Goal: Contribute content: Contribute content

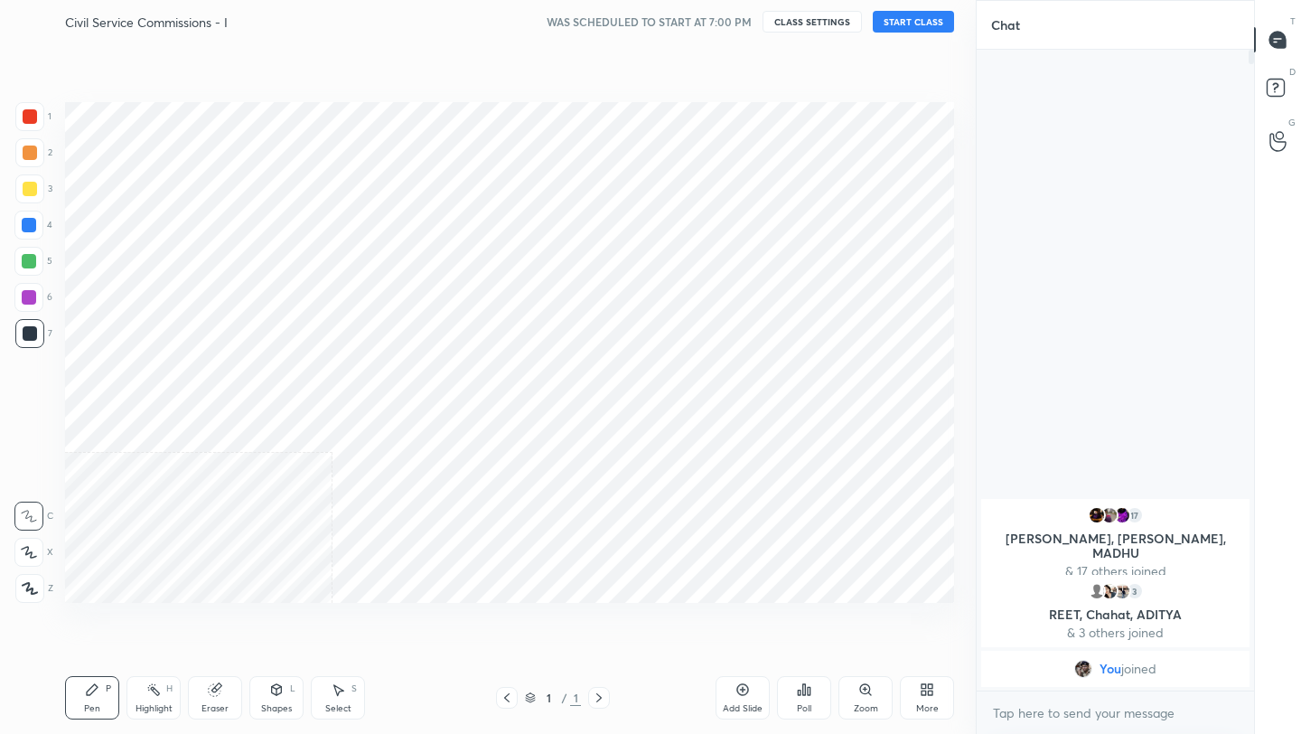
scroll to position [89736, 89451]
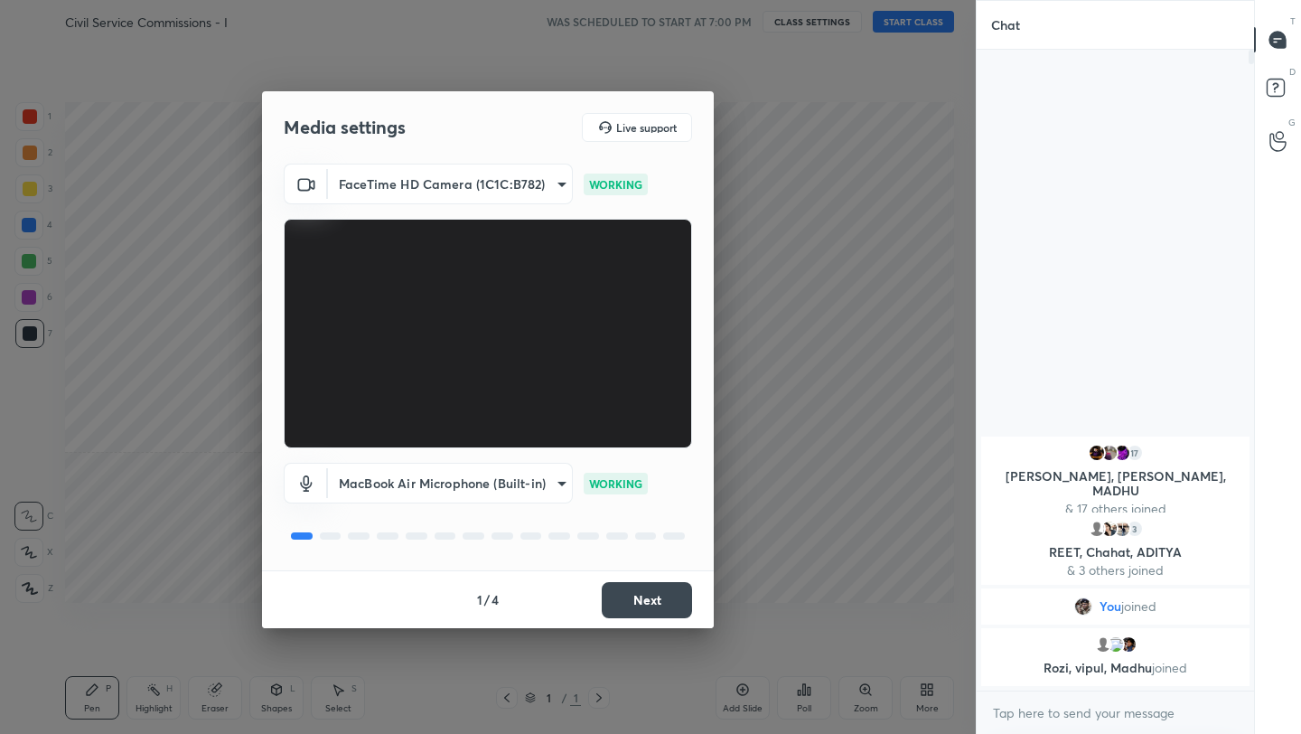
click at [664, 609] on button "Next" at bounding box center [647, 600] width 90 height 36
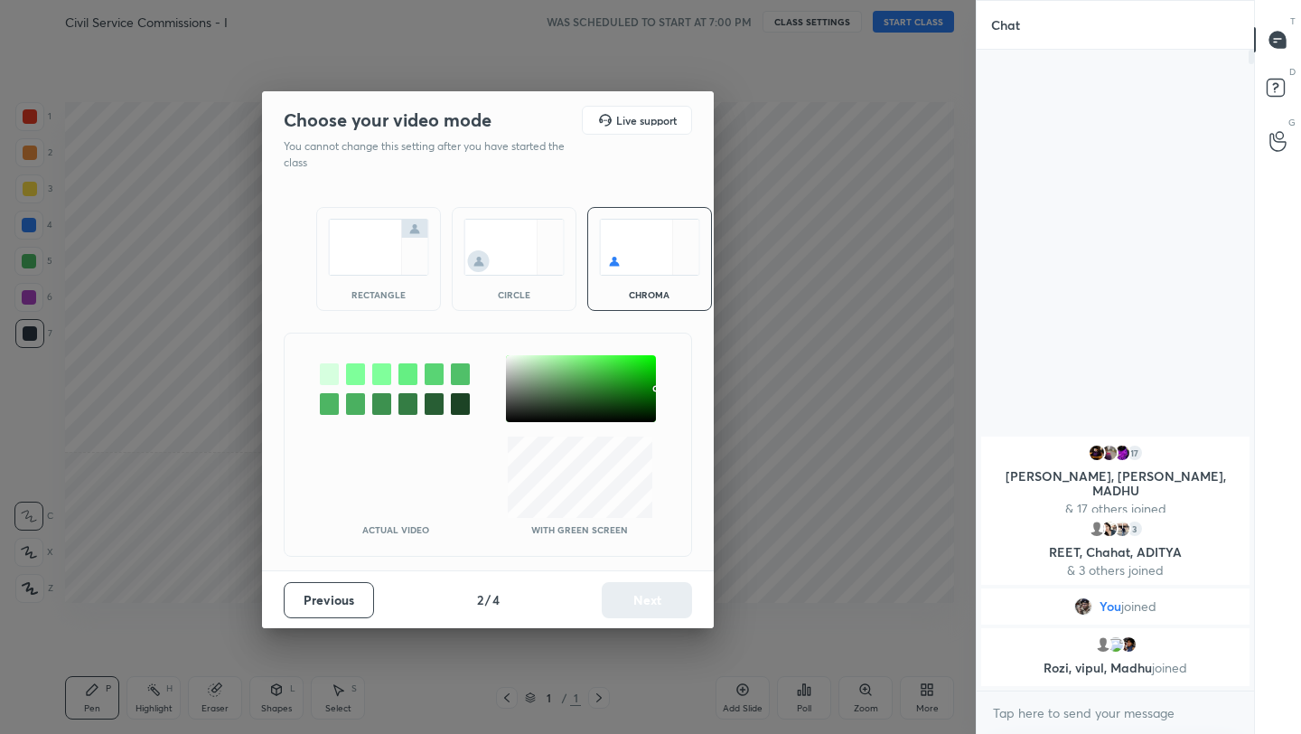
click at [389, 247] on img at bounding box center [378, 247] width 101 height 57
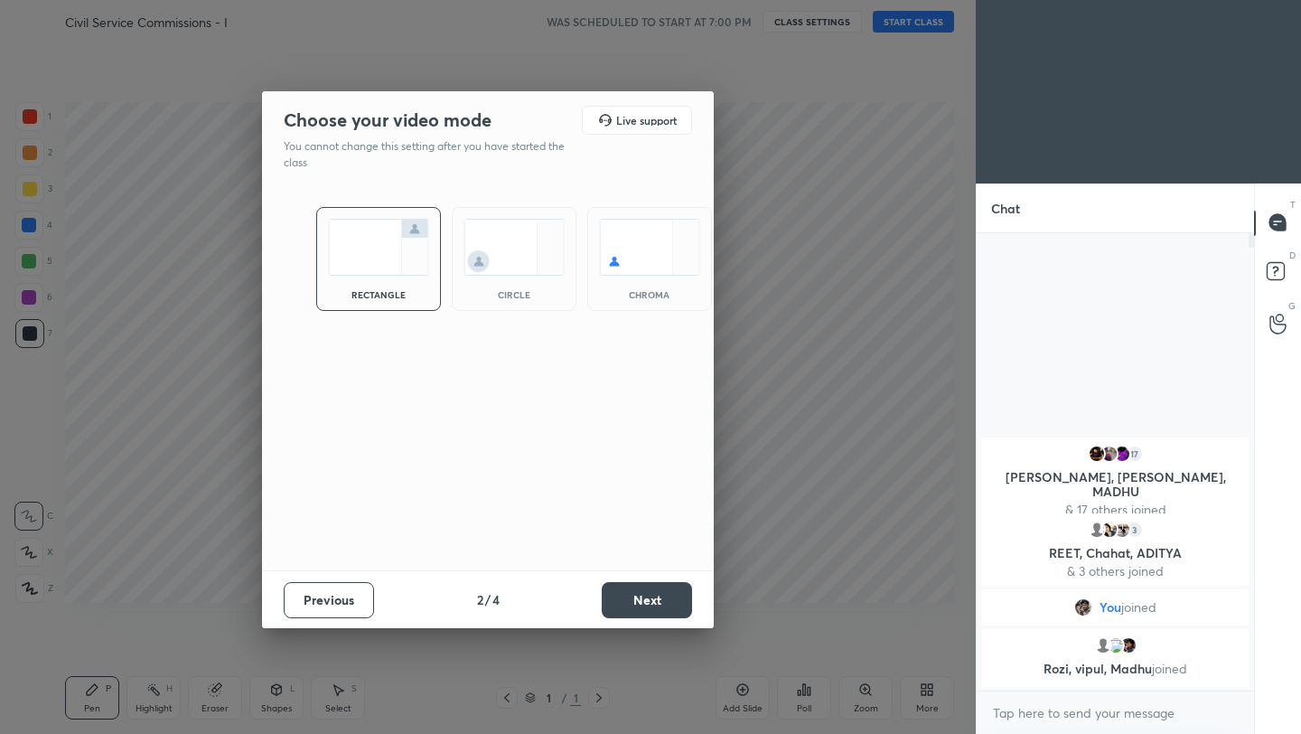
scroll to position [6, 6]
click at [634, 599] on button "Next" at bounding box center [647, 600] width 90 height 36
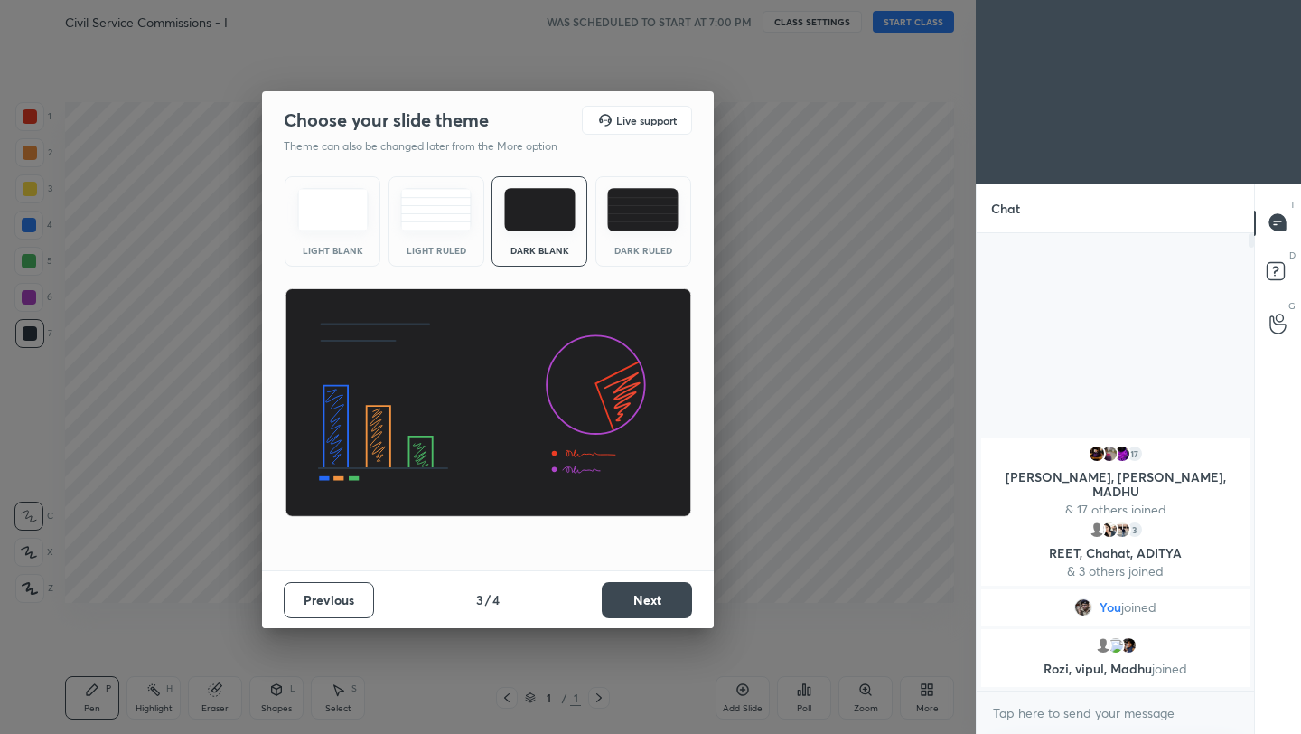
click at [634, 599] on button "Next" at bounding box center [647, 600] width 90 height 36
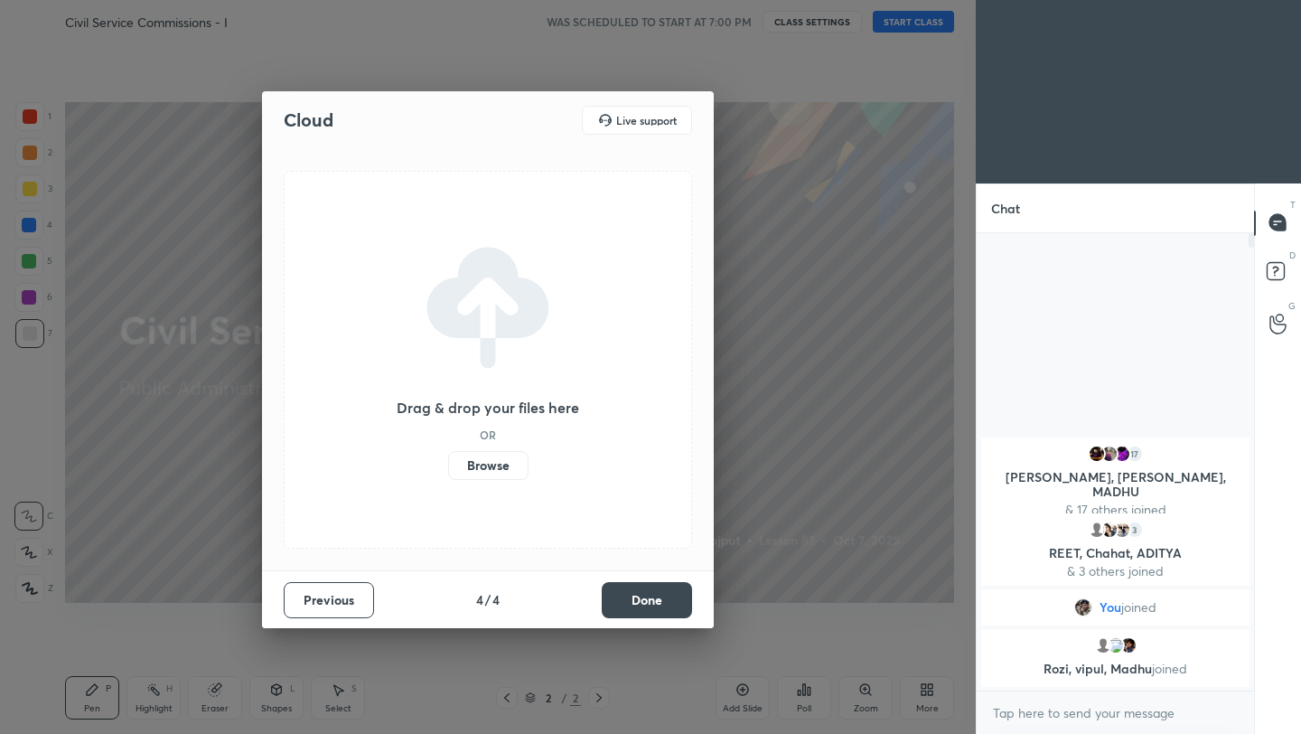
click at [498, 462] on label "Browse" at bounding box center [488, 465] width 80 height 29
click at [448, 462] on input "Browse" at bounding box center [448, 465] width 0 height 29
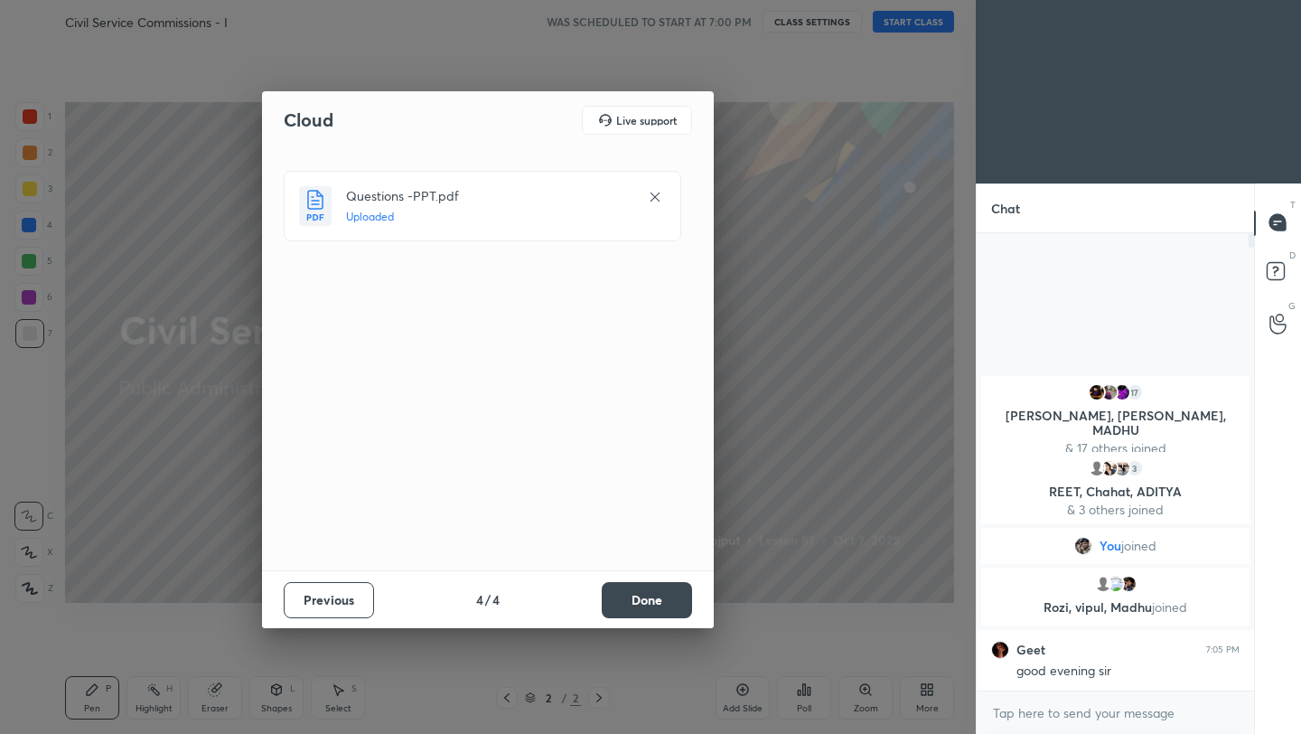
click at [644, 583] on button "Done" at bounding box center [647, 600] width 90 height 36
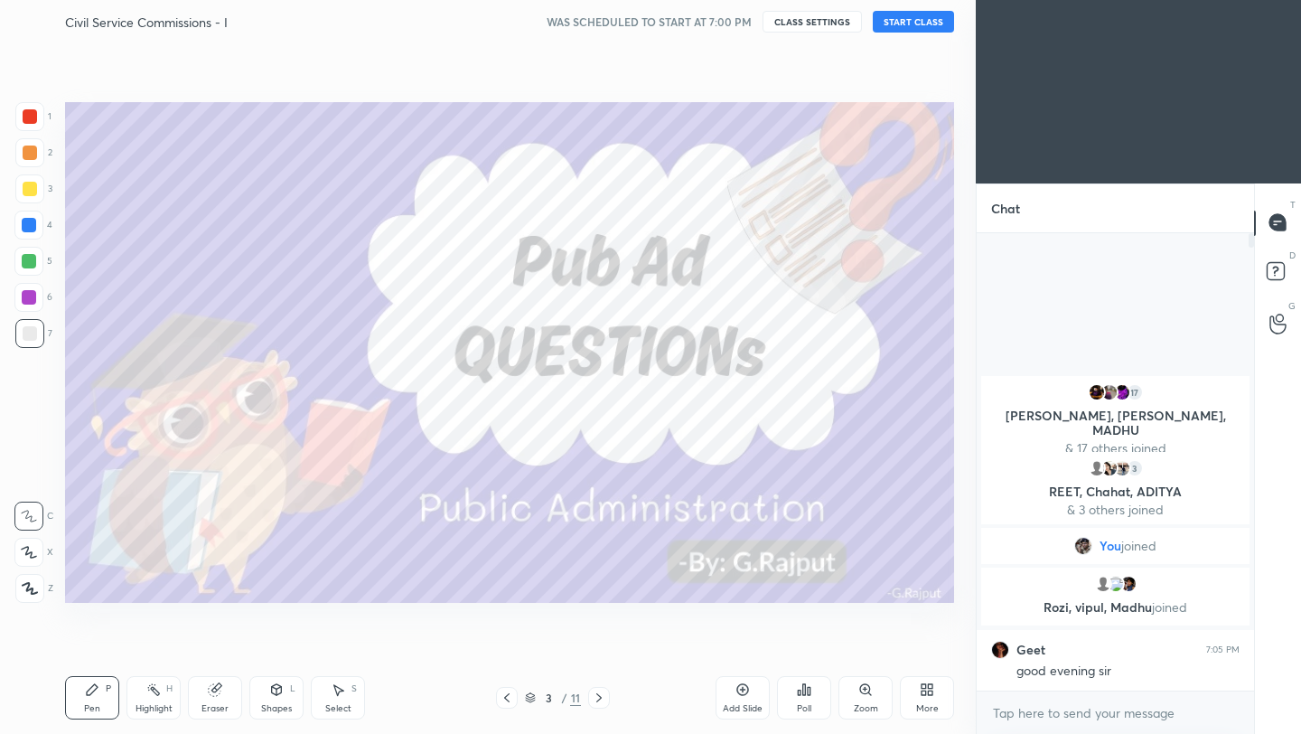
click at [925, 28] on button "START CLASS" at bounding box center [913, 22] width 81 height 22
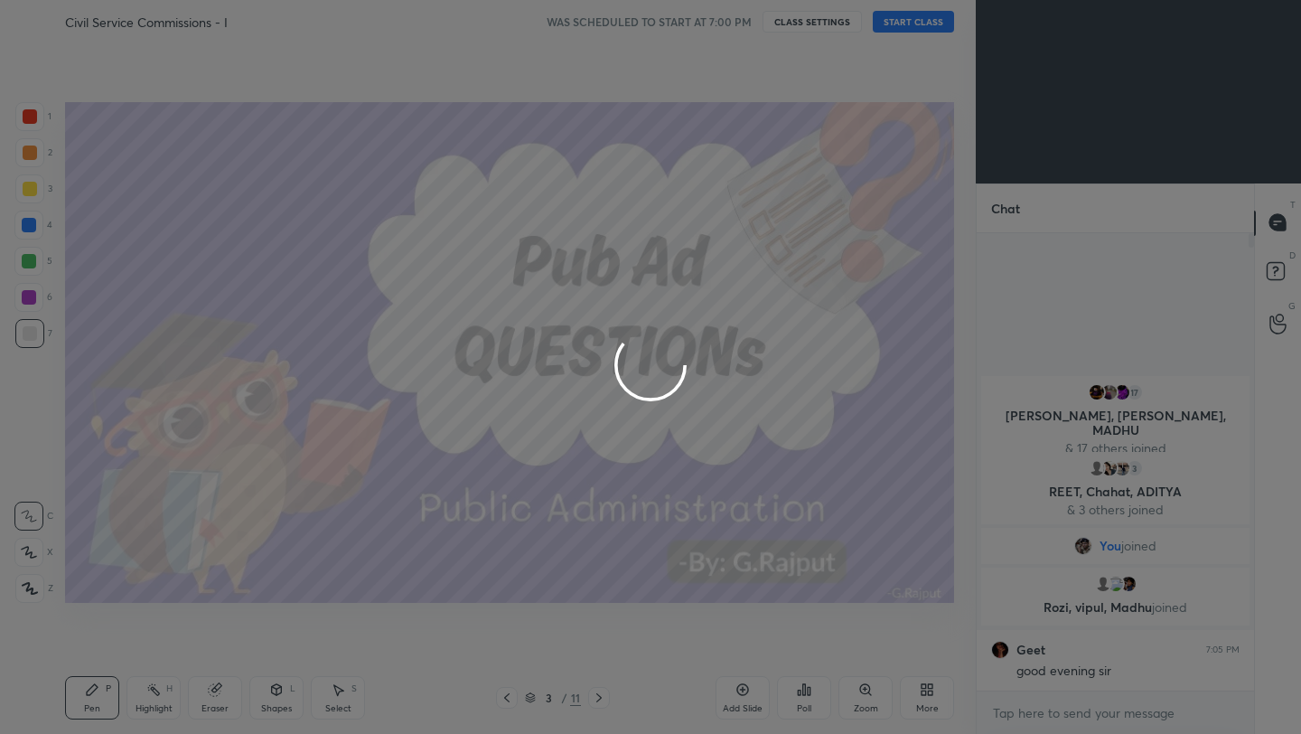
type textarea "x"
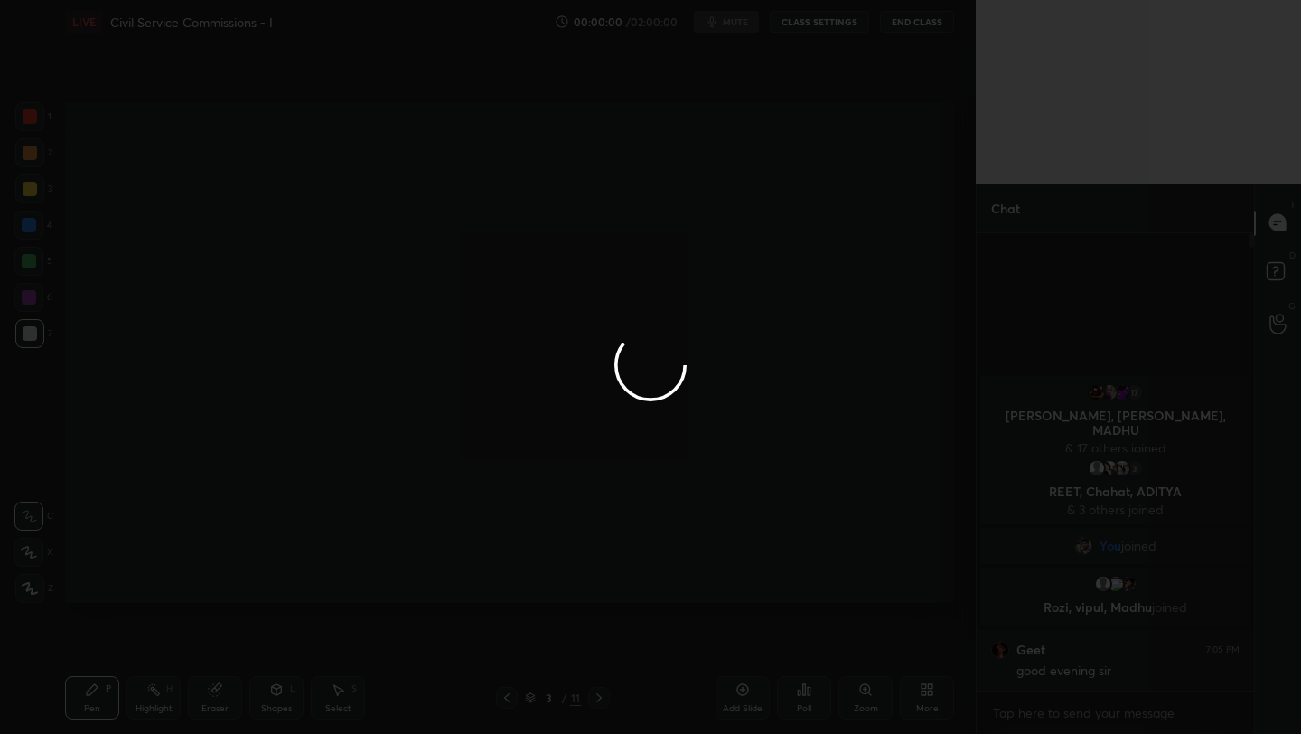
click at [918, 692] on div at bounding box center [650, 367] width 1301 height 734
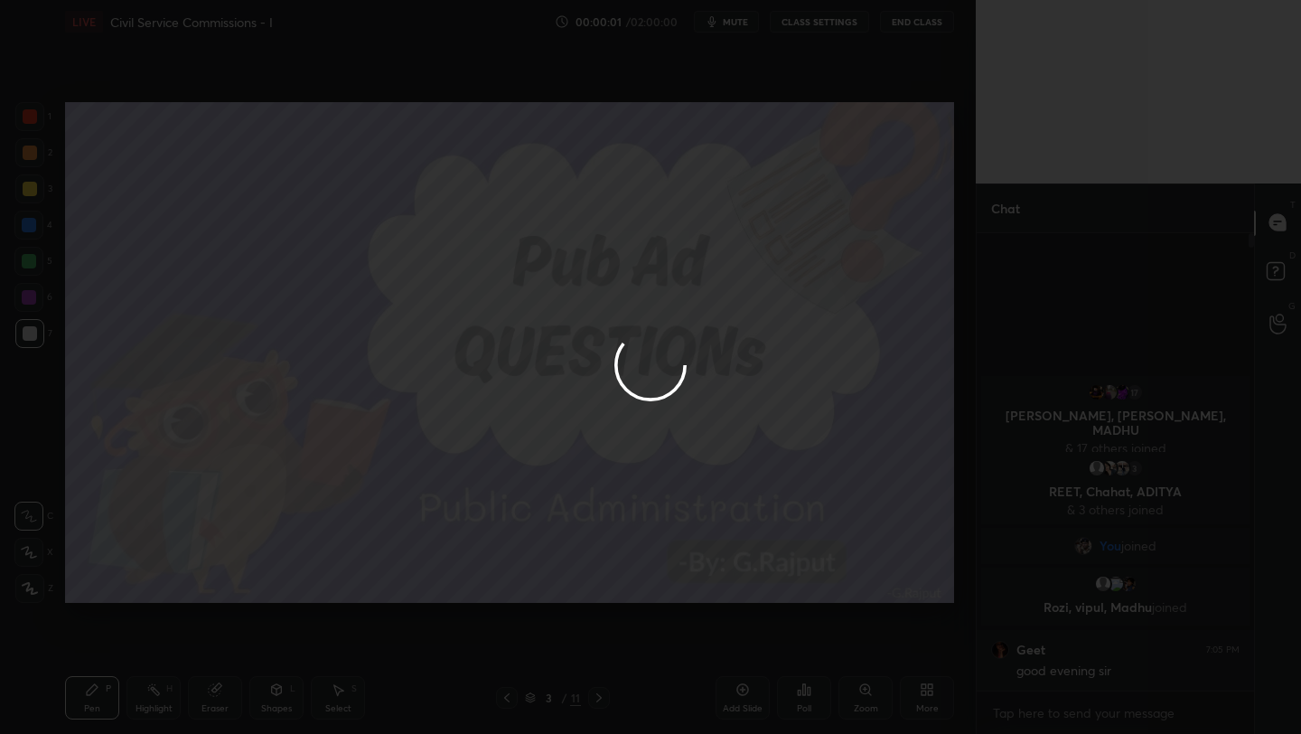
click at [918, 692] on div at bounding box center [650, 367] width 1301 height 734
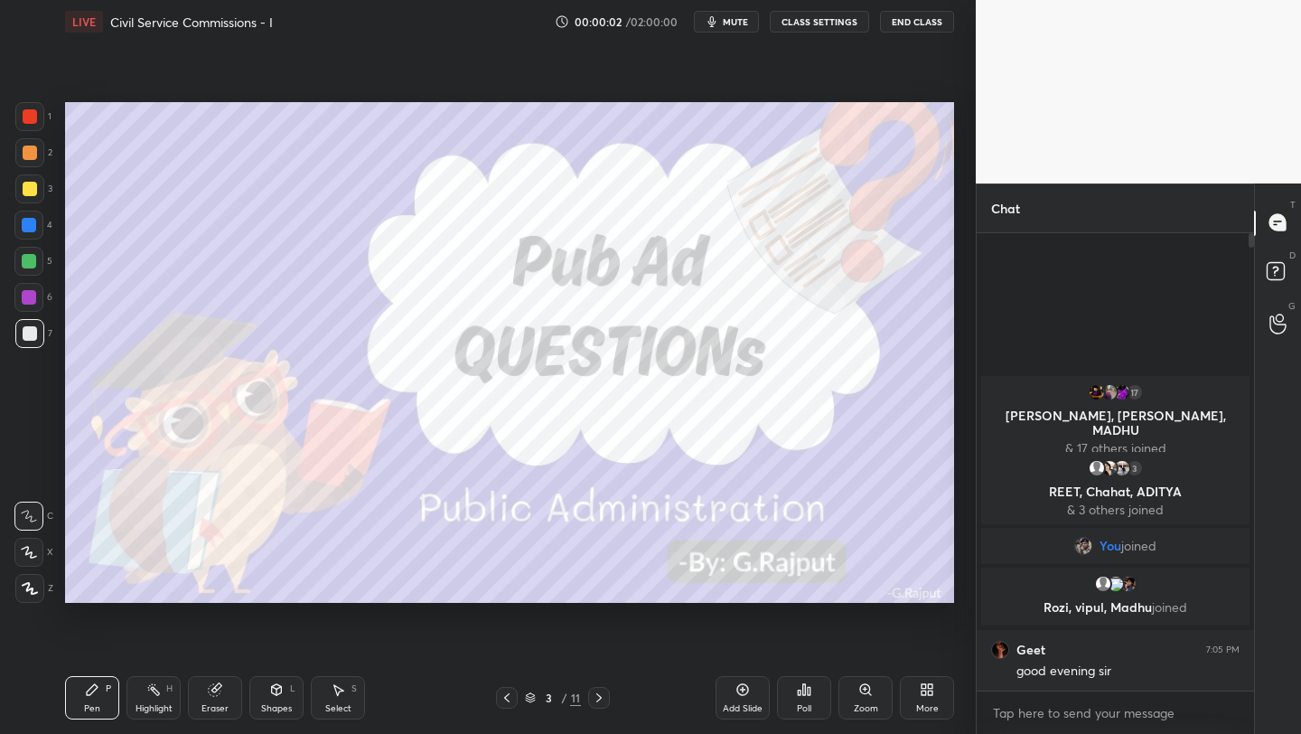
click at [922, 692] on icon at bounding box center [924, 692] width 5 height 5
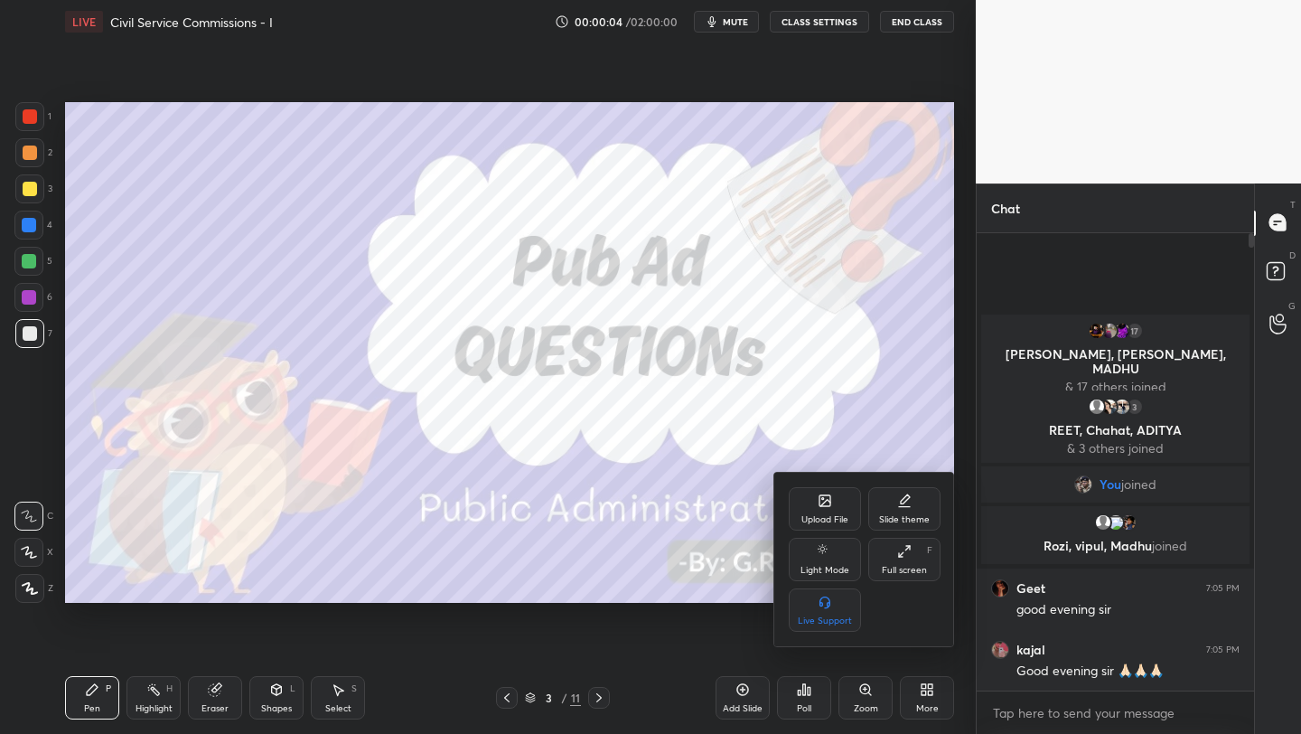
click at [660, 515] on div at bounding box center [650, 367] width 1301 height 734
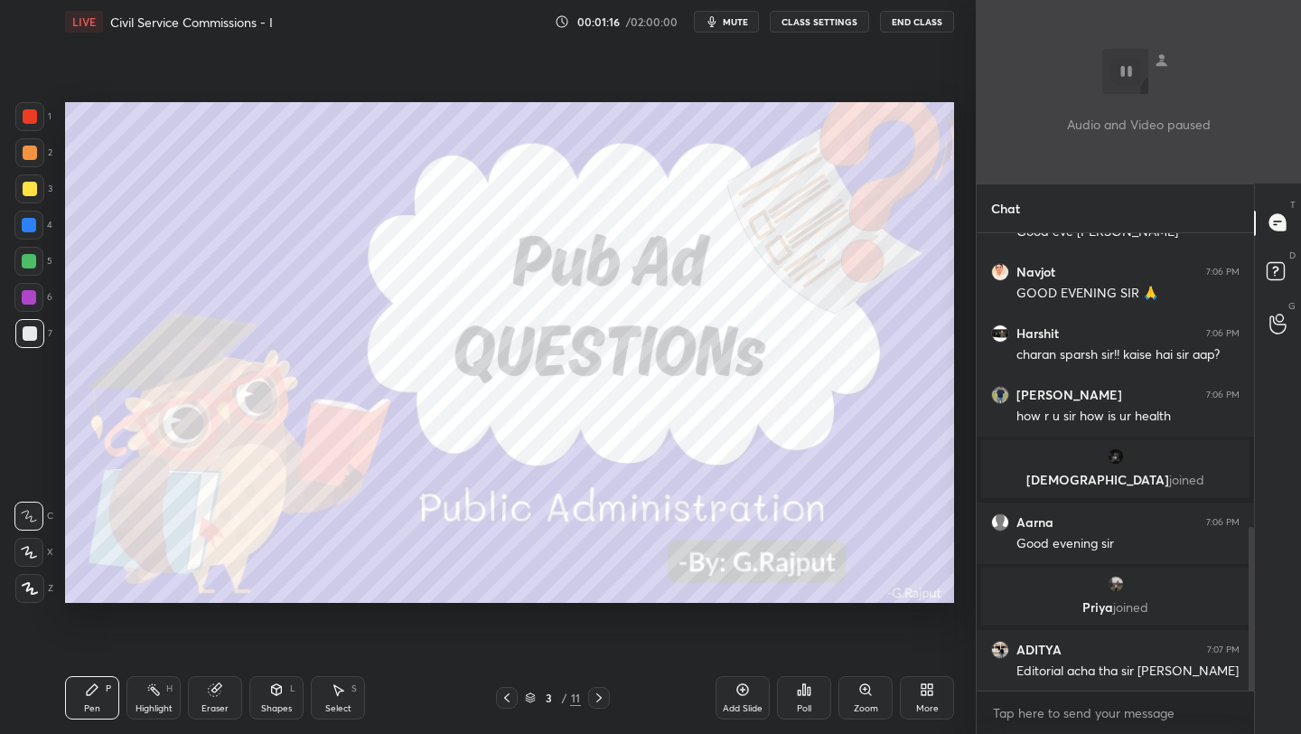
scroll to position [925, 0]
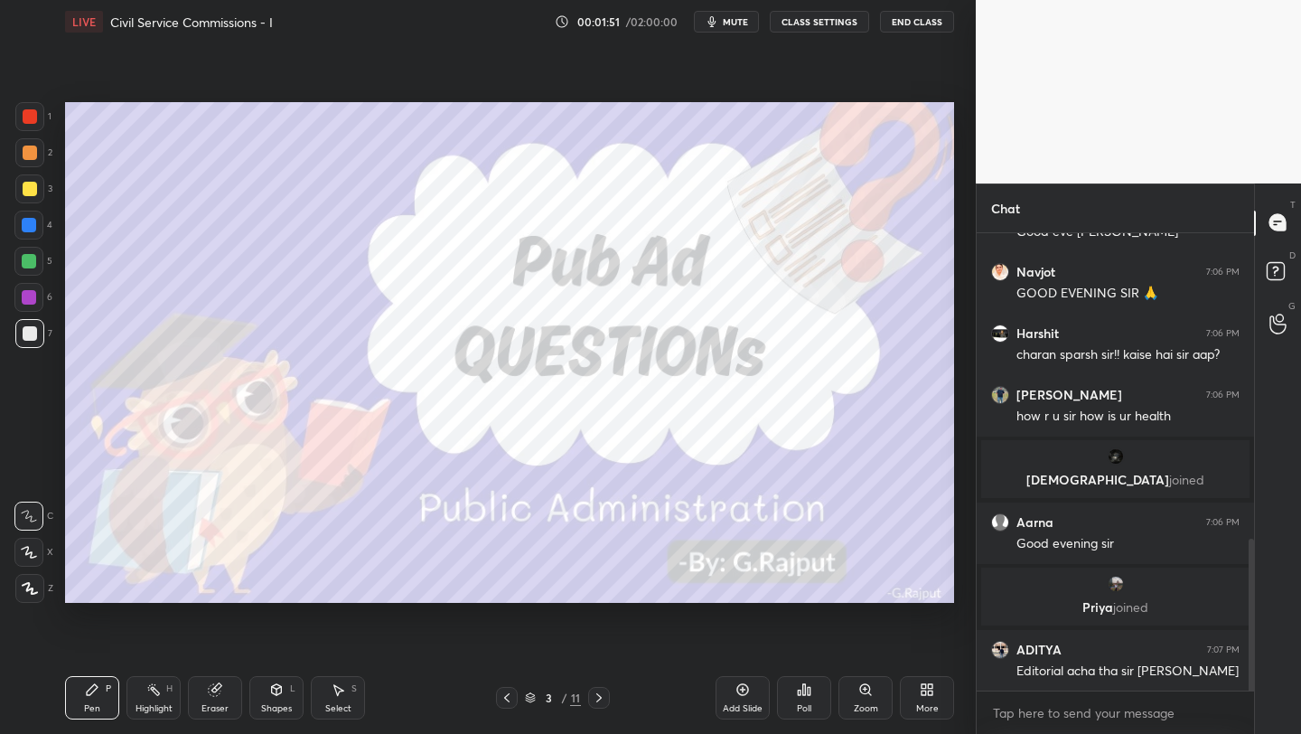
click at [927, 699] on div "More" at bounding box center [927, 697] width 54 height 43
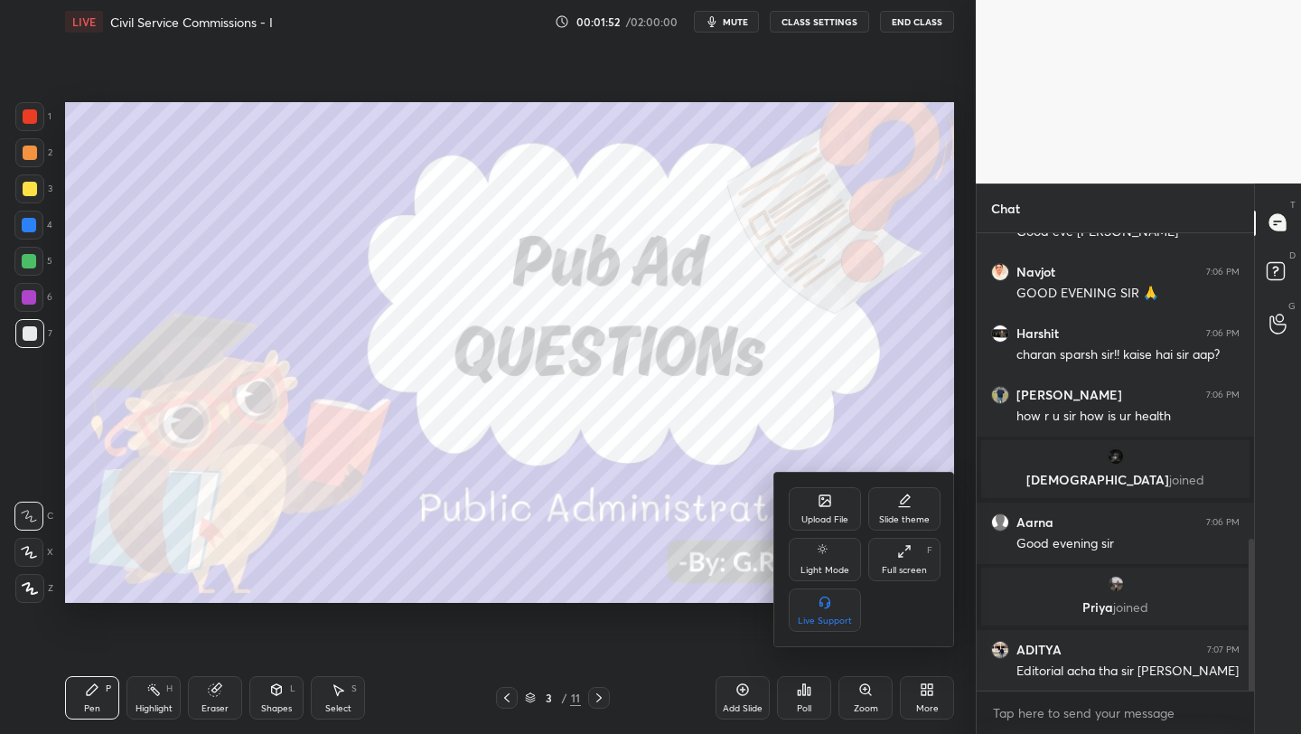
click at [570, 506] on div at bounding box center [650, 367] width 1301 height 734
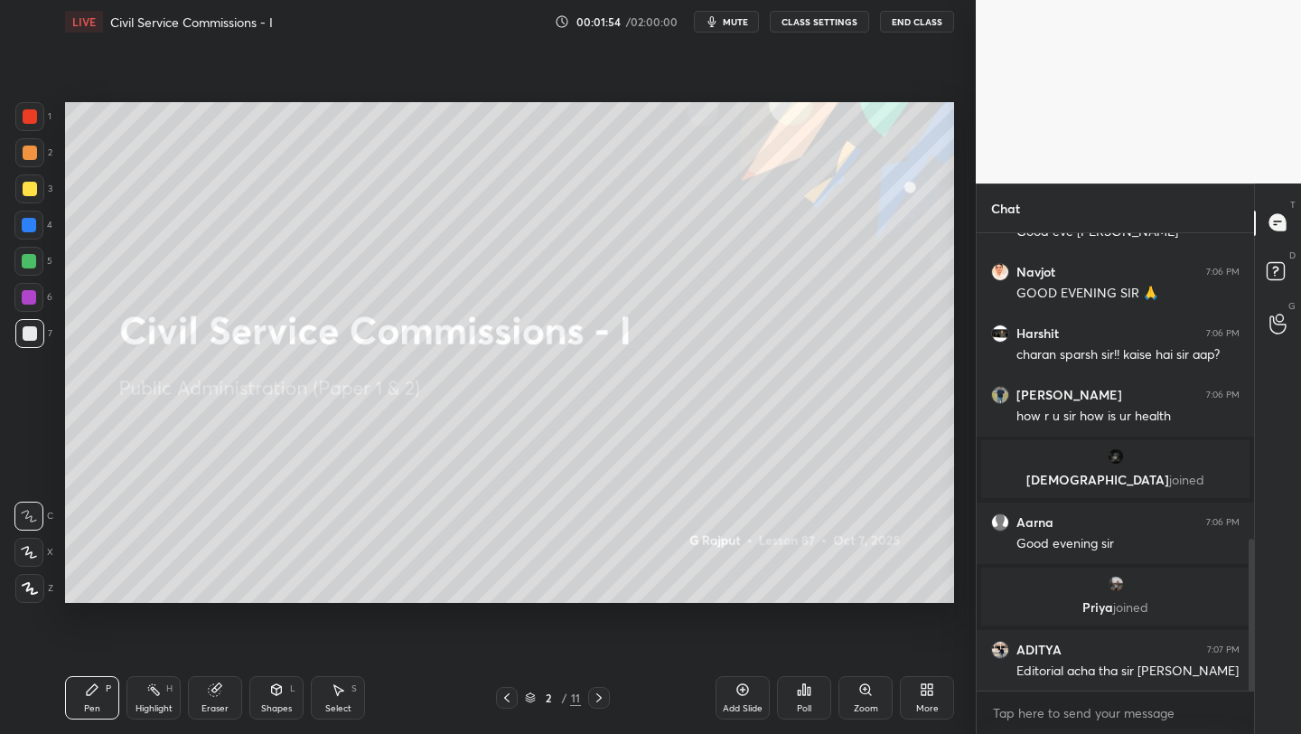
click at [745, 709] on div "Add Slide" at bounding box center [743, 708] width 40 height 9
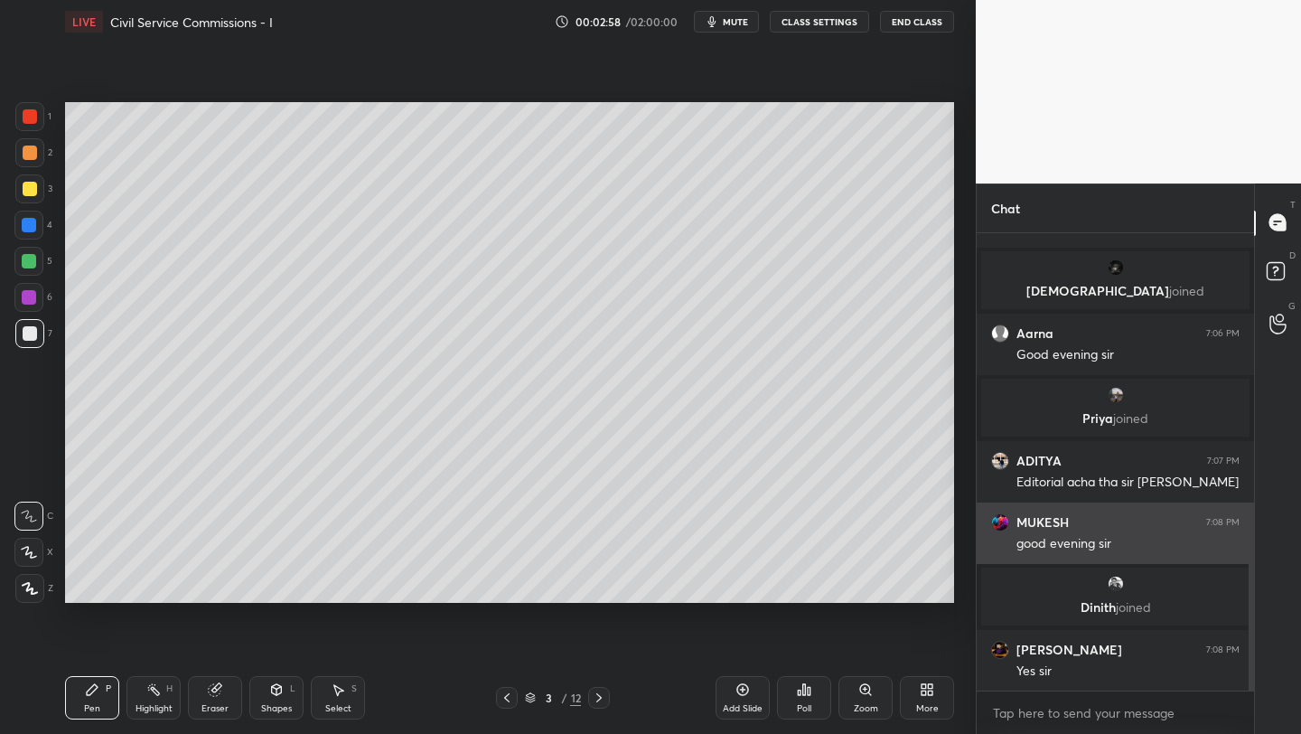
scroll to position [1126, 0]
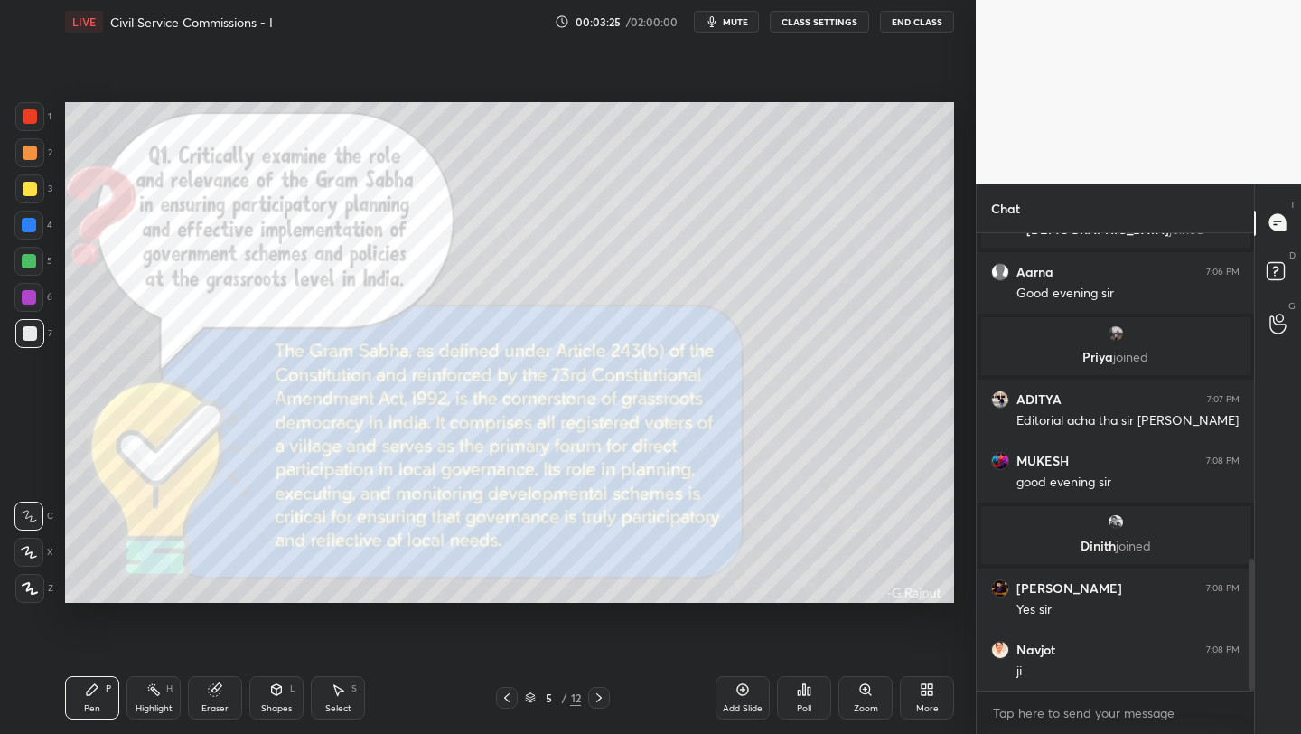
drag, startPoint x: 34, startPoint y: 119, endPoint x: 63, endPoint y: 125, distance: 29.4
click at [36, 121] on div at bounding box center [30, 116] width 14 height 14
click at [33, 578] on div at bounding box center [29, 588] width 29 height 29
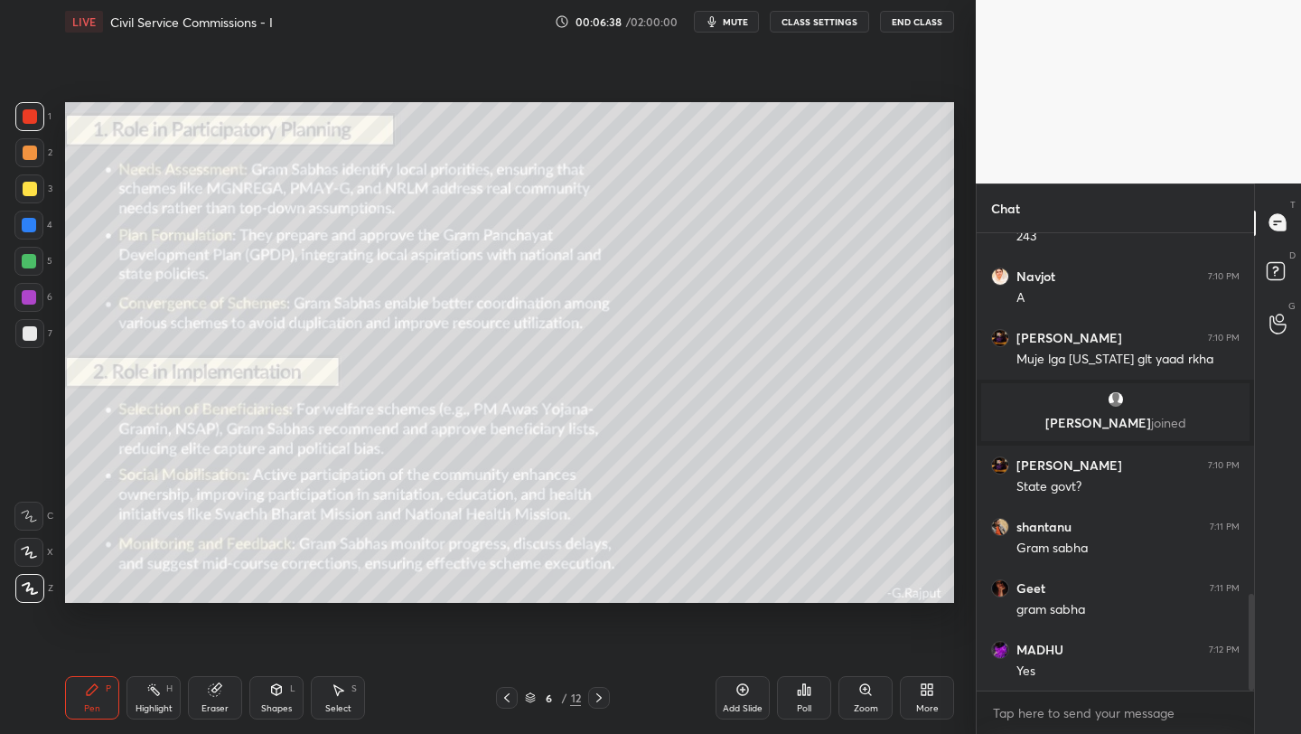
scroll to position [1762, 0]
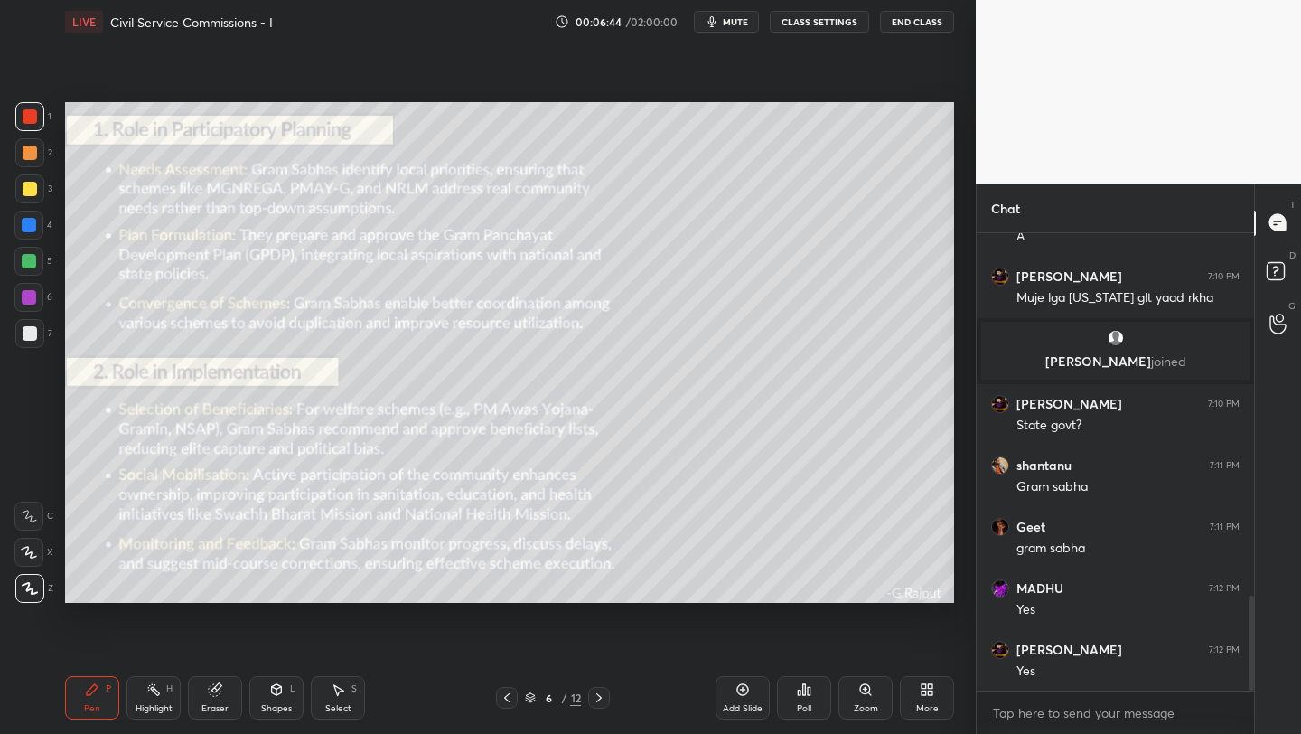
drag, startPoint x: 32, startPoint y: 184, endPoint x: 57, endPoint y: 184, distance: 25.3
click at [32, 184] on div at bounding box center [30, 189] width 14 height 14
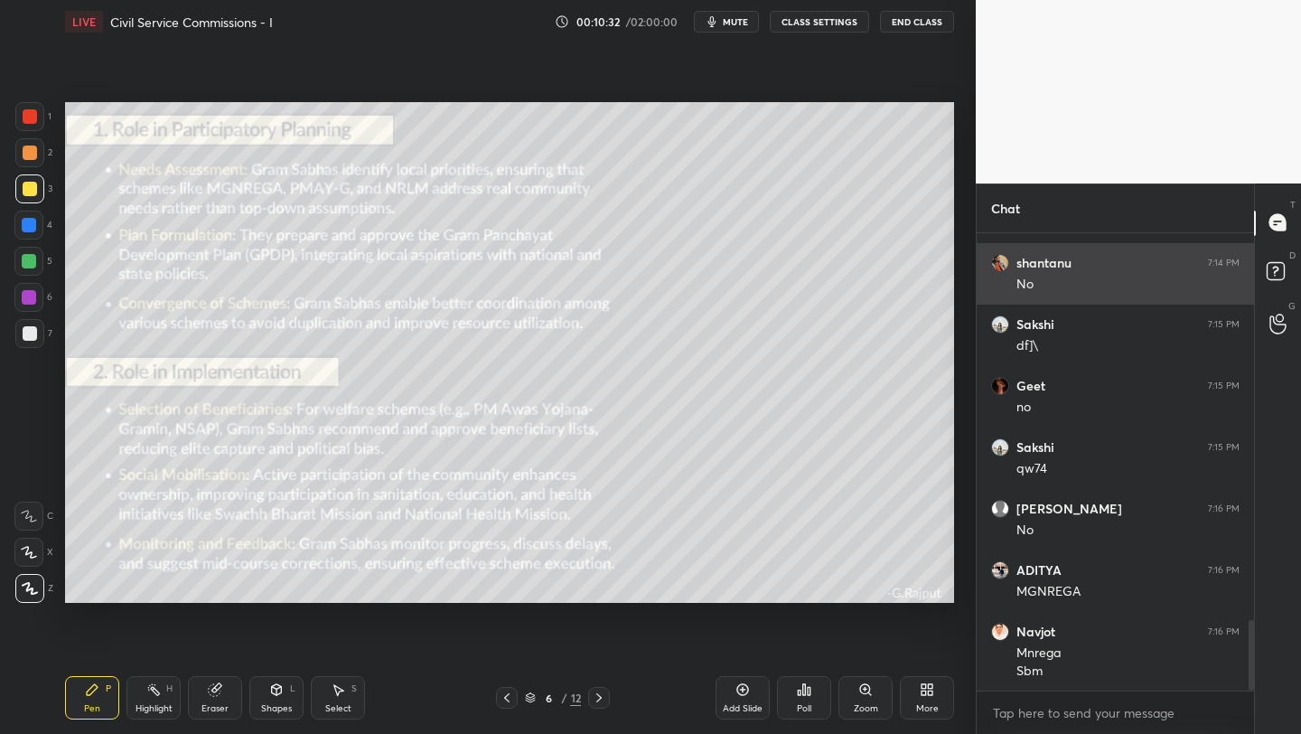
scroll to position [2669, 0]
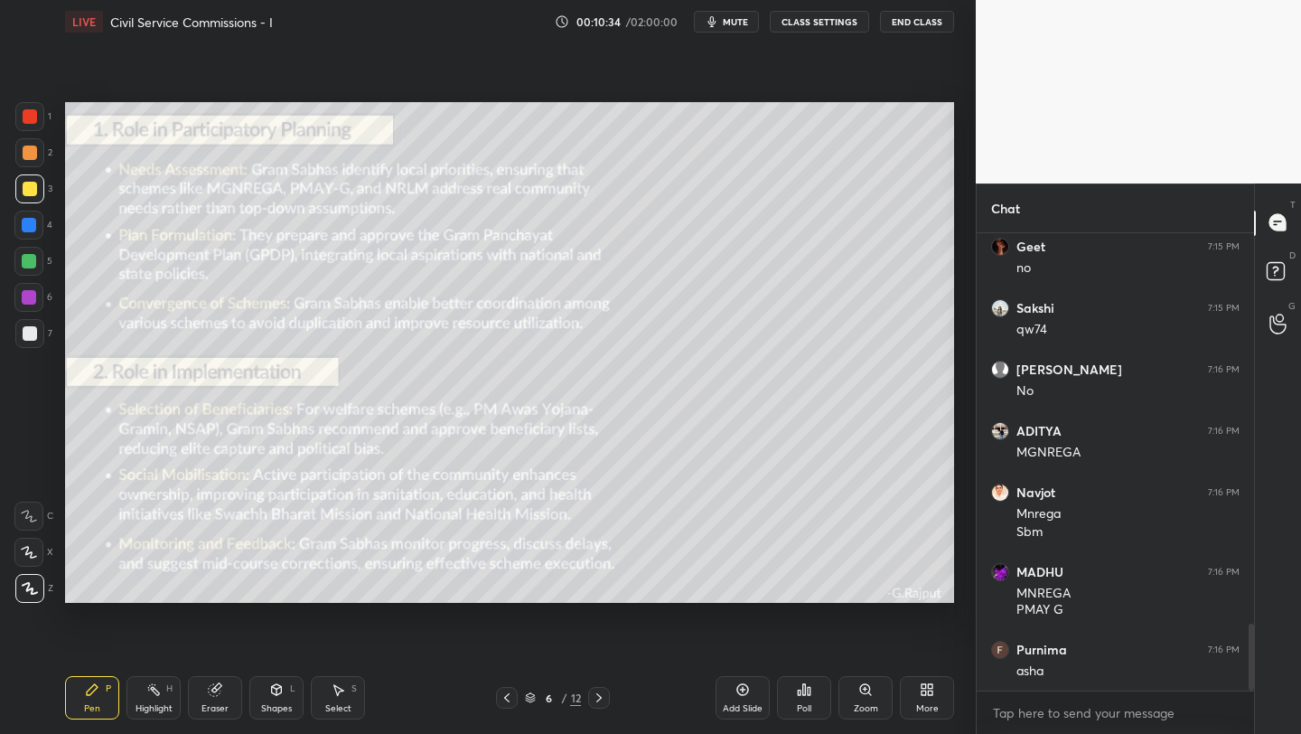
click at [745, 21] on span "mute" at bounding box center [735, 21] width 25 height 13
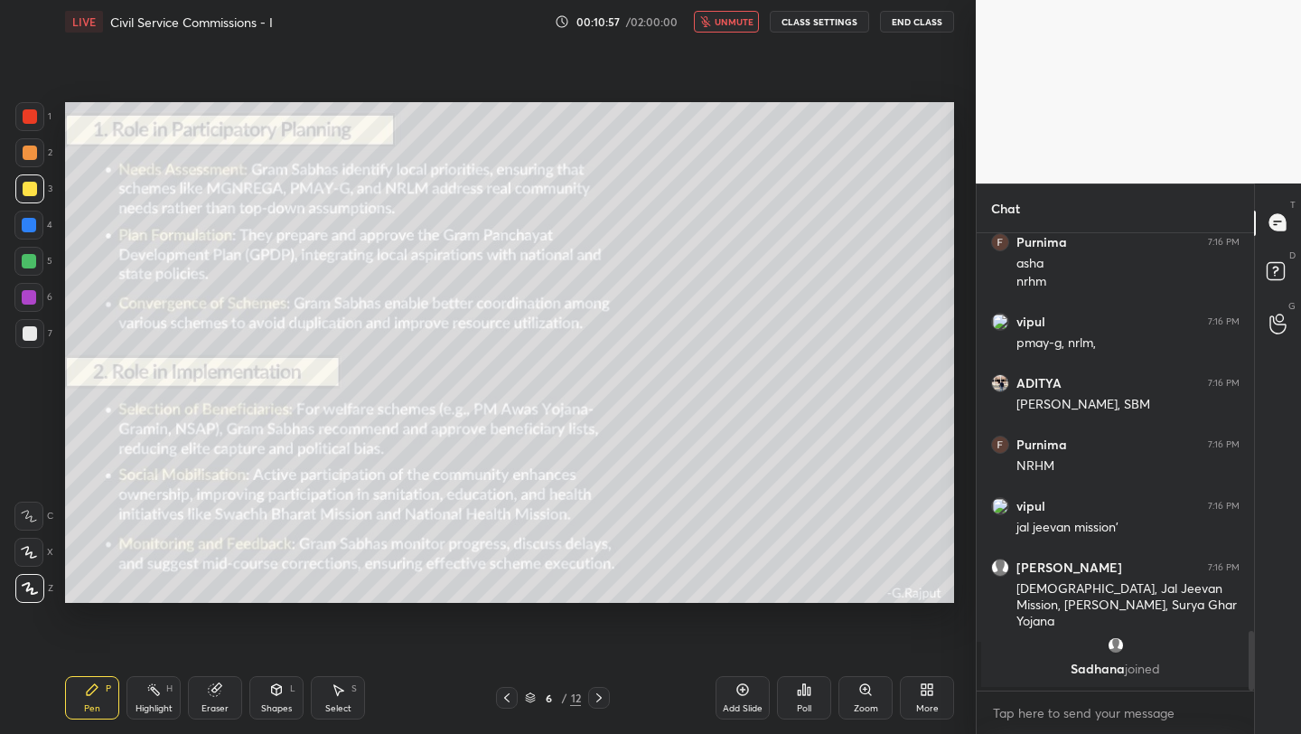
scroll to position [2852, 0]
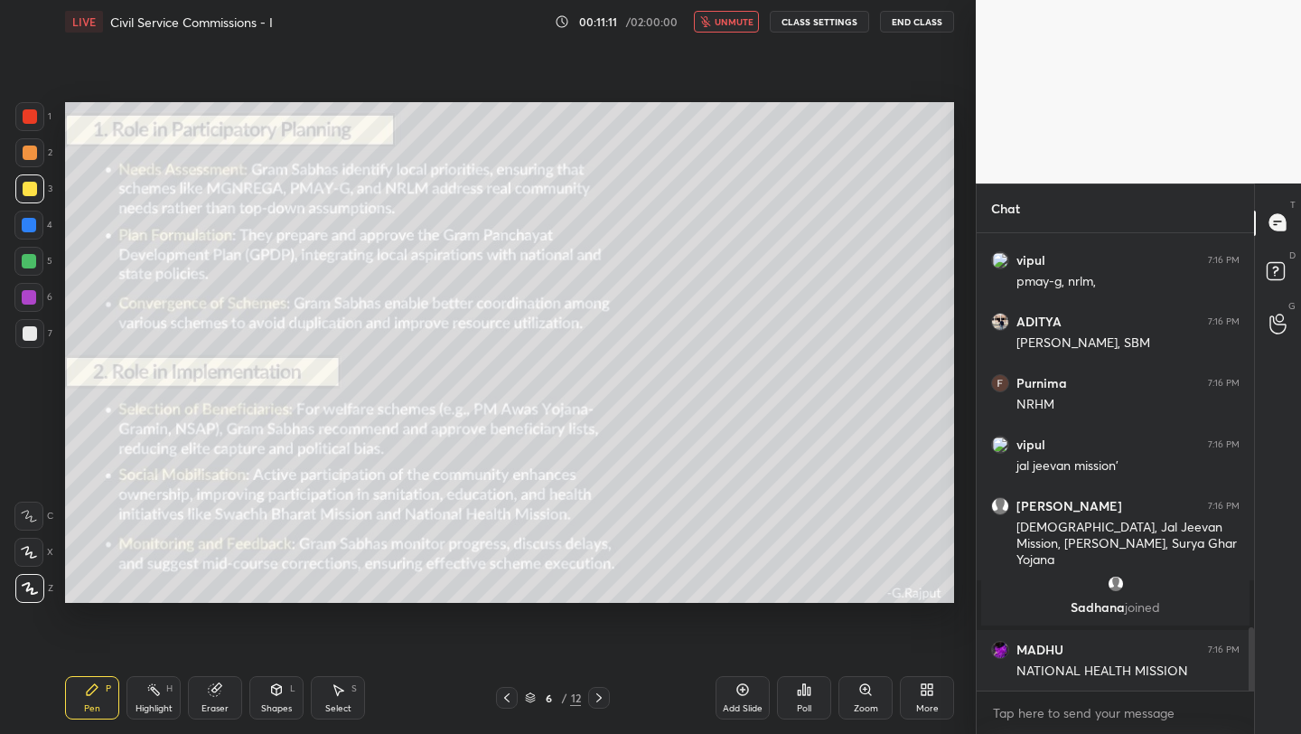
click at [745, 21] on span "unmute" at bounding box center [734, 21] width 39 height 13
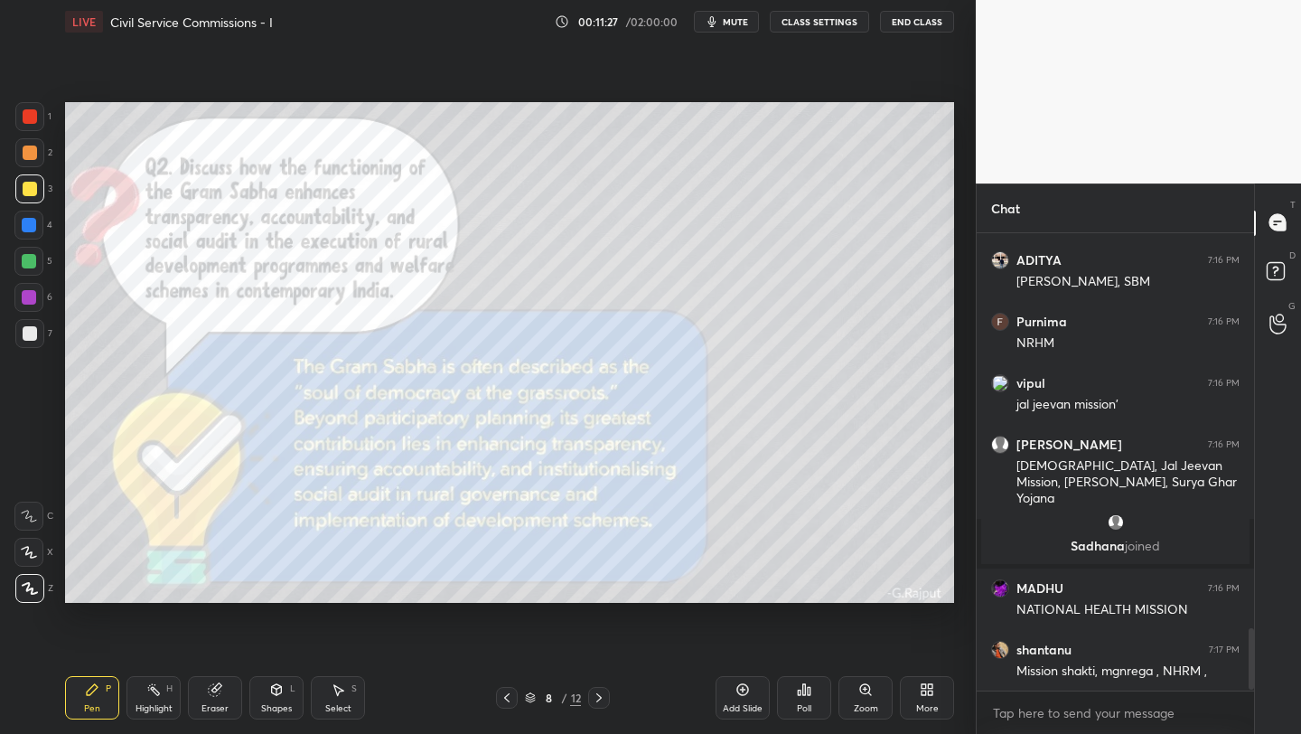
scroll to position [2975, 0]
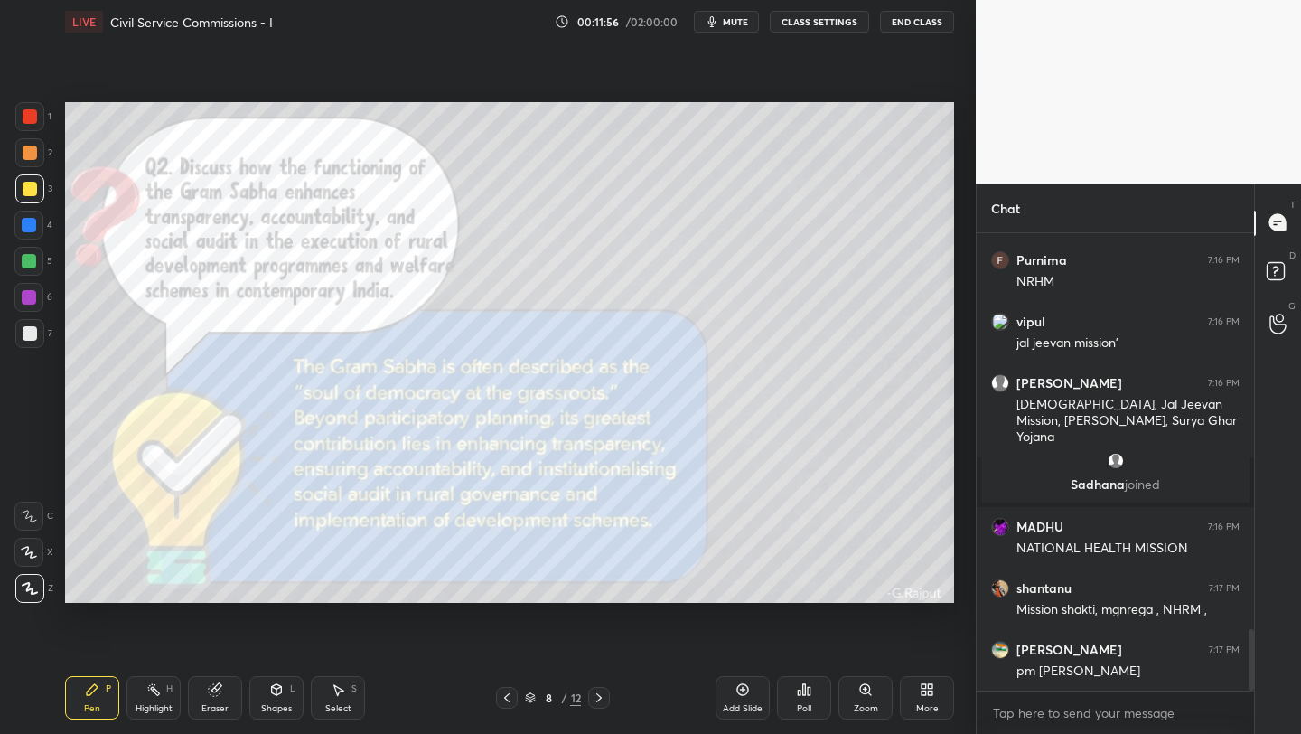
drag, startPoint x: 33, startPoint y: 114, endPoint x: 52, endPoint y: 123, distance: 20.2
click at [33, 114] on div at bounding box center [30, 116] width 14 height 14
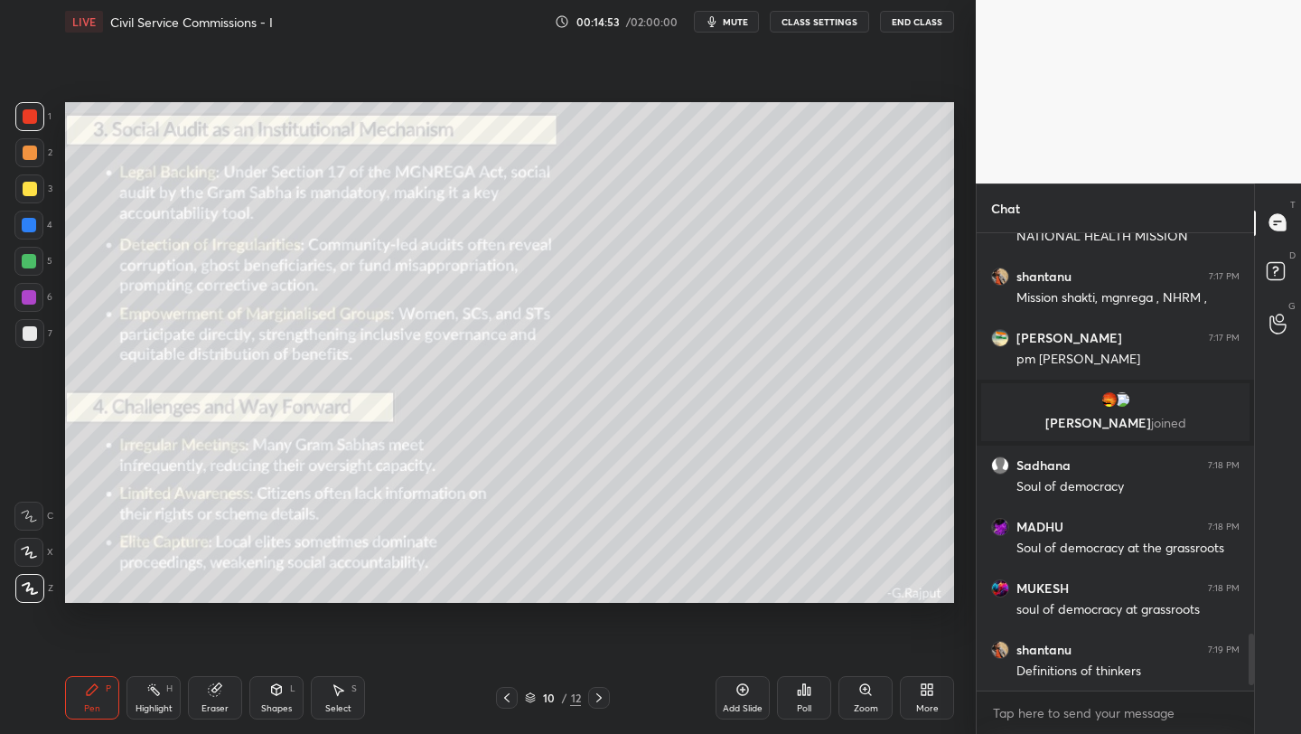
scroll to position [3586, 0]
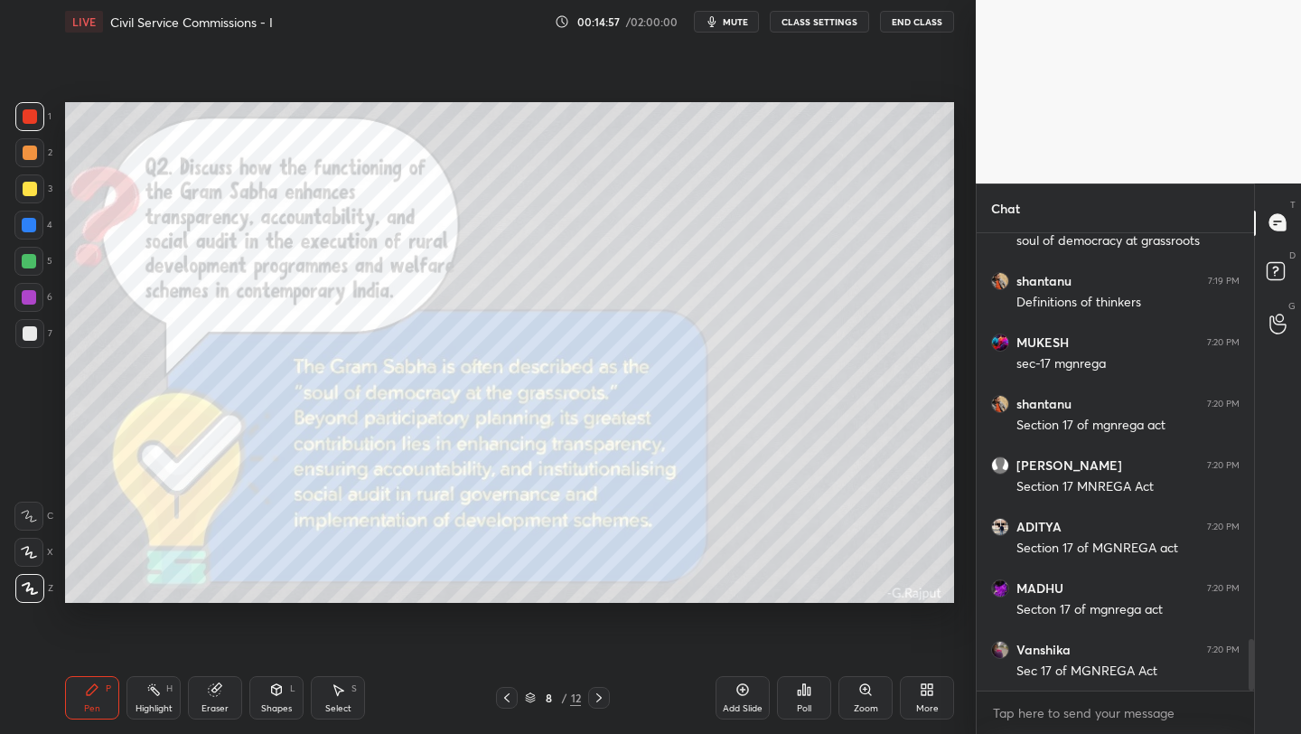
click at [932, 696] on icon at bounding box center [927, 689] width 14 height 14
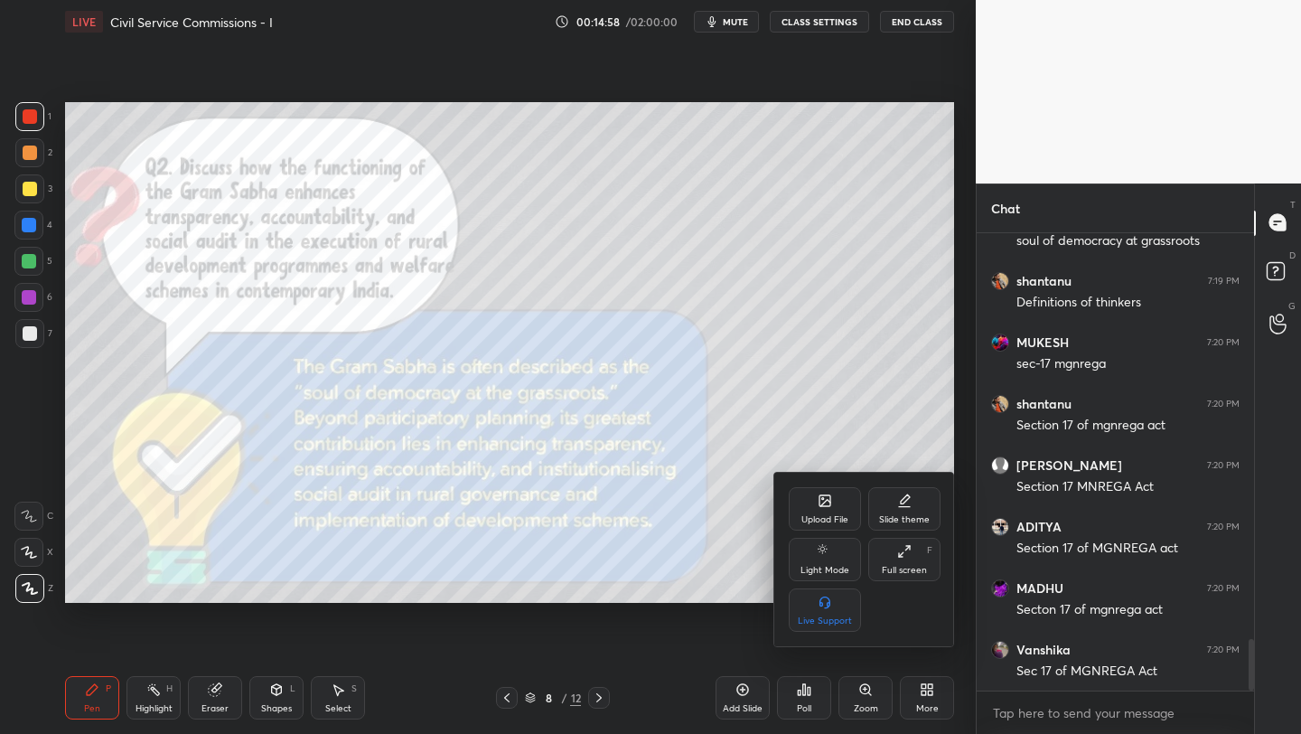
click at [823, 505] on icon at bounding box center [825, 500] width 11 height 11
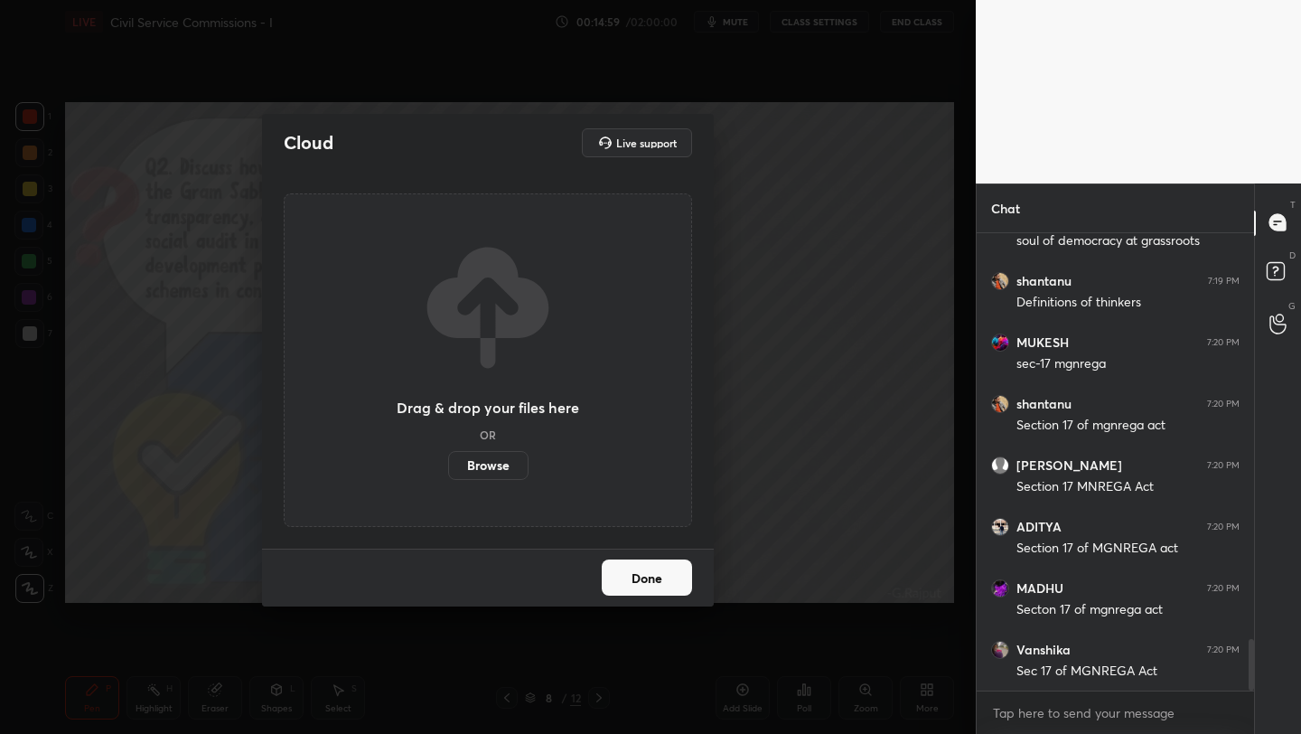
click at [474, 465] on label "Browse" at bounding box center [488, 465] width 80 height 29
click at [448, 465] on input "Browse" at bounding box center [448, 465] width 0 height 29
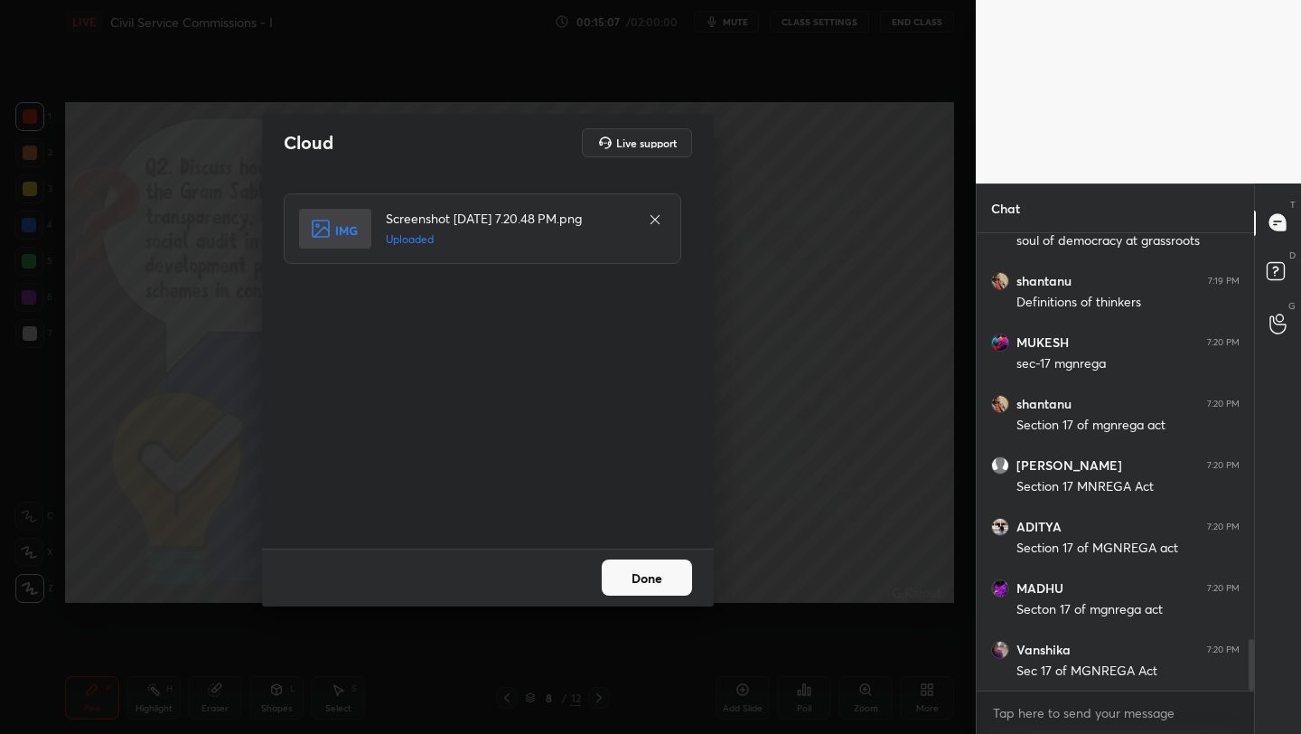
click at [650, 574] on button "Done" at bounding box center [647, 577] width 90 height 36
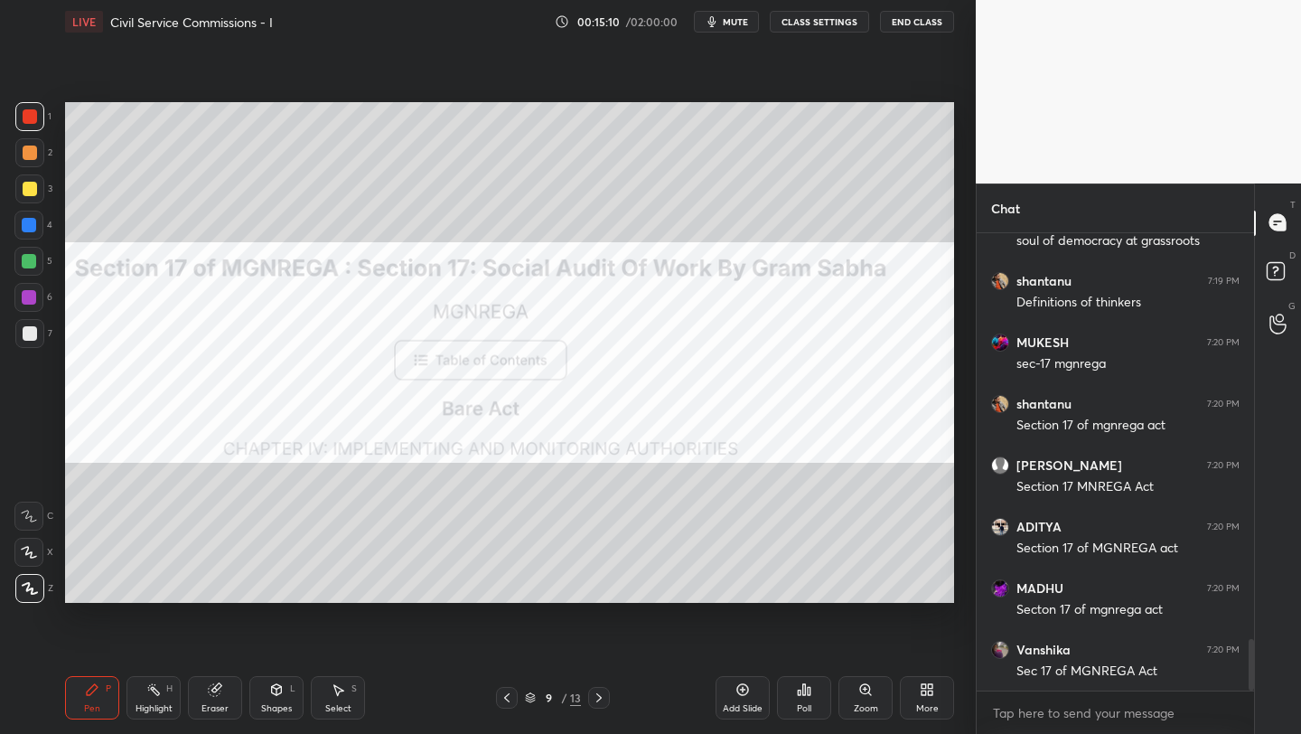
click at [739, 25] on span "mute" at bounding box center [735, 21] width 25 height 13
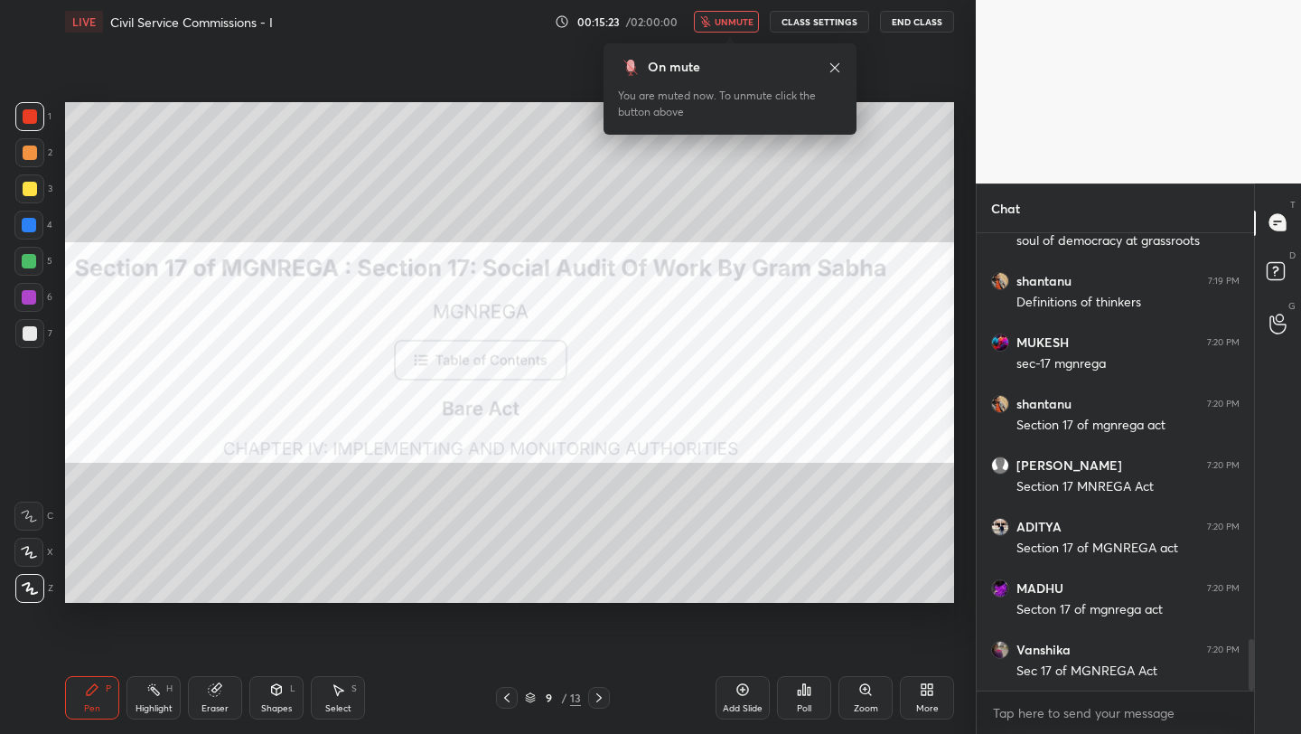
click at [739, 25] on span "unmute" at bounding box center [734, 21] width 39 height 13
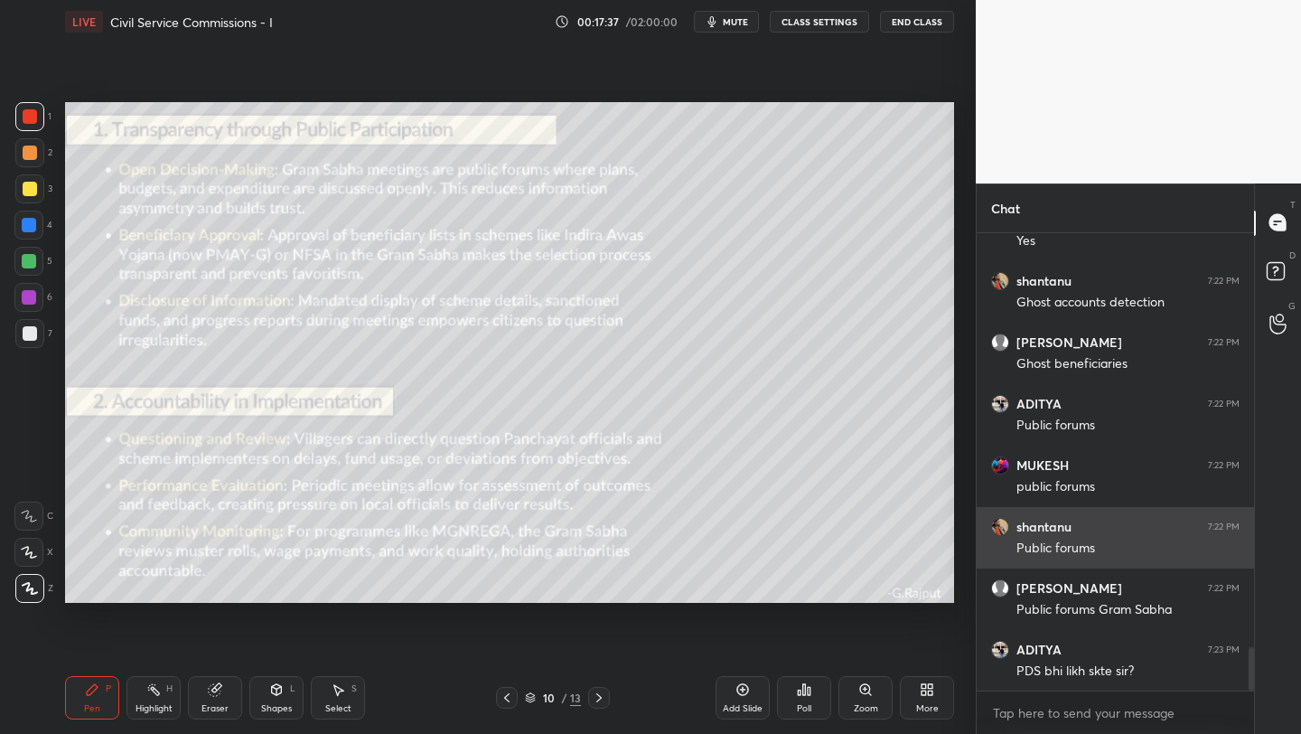
scroll to position [4385, 0]
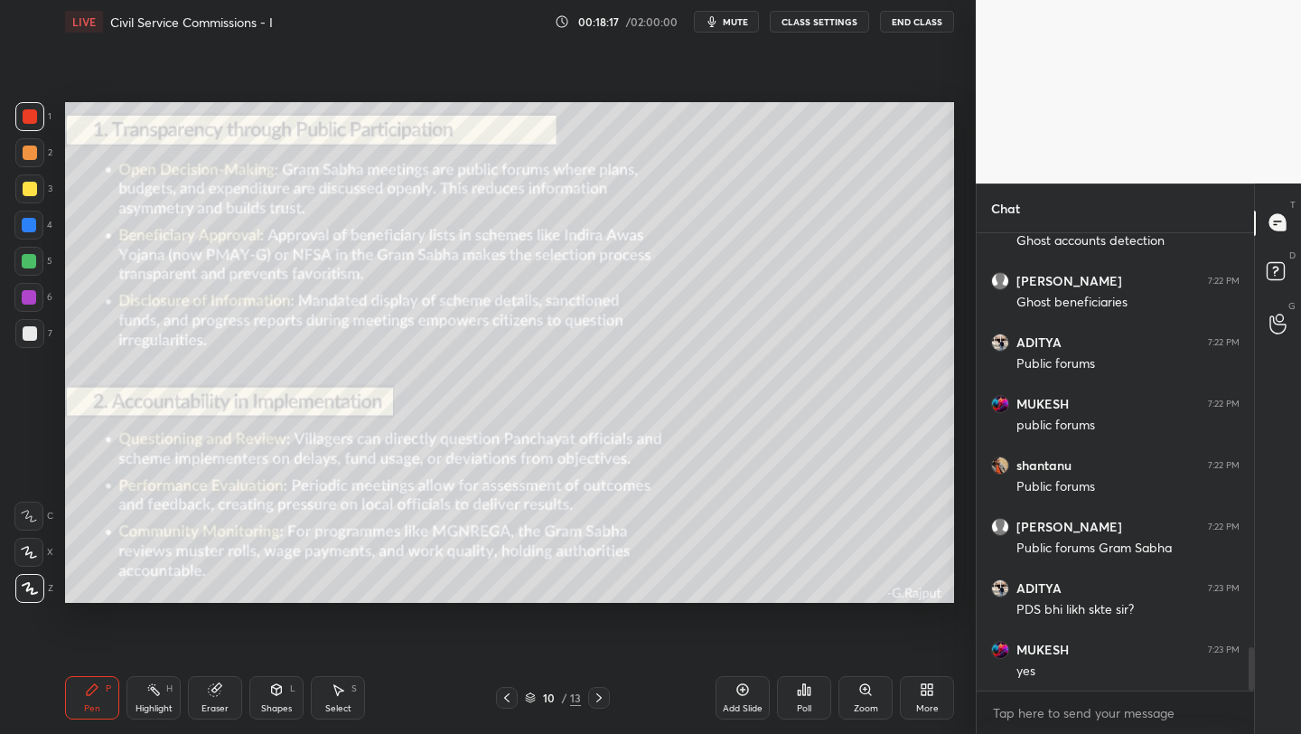
click at [118, 399] on div "Setting up your live class Poll for secs No correct answer Start poll" at bounding box center [510, 352] width 904 height 618
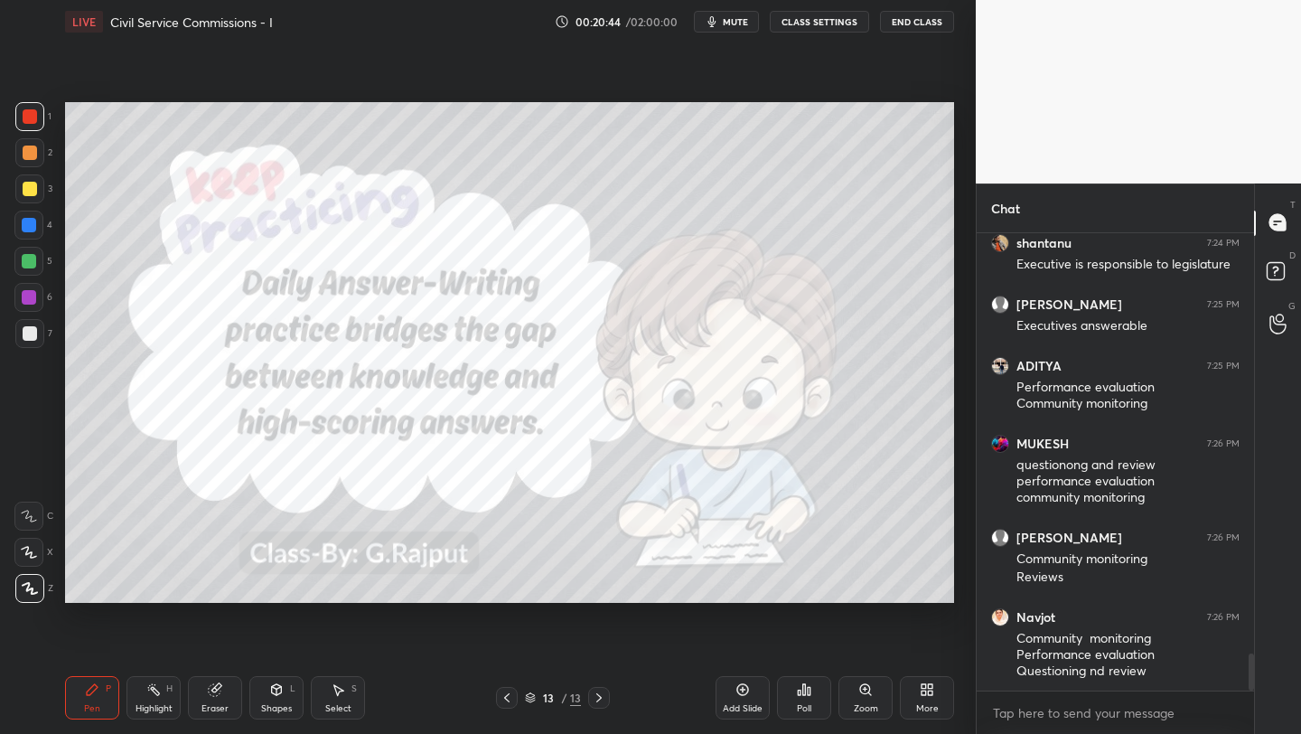
scroll to position [5316, 0]
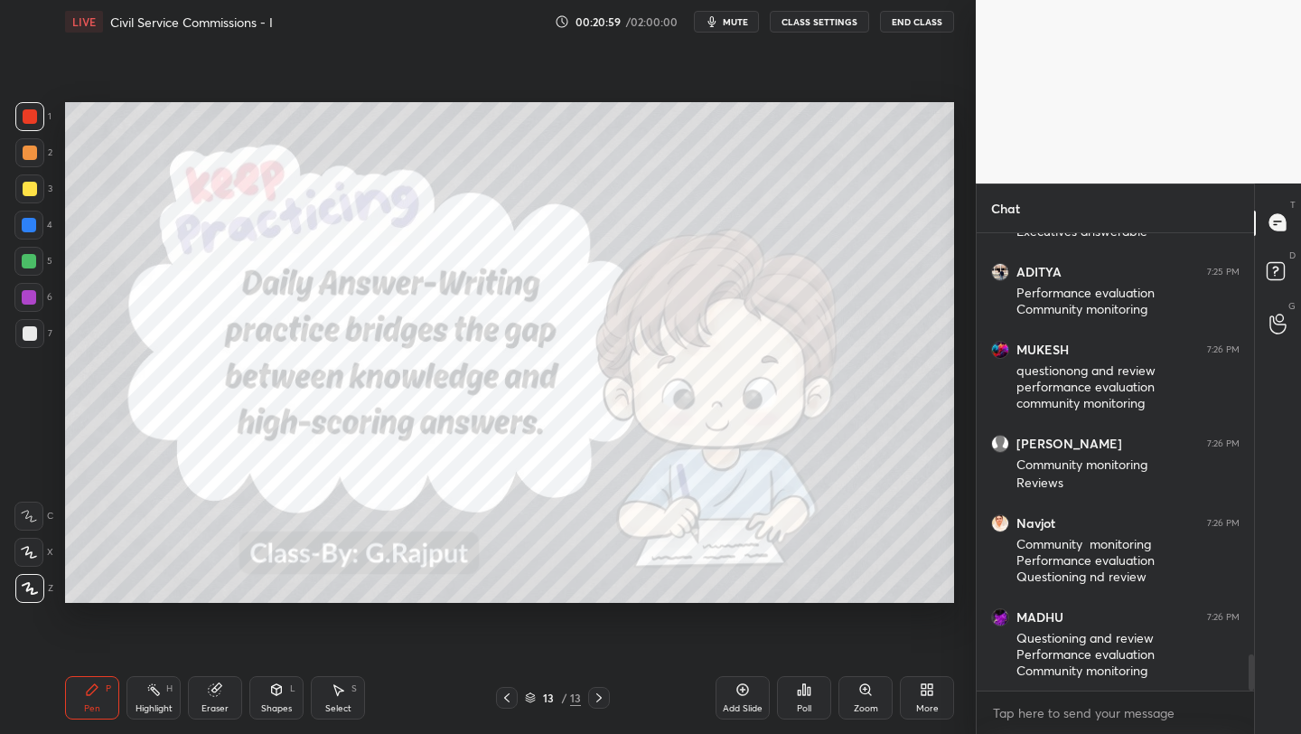
click at [749, 699] on div "Add Slide" at bounding box center [743, 697] width 54 height 43
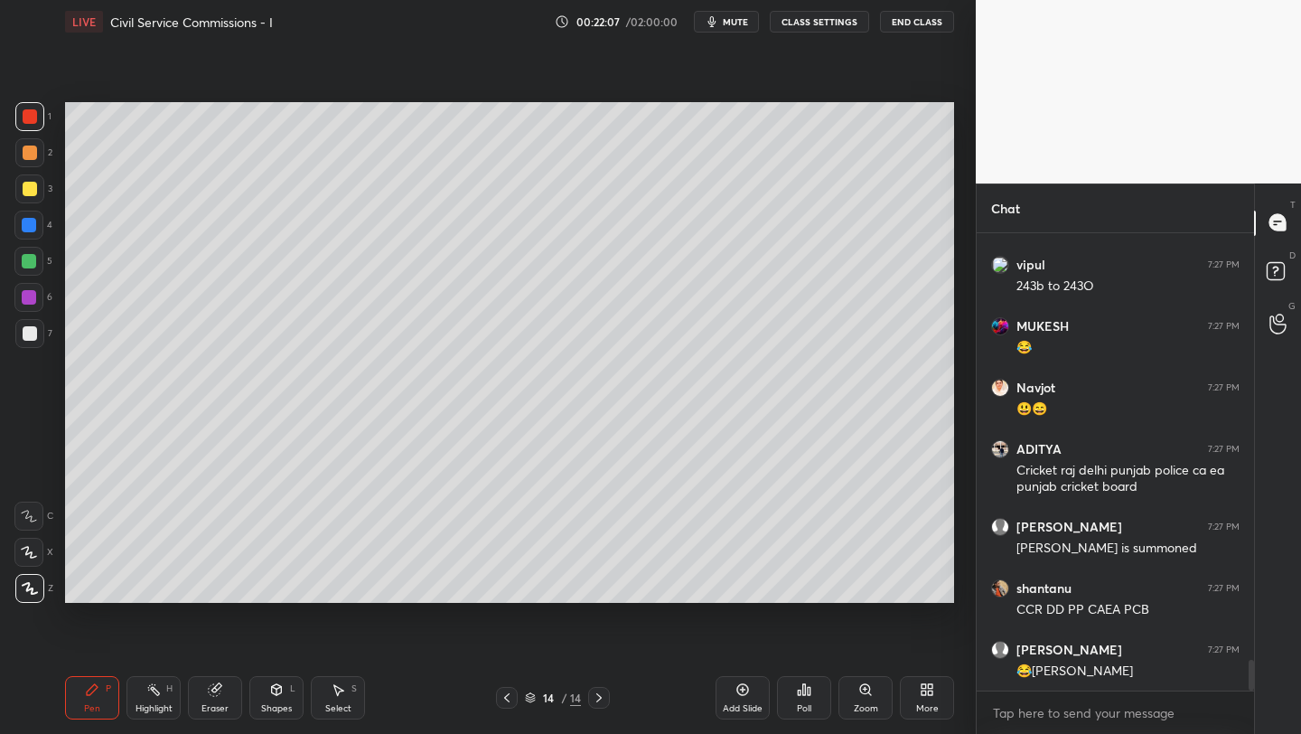
scroll to position [6376, 0]
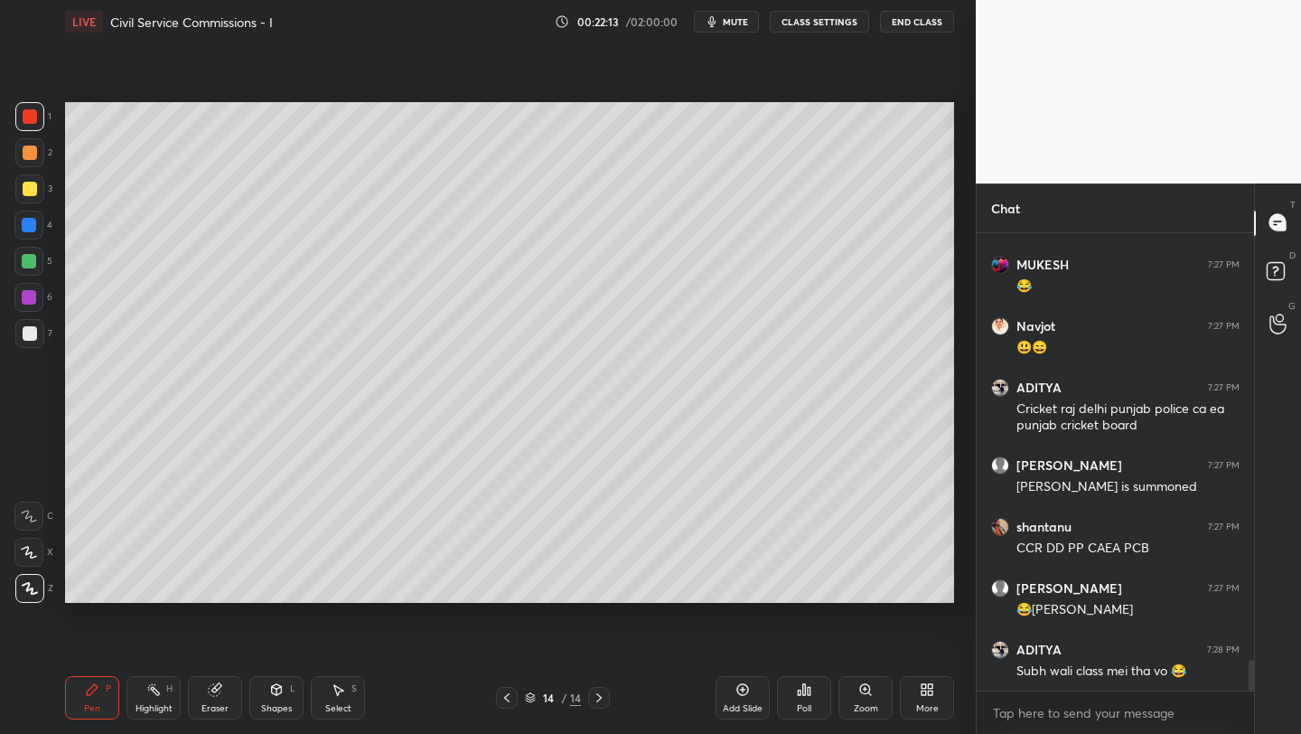
click at [37, 195] on div at bounding box center [29, 188] width 29 height 29
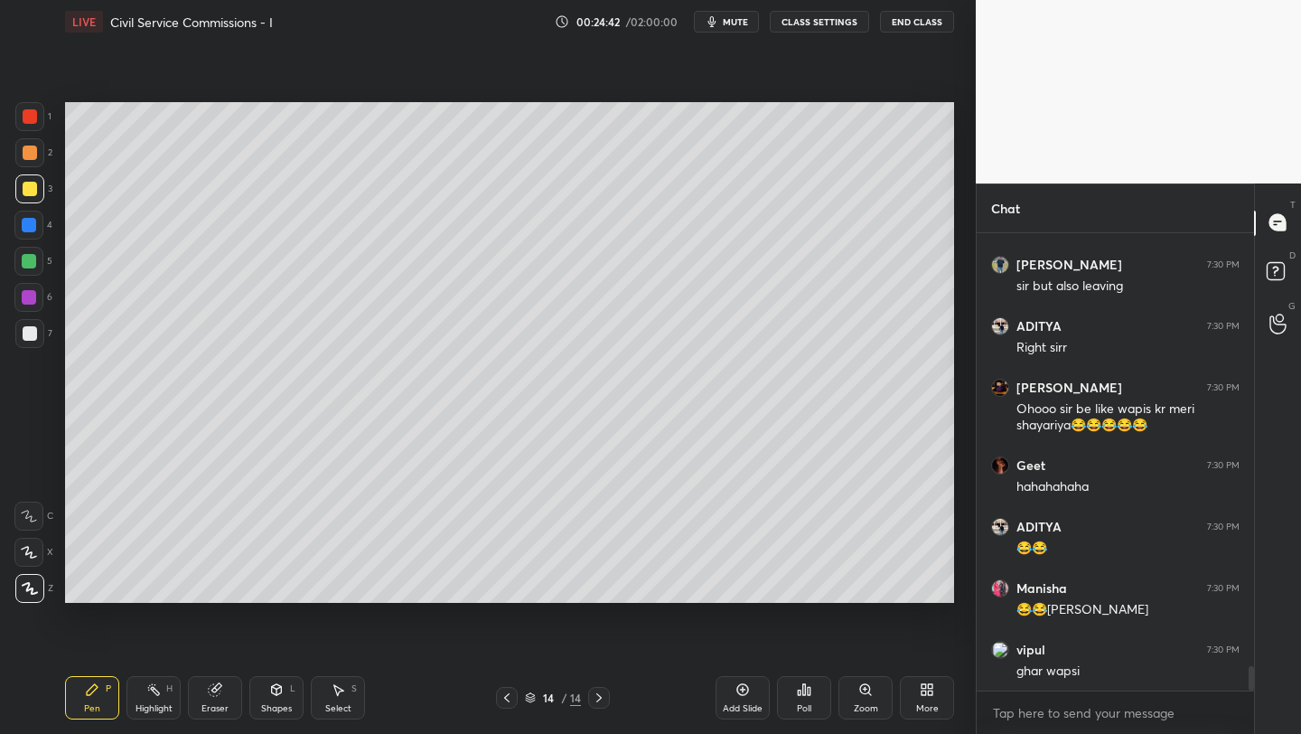
scroll to position [8174, 0]
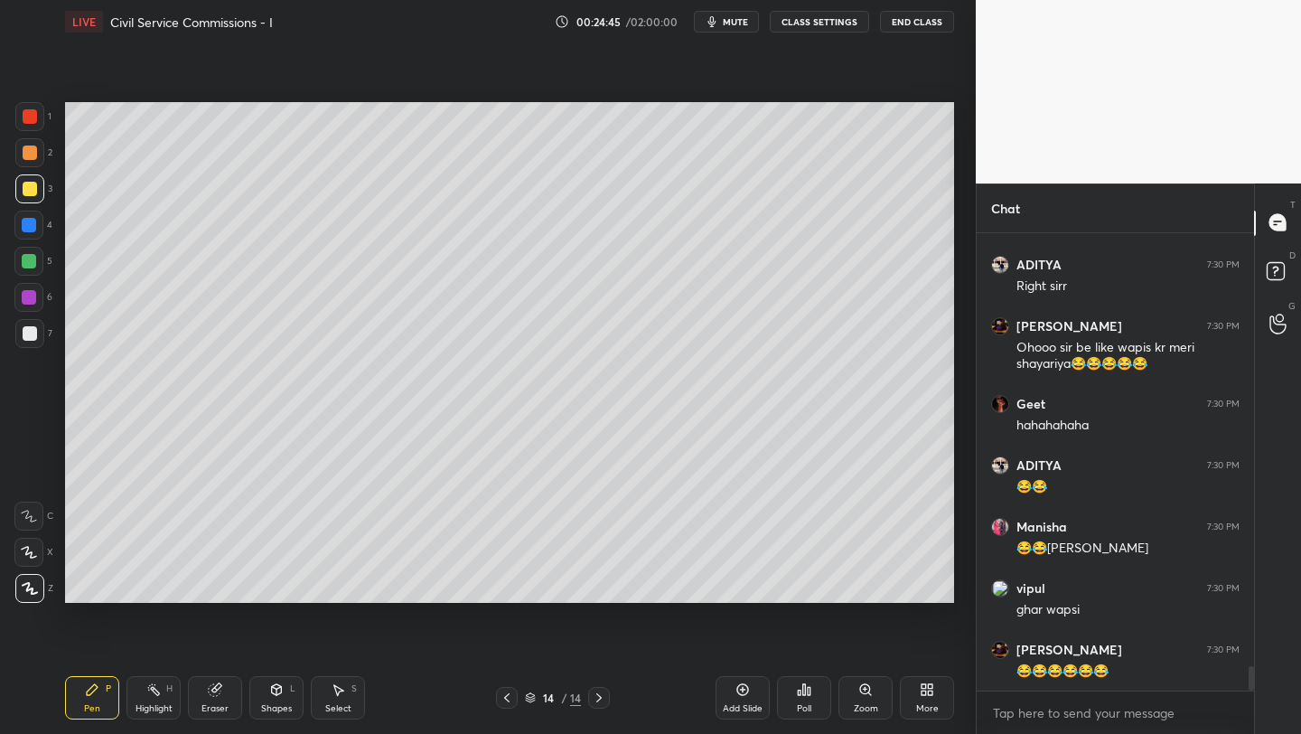
click at [931, 695] on icon at bounding box center [930, 692] width 5 height 5
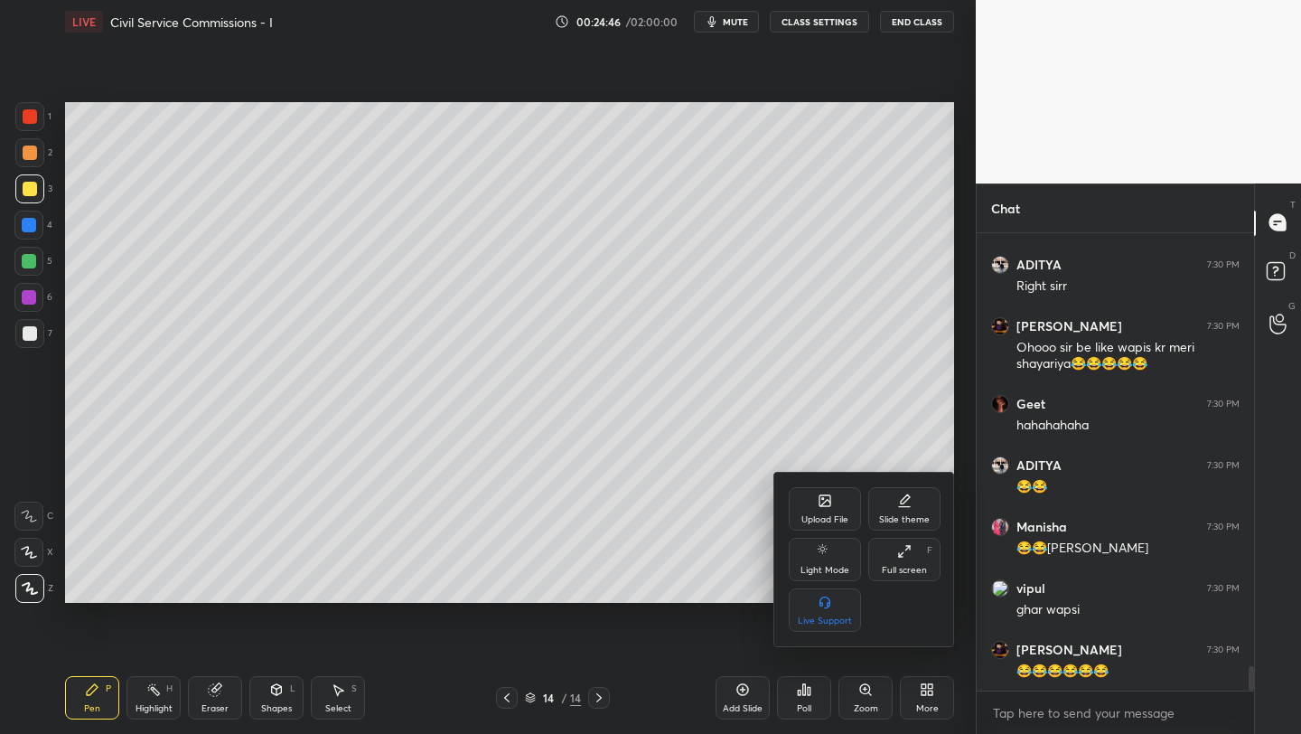
click at [832, 515] on div "Upload File" at bounding box center [824, 519] width 47 height 9
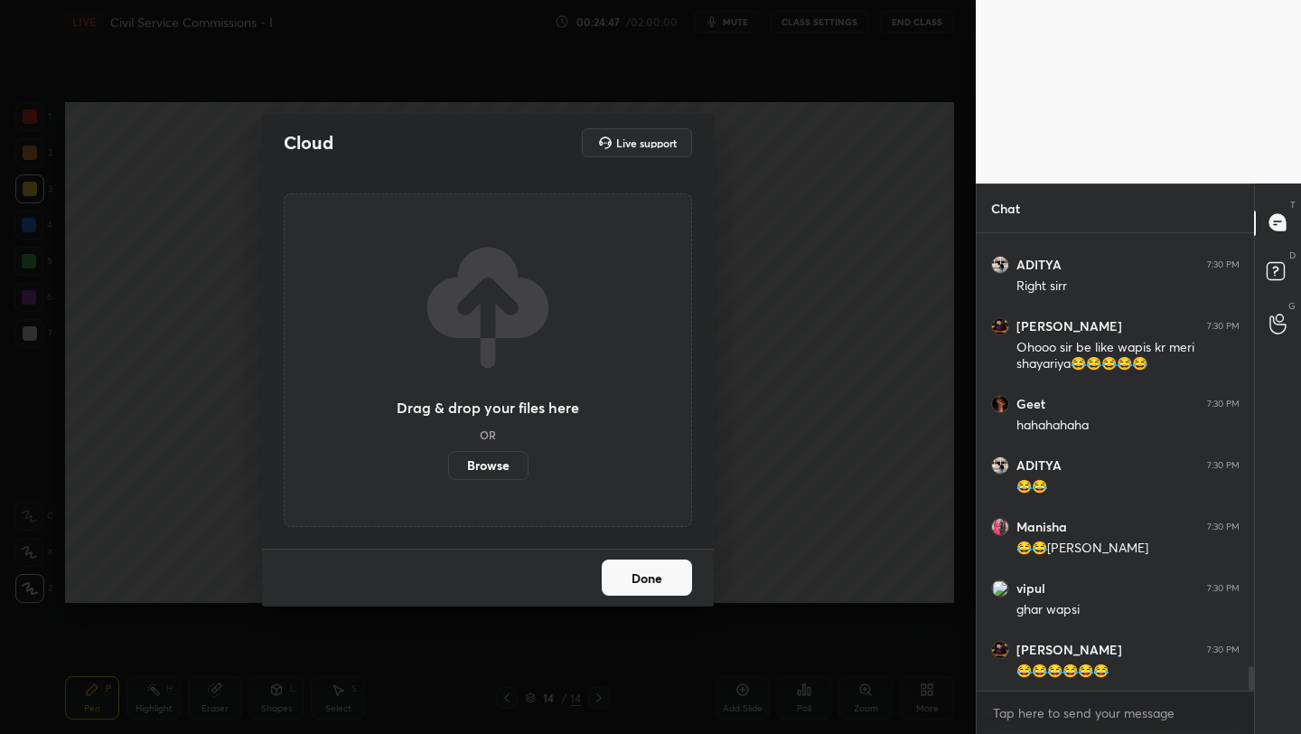
click at [491, 474] on label "Browse" at bounding box center [488, 465] width 80 height 29
click at [448, 474] on input "Browse" at bounding box center [448, 465] width 0 height 29
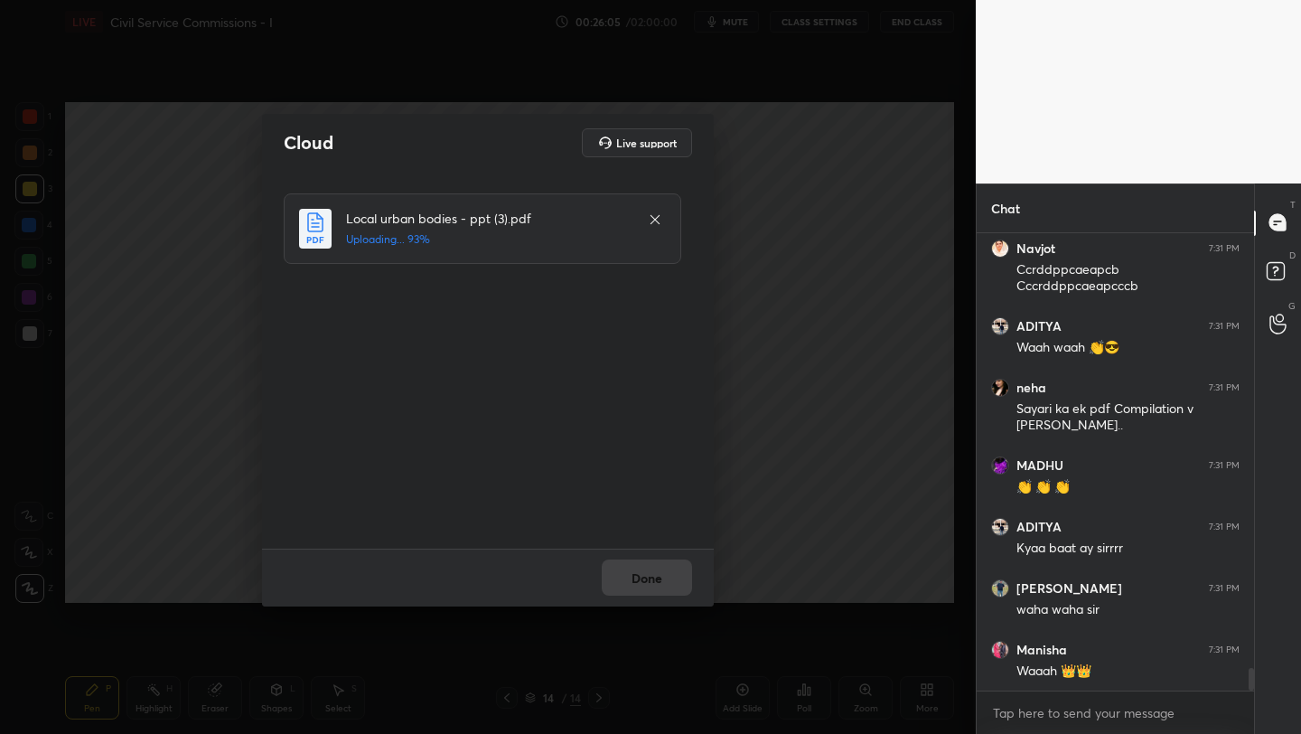
scroll to position [8960, 0]
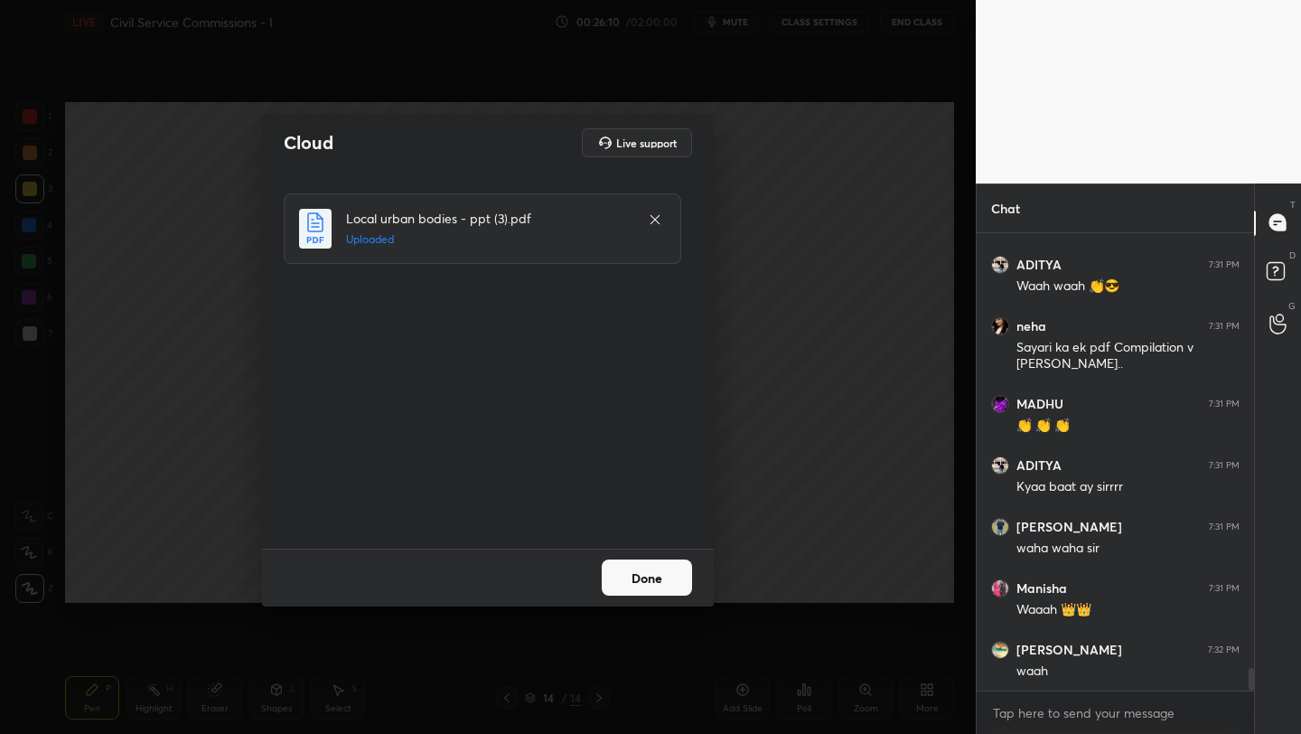
click at [667, 592] on button "Done" at bounding box center [647, 577] width 90 height 36
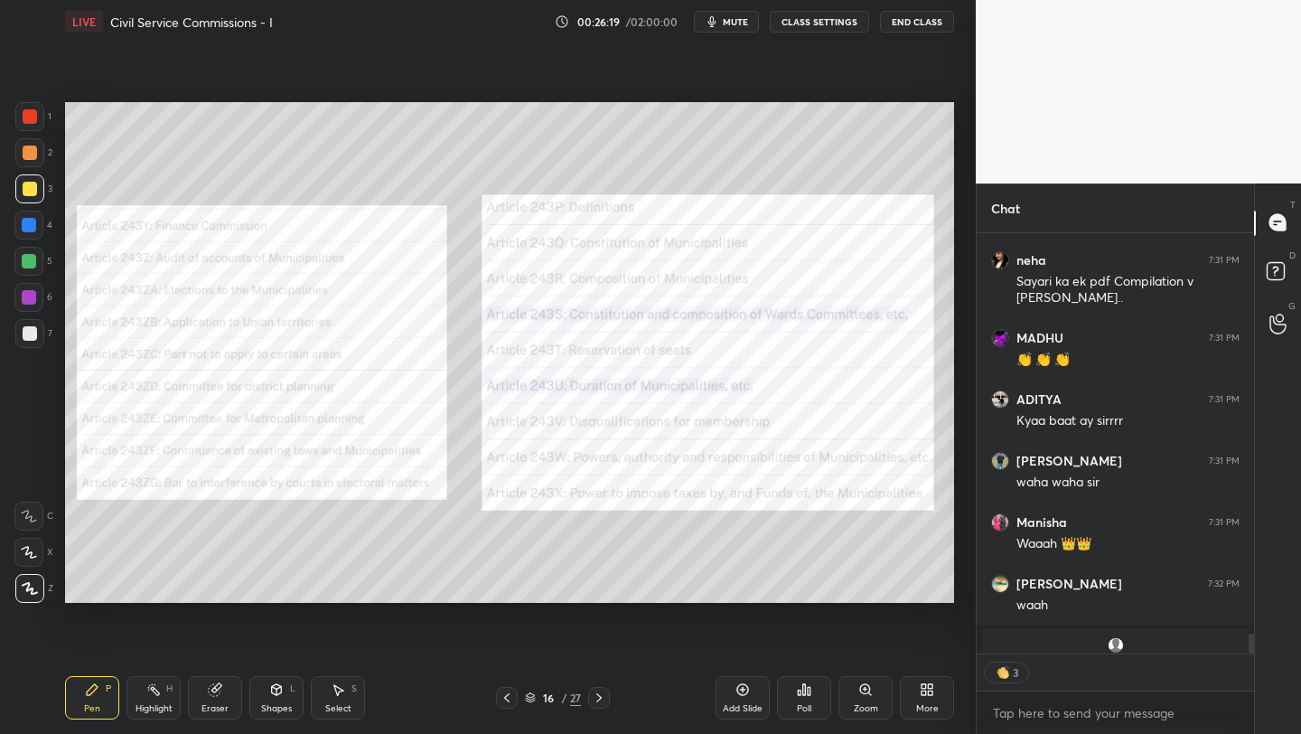
scroll to position [7305, 0]
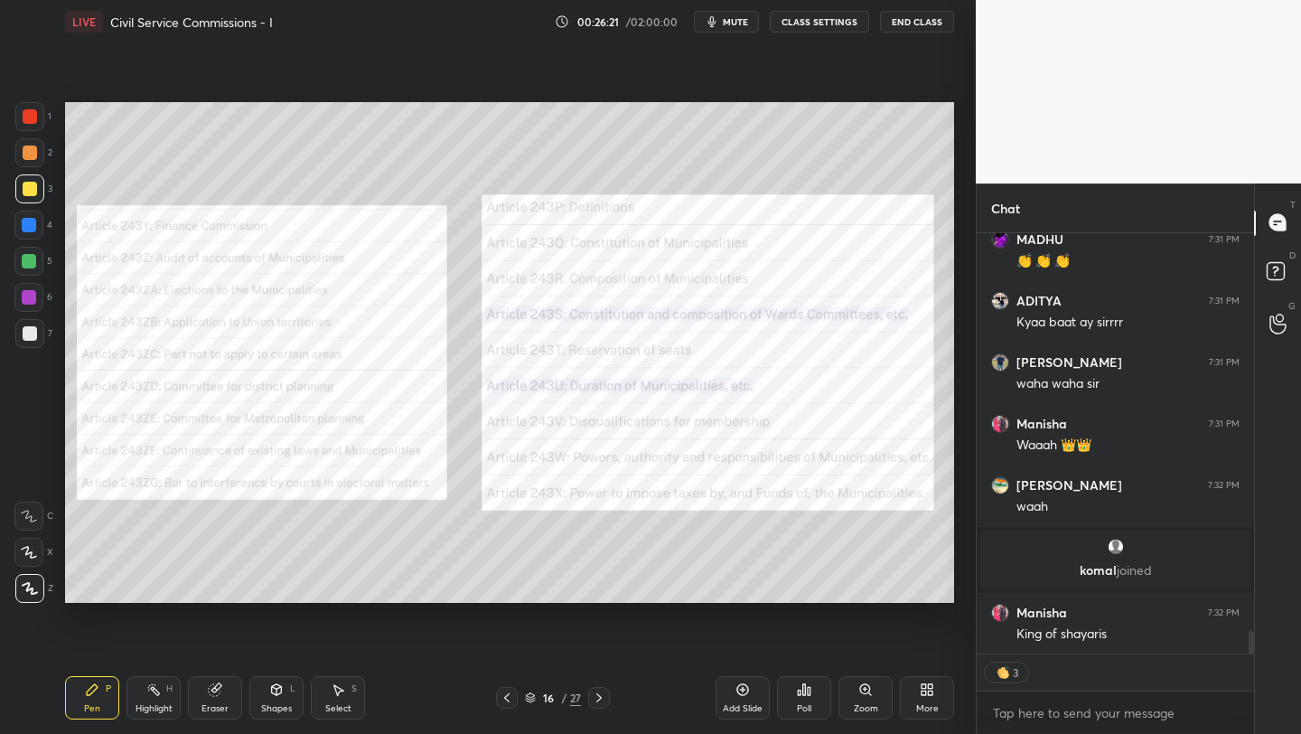
click at [31, 108] on div at bounding box center [29, 116] width 29 height 29
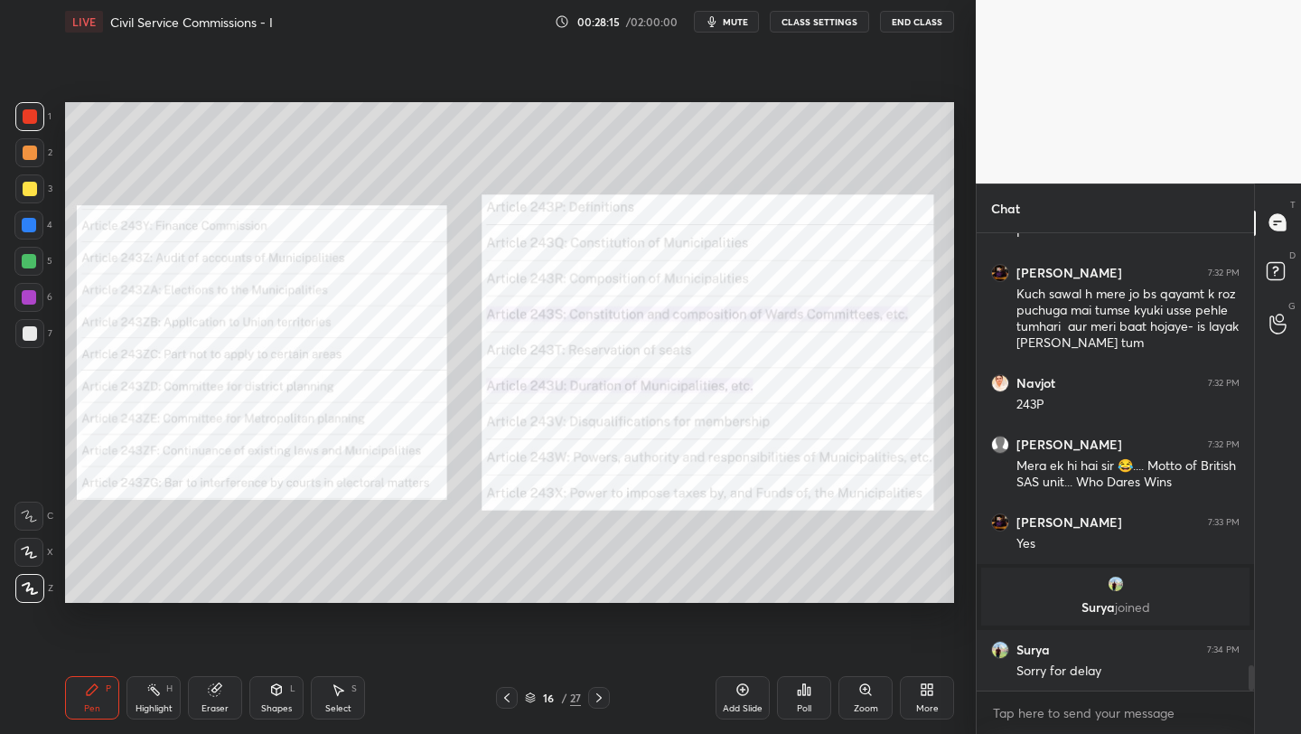
scroll to position [7818, 0]
click at [752, 698] on div "Add Slide" at bounding box center [743, 697] width 54 height 43
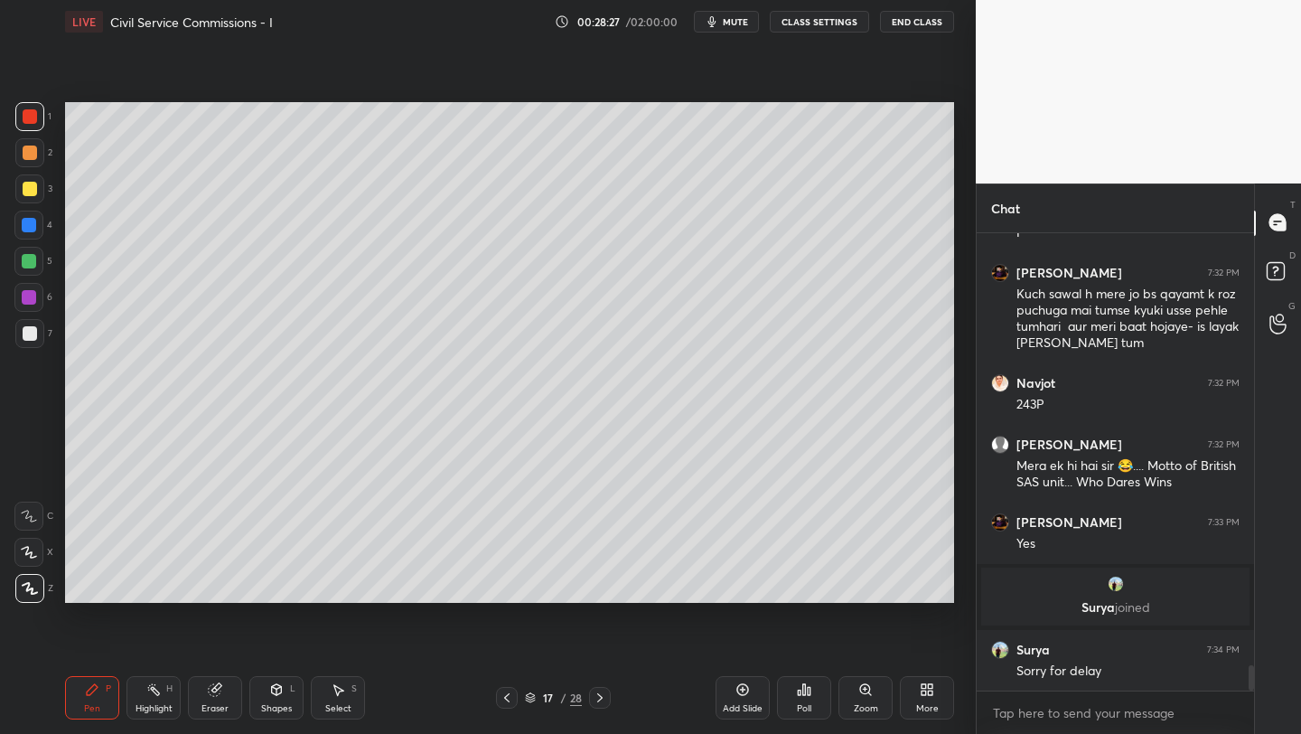
click at [36, 186] on div at bounding box center [29, 188] width 29 height 29
click at [33, 150] on div at bounding box center [30, 152] width 14 height 14
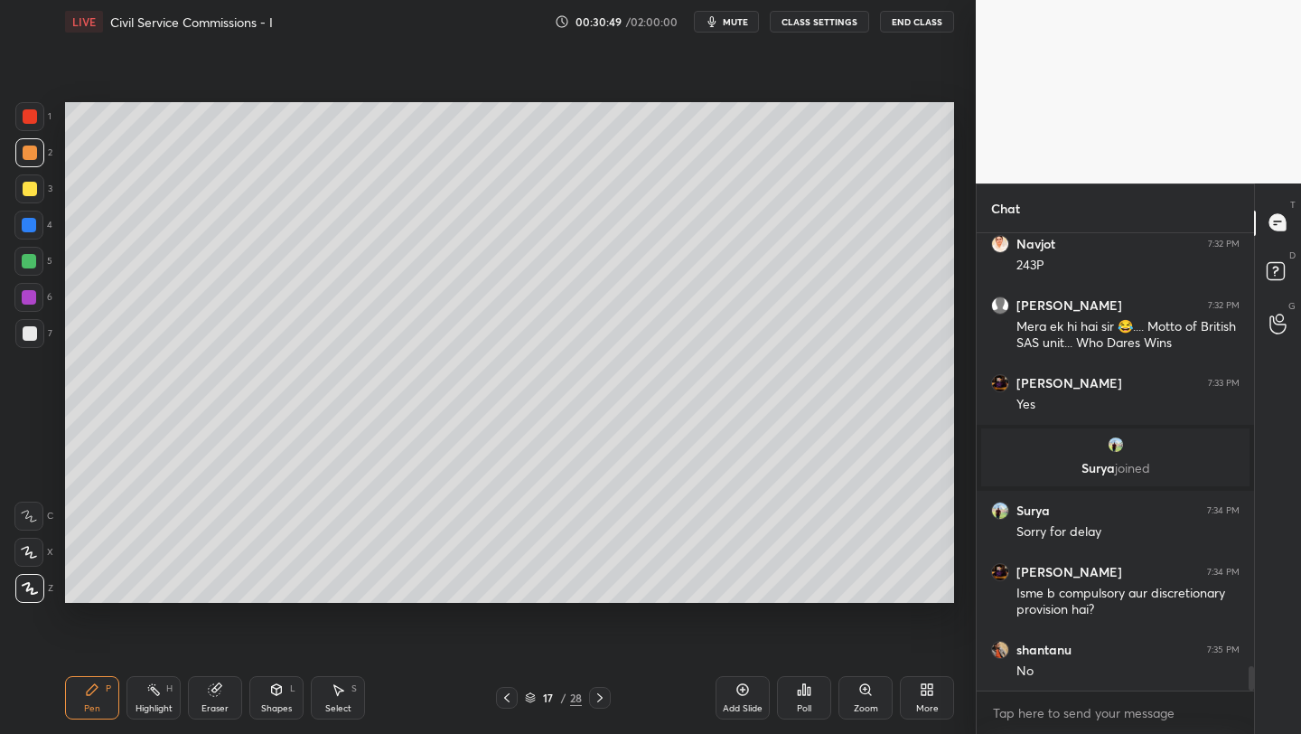
scroll to position [8019, 0]
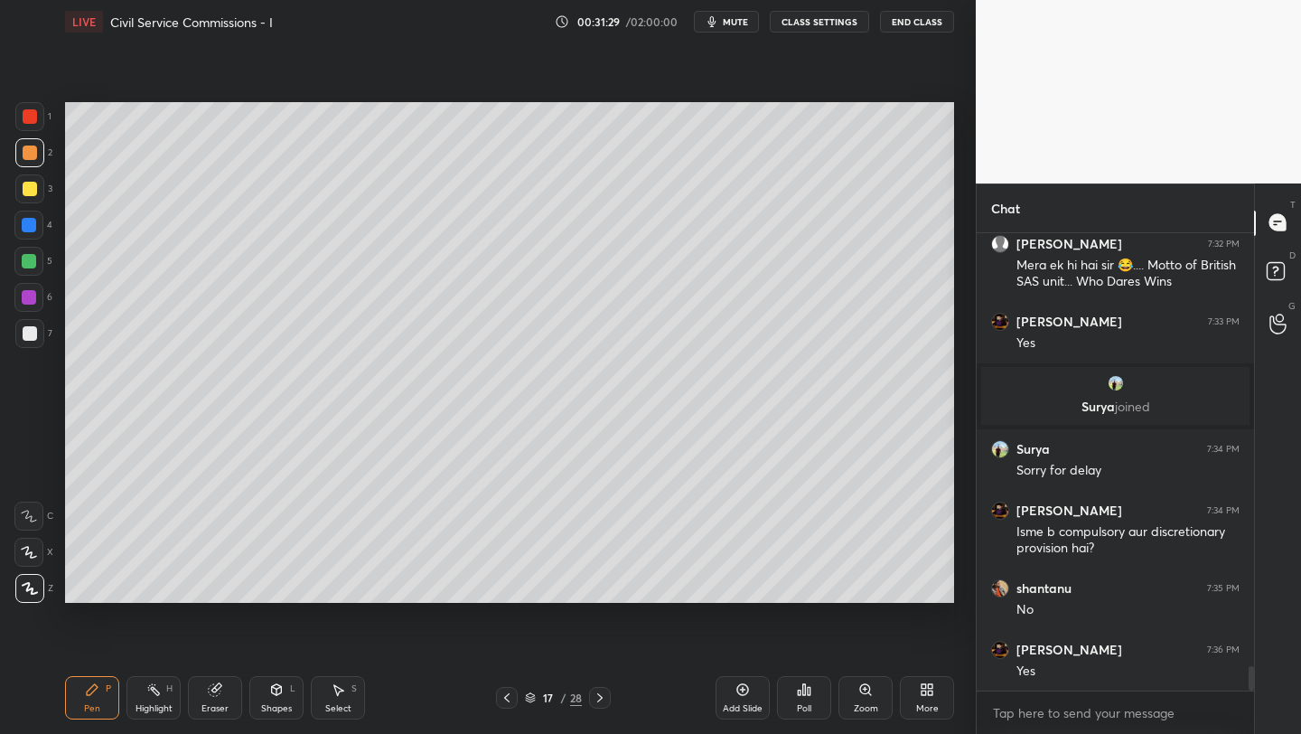
drag, startPoint x: 27, startPoint y: 232, endPoint x: 58, endPoint y: 242, distance: 32.3
click at [39, 239] on div at bounding box center [28, 225] width 29 height 29
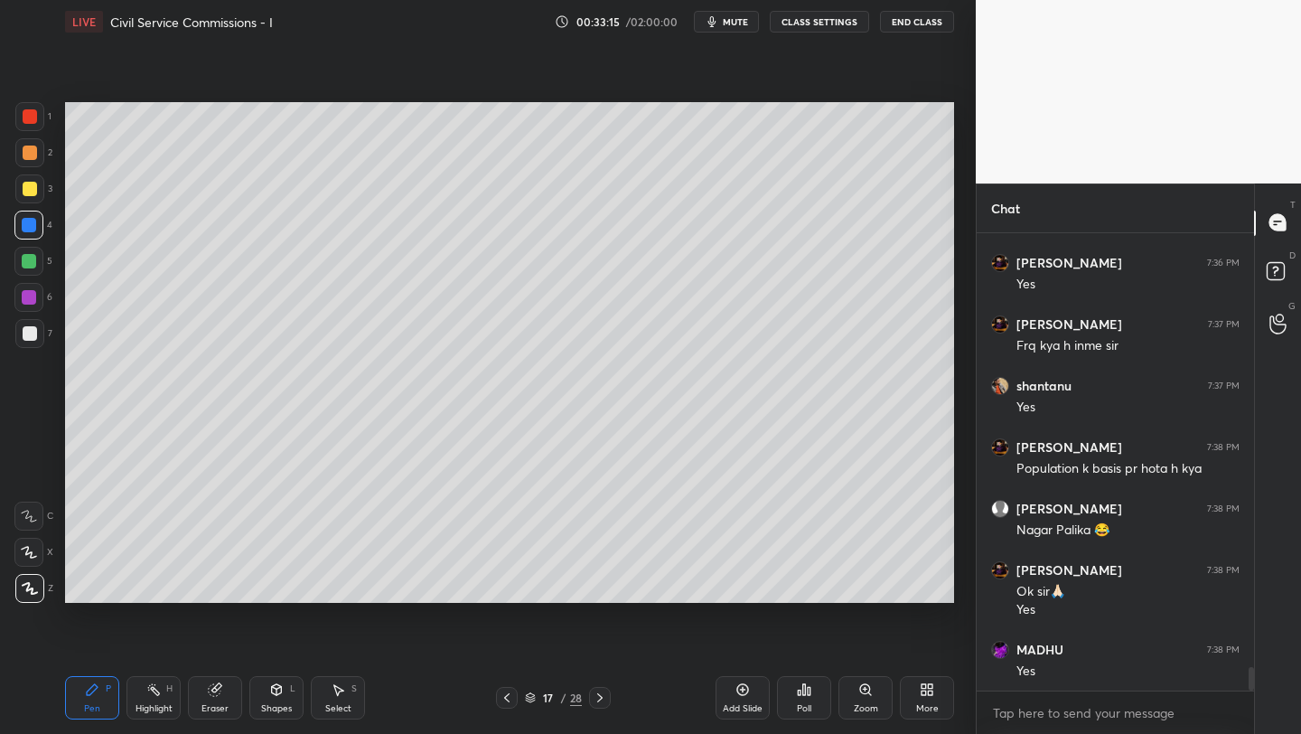
scroll to position [8483, 0]
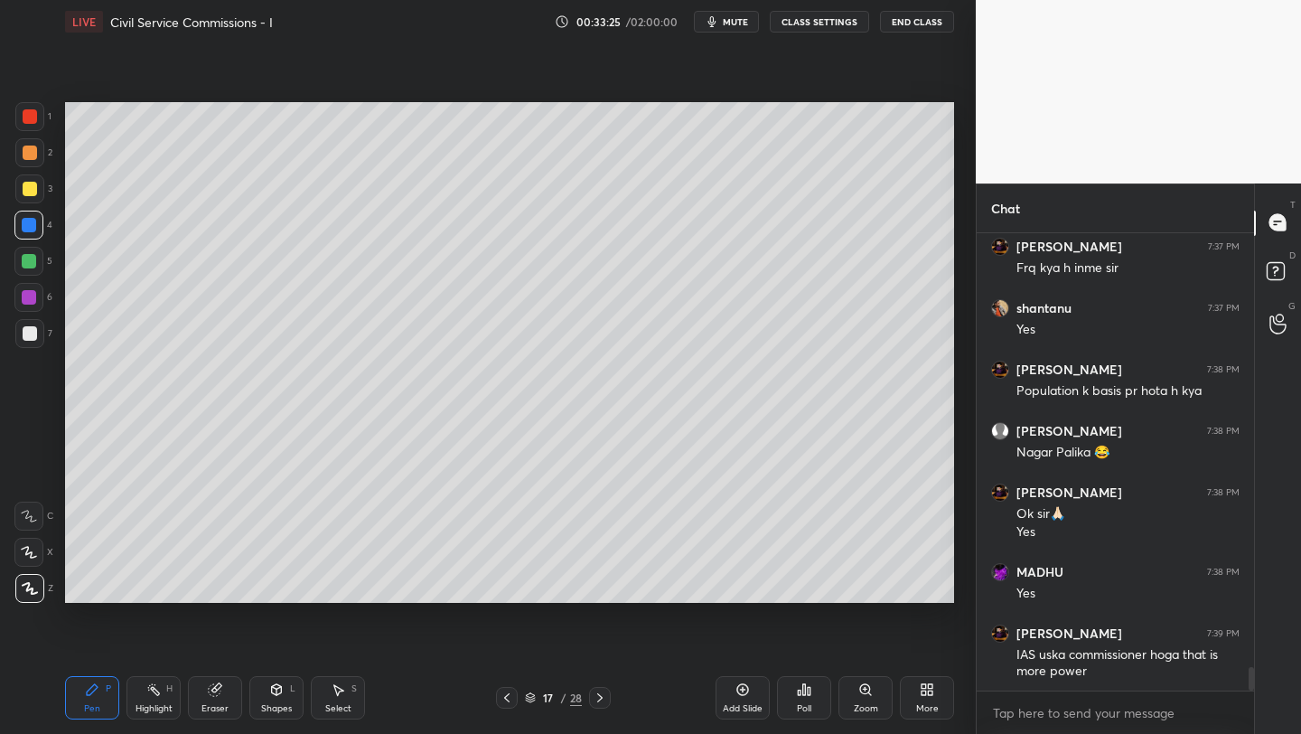
click at [735, 688] on icon at bounding box center [742, 689] width 14 height 14
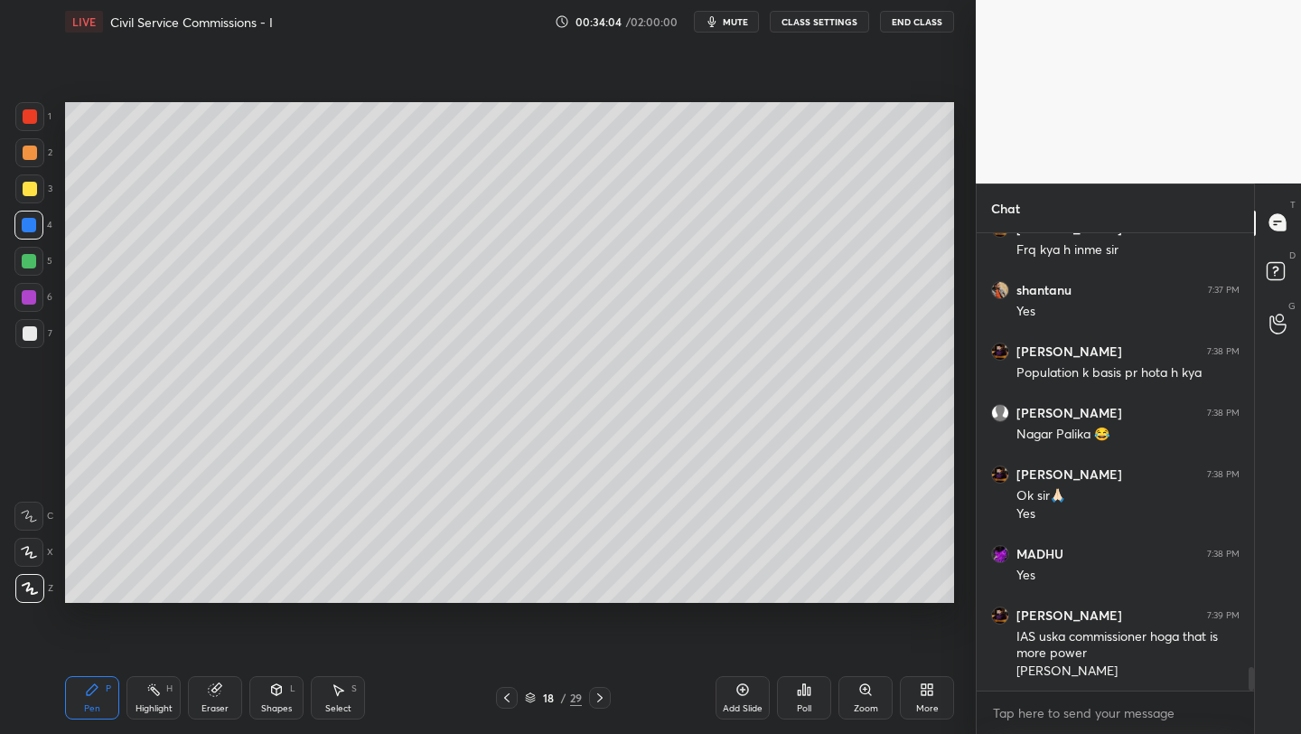
click at [26, 186] on div at bounding box center [30, 189] width 14 height 14
click at [41, 264] on div at bounding box center [28, 261] width 29 height 29
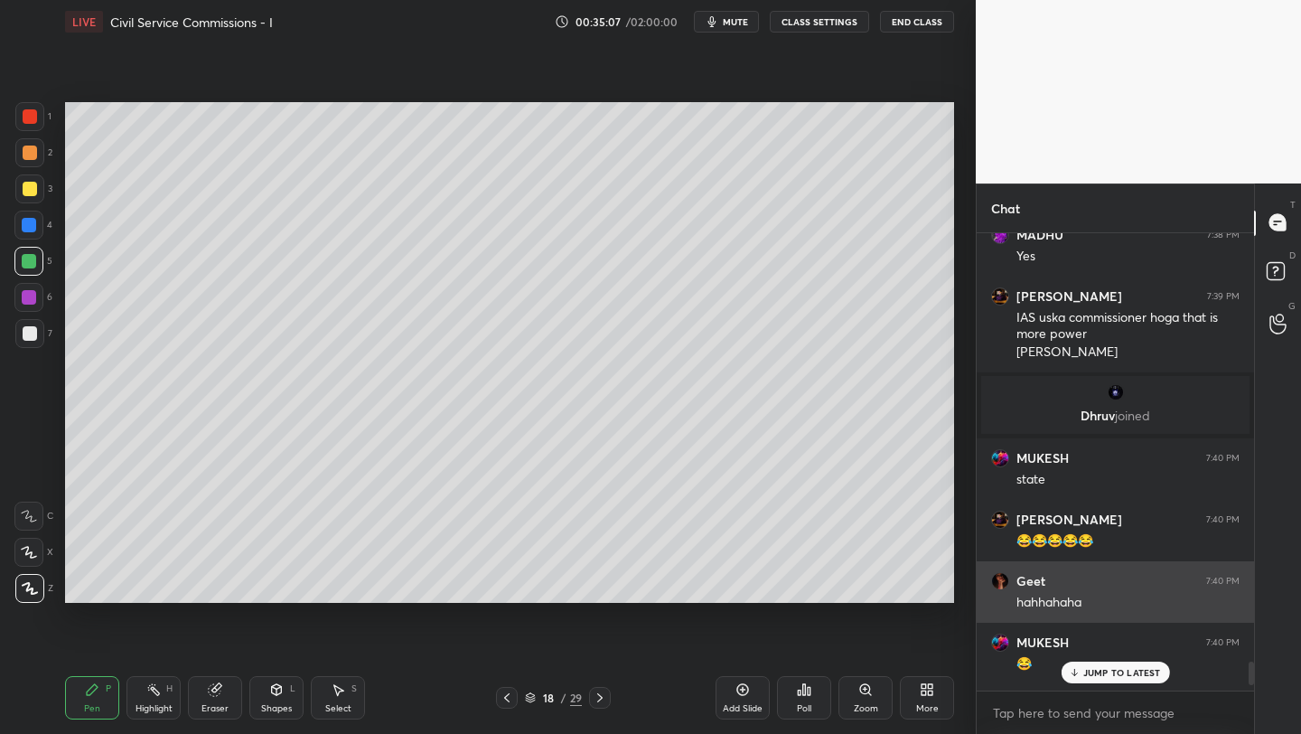
scroll to position [8736, 0]
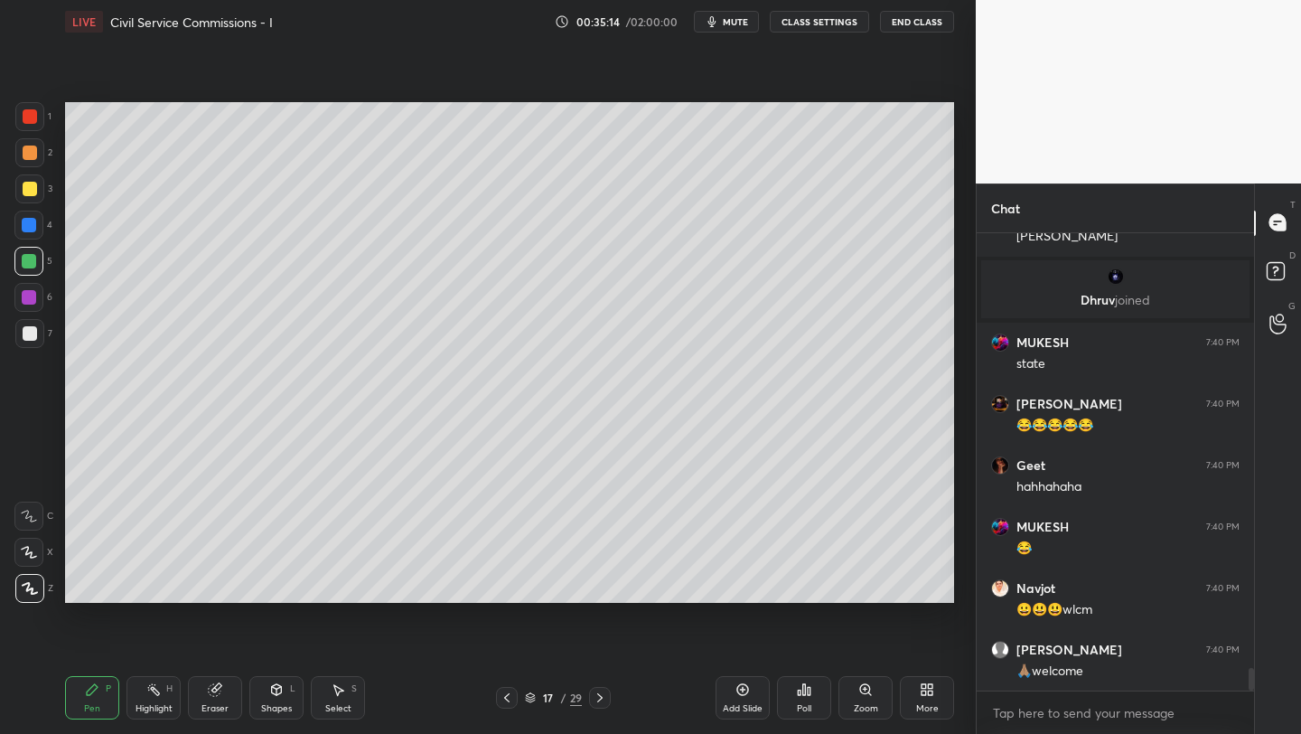
click at [927, 704] on div "More" at bounding box center [927, 708] width 23 height 9
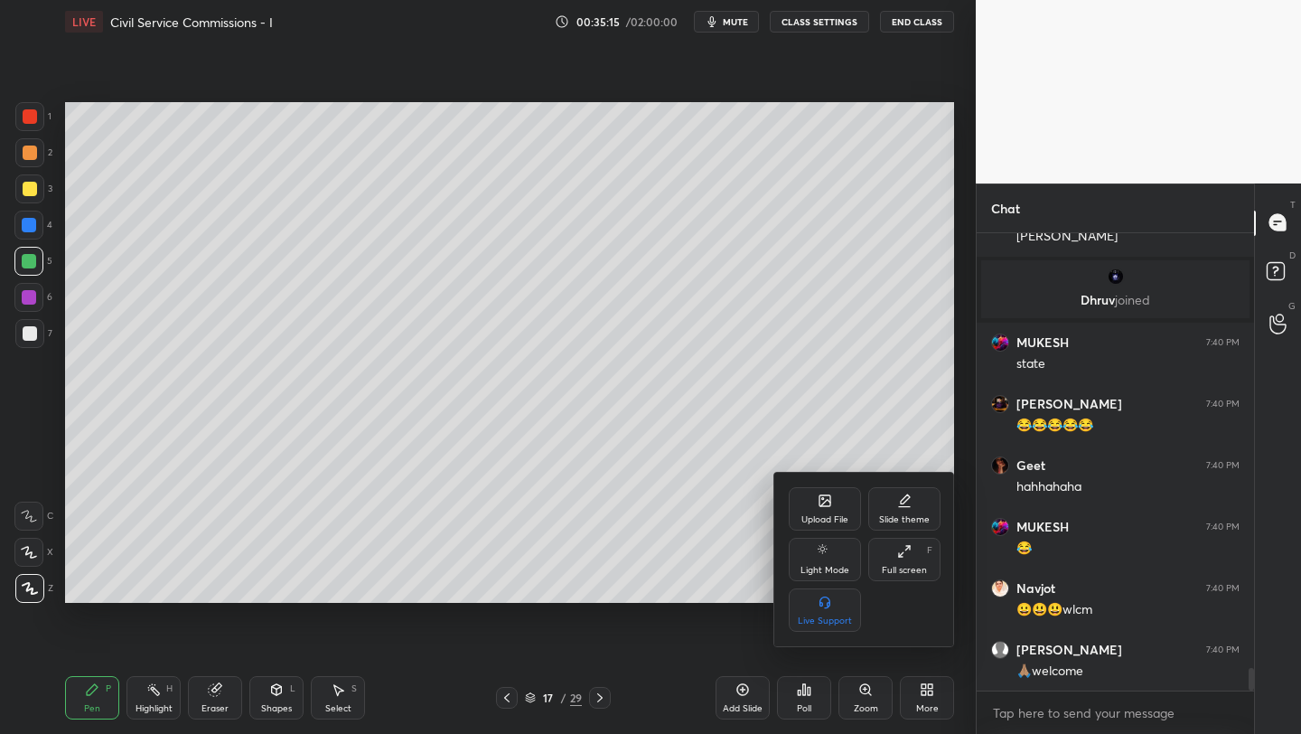
click at [832, 515] on div "Upload File" at bounding box center [824, 519] width 47 height 9
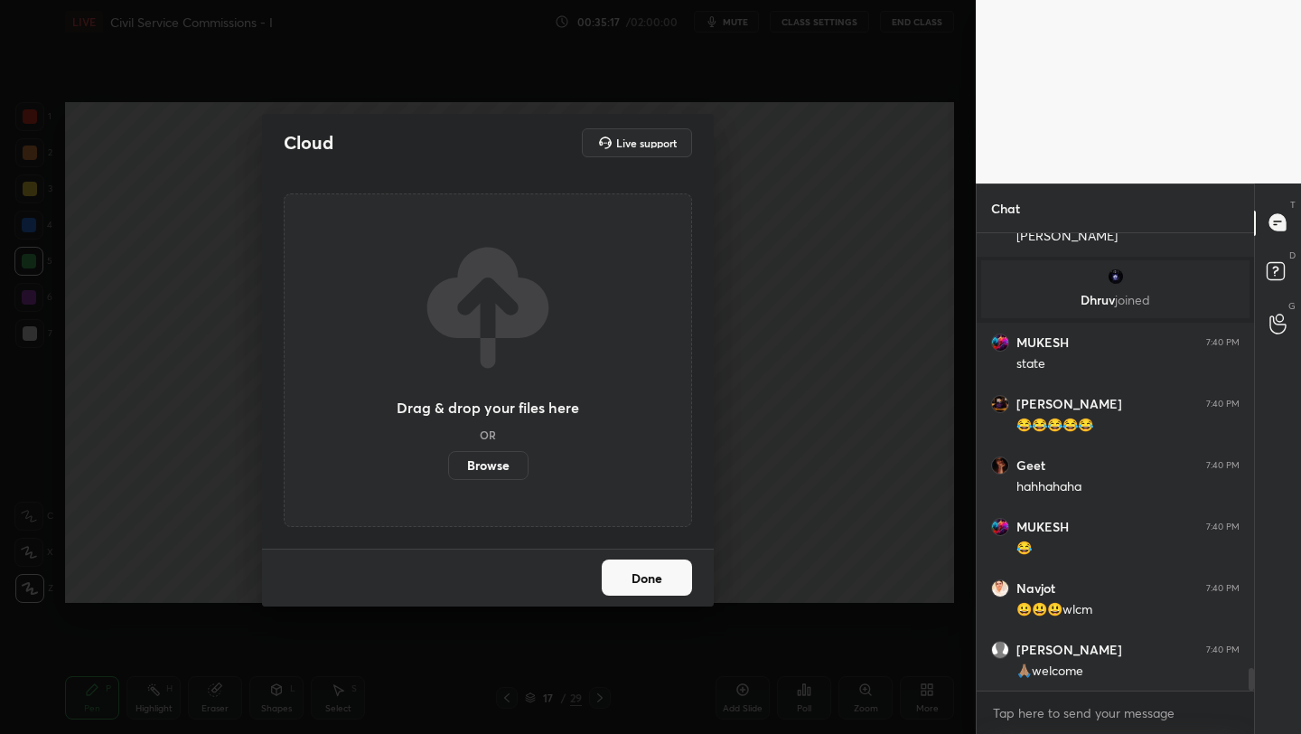
click at [508, 469] on label "Browse" at bounding box center [488, 465] width 80 height 29
click at [448, 469] on input "Browse" at bounding box center [448, 465] width 0 height 29
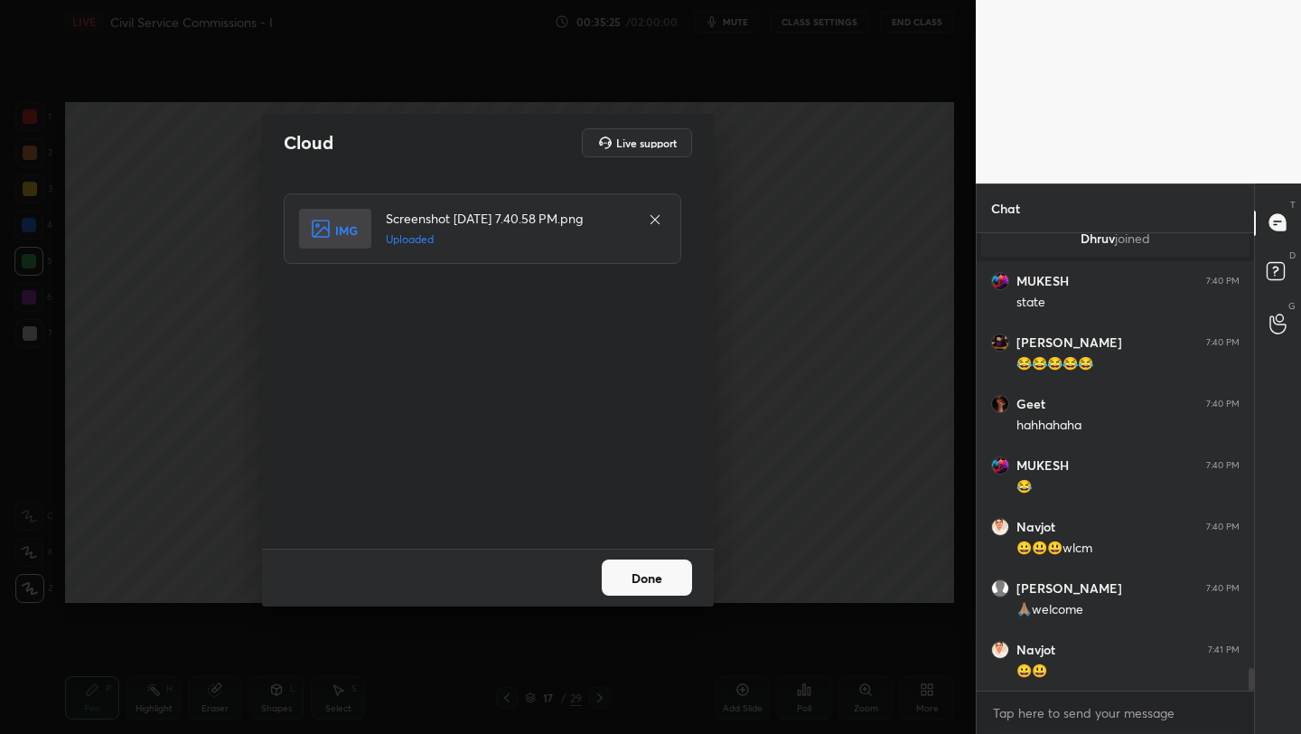
click at [669, 578] on button "Done" at bounding box center [647, 577] width 90 height 36
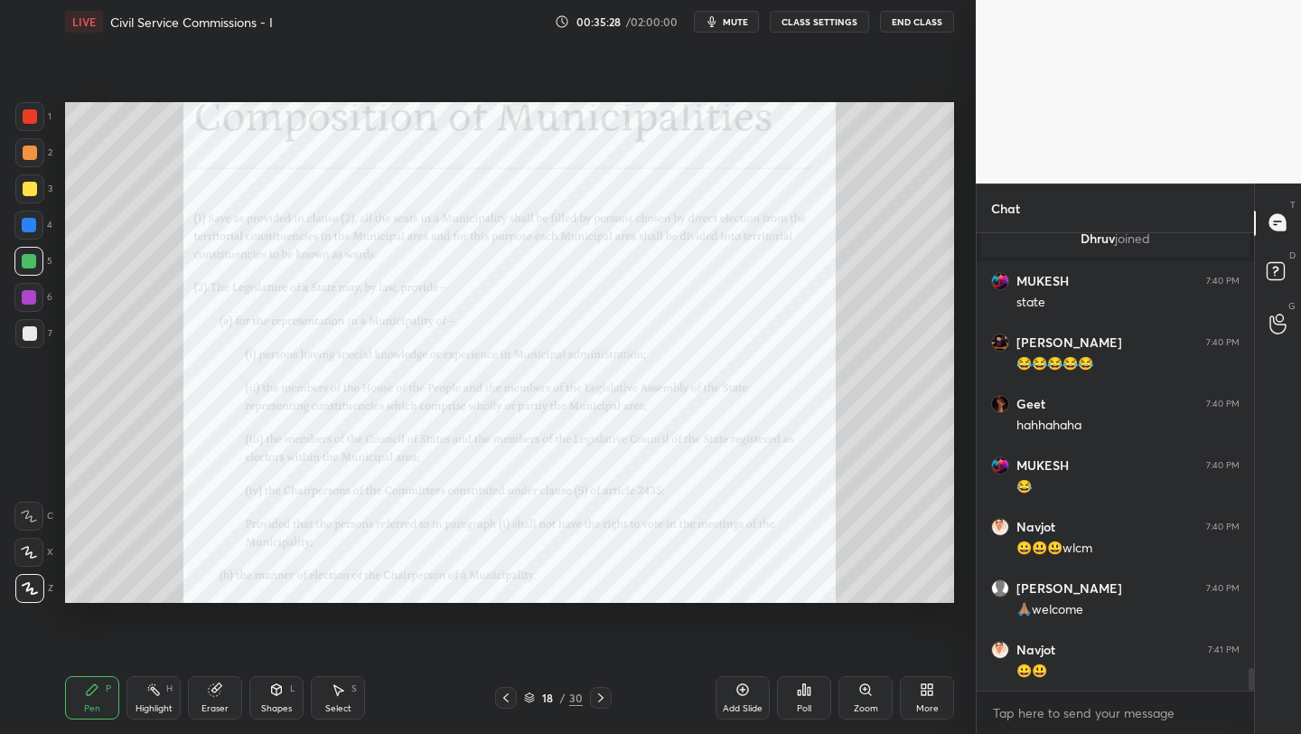
click at [72, 115] on div "Setting up your live class Poll for secs No correct answer Start poll" at bounding box center [510, 352] width 904 height 618
click at [33, 118] on div at bounding box center [30, 116] width 14 height 14
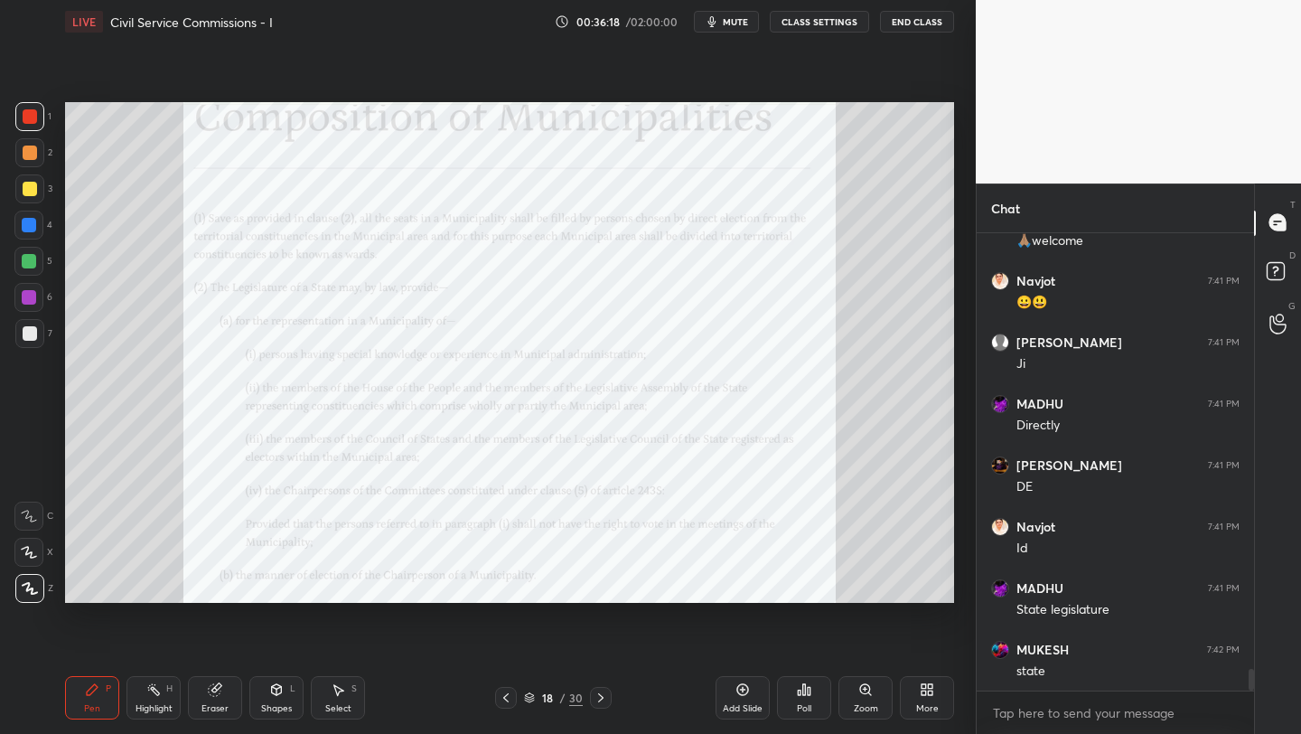
scroll to position [9228, 0]
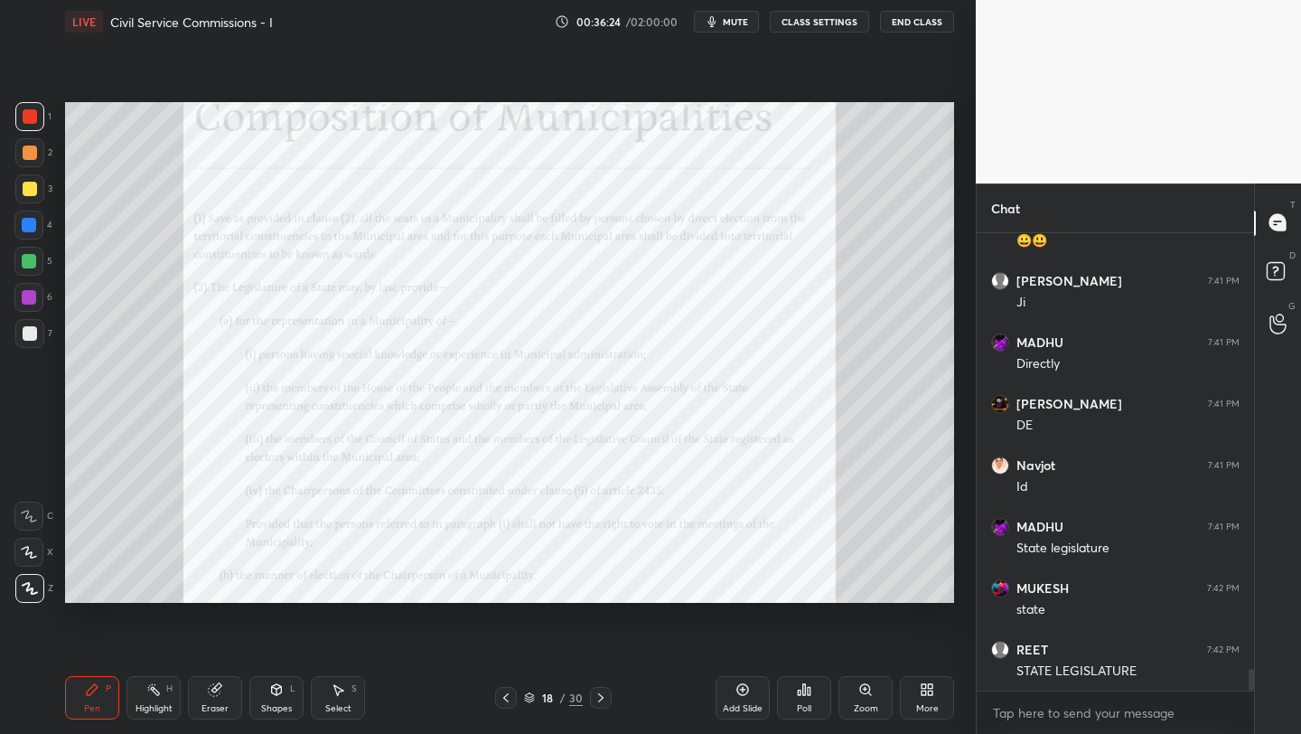
click at [27, 154] on div at bounding box center [30, 152] width 14 height 14
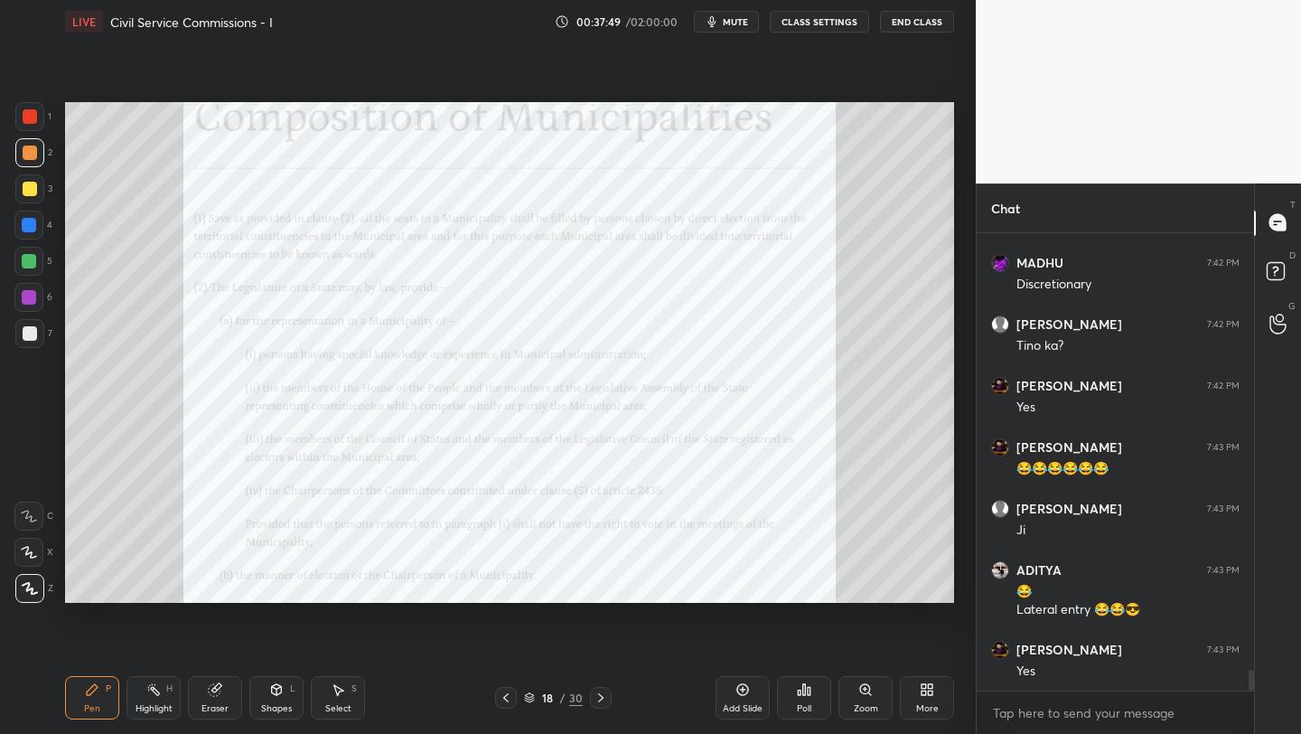
scroll to position [9799, 0]
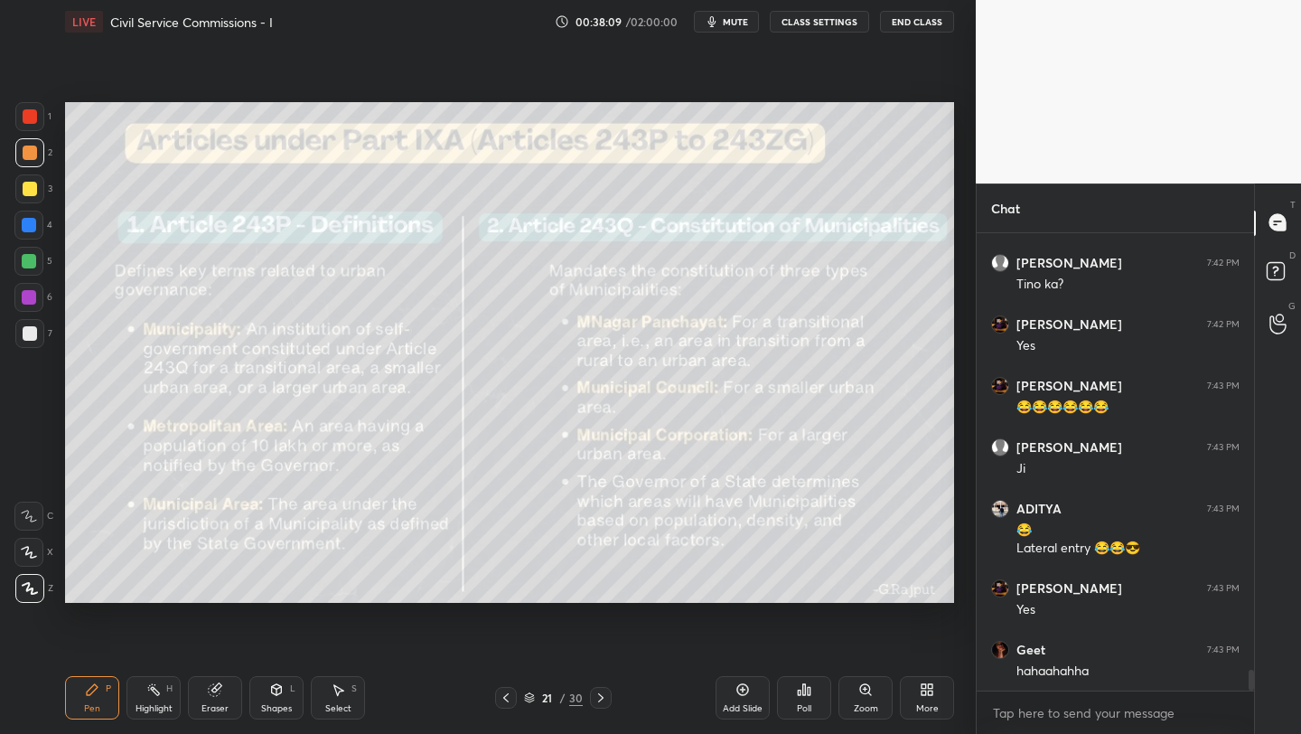
click at [745, 688] on icon at bounding box center [742, 689] width 14 height 14
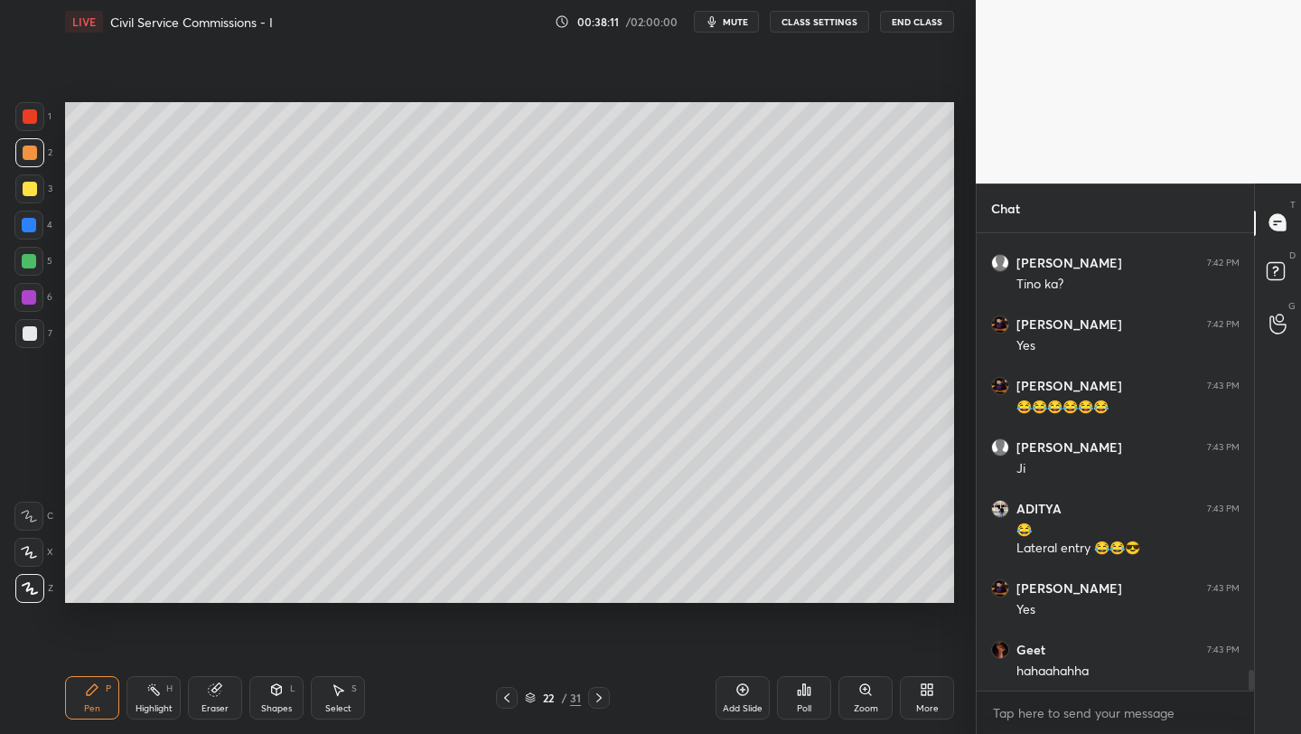
drag, startPoint x: 27, startPoint y: 267, endPoint x: 63, endPoint y: 259, distance: 37.0
click at [32, 264] on div at bounding box center [29, 261] width 14 height 14
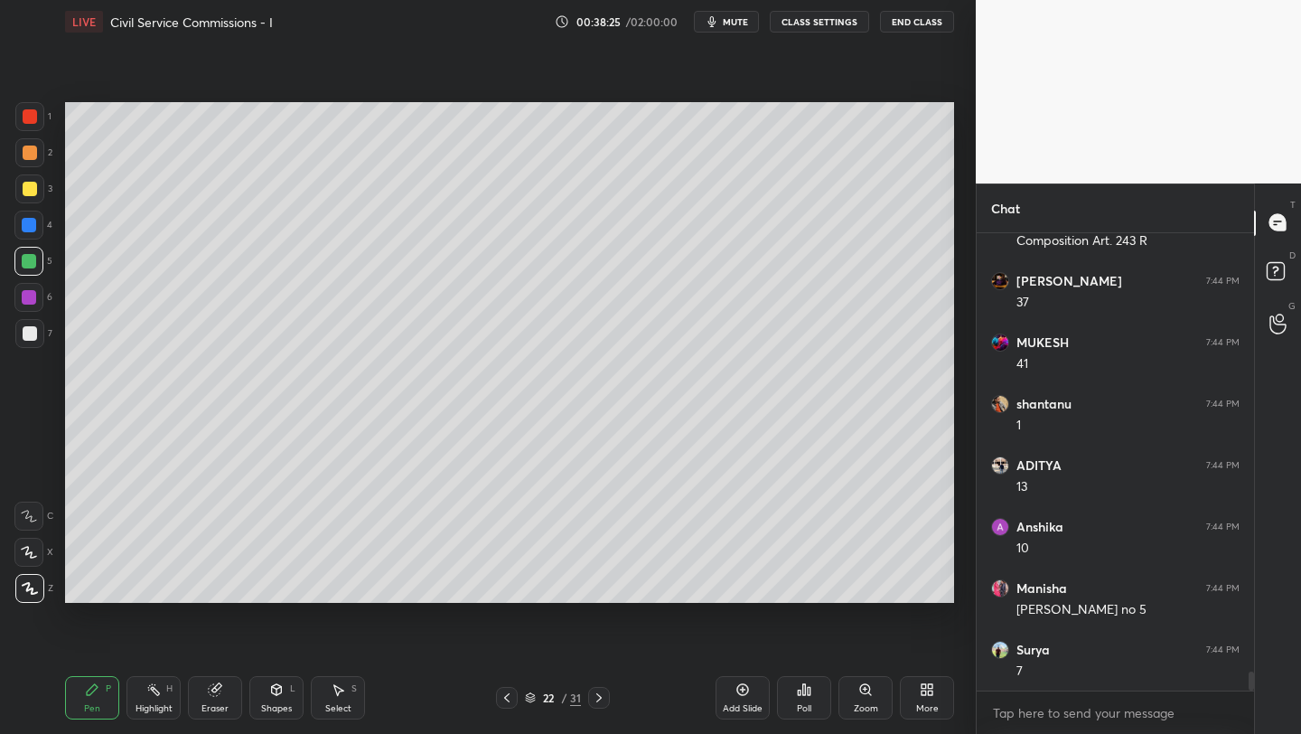
scroll to position [10352, 0]
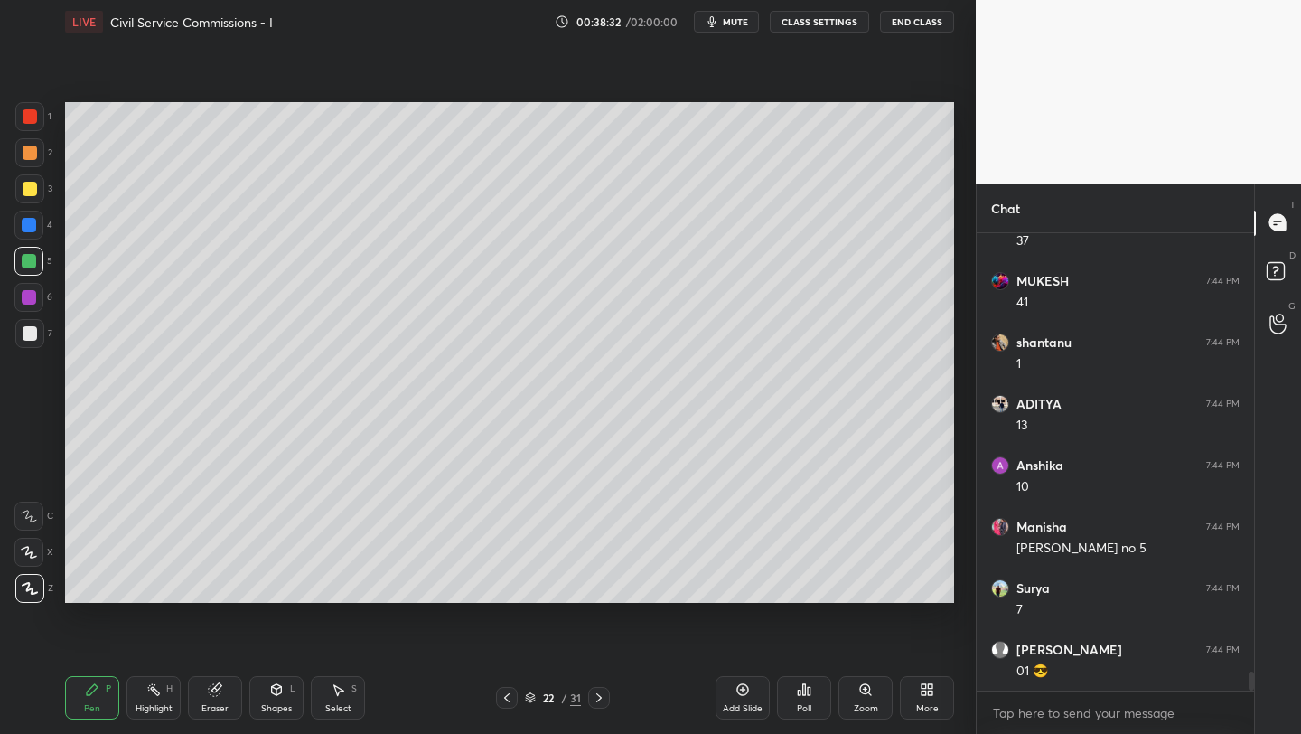
click at [37, 295] on div at bounding box center [28, 297] width 29 height 29
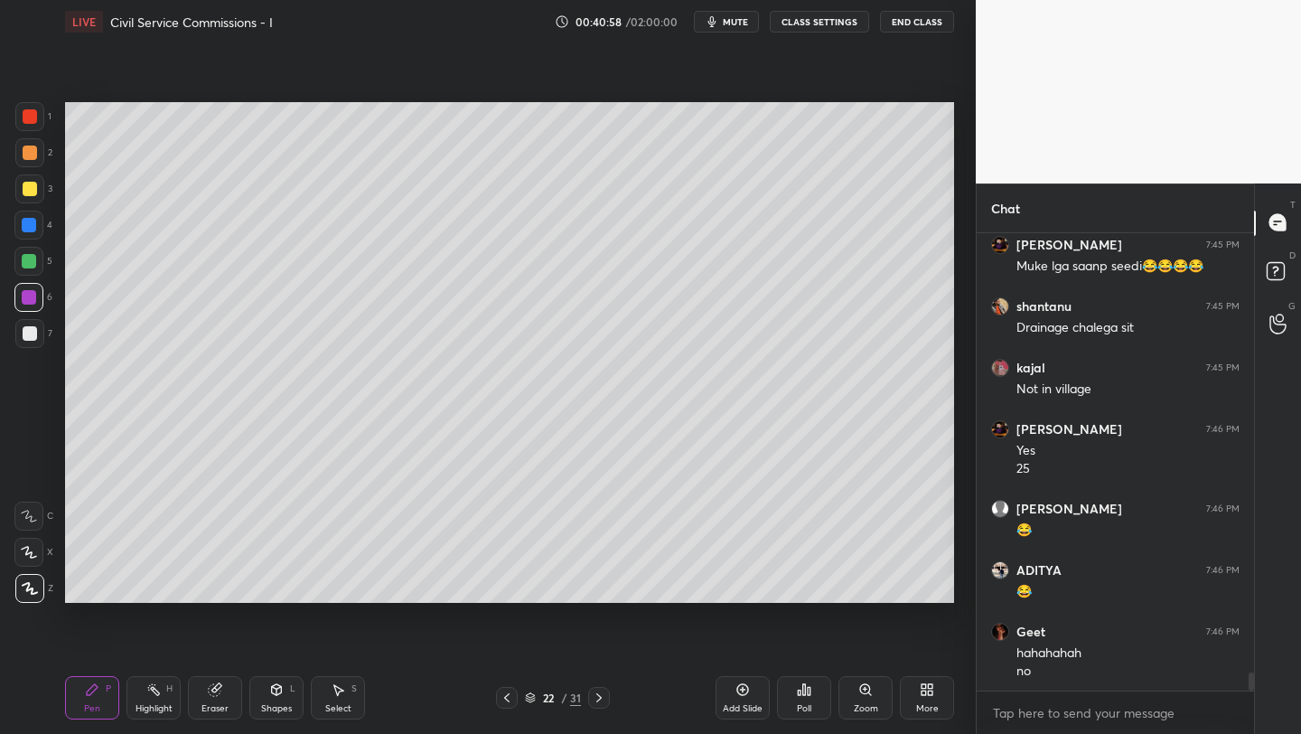
scroll to position [11530, 0]
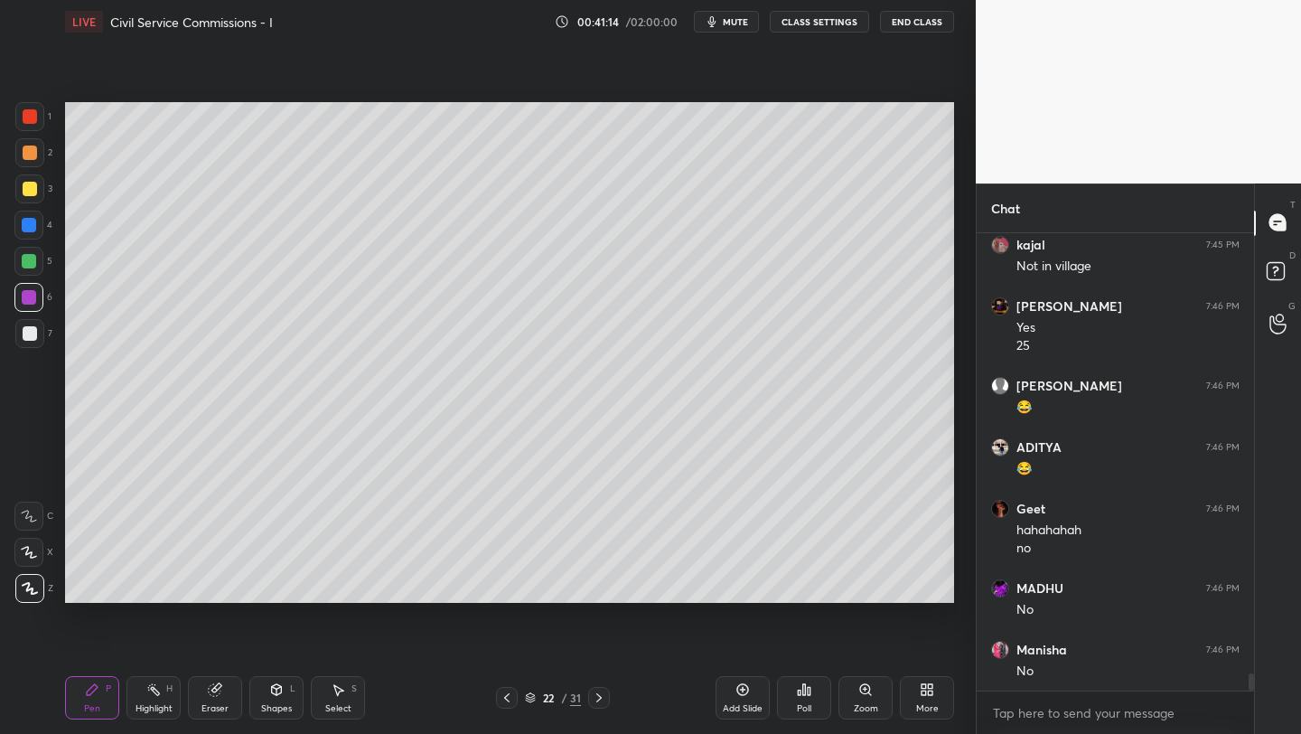
drag, startPoint x: 29, startPoint y: 180, endPoint x: 42, endPoint y: 183, distance: 13.2
click at [31, 181] on div at bounding box center [29, 188] width 29 height 29
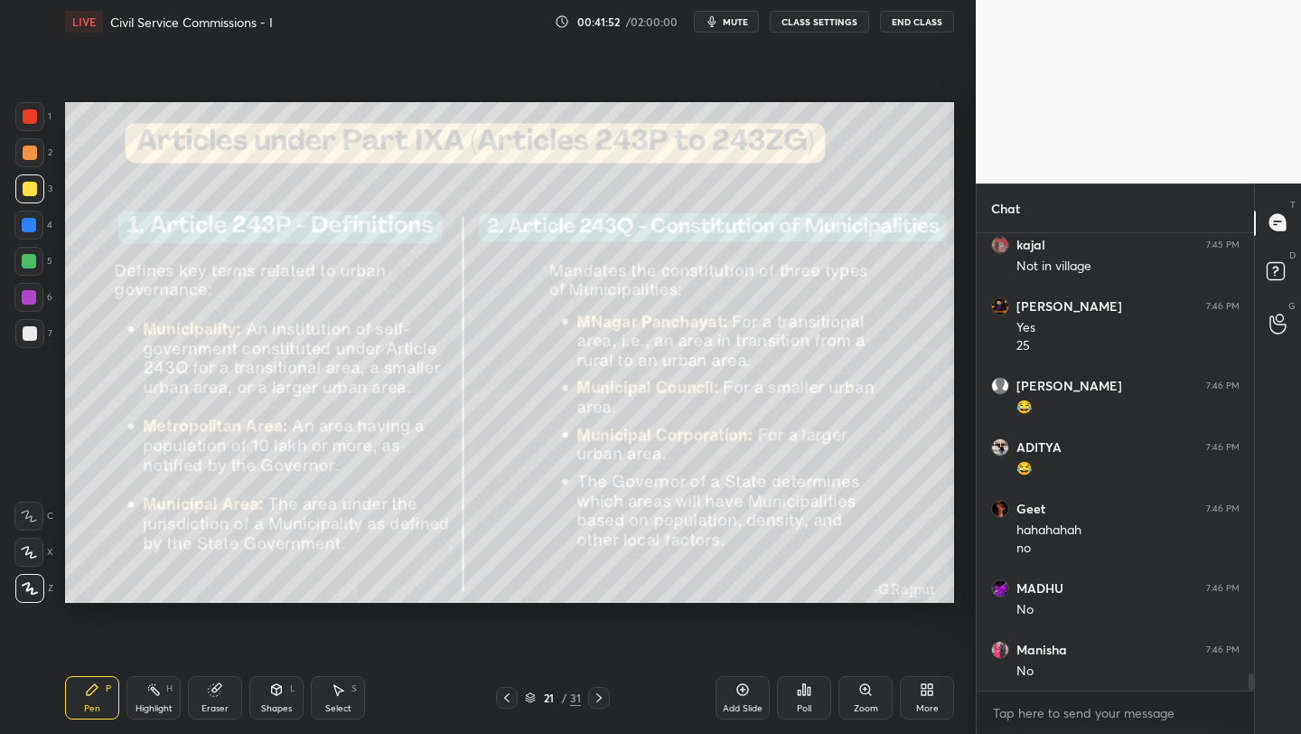
drag, startPoint x: 34, startPoint y: 119, endPoint x: 53, endPoint y: 125, distance: 19.7
click at [34, 119] on div at bounding box center [30, 116] width 14 height 14
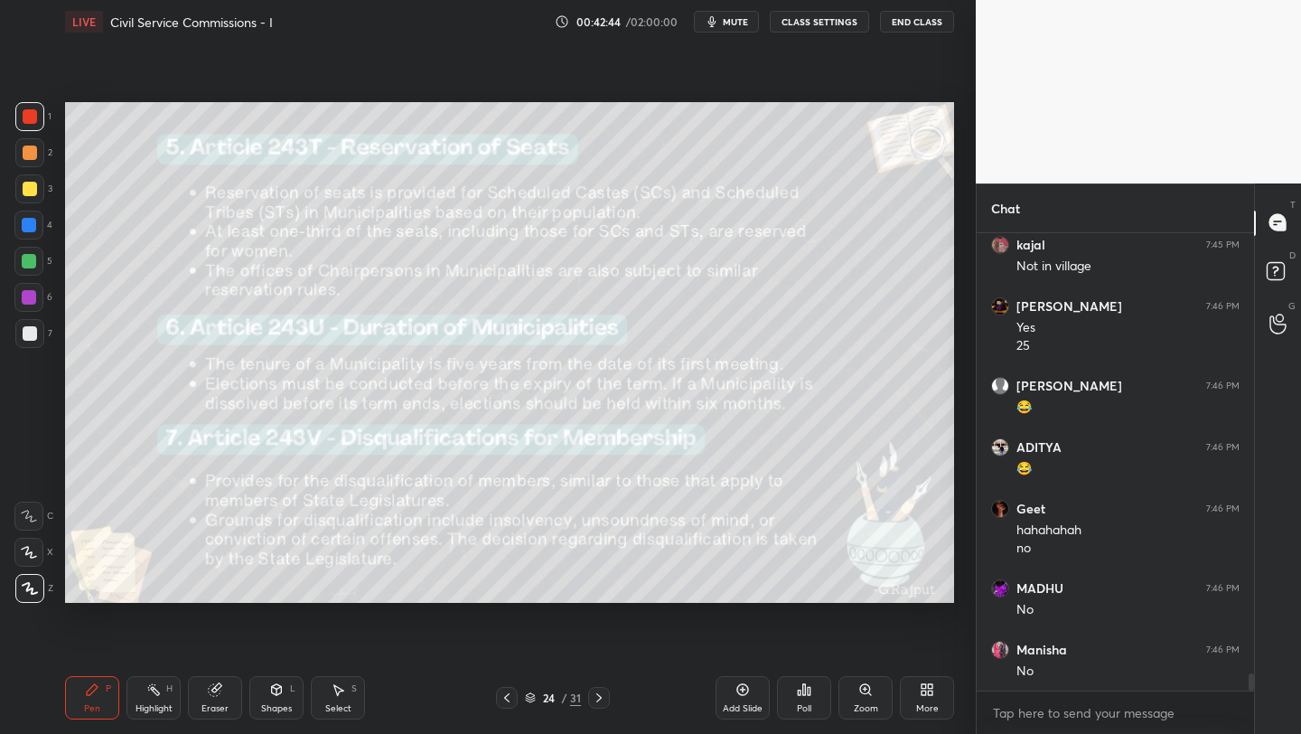
click at [743, 698] on div "Add Slide" at bounding box center [743, 697] width 54 height 43
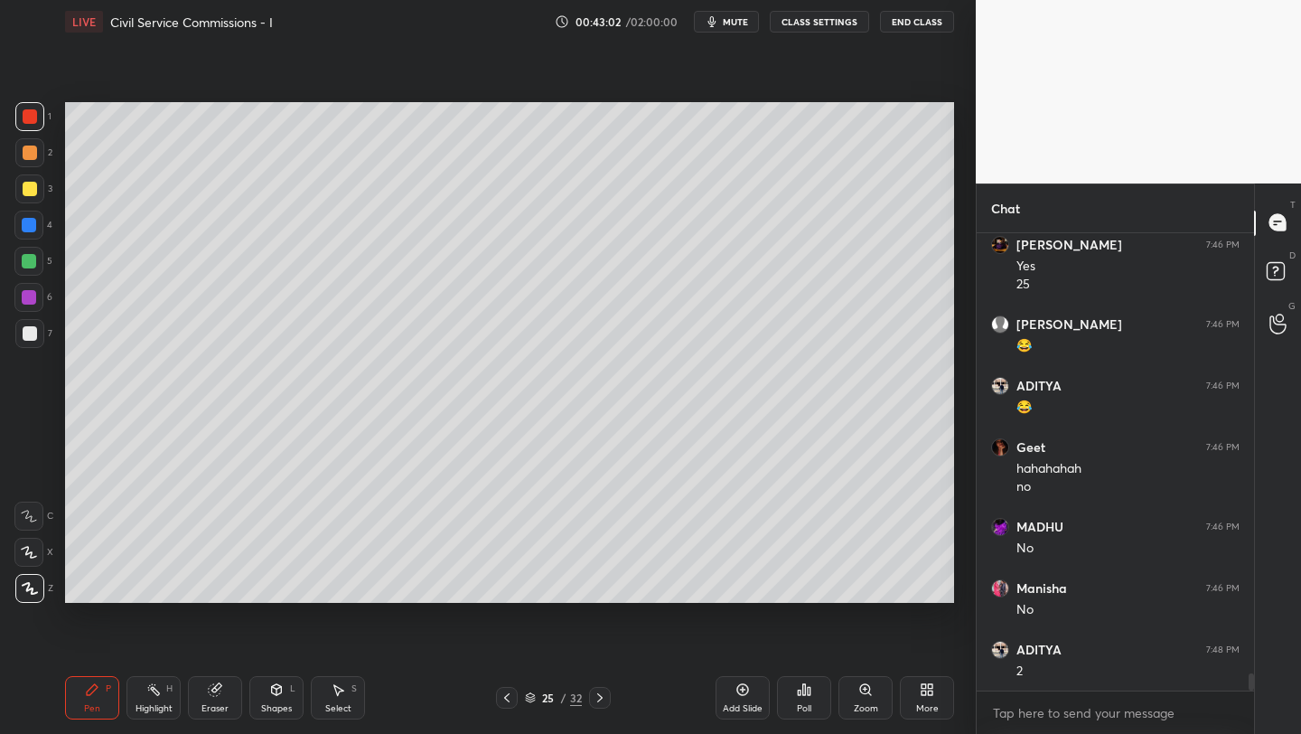
scroll to position [11610, 0]
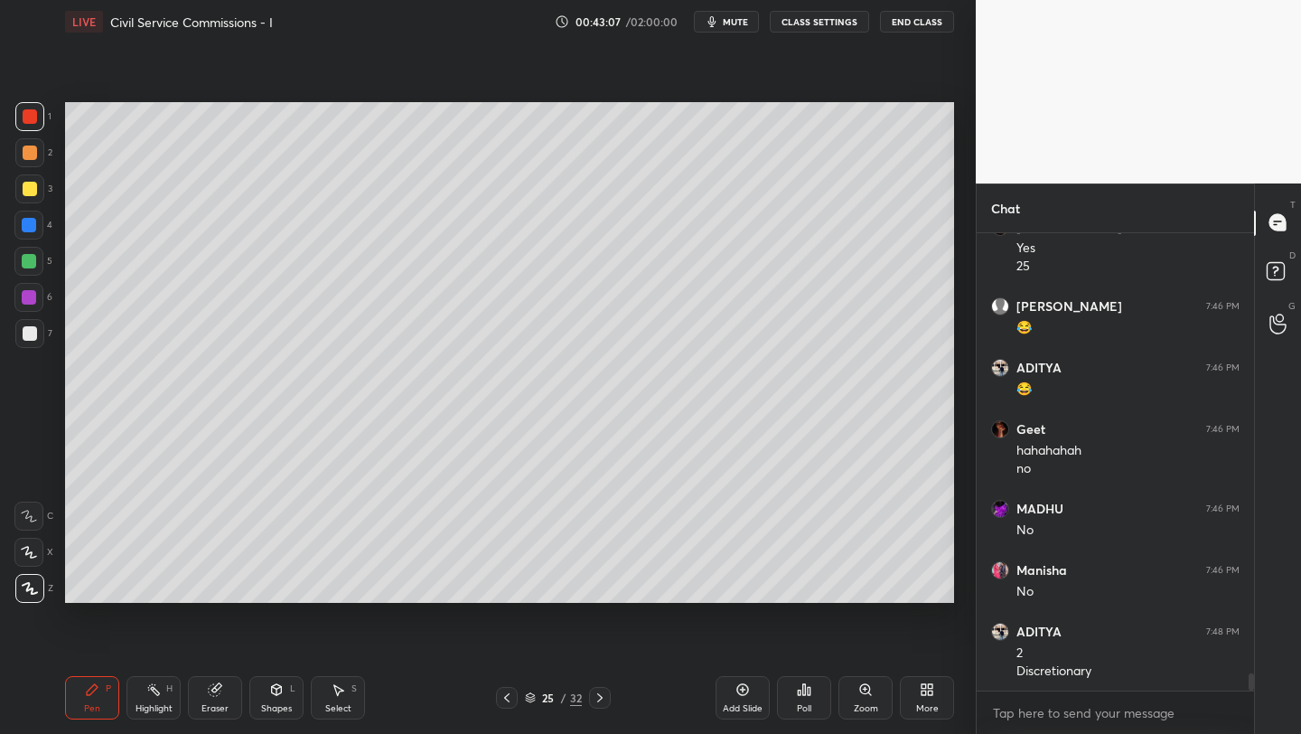
drag, startPoint x: 29, startPoint y: 219, endPoint x: 51, endPoint y: 220, distance: 21.8
click at [28, 220] on div at bounding box center [29, 225] width 14 height 14
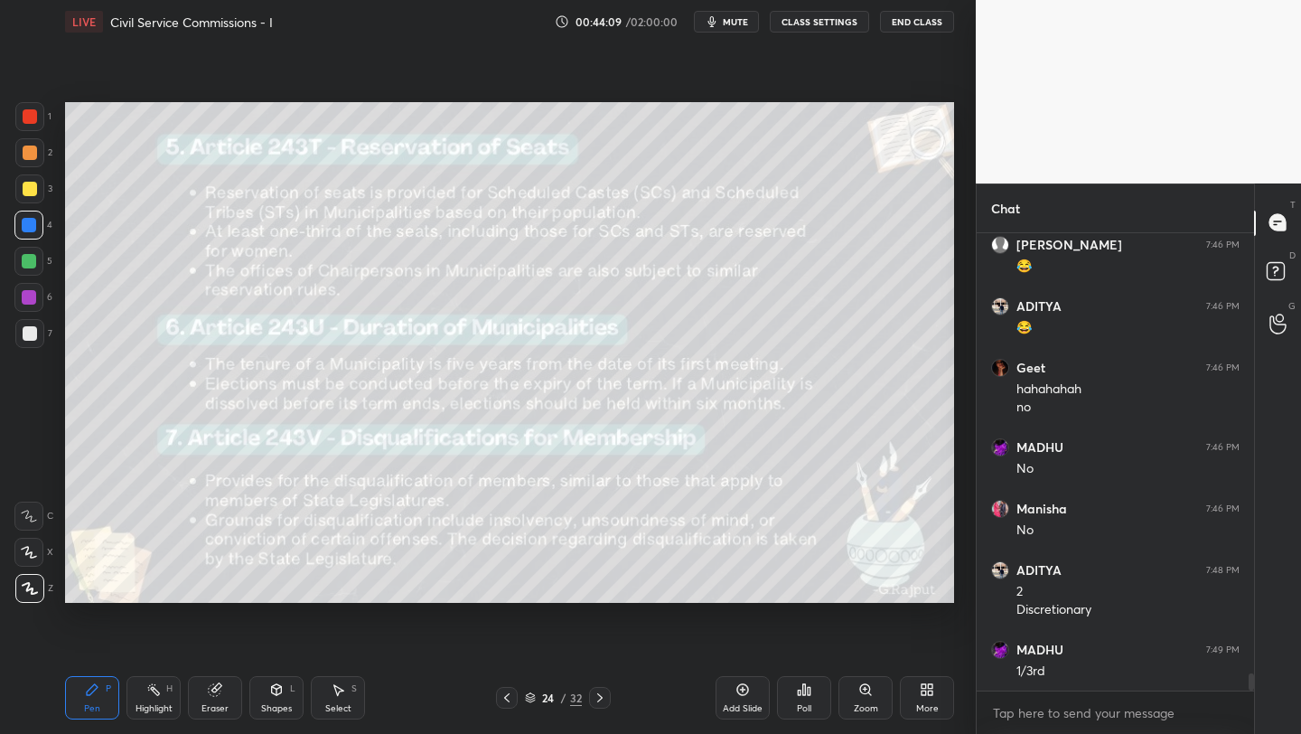
click at [741, 684] on icon at bounding box center [742, 689] width 14 height 14
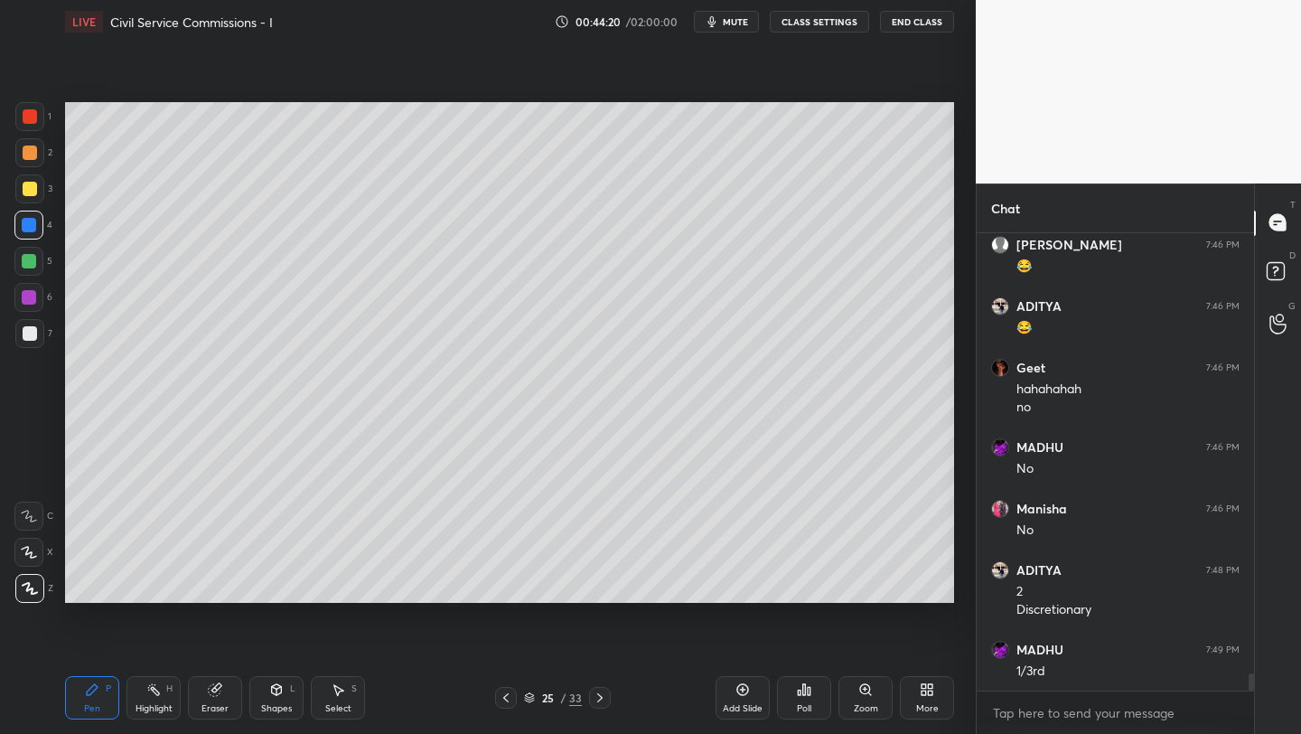
scroll to position [11732, 0]
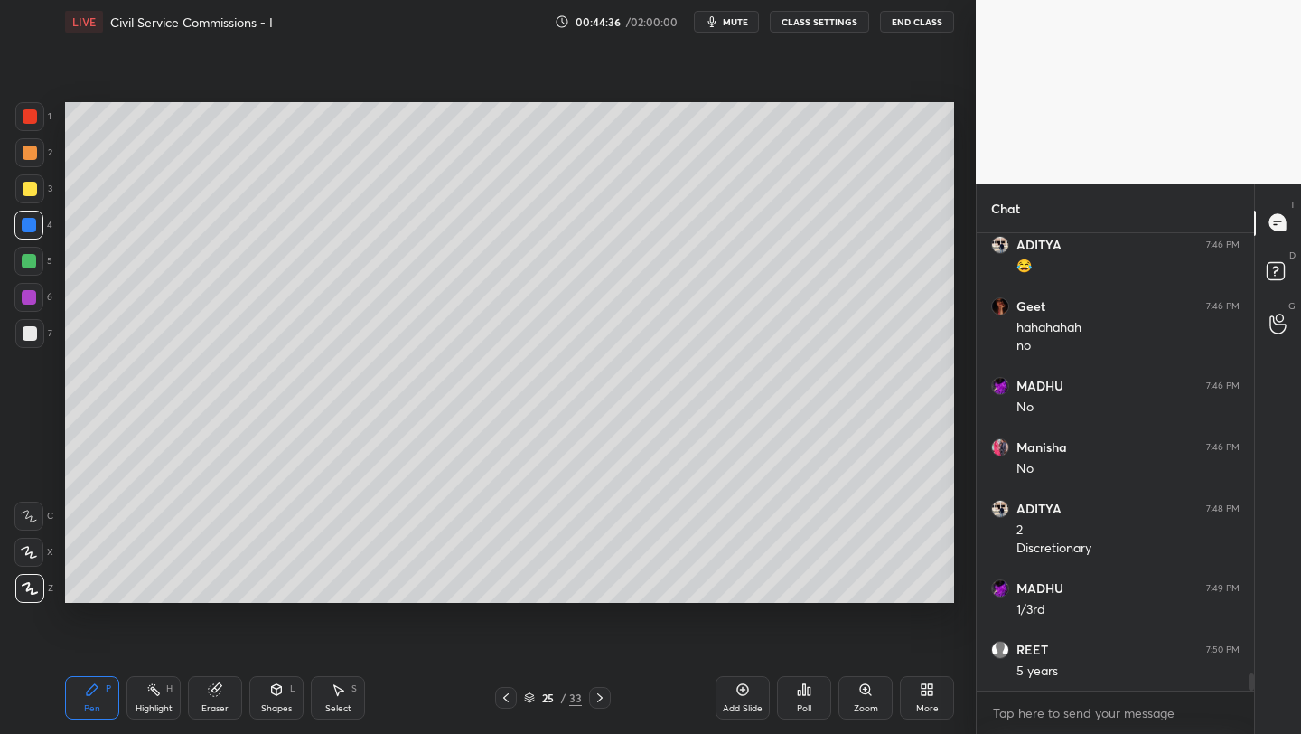
click at [33, 151] on div at bounding box center [30, 152] width 14 height 14
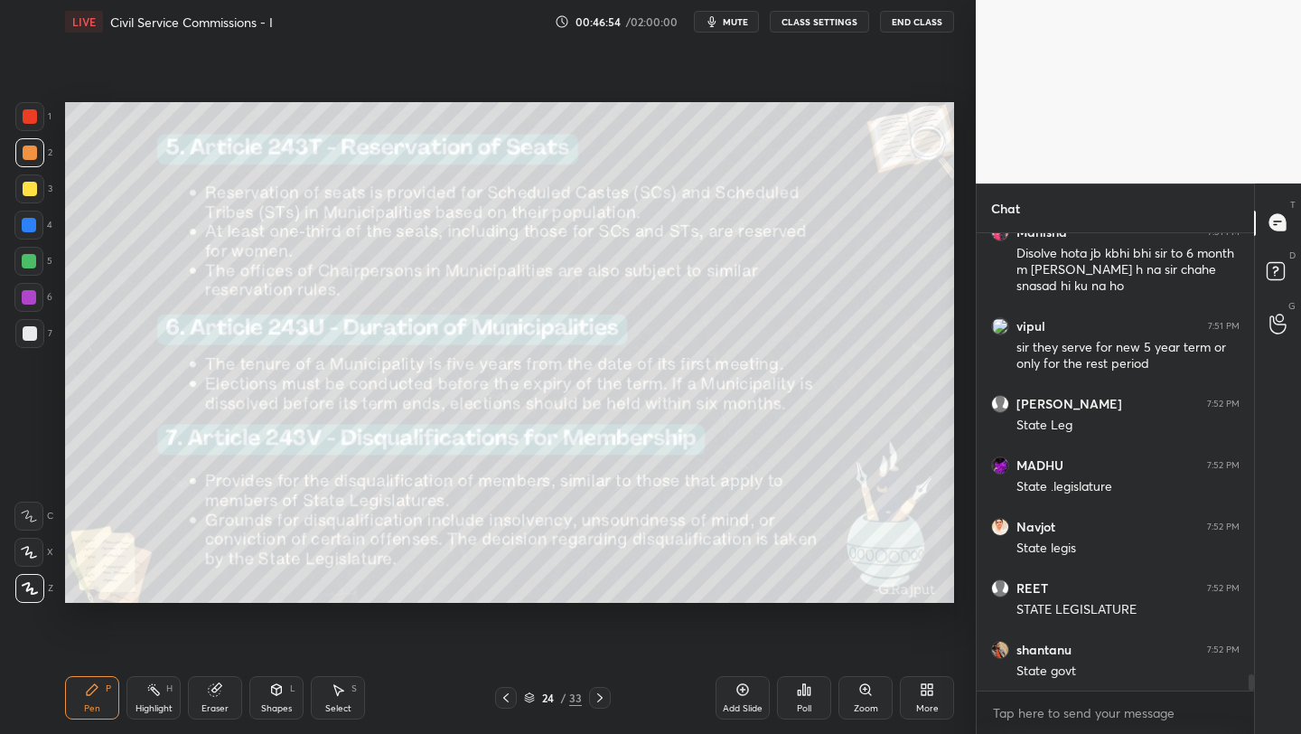
scroll to position [12764, 0]
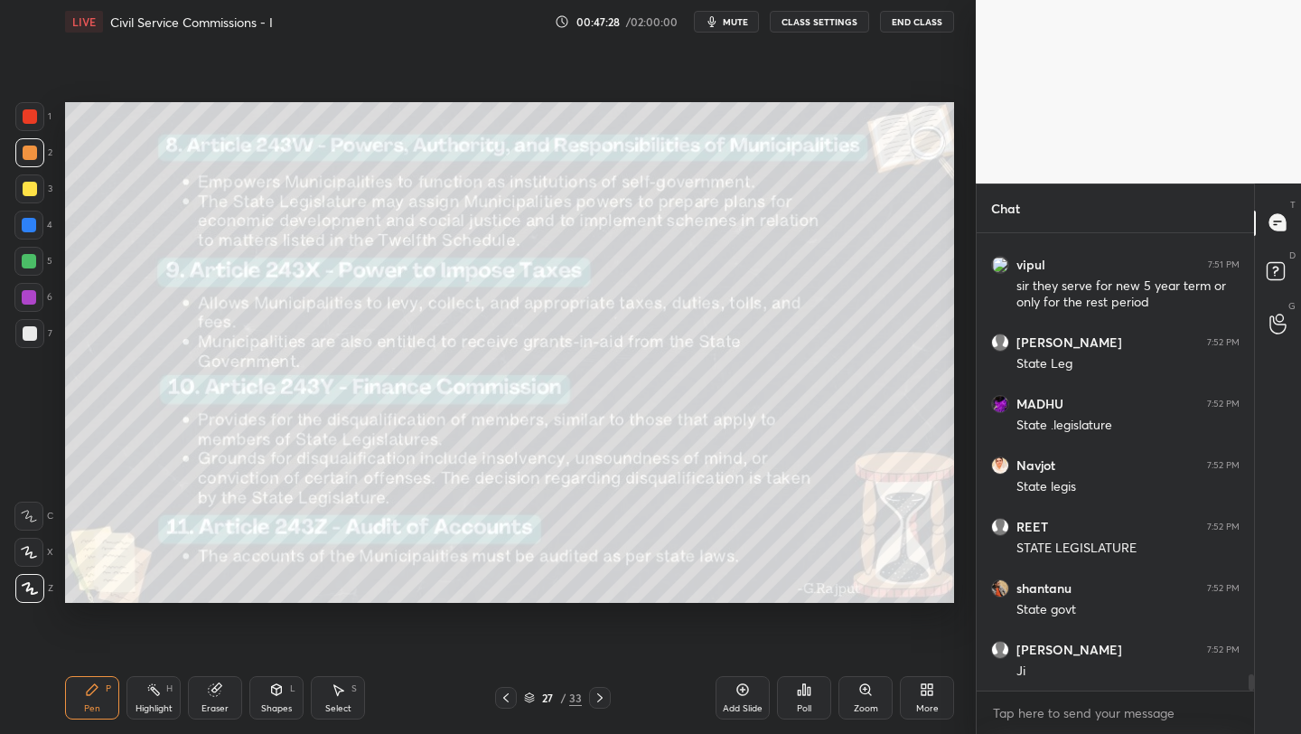
click at [755, 695] on div "Add Slide" at bounding box center [743, 697] width 54 height 43
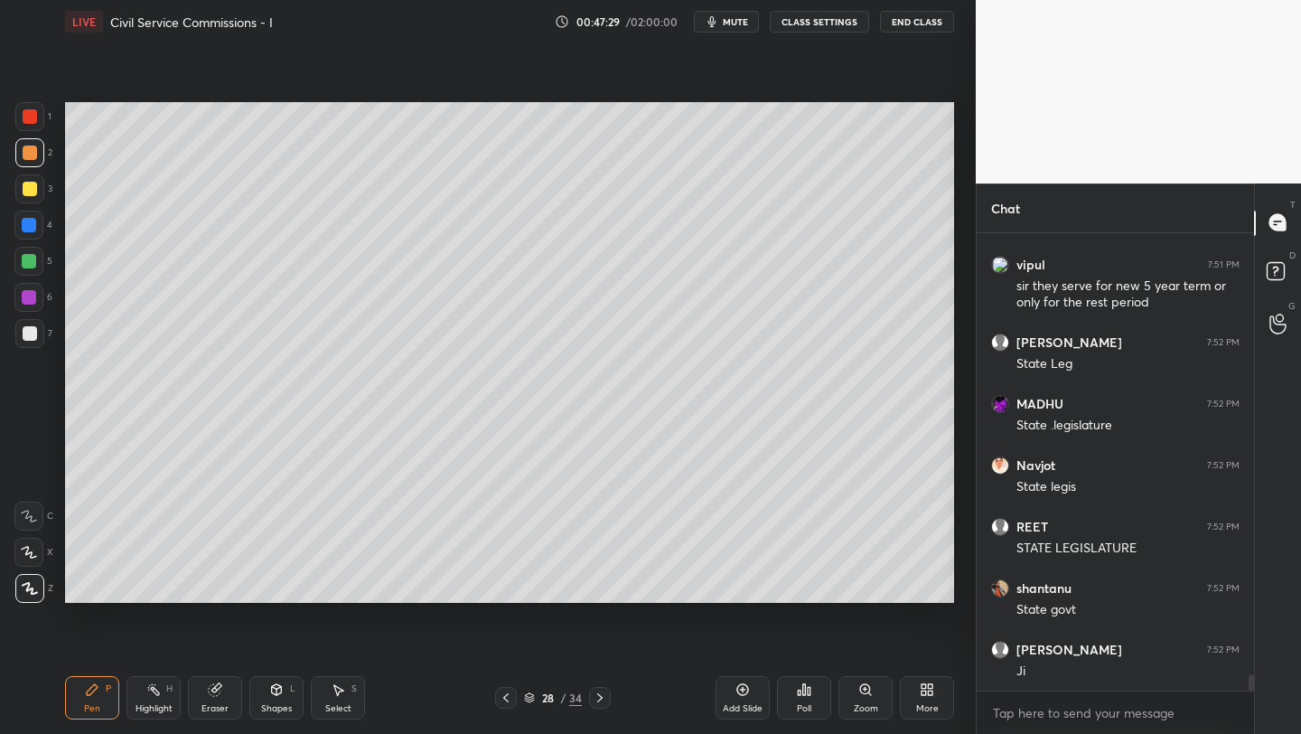
click at [23, 118] on div at bounding box center [30, 116] width 14 height 14
drag, startPoint x: 25, startPoint y: 154, endPoint x: 52, endPoint y: 155, distance: 26.2
click at [25, 154] on div at bounding box center [30, 152] width 14 height 14
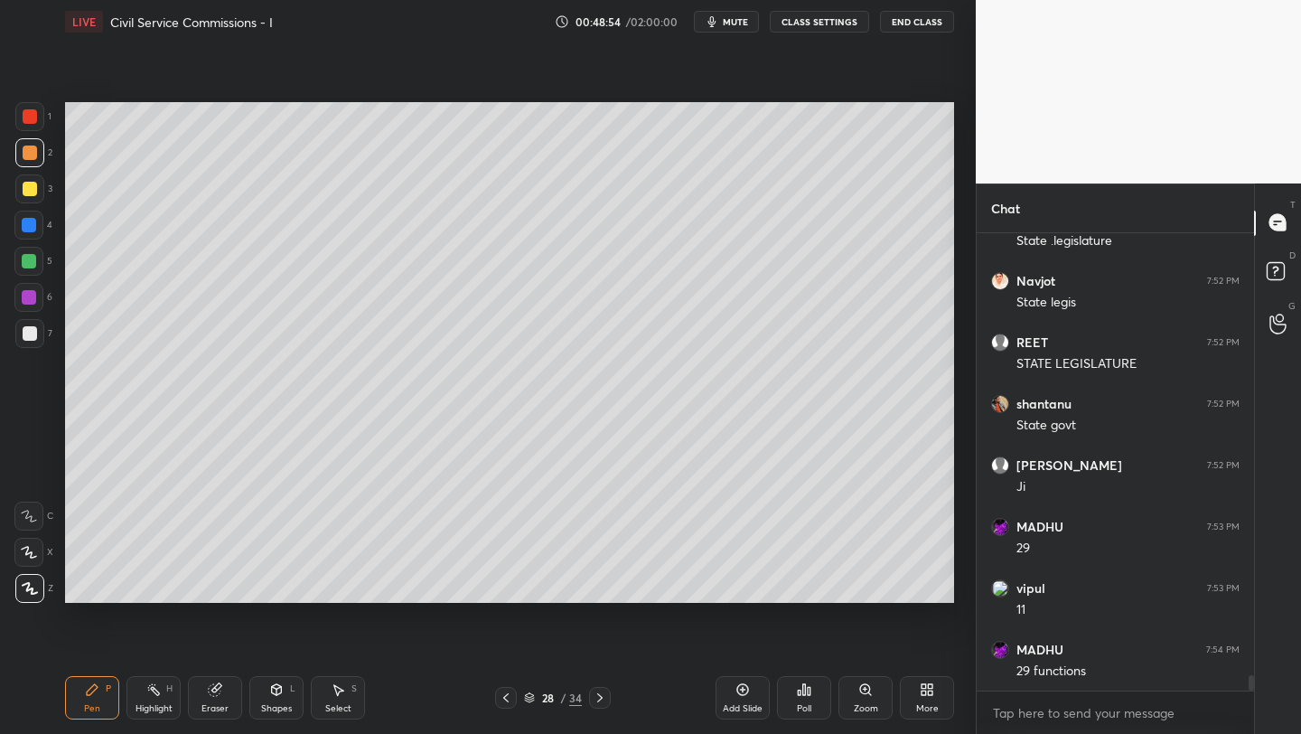
scroll to position [13010, 0]
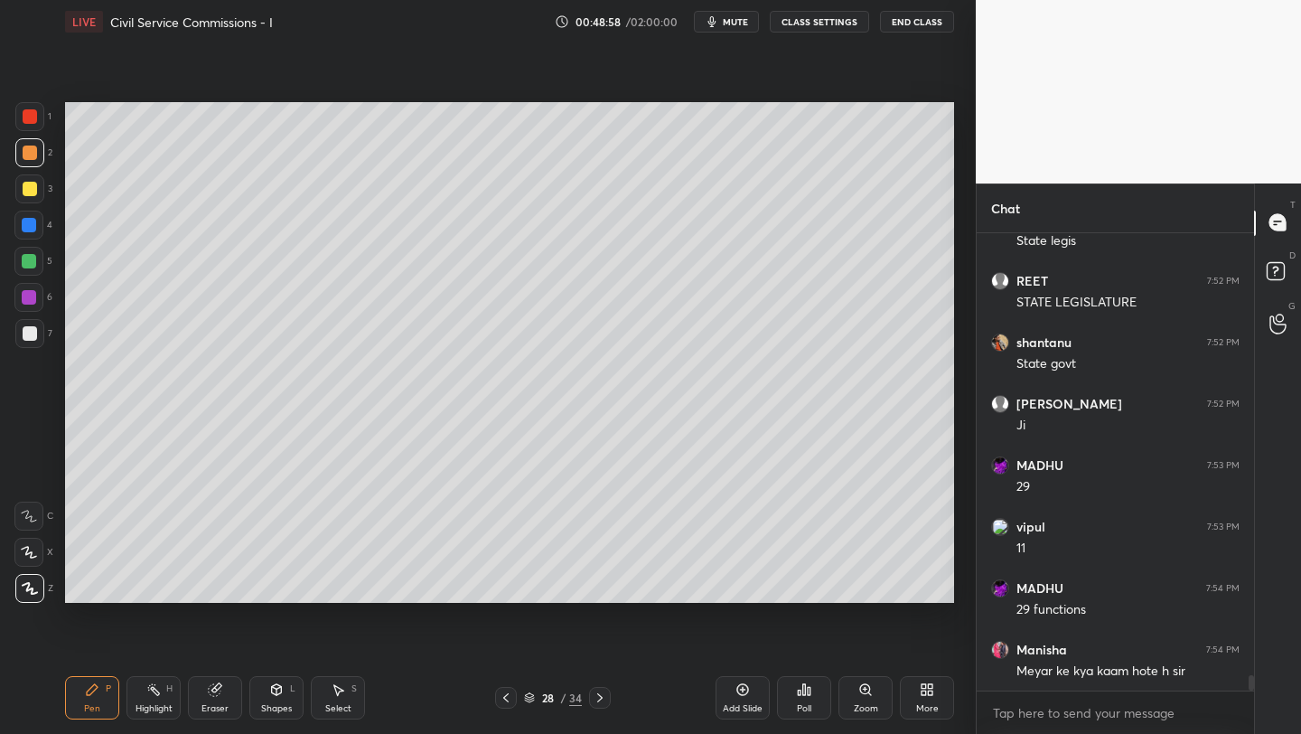
click at [927, 695] on icon at bounding box center [927, 689] width 14 height 14
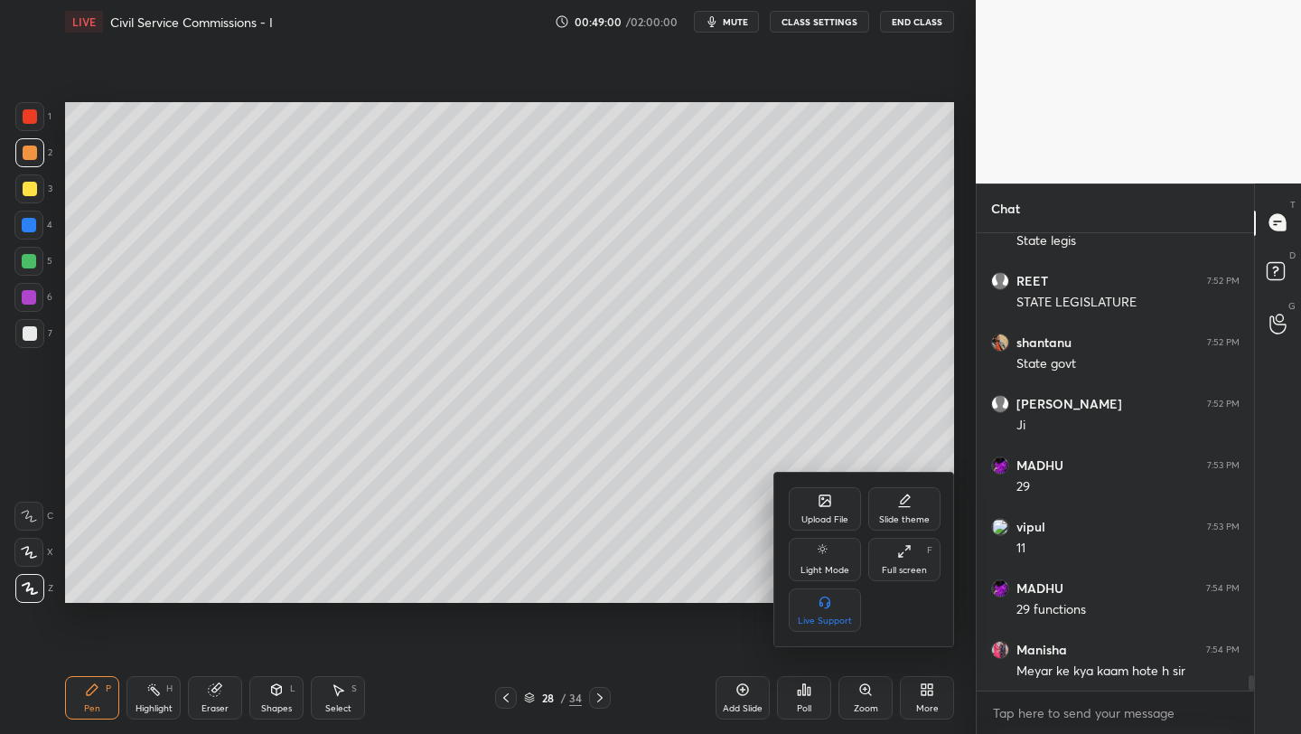
click at [830, 509] on div "Upload File" at bounding box center [825, 508] width 72 height 43
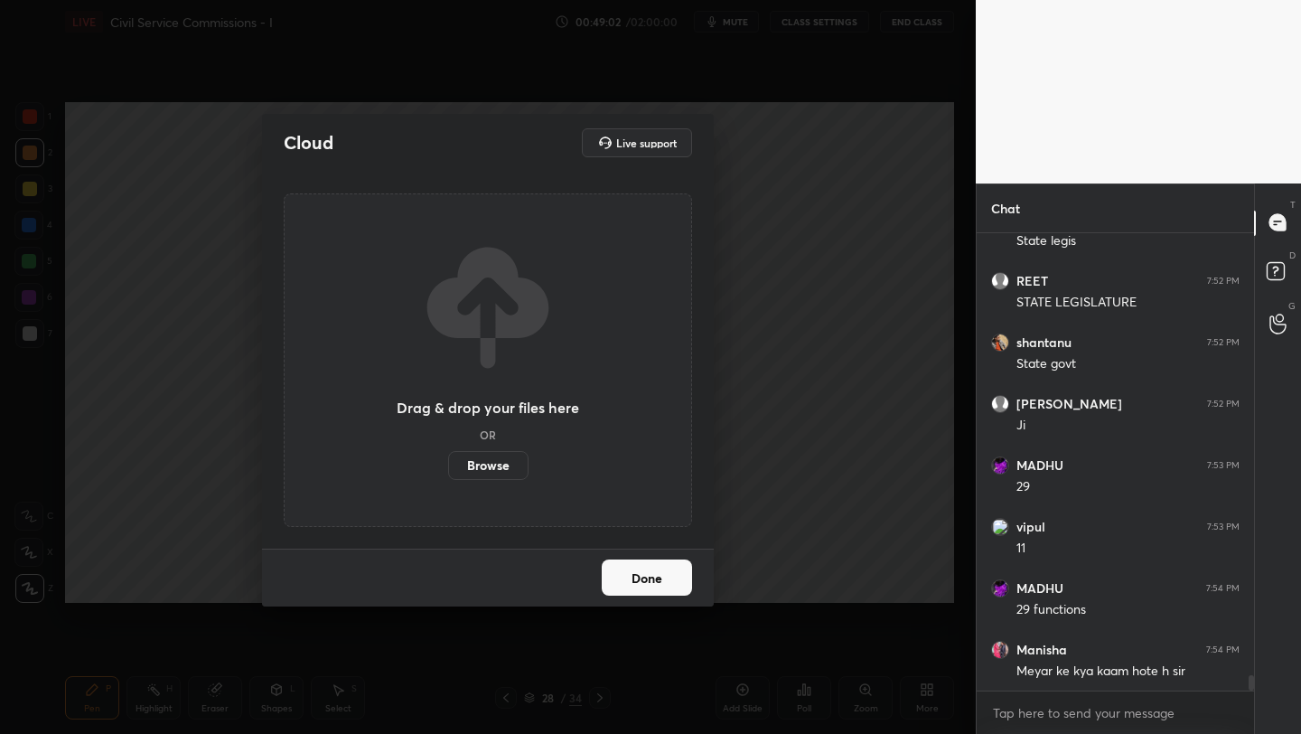
click at [497, 468] on label "Browse" at bounding box center [488, 465] width 80 height 29
click at [448, 468] on input "Browse" at bounding box center [448, 465] width 0 height 29
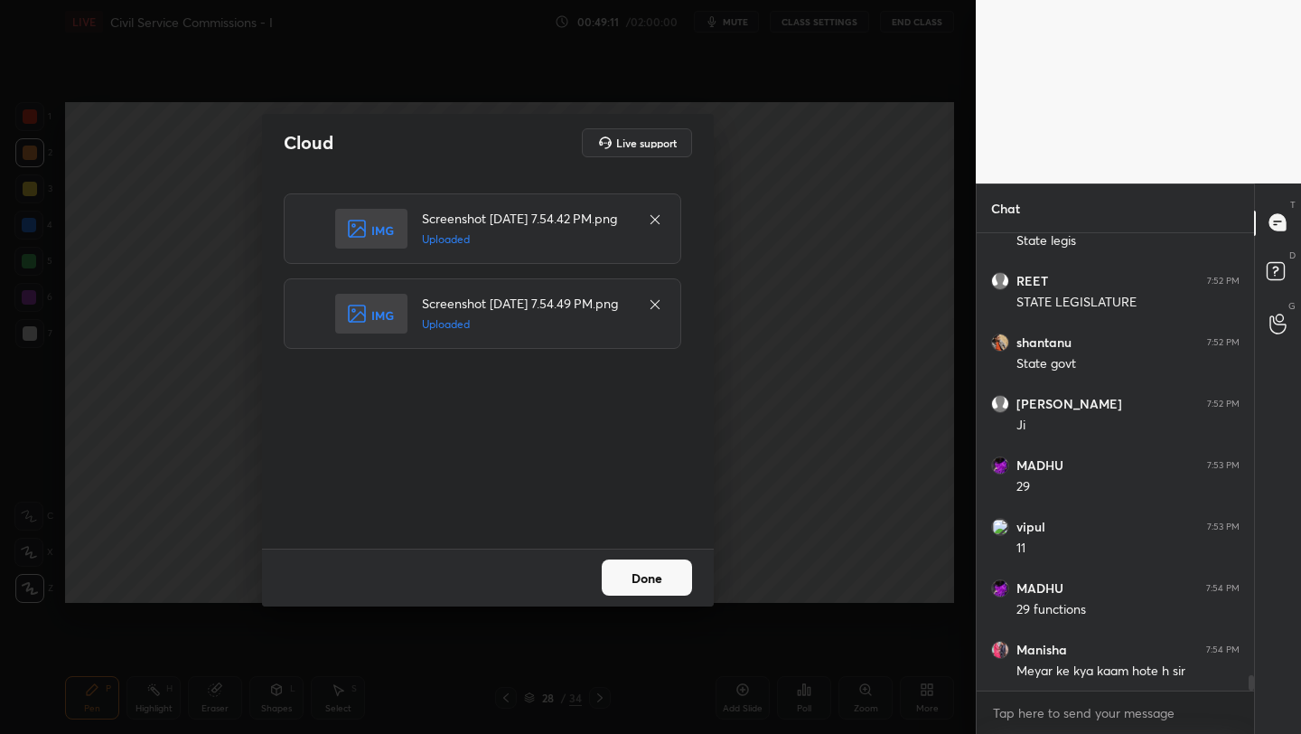
click at [631, 576] on button "Done" at bounding box center [647, 577] width 90 height 36
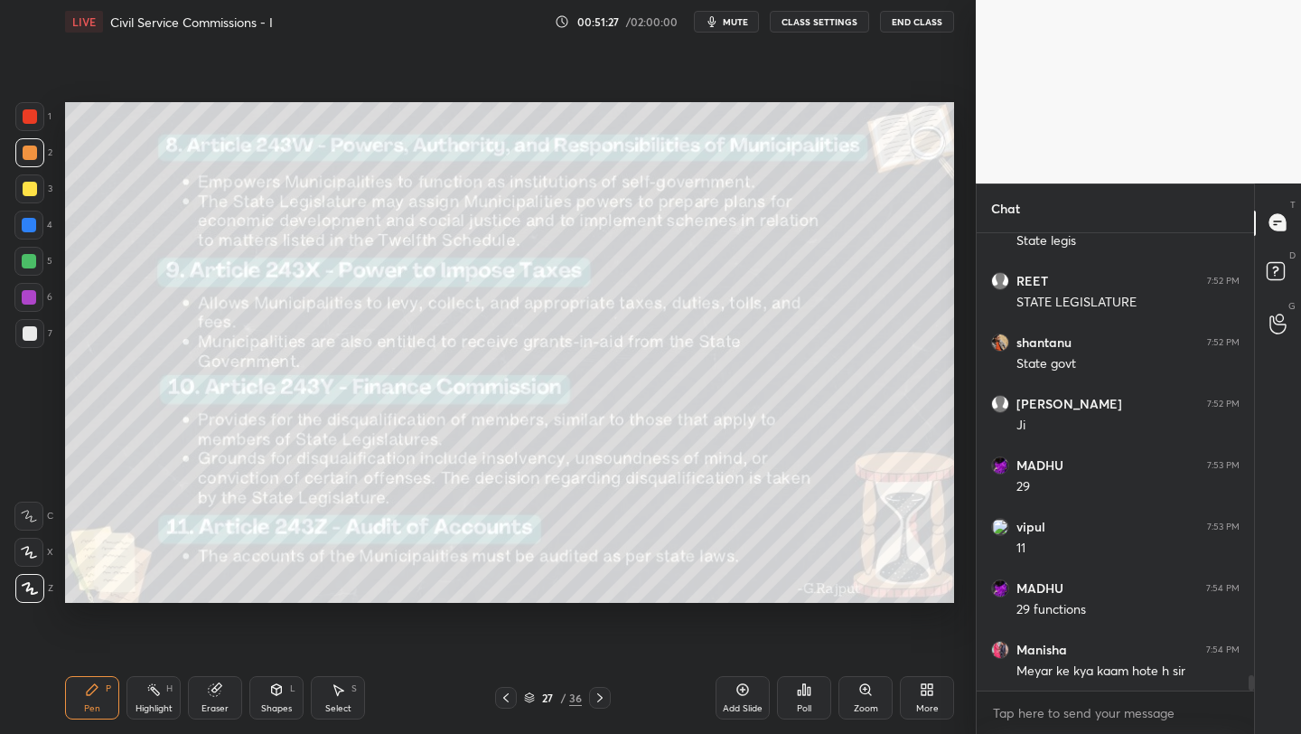
scroll to position [13072, 0]
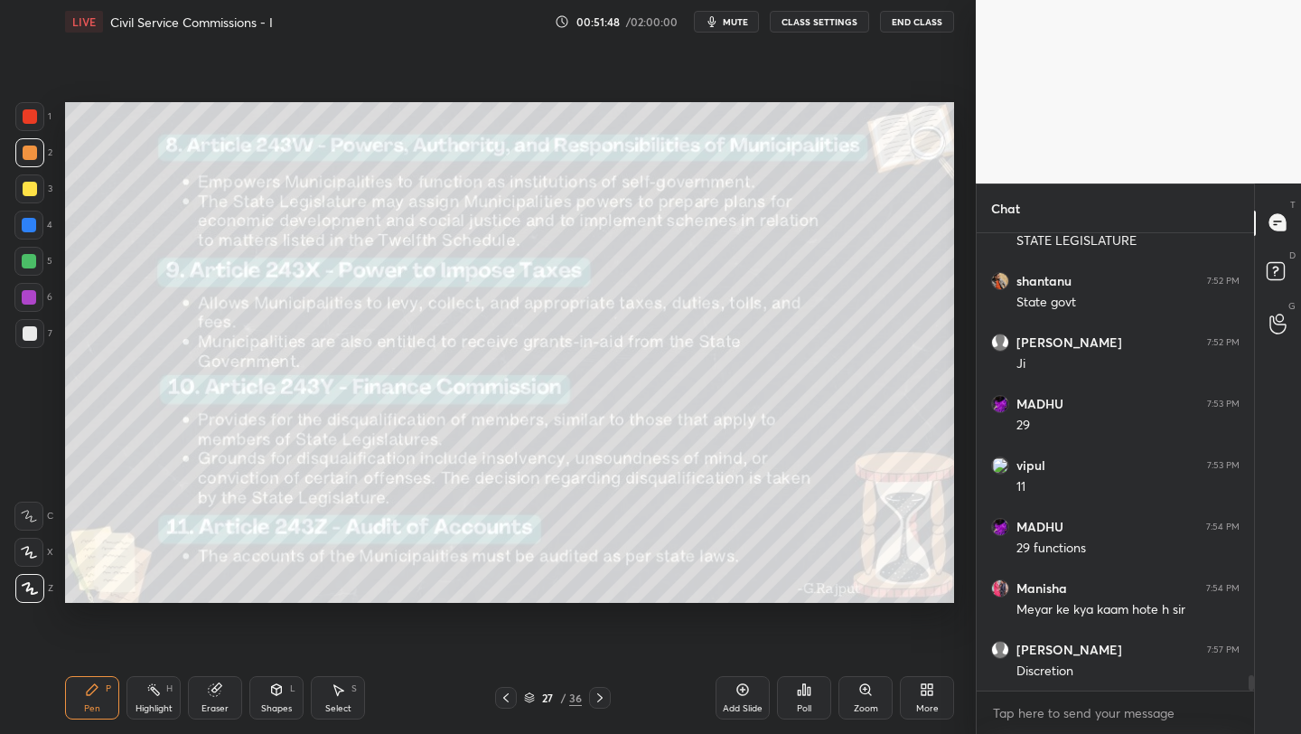
click at [748, 687] on div "Add Slide" at bounding box center [743, 697] width 54 height 43
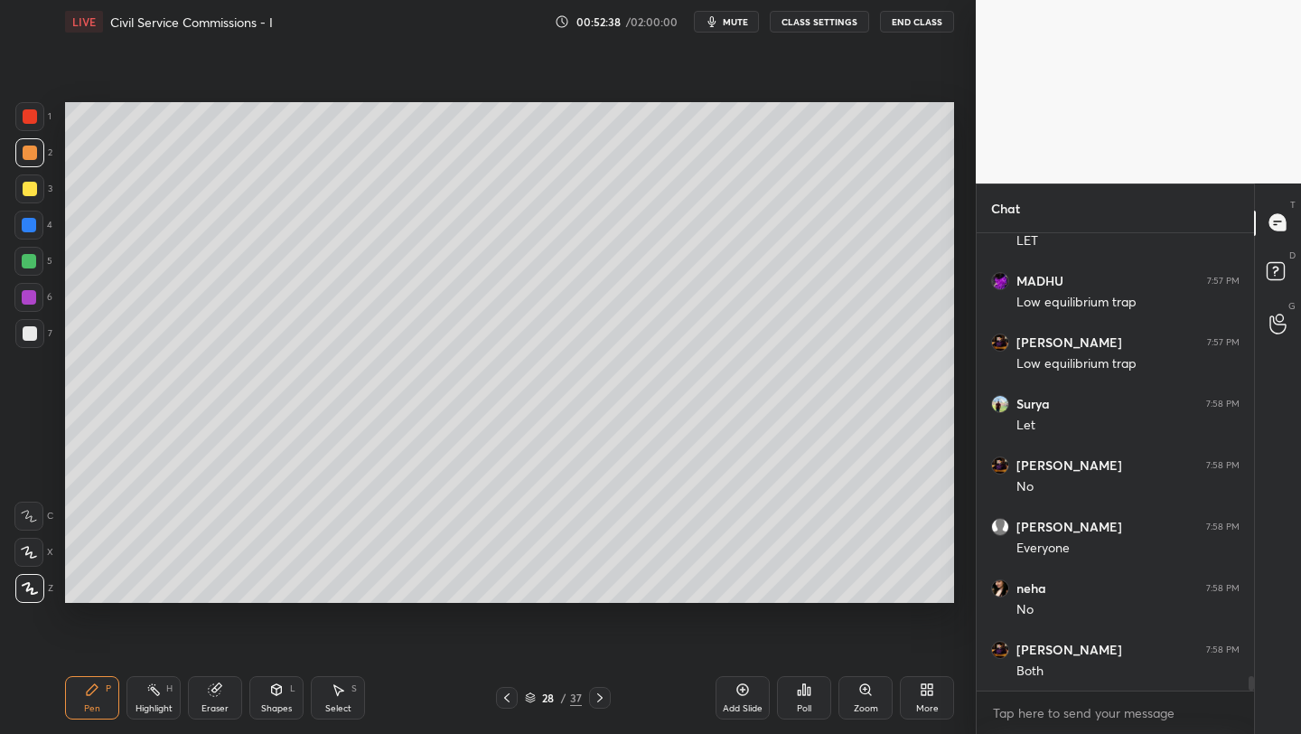
scroll to position [13643, 0]
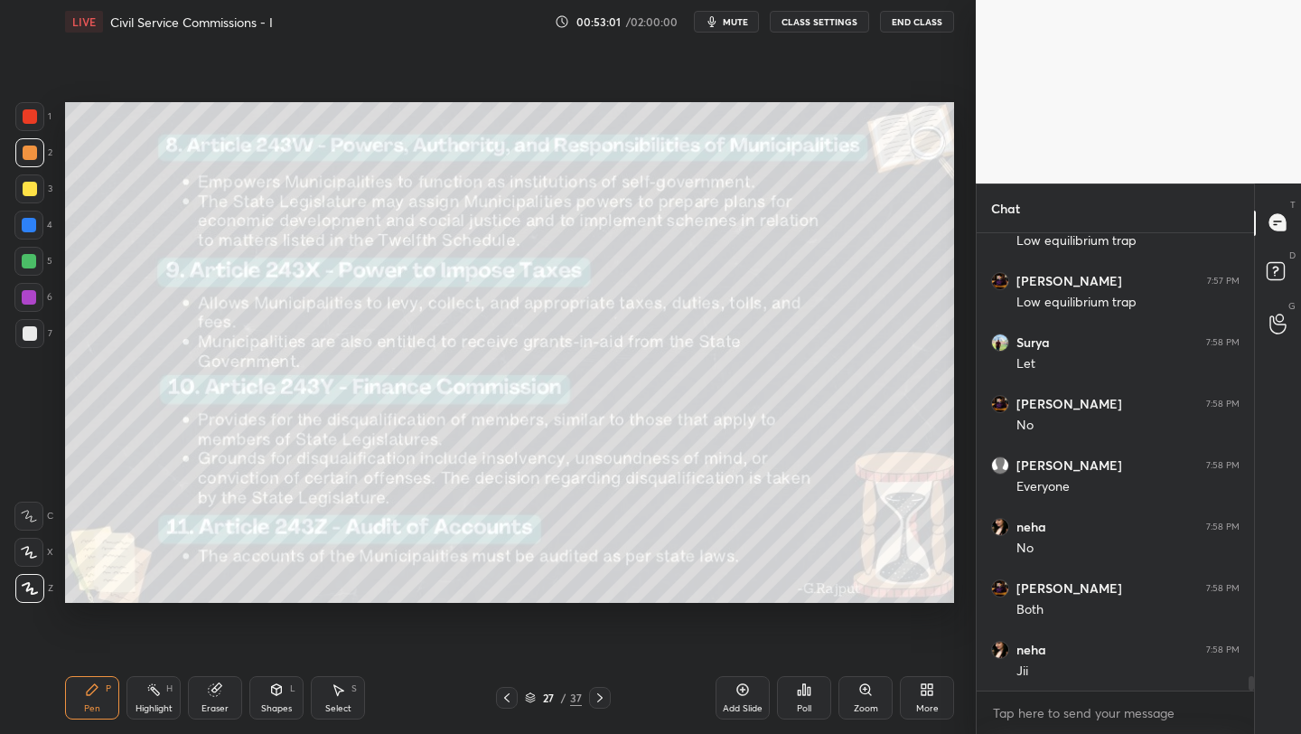
click at [745, 698] on div "Add Slide" at bounding box center [743, 697] width 54 height 43
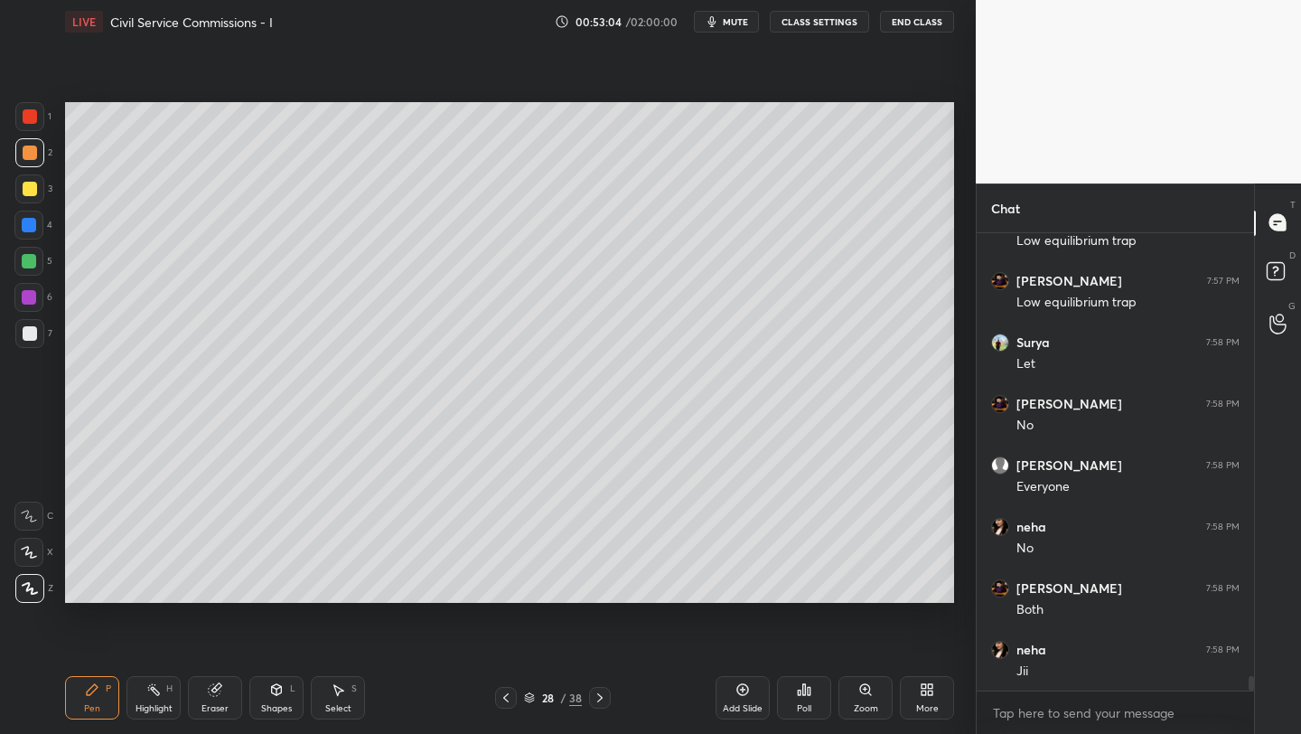
scroll to position [13720, 0]
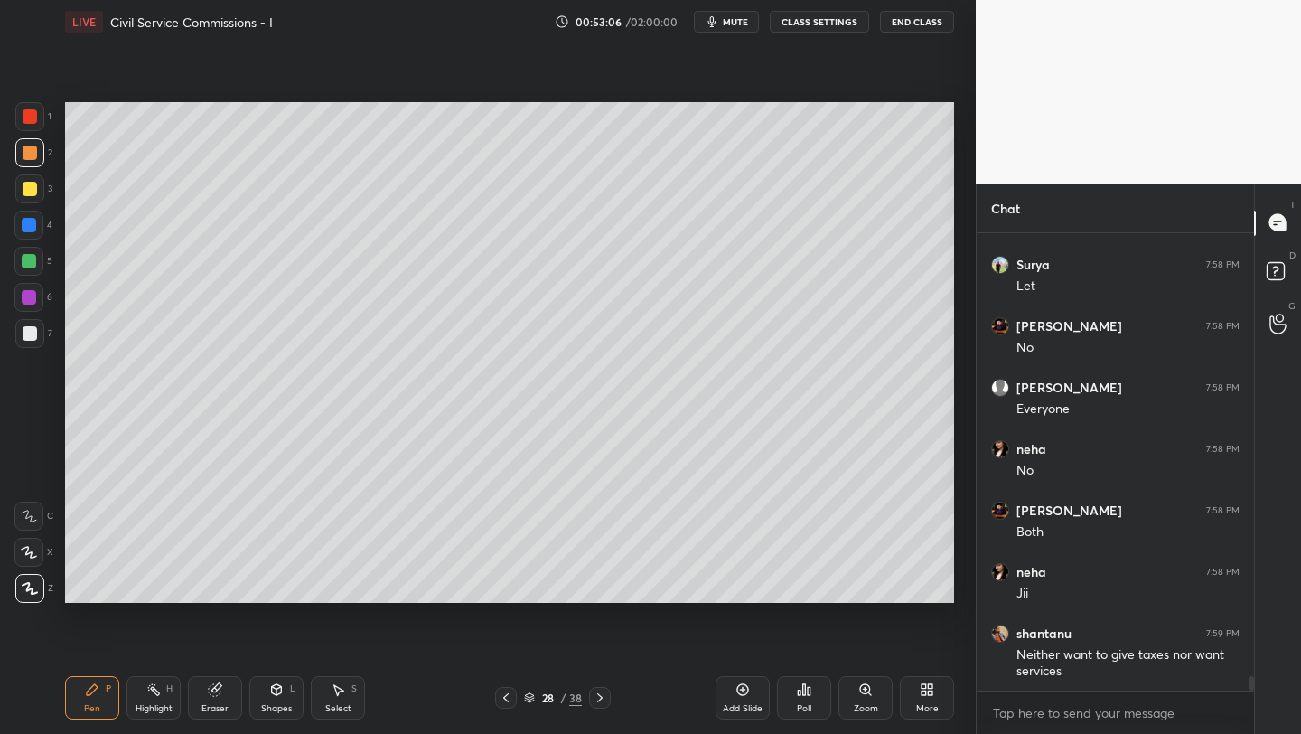
drag, startPoint x: 212, startPoint y: 695, endPoint x: 225, endPoint y: 624, distance: 71.6
click at [211, 689] on icon at bounding box center [215, 690] width 12 height 12
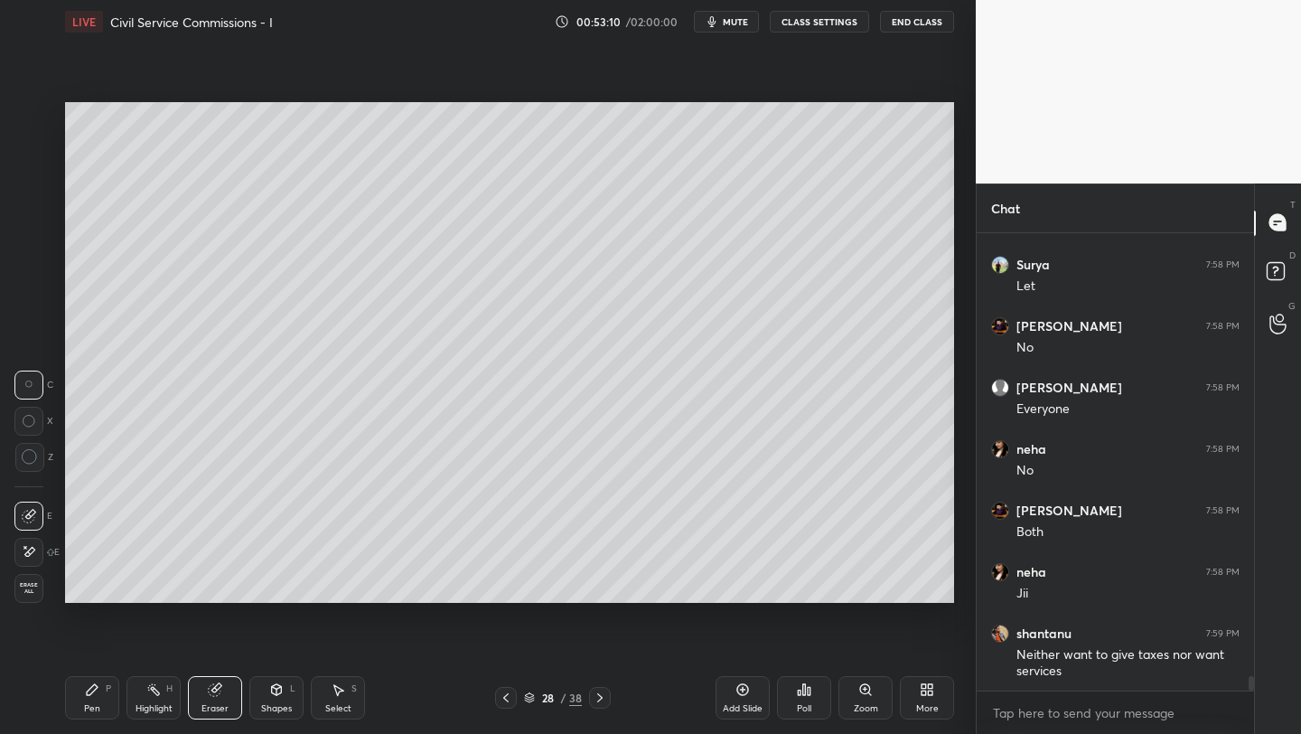
drag, startPoint x: 90, startPoint y: 697, endPoint x: 99, endPoint y: 644, distance: 53.2
click at [92, 698] on div "Pen P" at bounding box center [92, 697] width 54 height 43
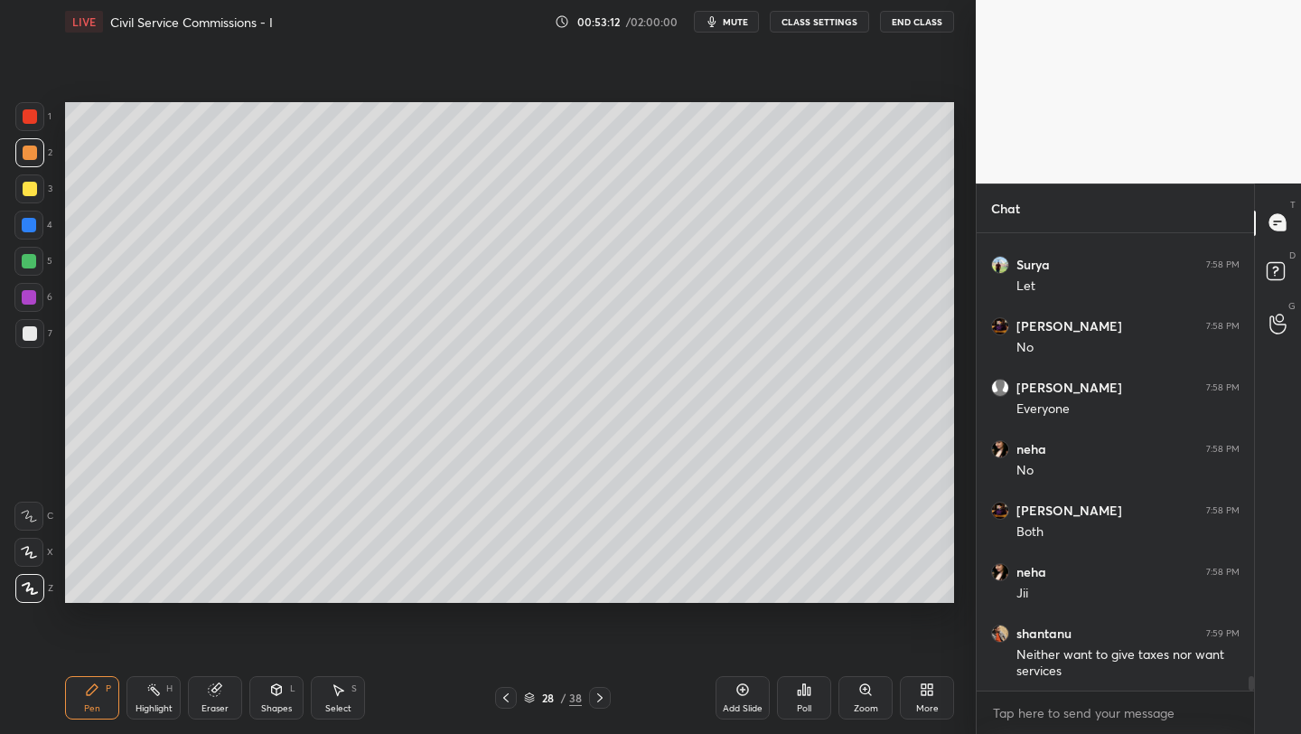
click at [37, 118] on div at bounding box center [29, 116] width 29 height 29
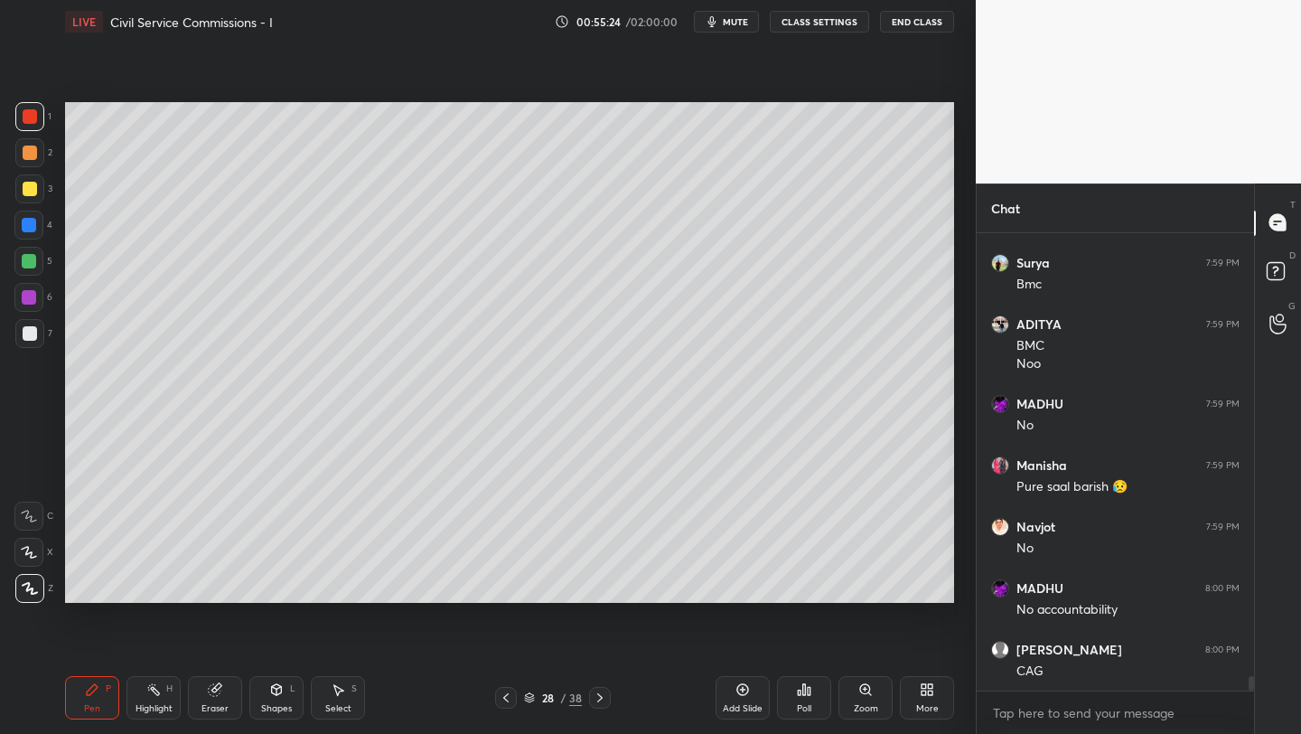
scroll to position [14617, 0]
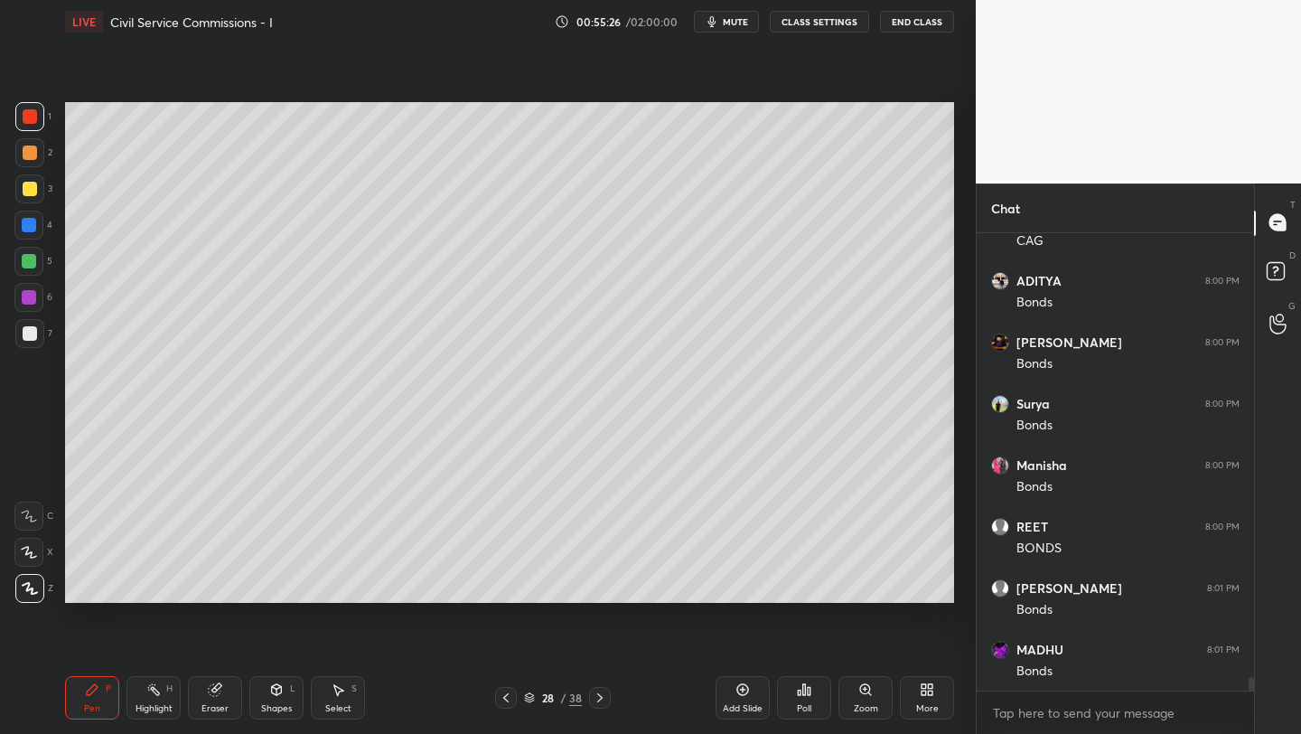
click at [936, 693] on div "More" at bounding box center [927, 697] width 54 height 43
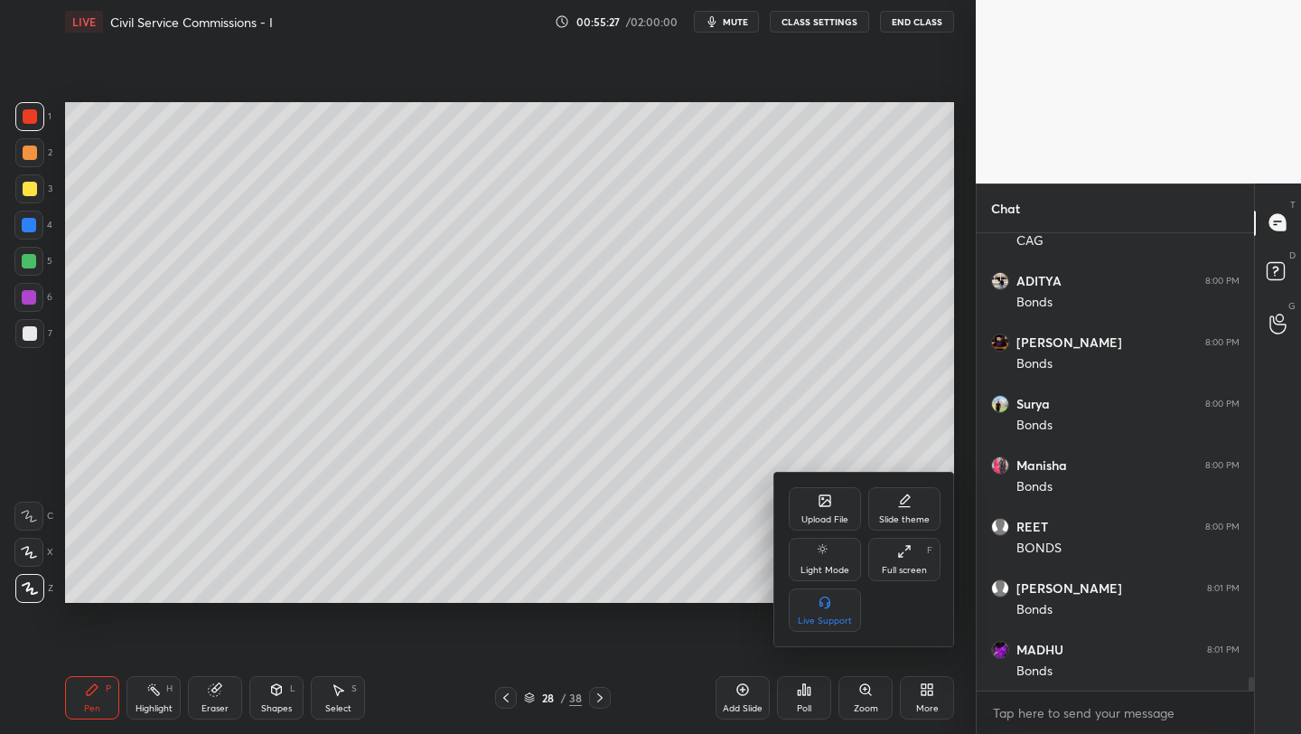
click at [826, 512] on div "Upload File" at bounding box center [825, 508] width 72 height 43
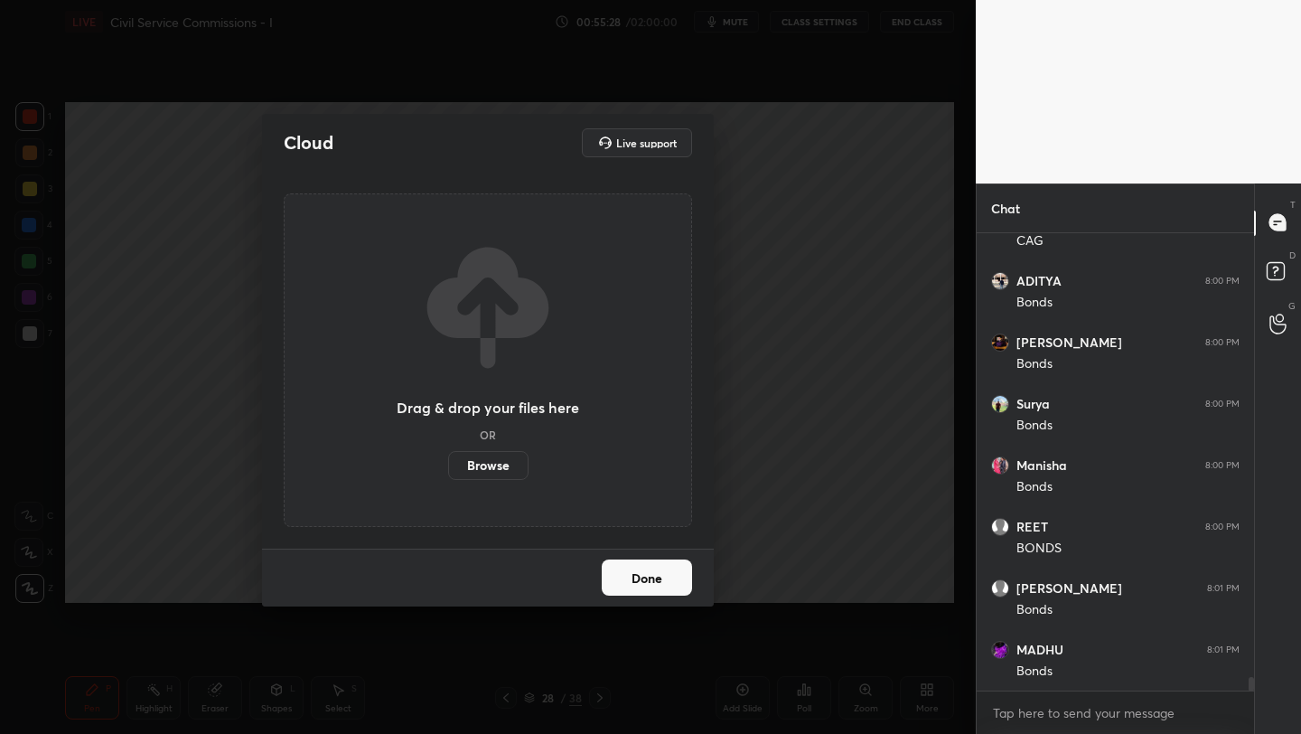
click at [514, 464] on label "Browse" at bounding box center [488, 465] width 80 height 29
click at [448, 464] on input "Browse" at bounding box center [448, 465] width 0 height 29
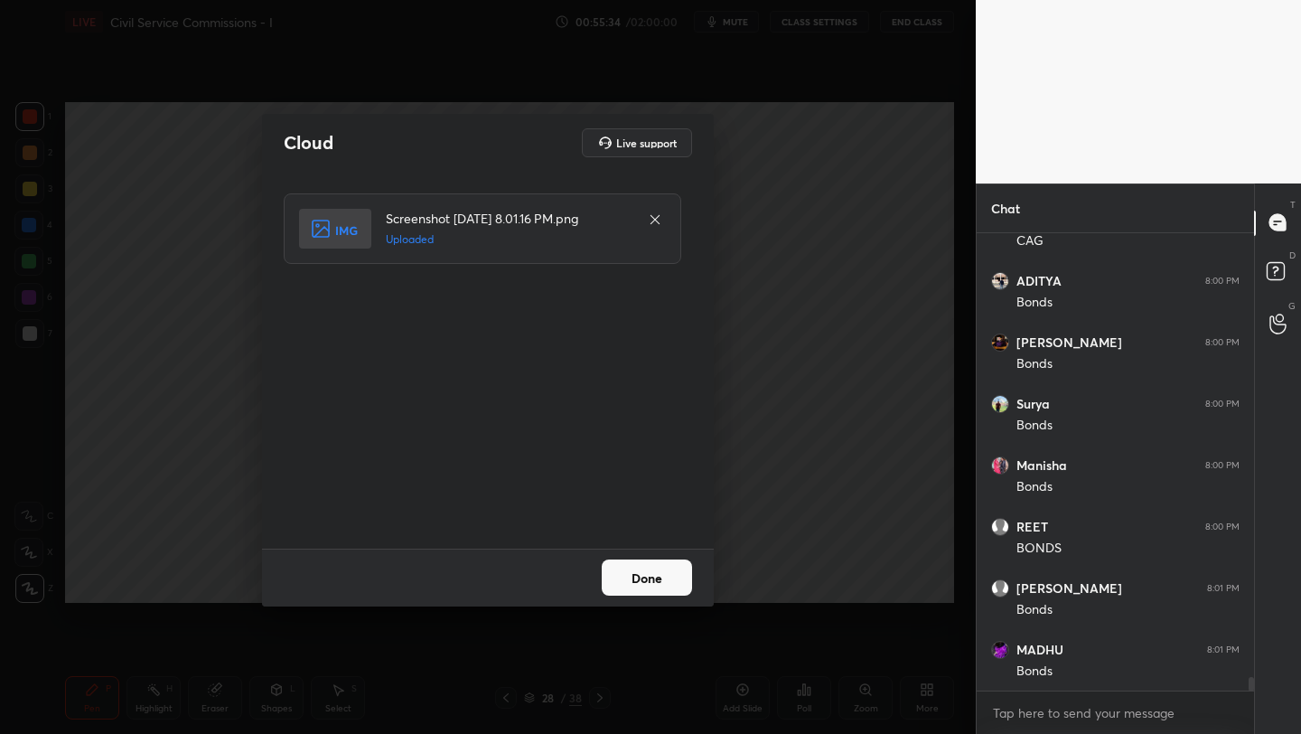
click at [639, 568] on button "Done" at bounding box center [647, 577] width 90 height 36
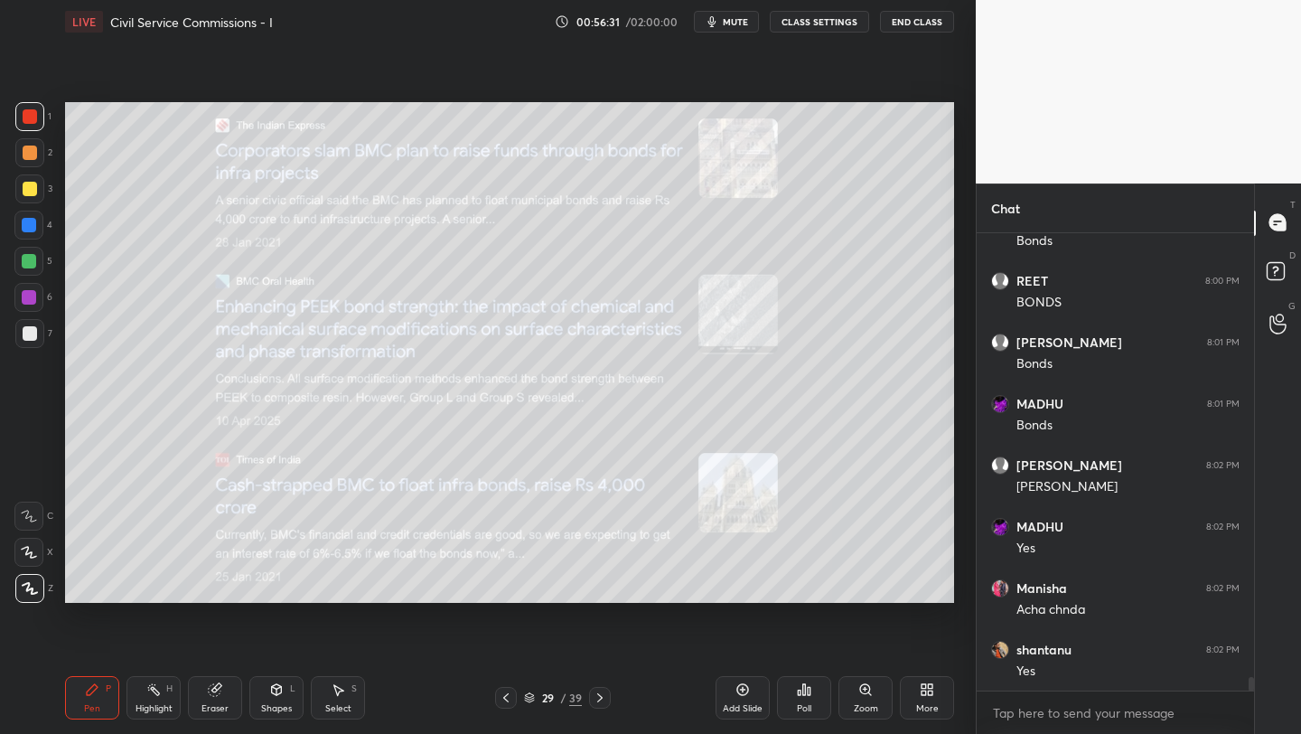
scroll to position [14924, 0]
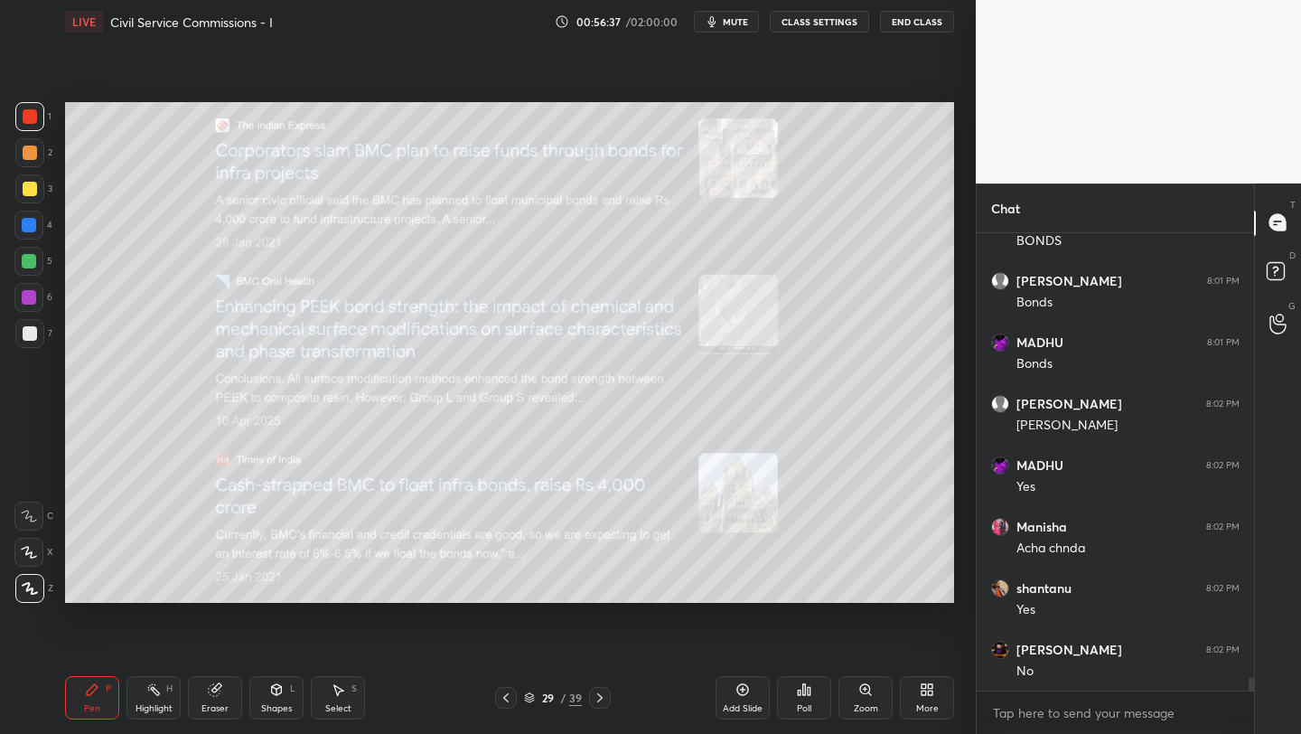
click at [754, 704] on div "Add Slide" at bounding box center [743, 708] width 40 height 9
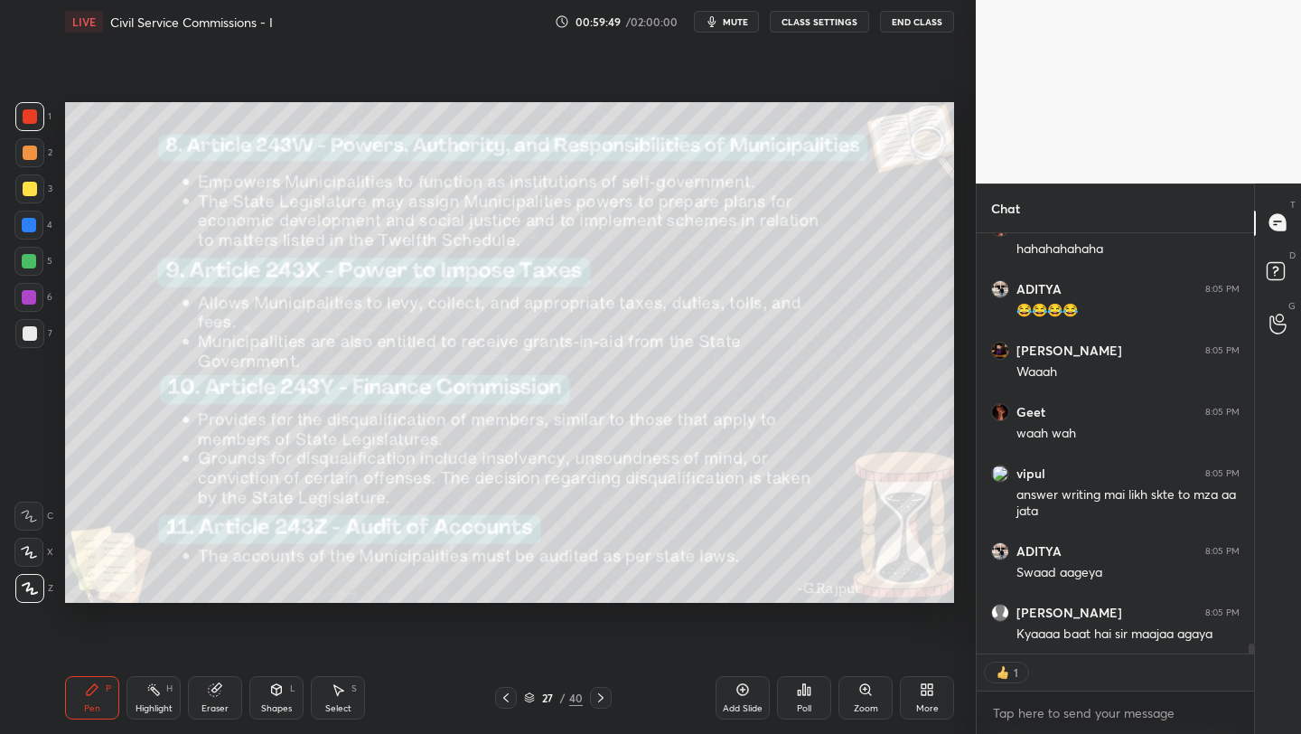
scroll to position [17467, 0]
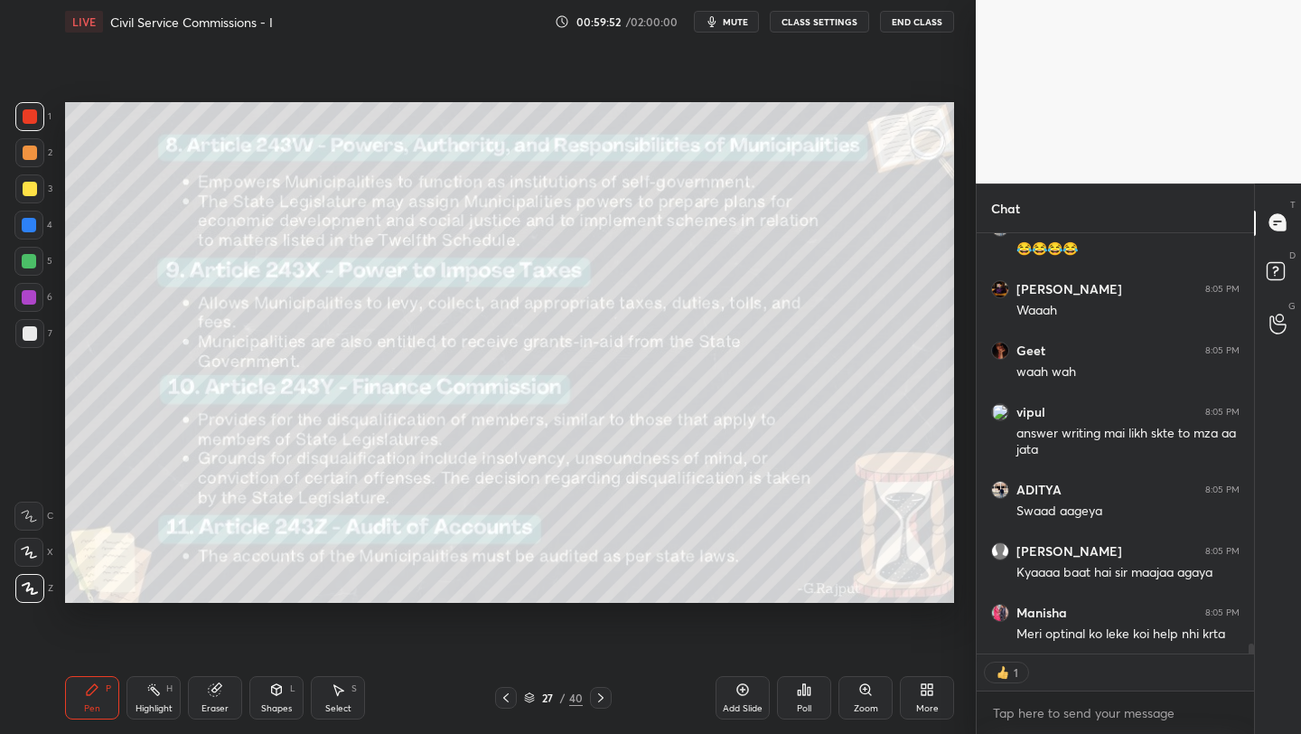
click at [735, 28] on button "mute" at bounding box center [726, 22] width 65 height 22
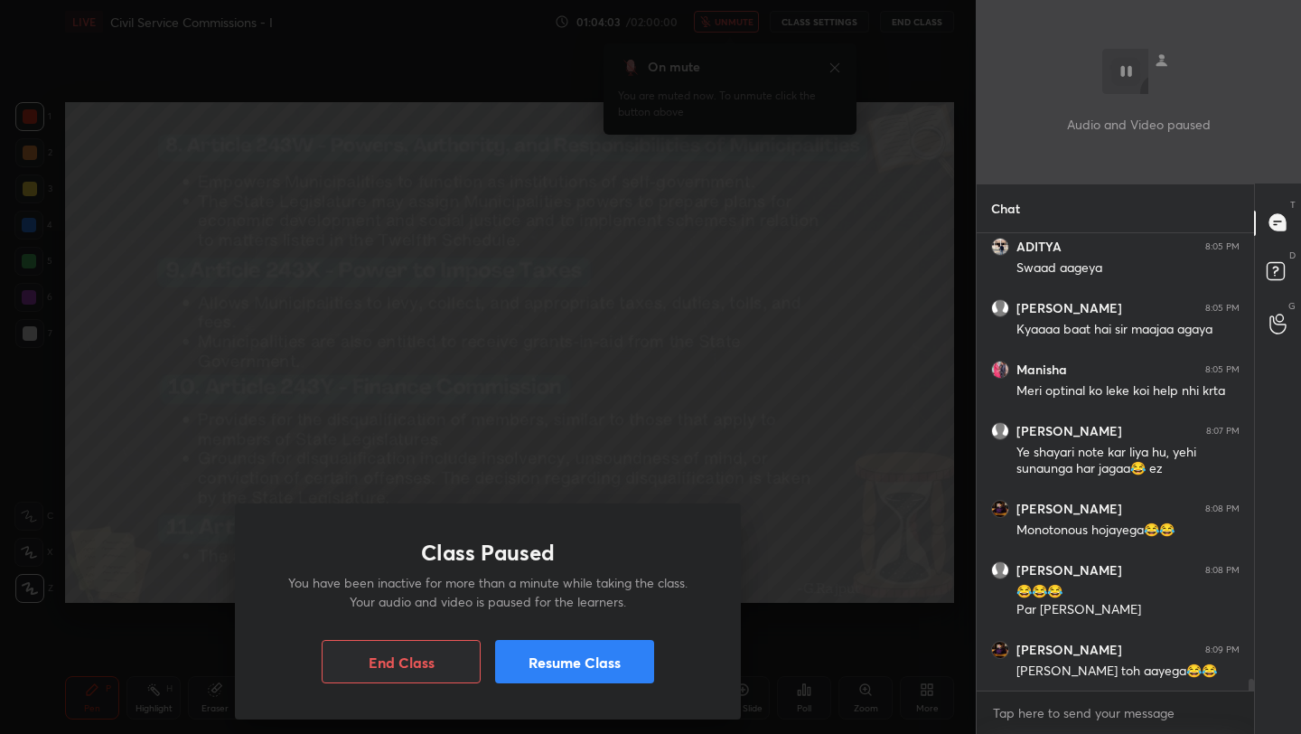
scroll to position [17772, 0]
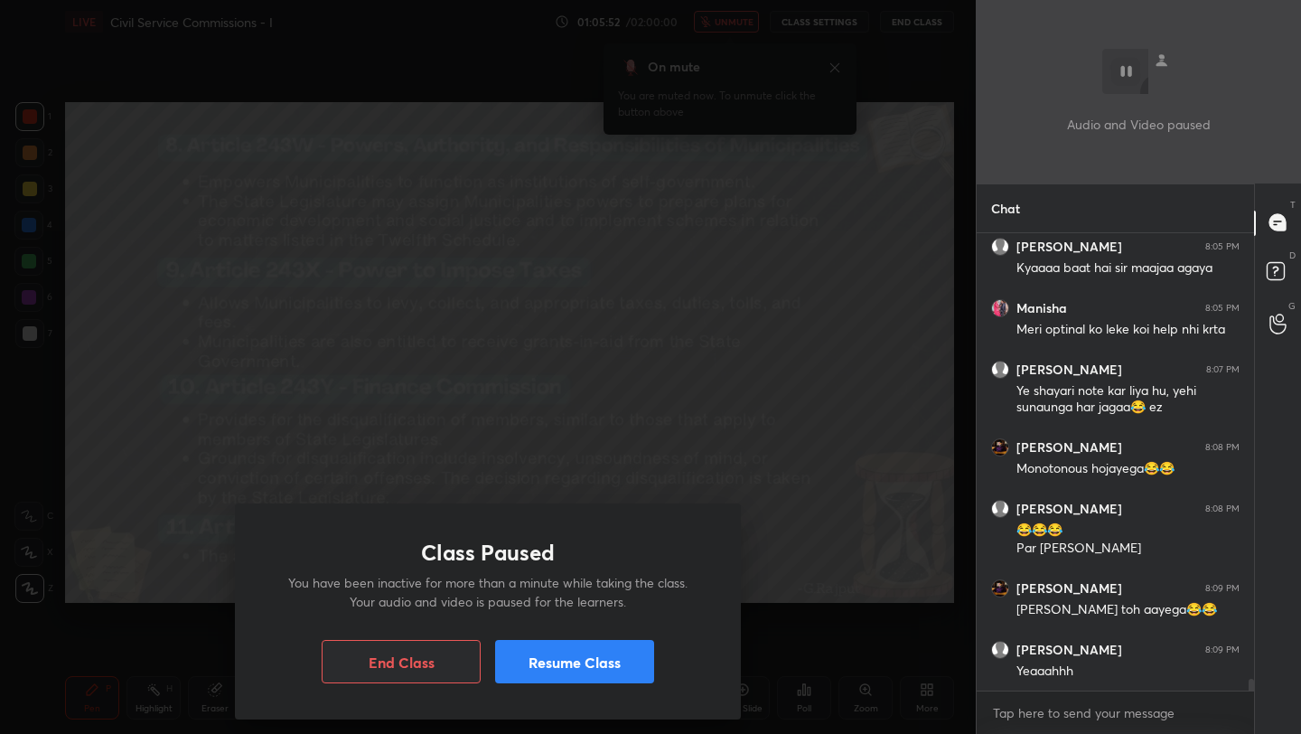
click at [576, 666] on button "Resume Class" at bounding box center [574, 661] width 159 height 43
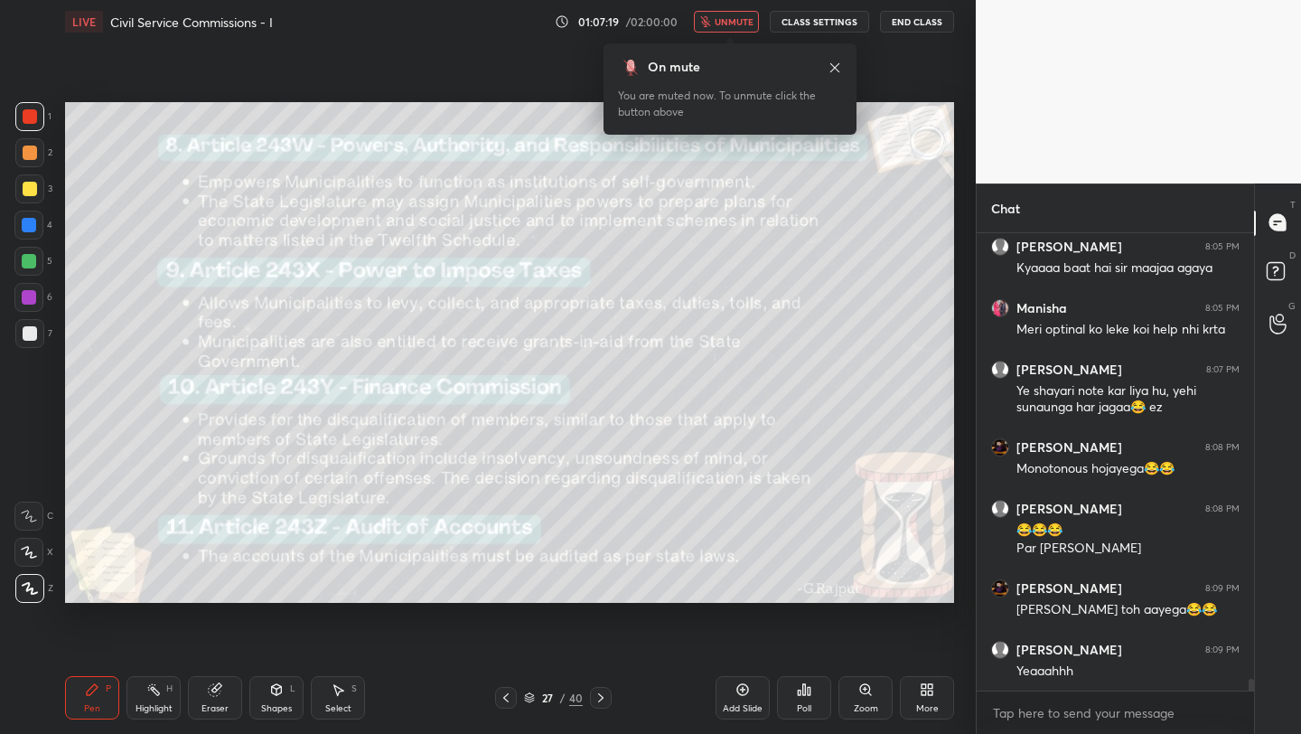
click at [747, 21] on span "unmute" at bounding box center [734, 21] width 39 height 13
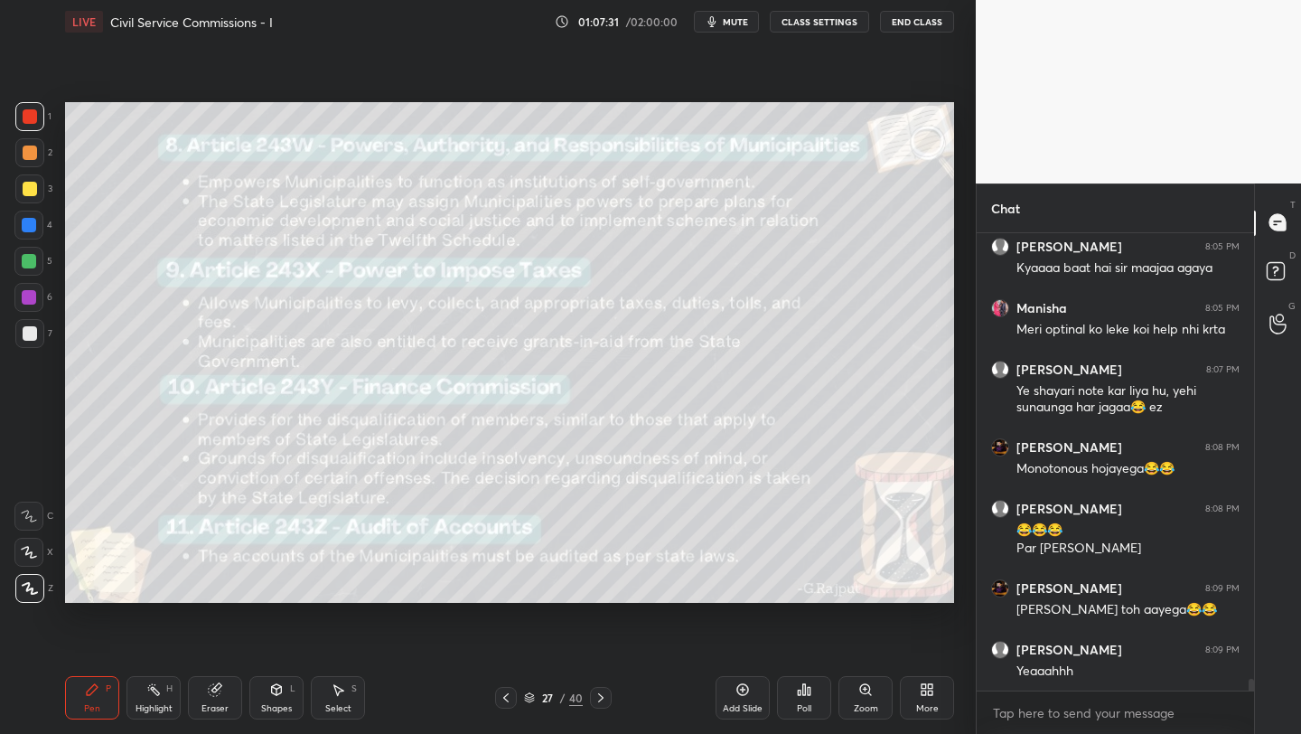
click at [762, 696] on div "Add Slide" at bounding box center [743, 697] width 54 height 43
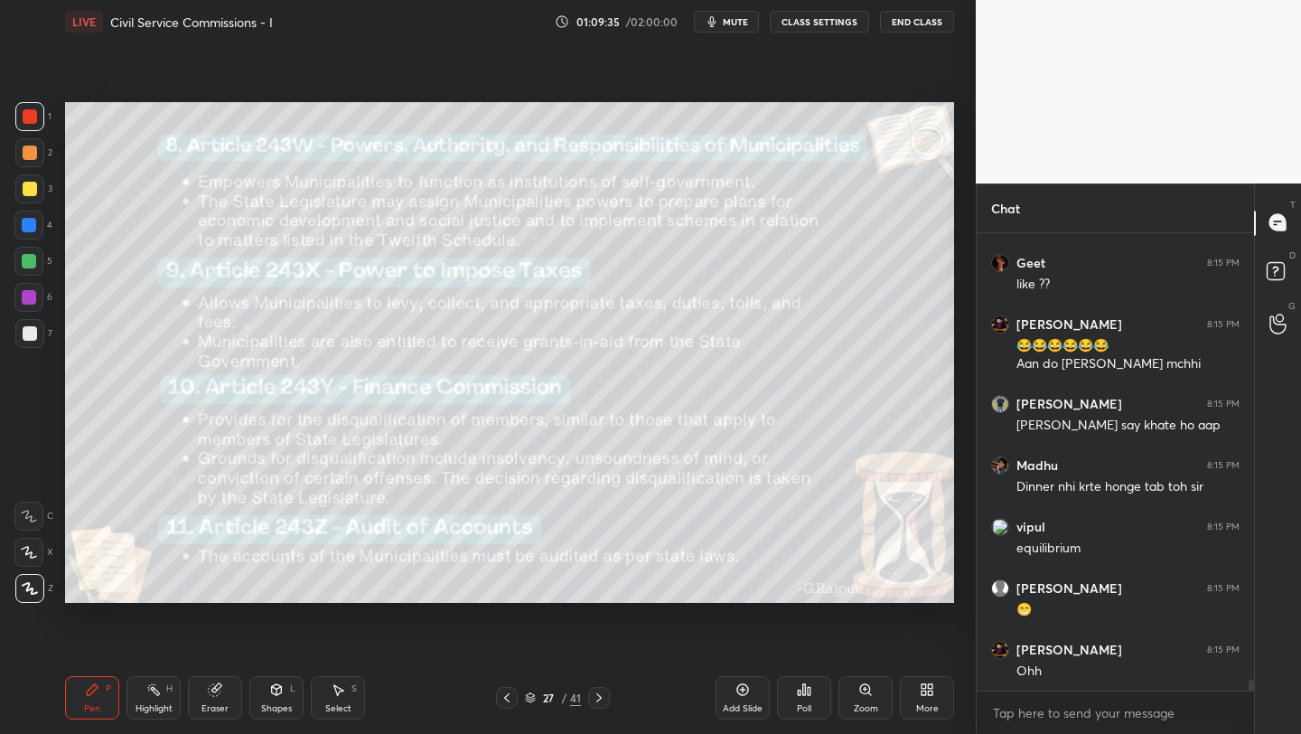
scroll to position [19666, 0]
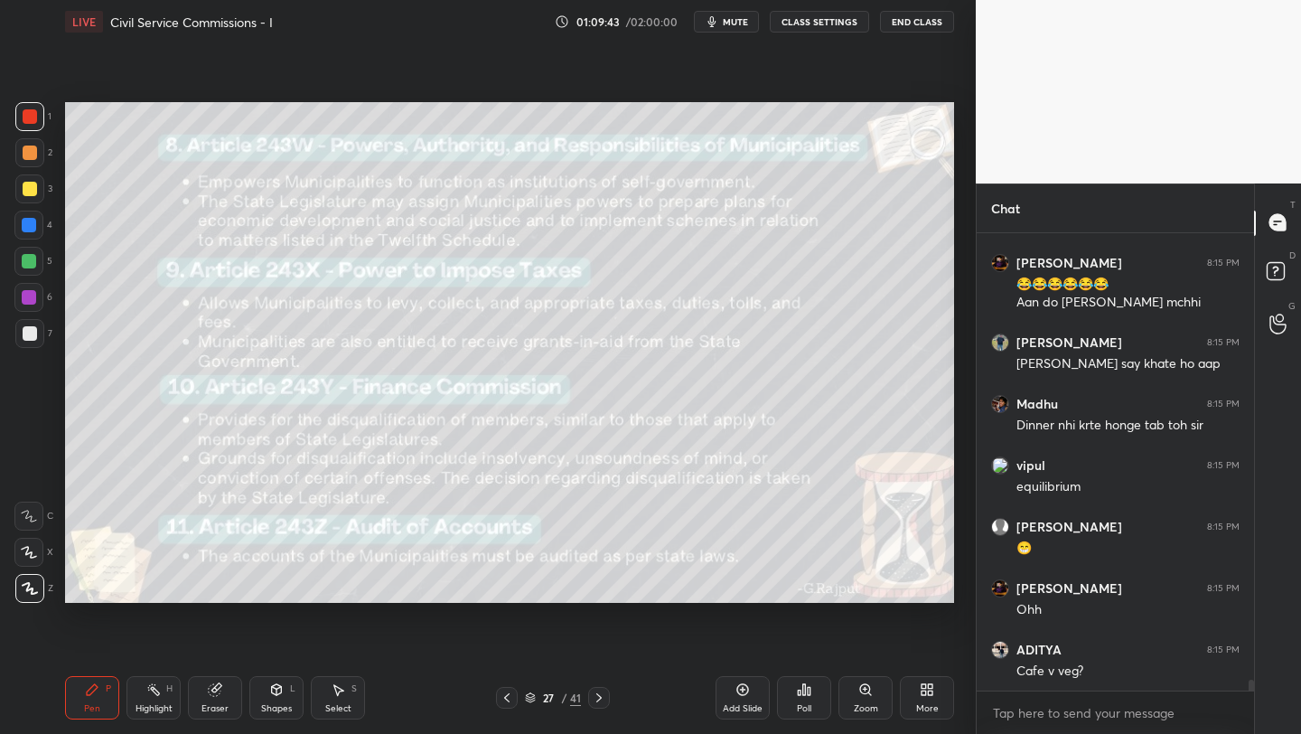
click at [35, 117] on div at bounding box center [30, 116] width 14 height 14
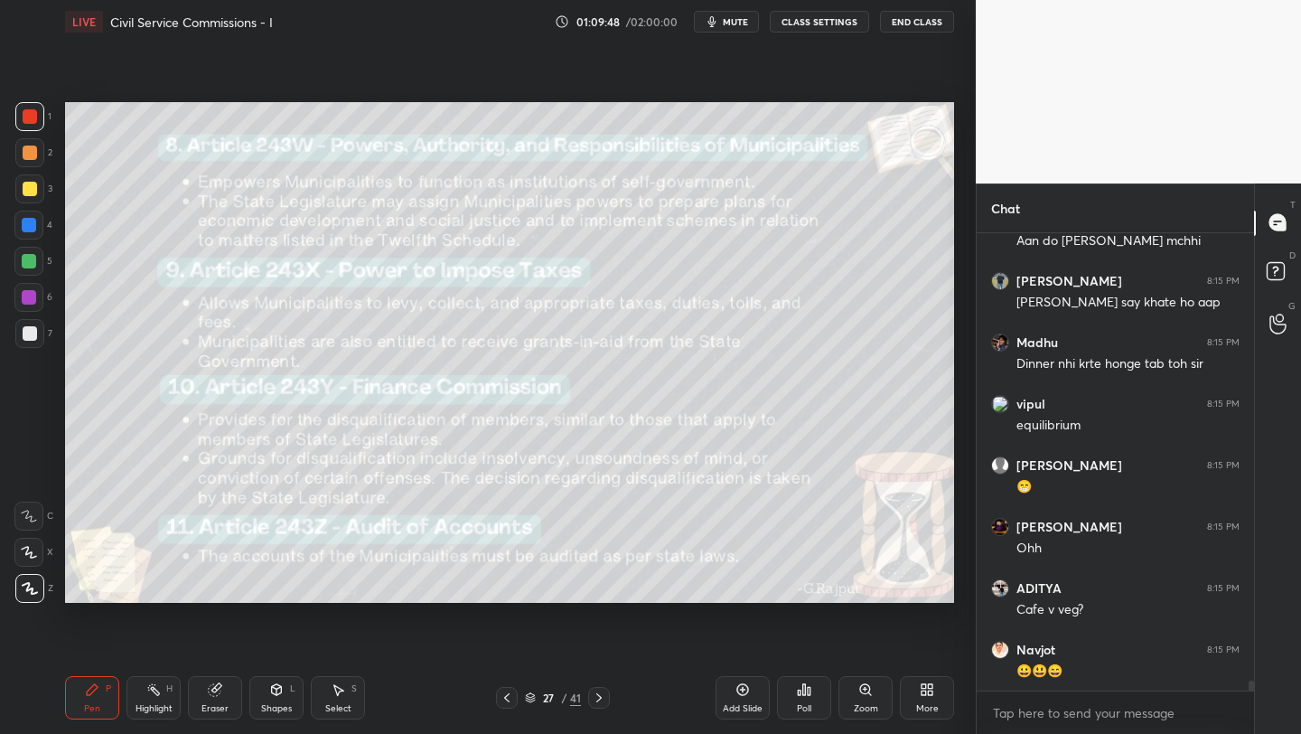
click at [741, 695] on icon at bounding box center [742, 689] width 14 height 14
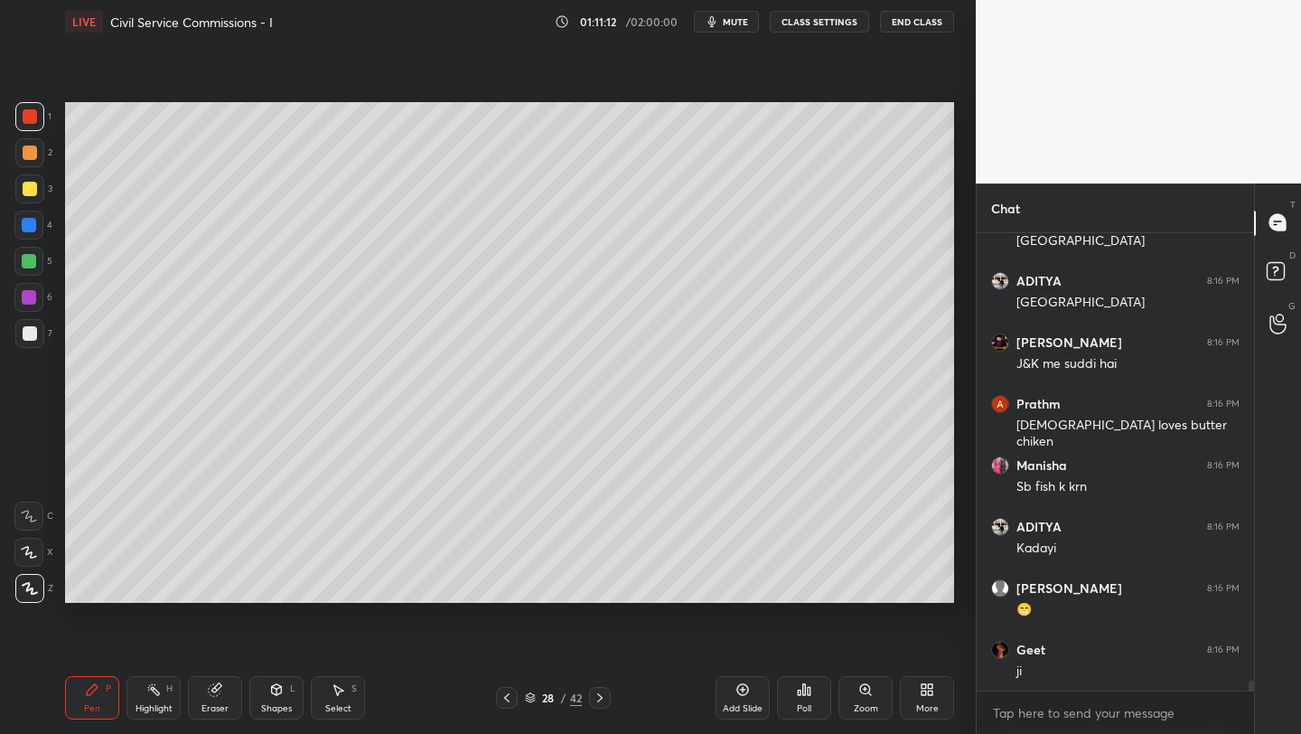
scroll to position [21113, 0]
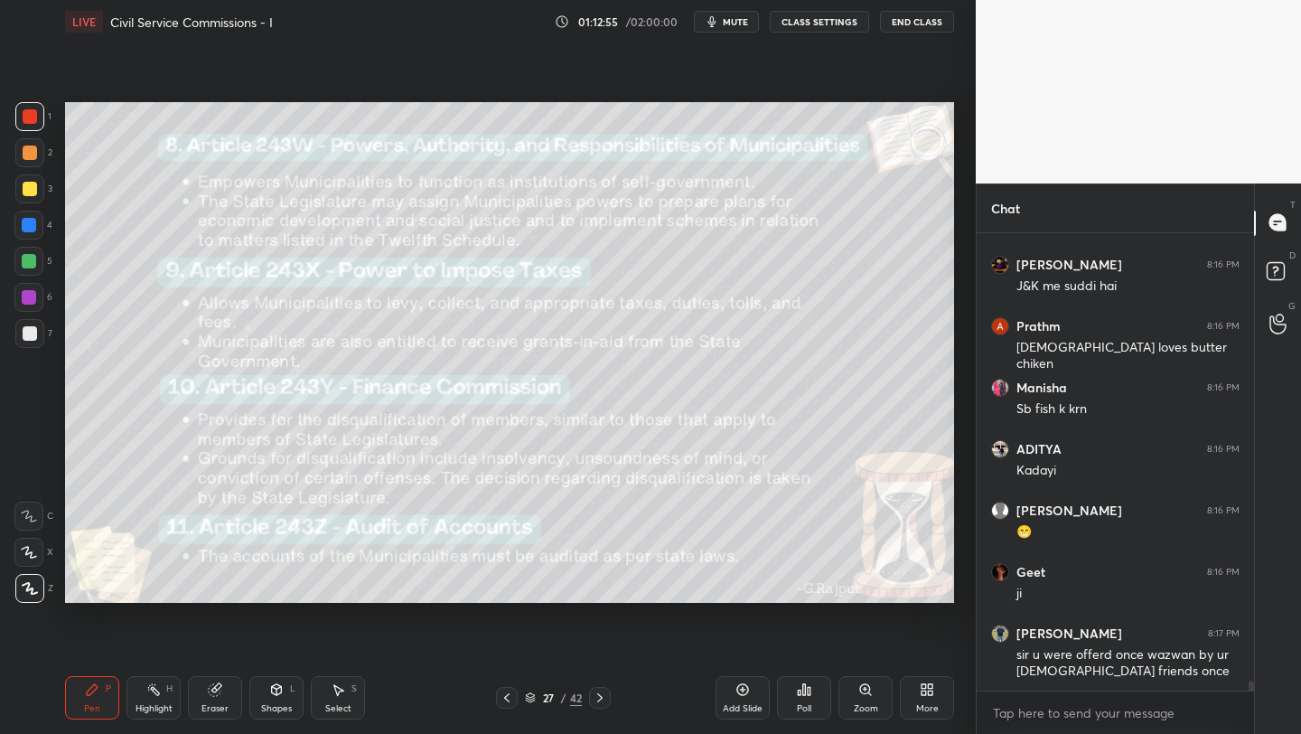
click at [719, 688] on div "Add Slide" at bounding box center [743, 697] width 54 height 43
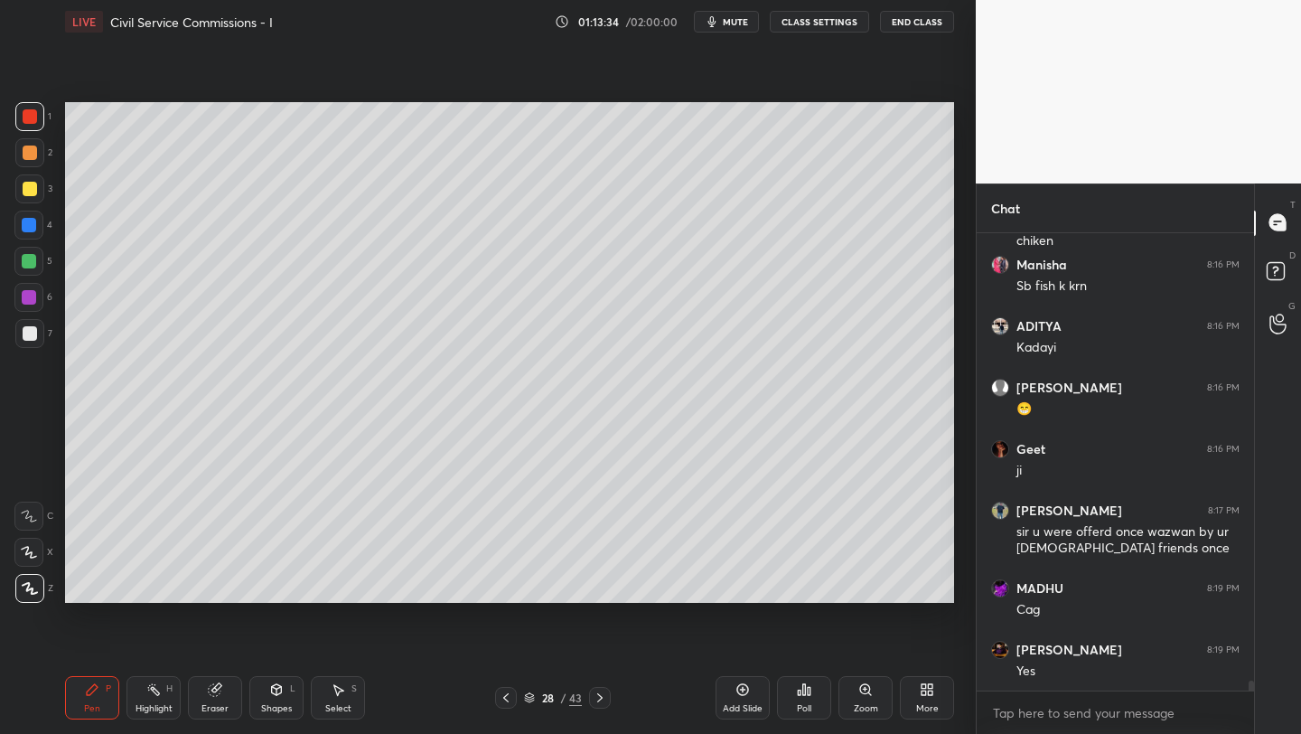
scroll to position [21297, 0]
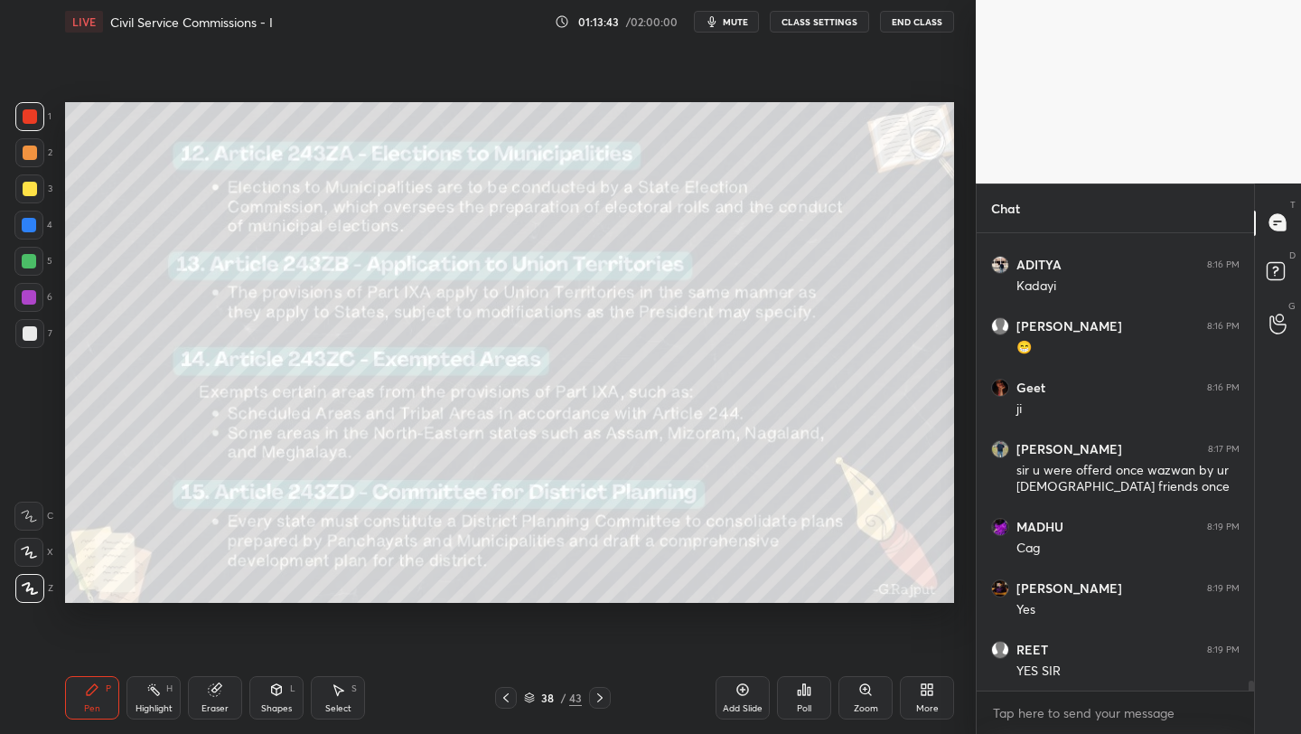
click at [505, 697] on icon at bounding box center [505, 697] width 5 height 9
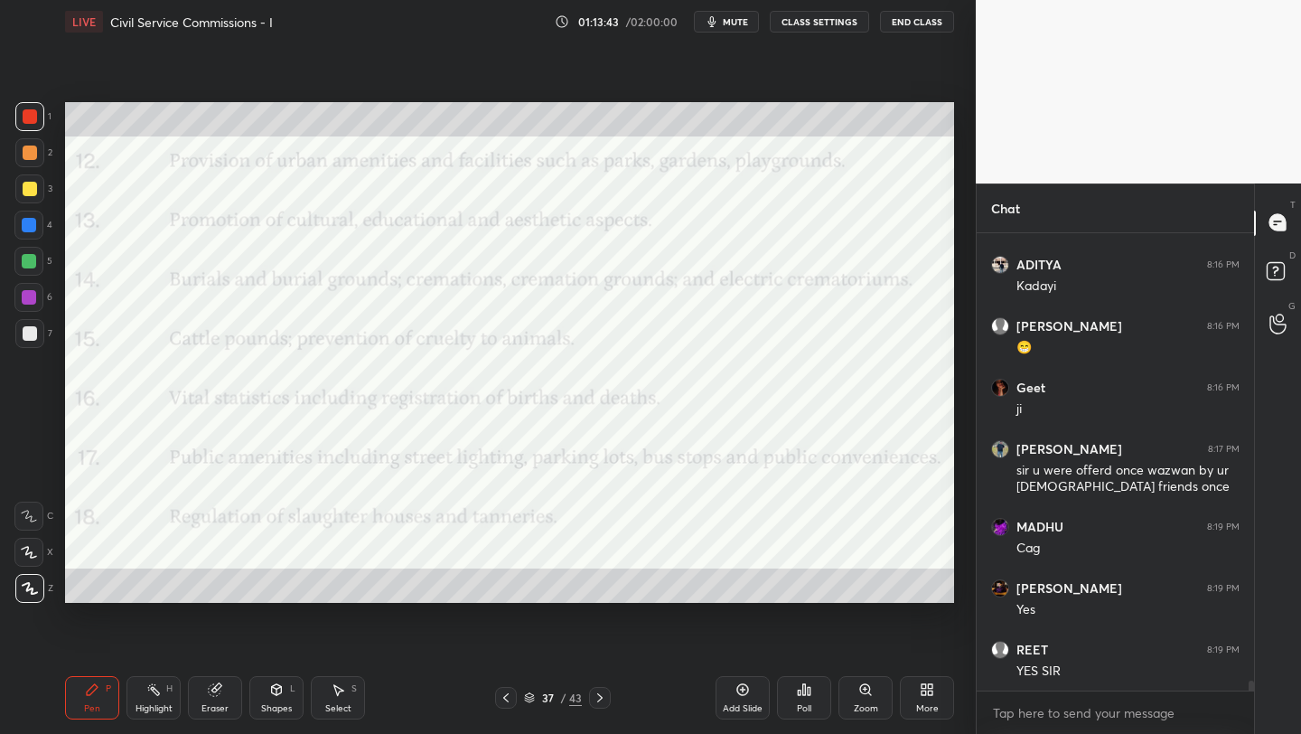
drag, startPoint x: 746, startPoint y: 695, endPoint x: 751, endPoint y: 642, distance: 52.6
click at [746, 695] on icon at bounding box center [742, 689] width 14 height 14
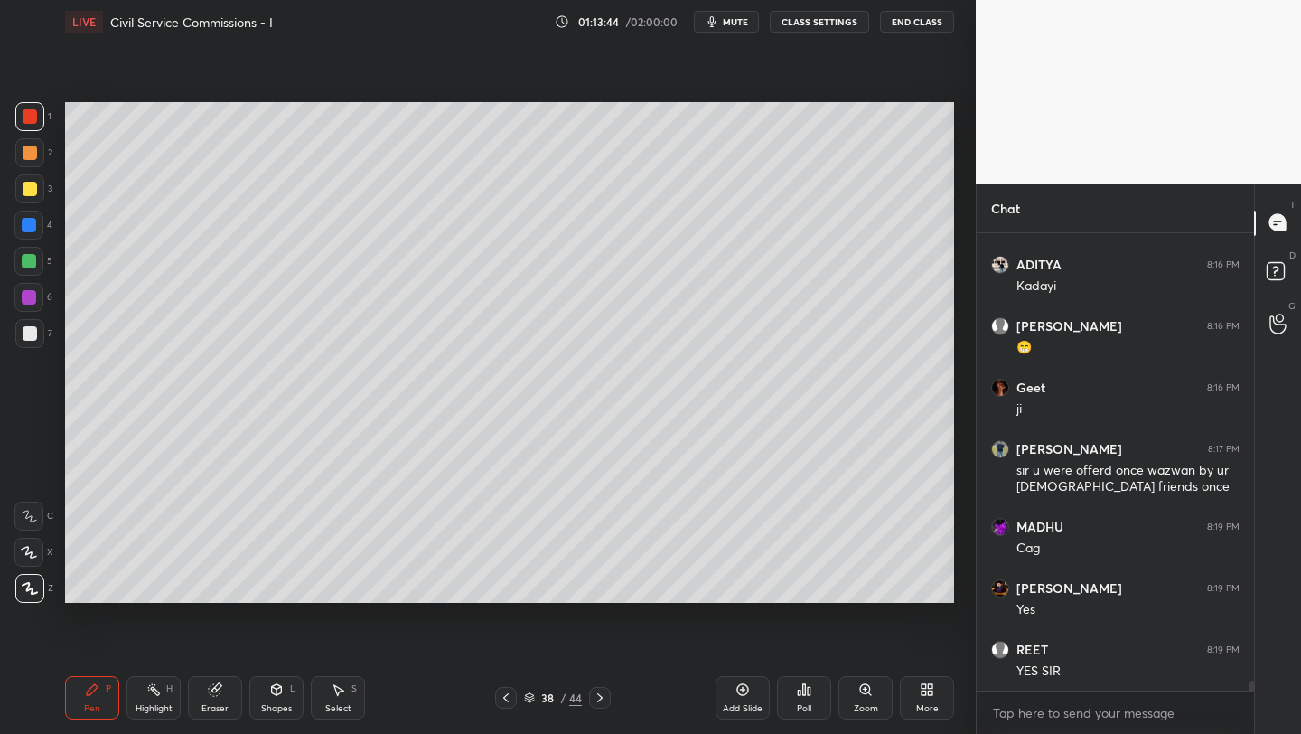
click at [30, 196] on div at bounding box center [29, 188] width 29 height 29
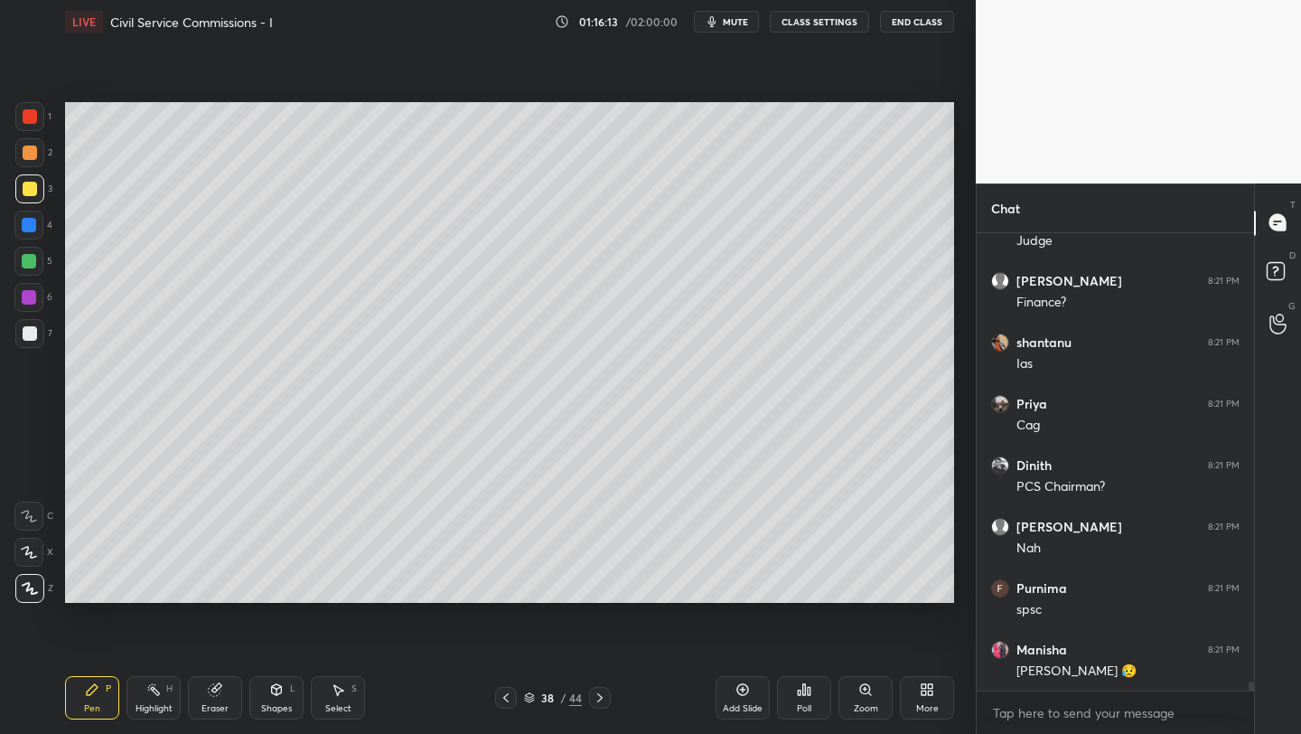
scroll to position [22271, 0]
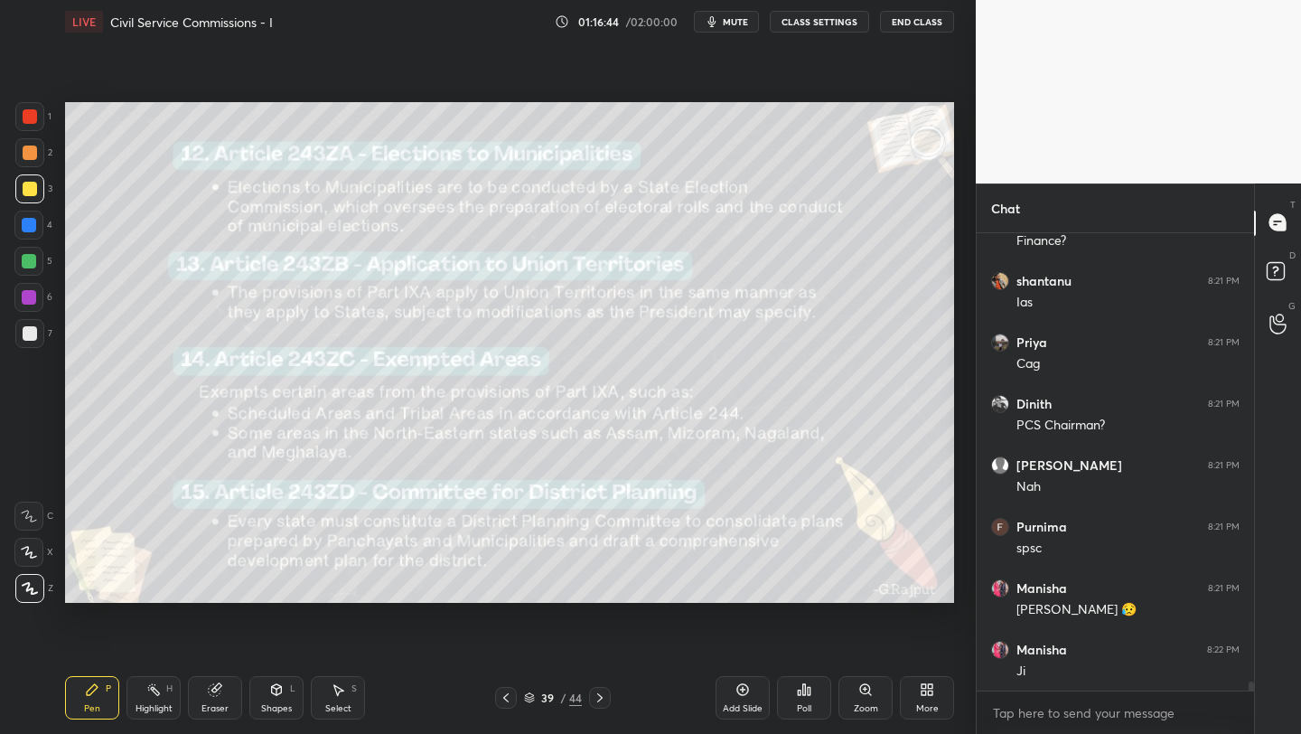
click at [520, 691] on div "39 / 44" at bounding box center [553, 698] width 116 height 22
click at [518, 695] on div "39 / 44" at bounding box center [553, 698] width 116 height 22
drag, startPoint x: 509, startPoint y: 694, endPoint x: 567, endPoint y: 695, distance: 57.8
click at [511, 694] on icon at bounding box center [506, 697] width 14 height 14
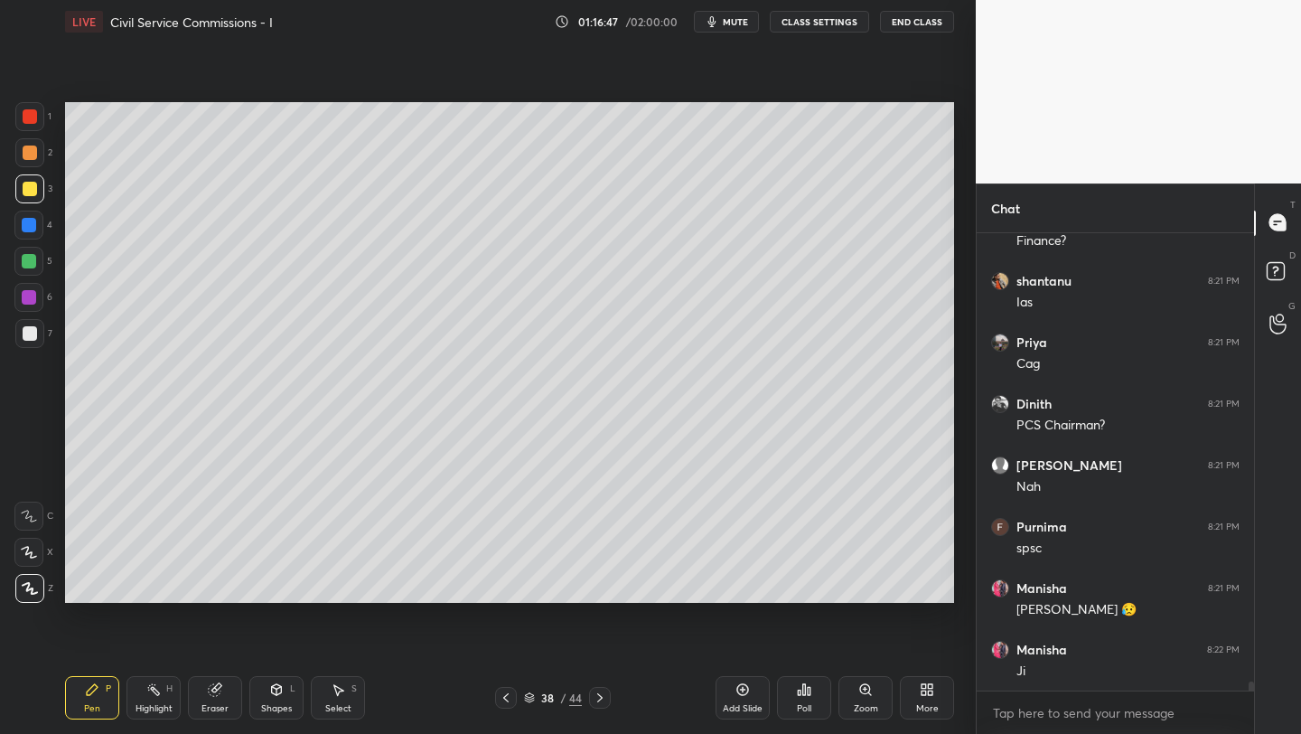
click at [735, 694] on icon at bounding box center [742, 689] width 14 height 14
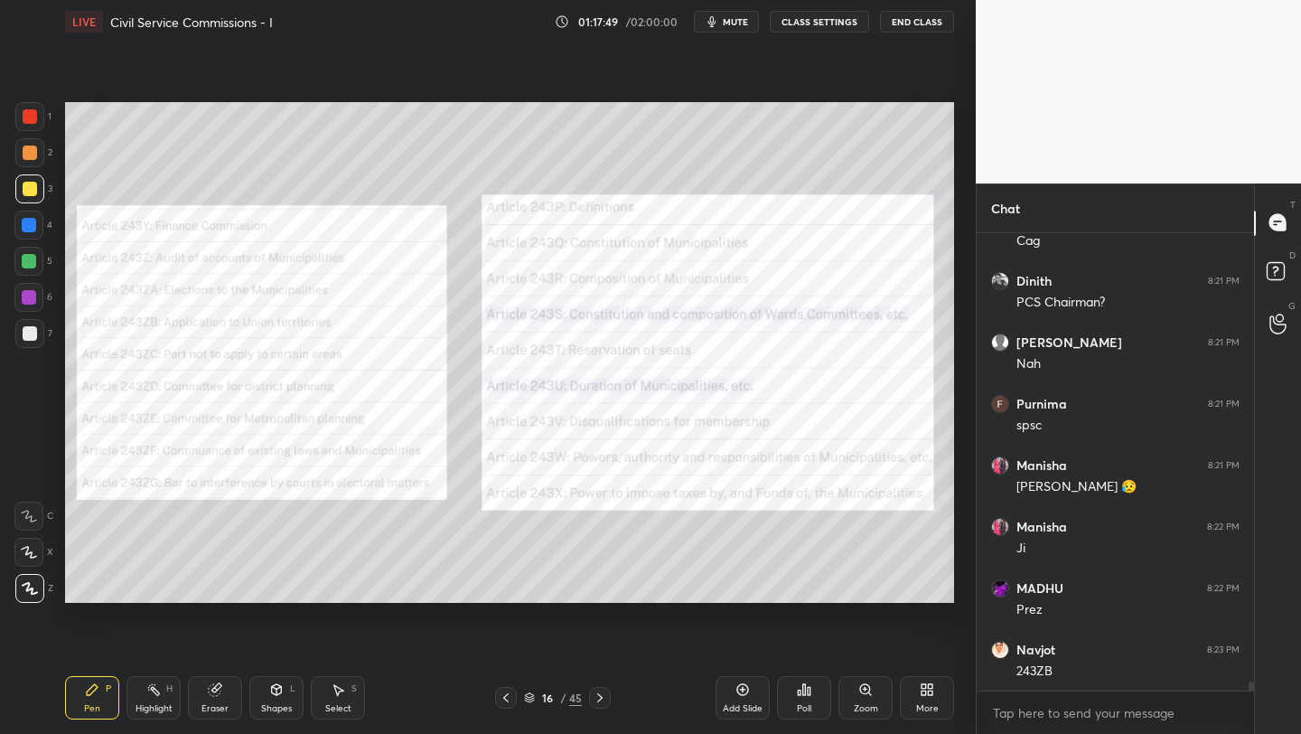
scroll to position [22456, 0]
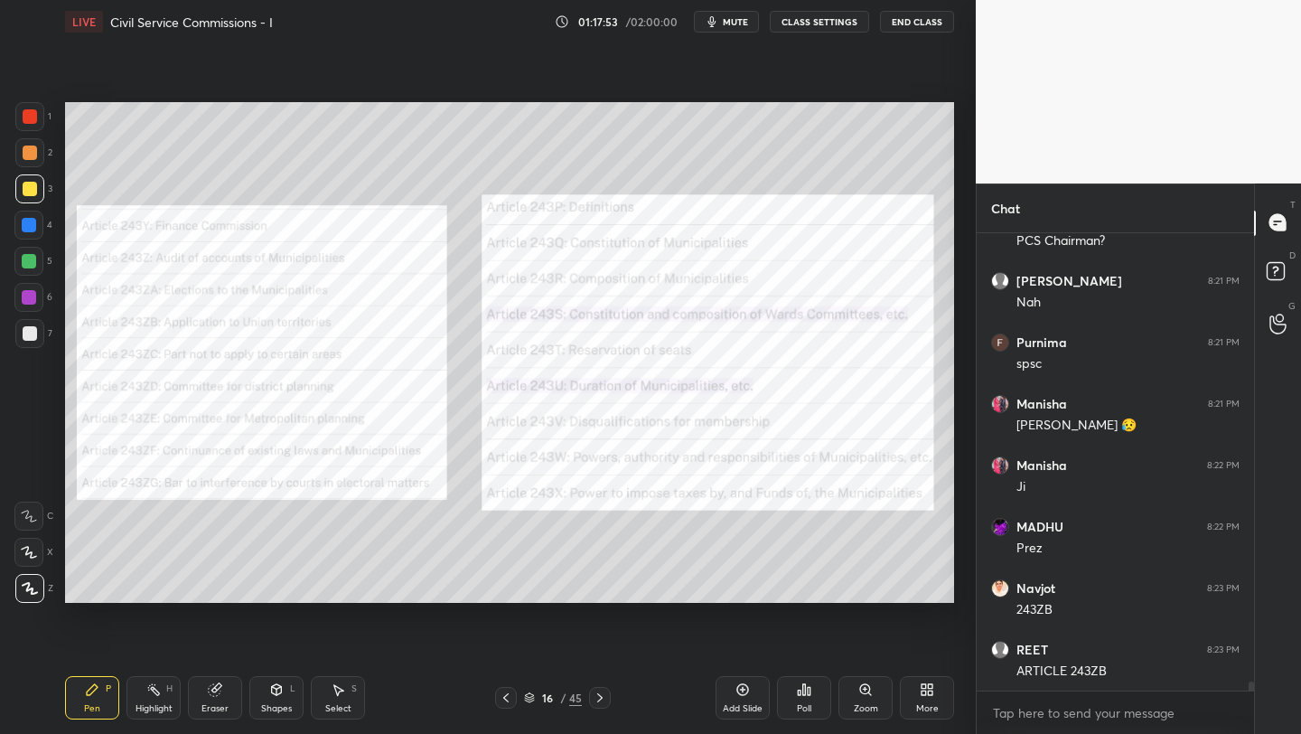
click at [23, 112] on div at bounding box center [29, 116] width 29 height 29
click at [751, 687] on div "Add Slide" at bounding box center [743, 697] width 54 height 43
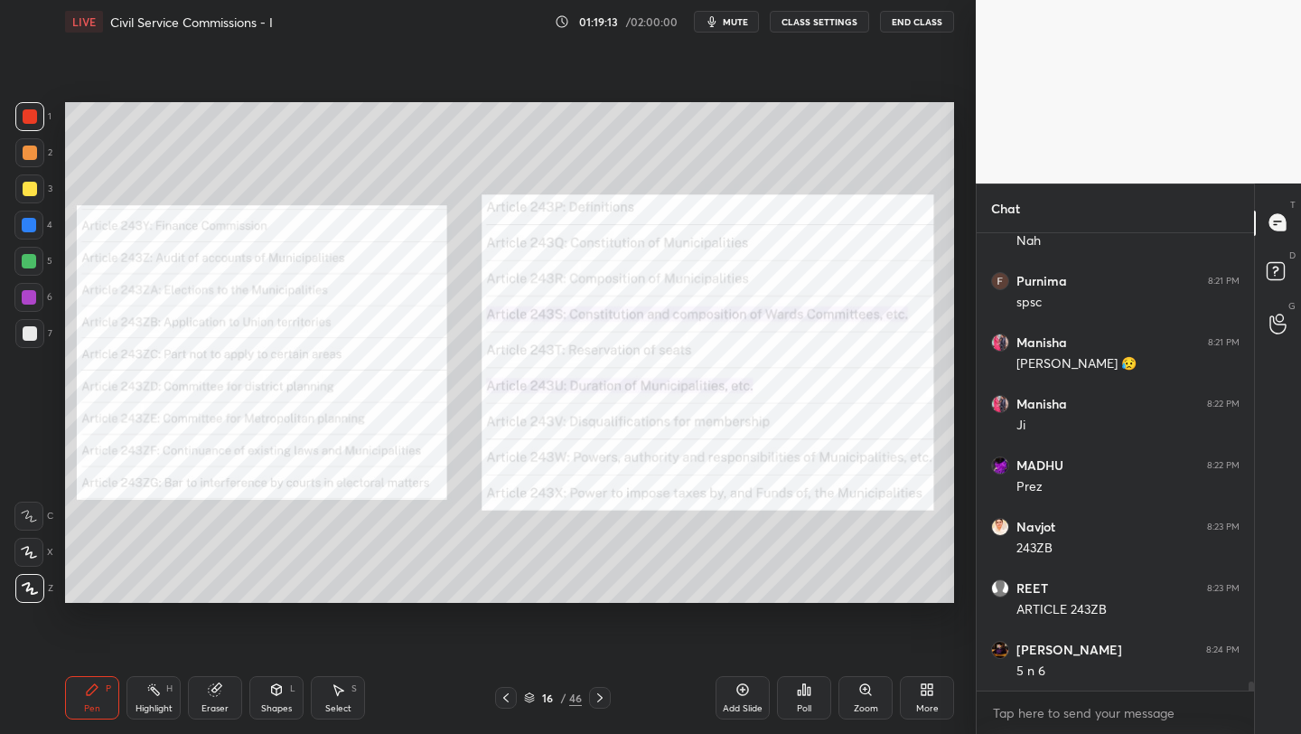
scroll to position [22579, 0]
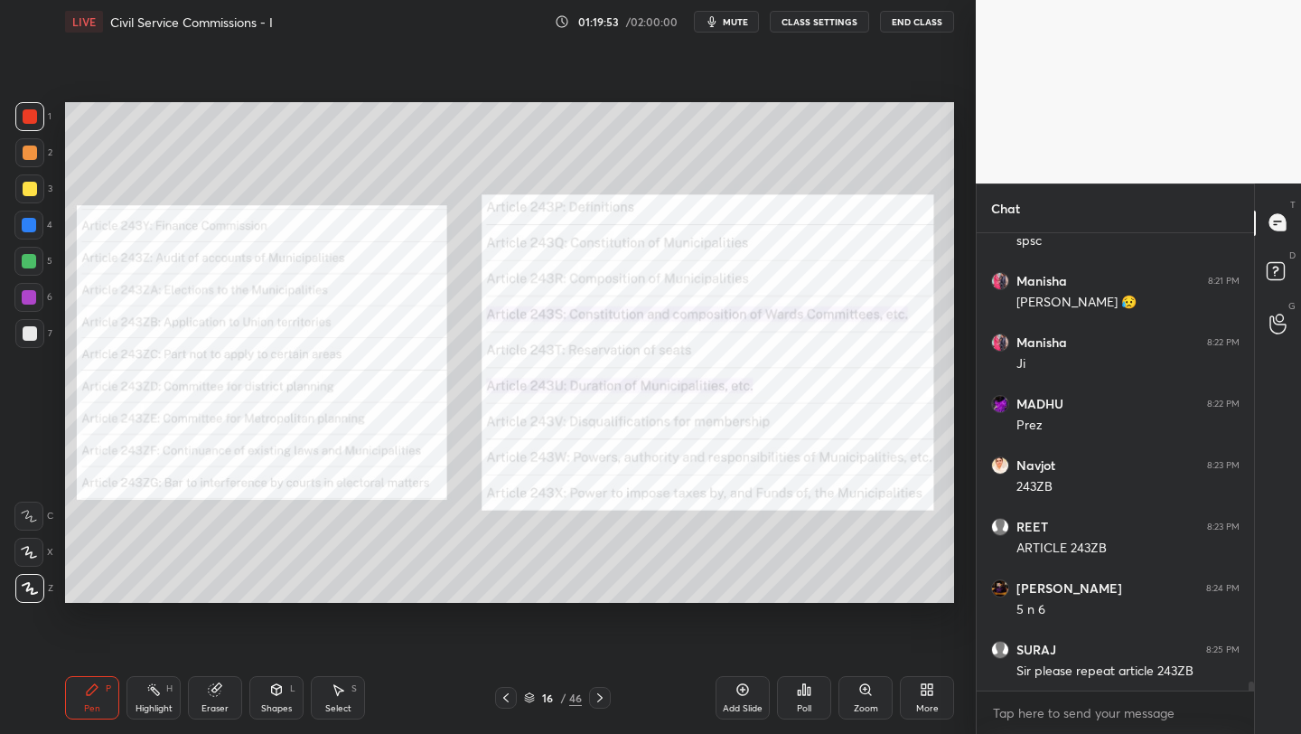
click at [529, 696] on icon at bounding box center [529, 697] width 11 height 11
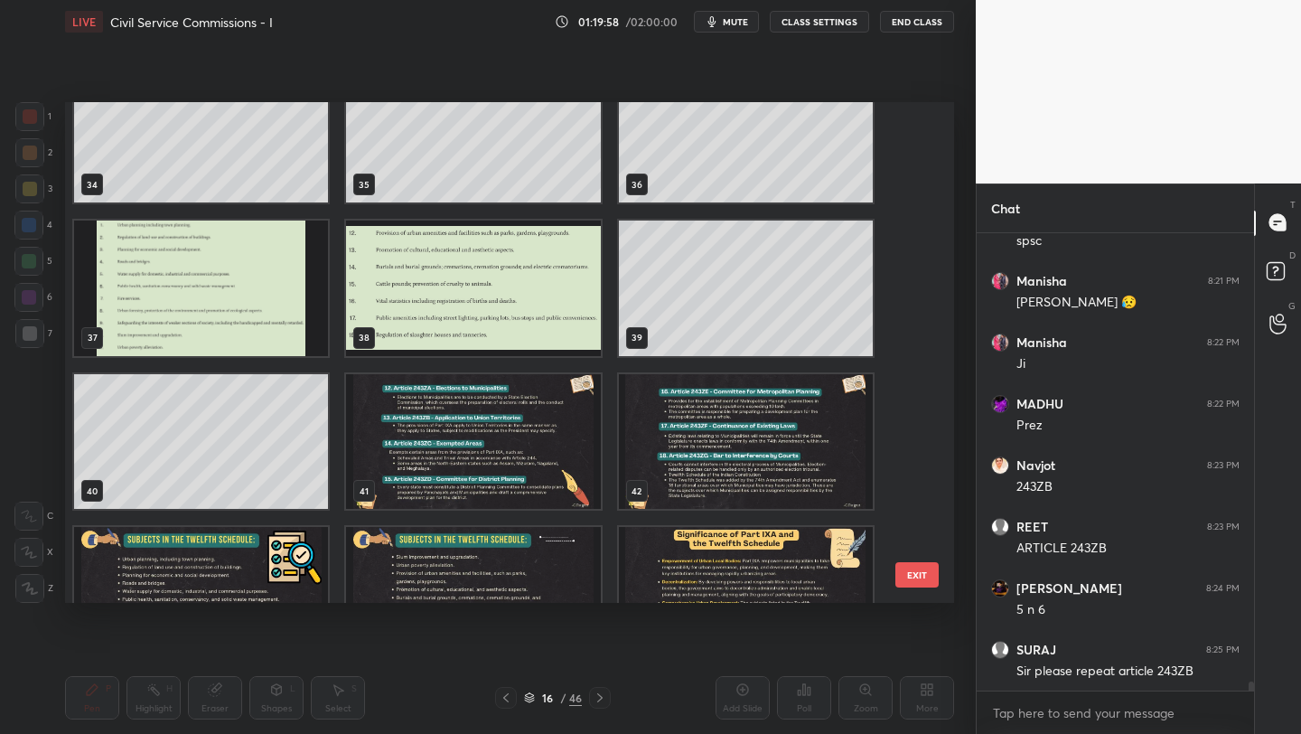
scroll to position [1729, 0]
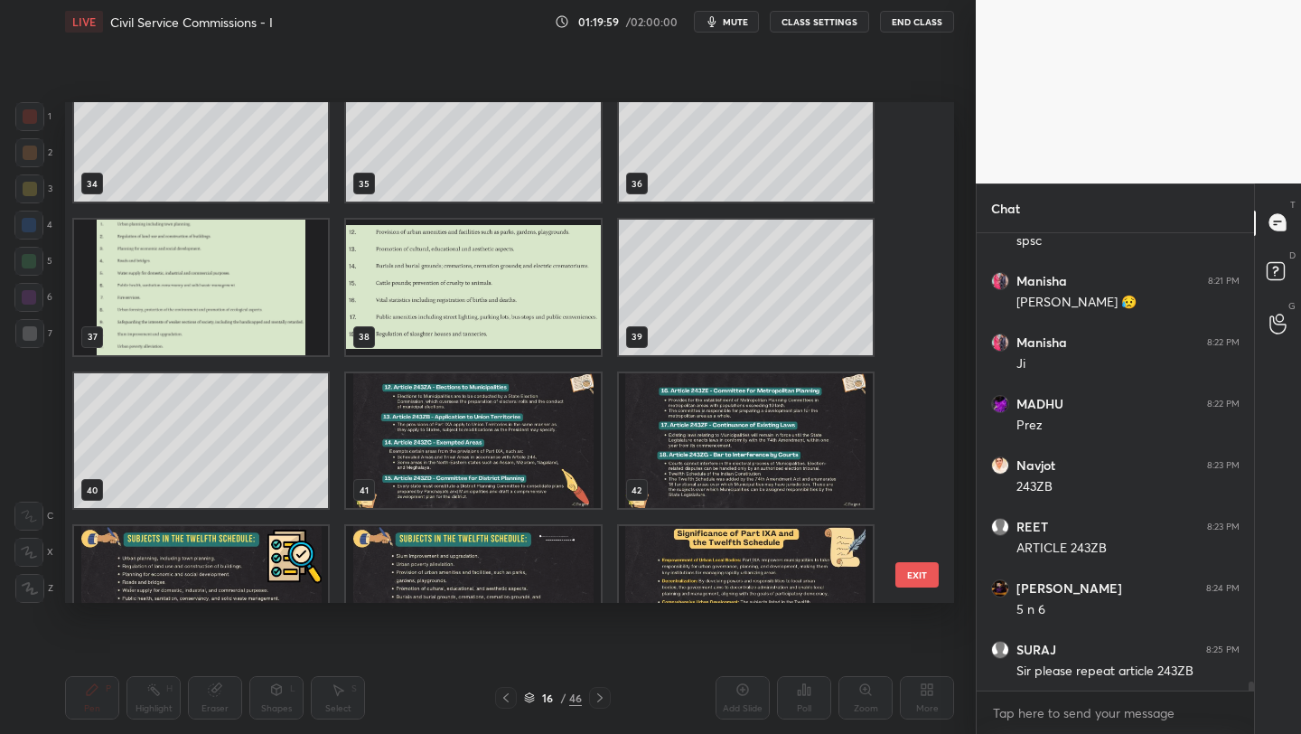
click at [668, 449] on img "grid" at bounding box center [746, 441] width 254 height 136
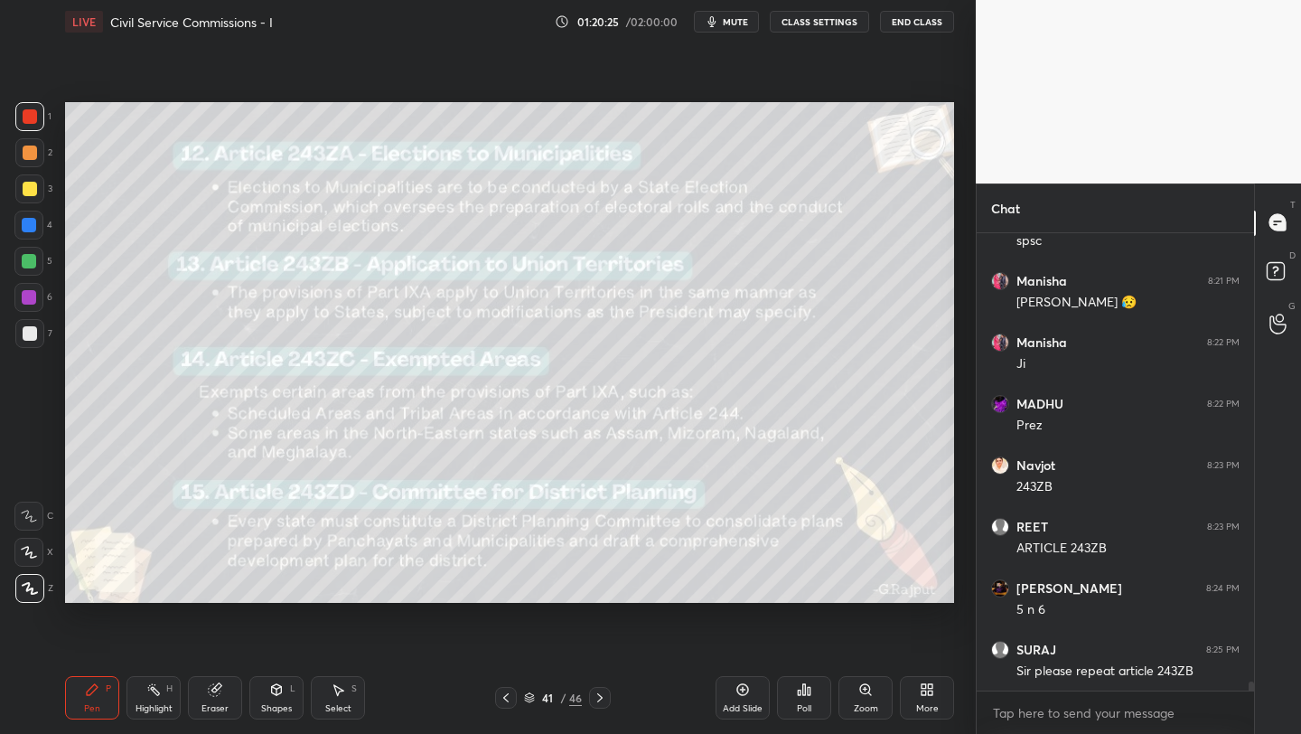
scroll to position [22640, 0]
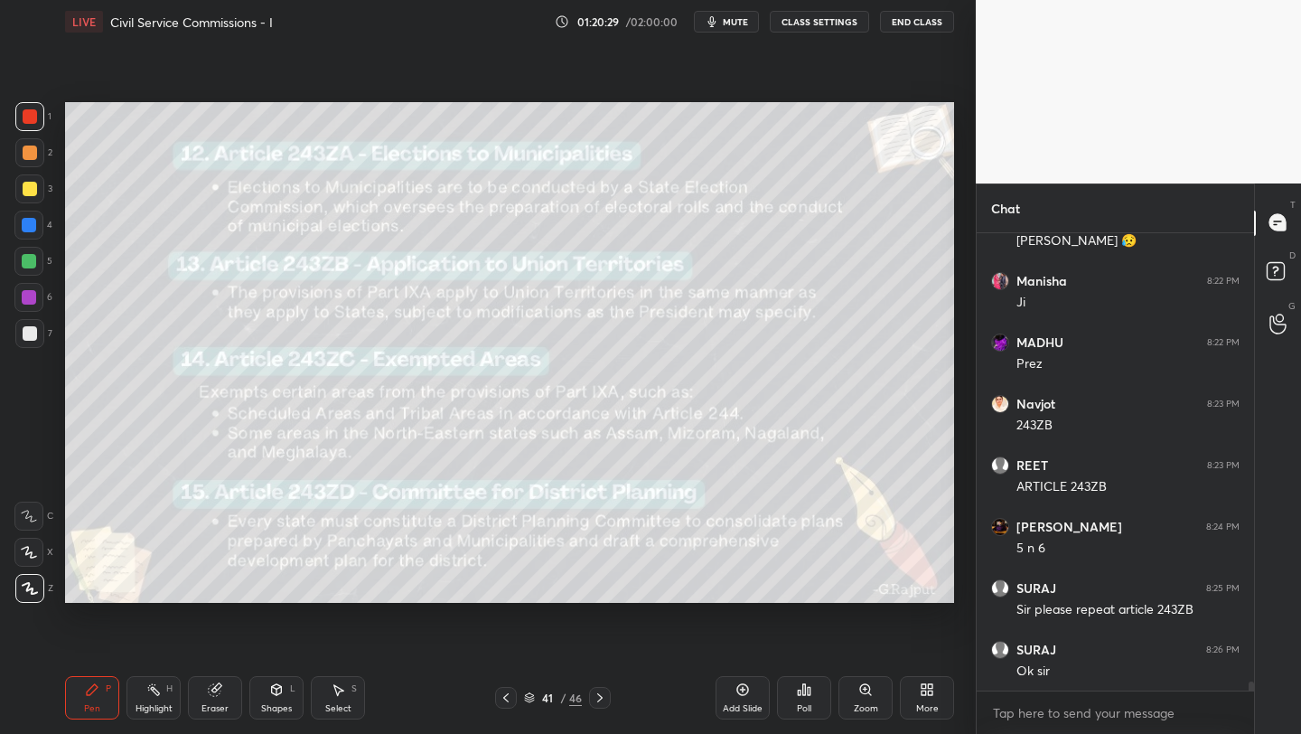
click at [738, 695] on icon at bounding box center [742, 689] width 14 height 14
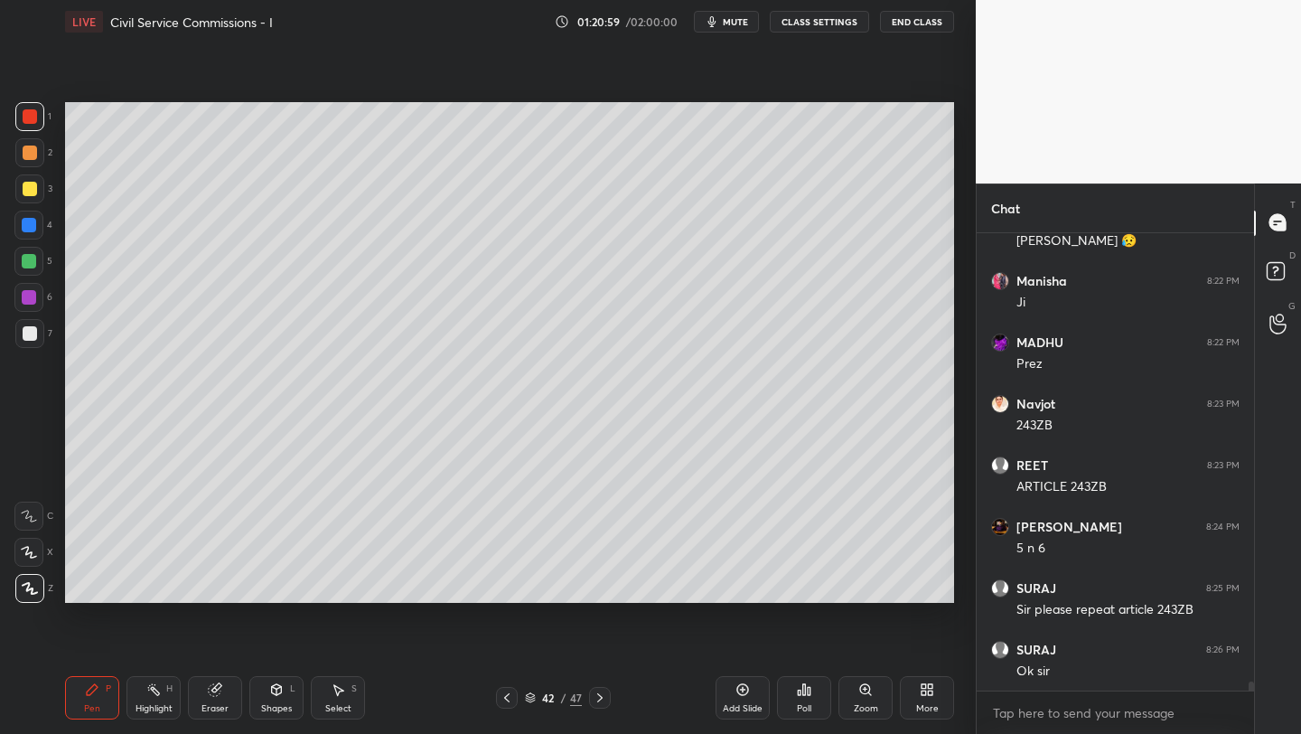
drag, startPoint x: 32, startPoint y: 223, endPoint x: 57, endPoint y: 224, distance: 25.3
click at [32, 223] on div at bounding box center [29, 225] width 14 height 14
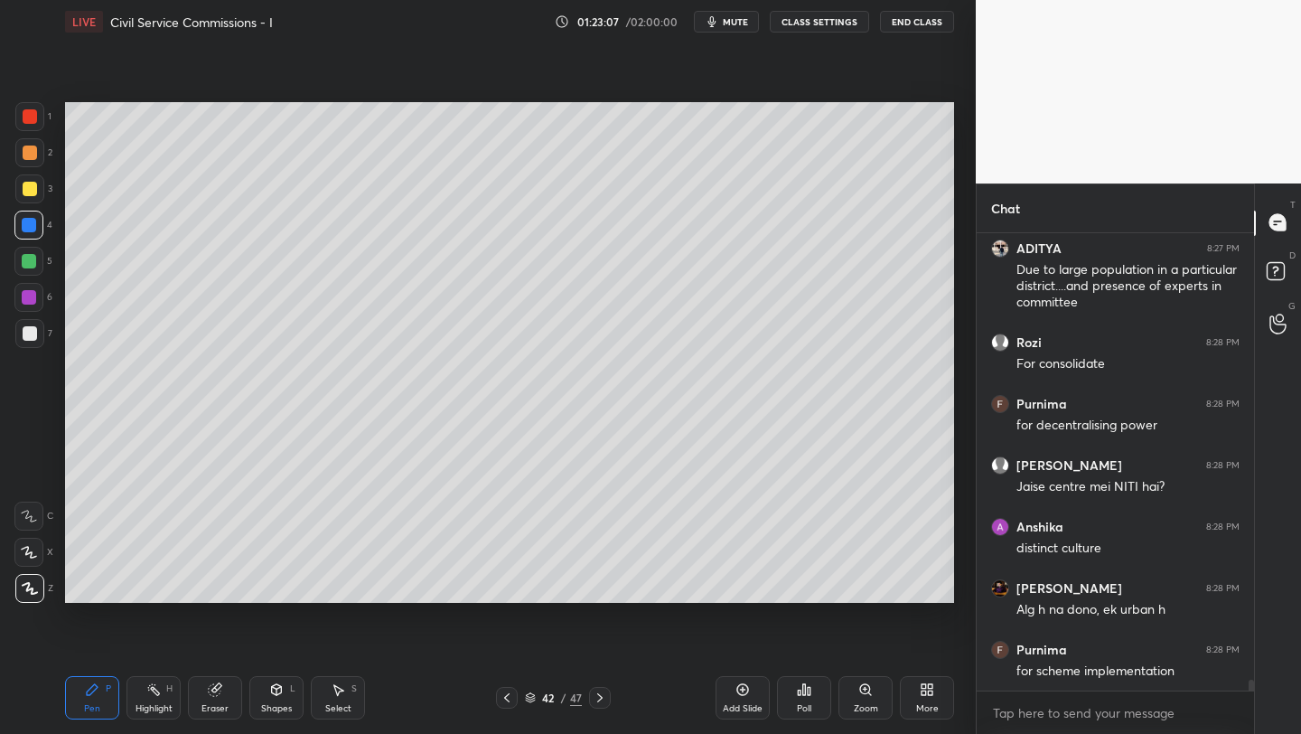
scroll to position [19115, 0]
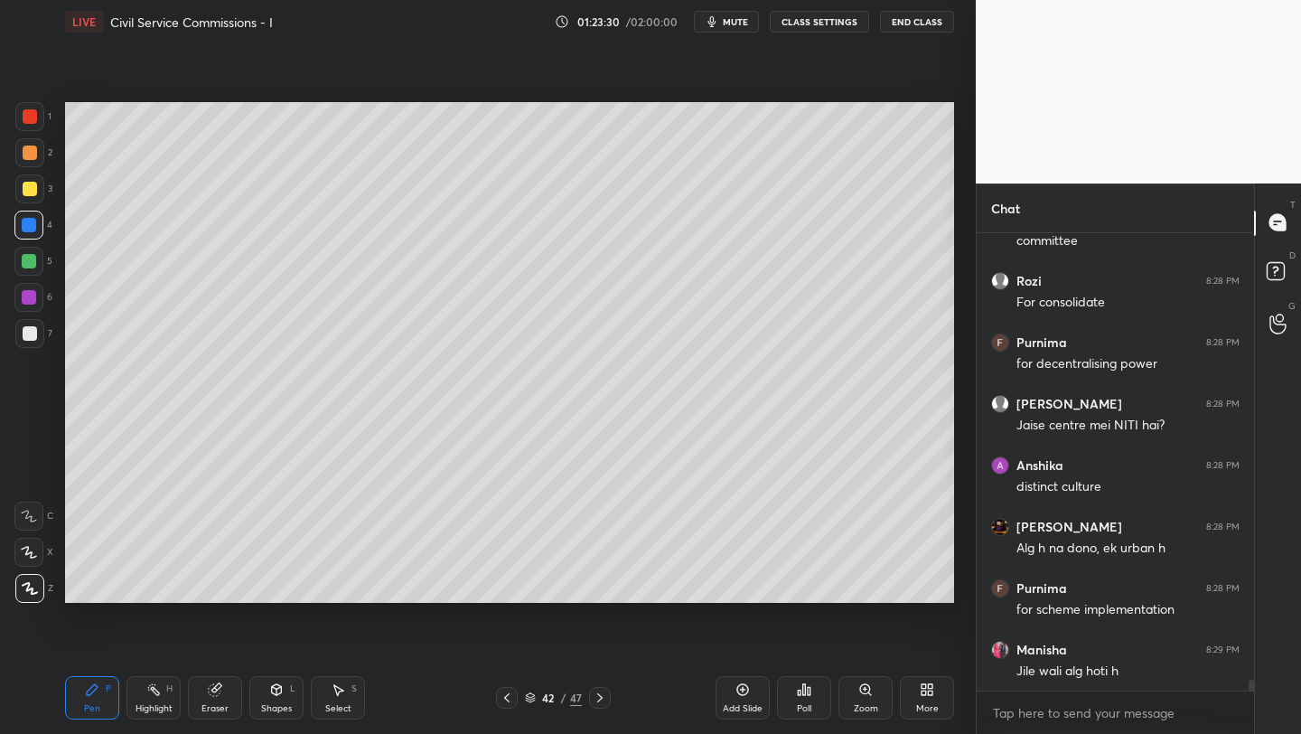
drag, startPoint x: 32, startPoint y: 336, endPoint x: 52, endPoint y: 345, distance: 21.8
click at [32, 336] on div at bounding box center [30, 333] width 14 height 14
click at [739, 688] on icon at bounding box center [742, 689] width 14 height 14
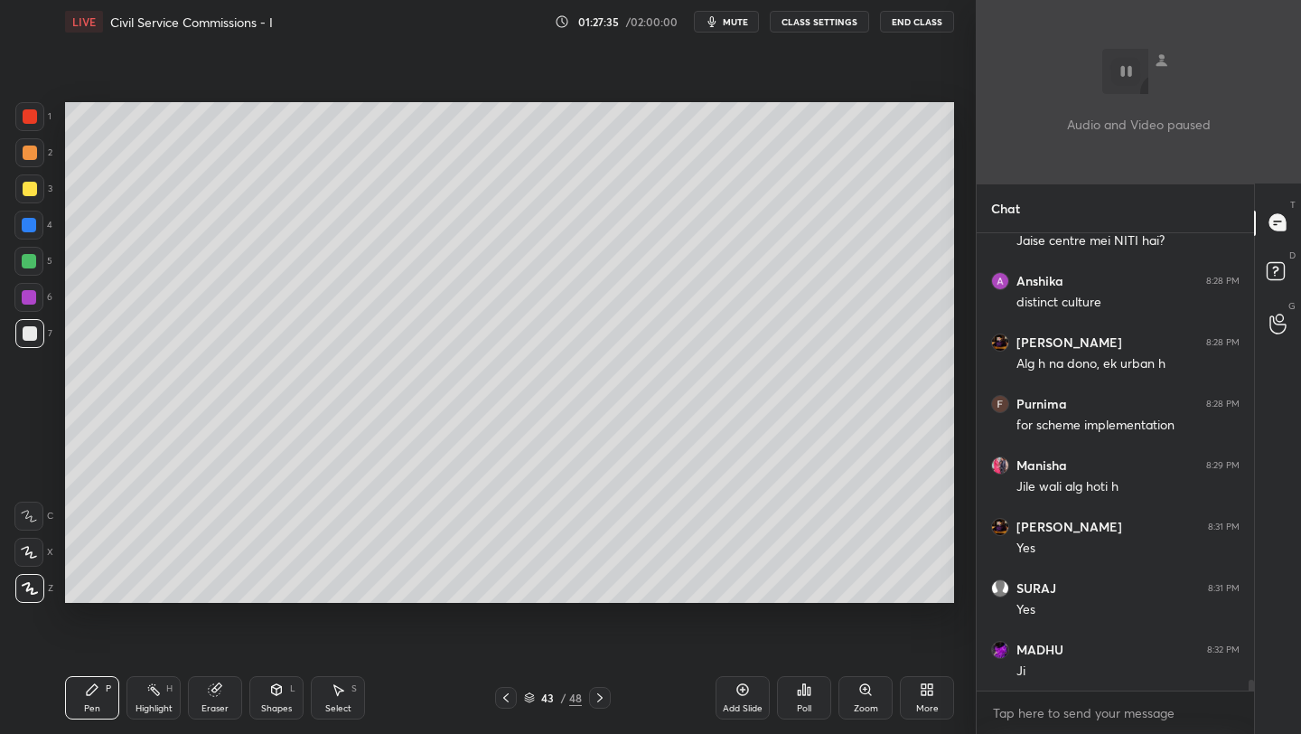
scroll to position [19361, 0]
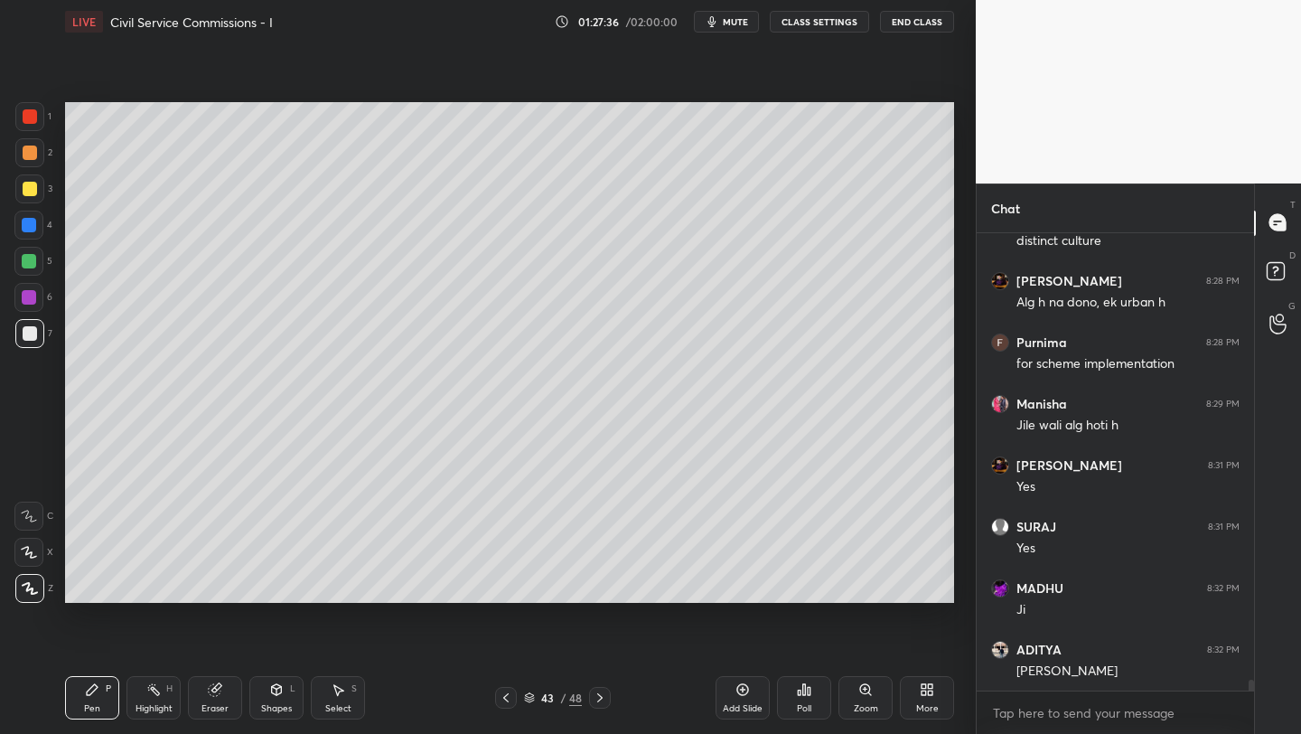
click at [926, 701] on div "More" at bounding box center [927, 697] width 54 height 43
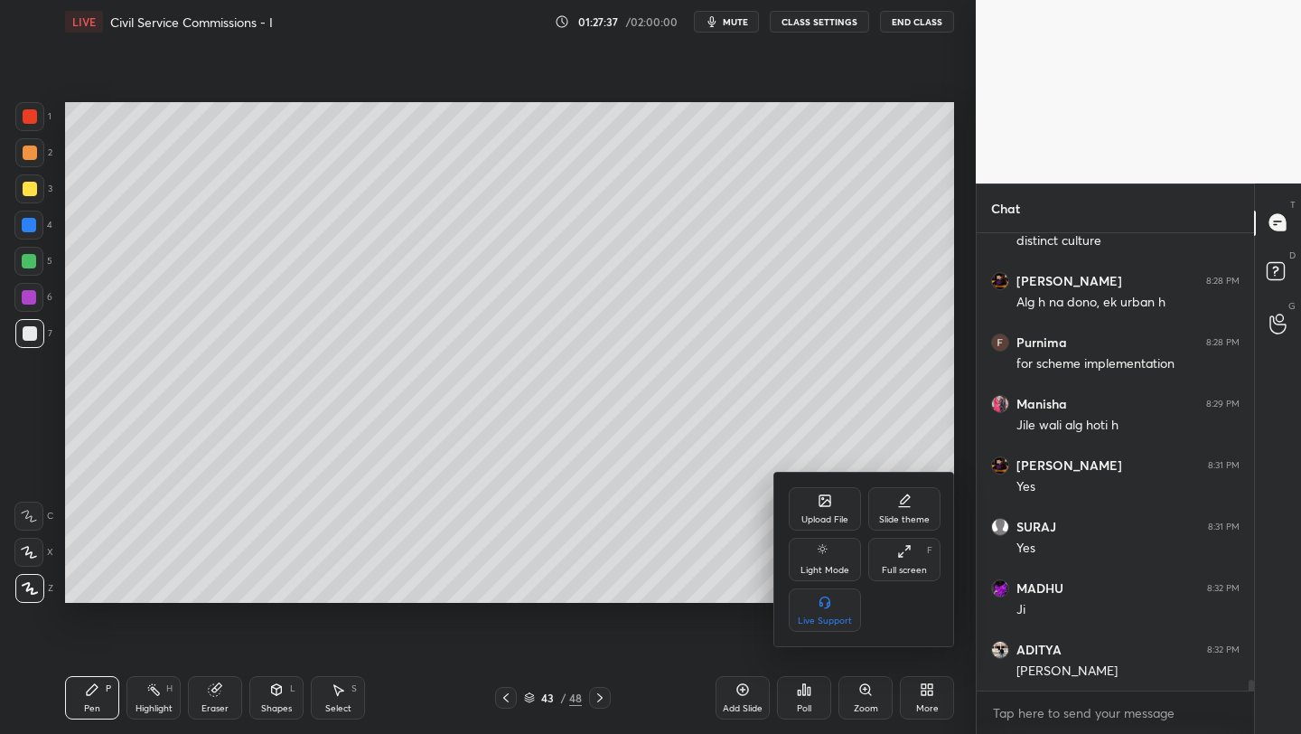
click at [830, 518] on div "Upload File" at bounding box center [824, 519] width 47 height 9
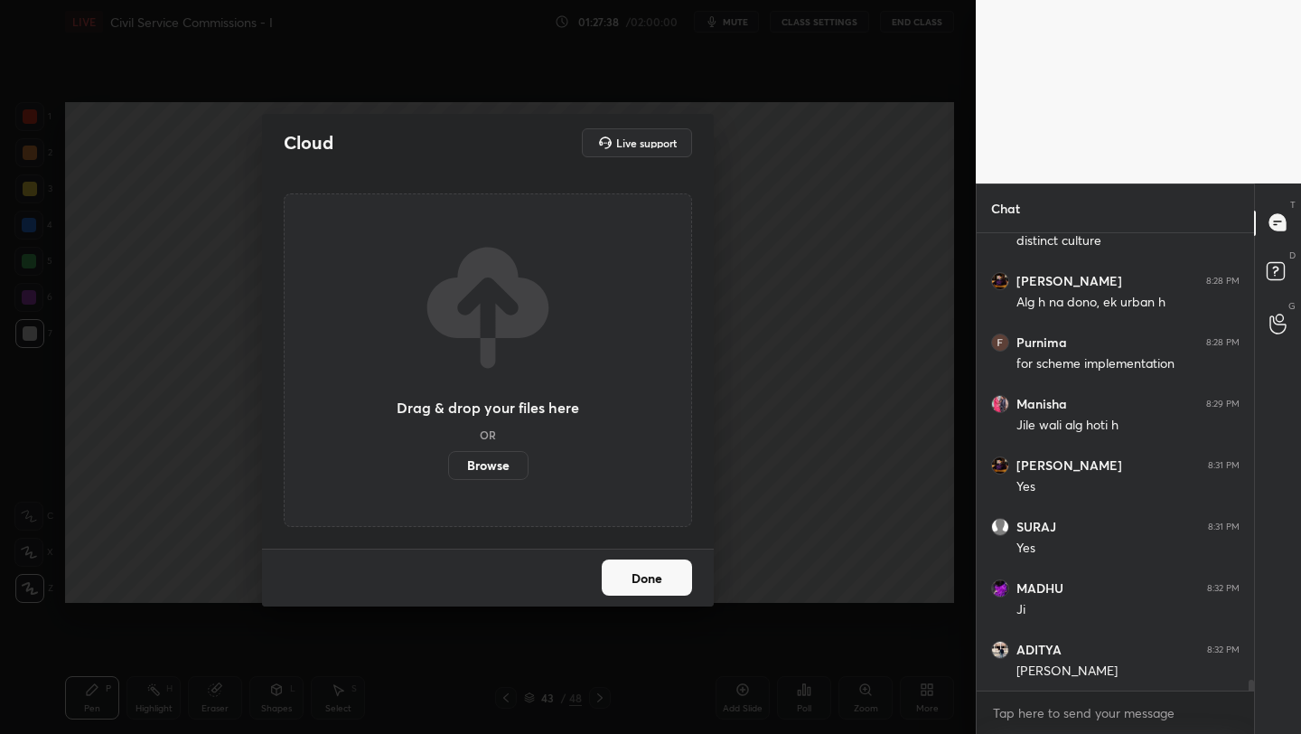
click at [498, 468] on label "Browse" at bounding box center [488, 465] width 80 height 29
click at [448, 468] on input "Browse" at bounding box center [448, 465] width 0 height 29
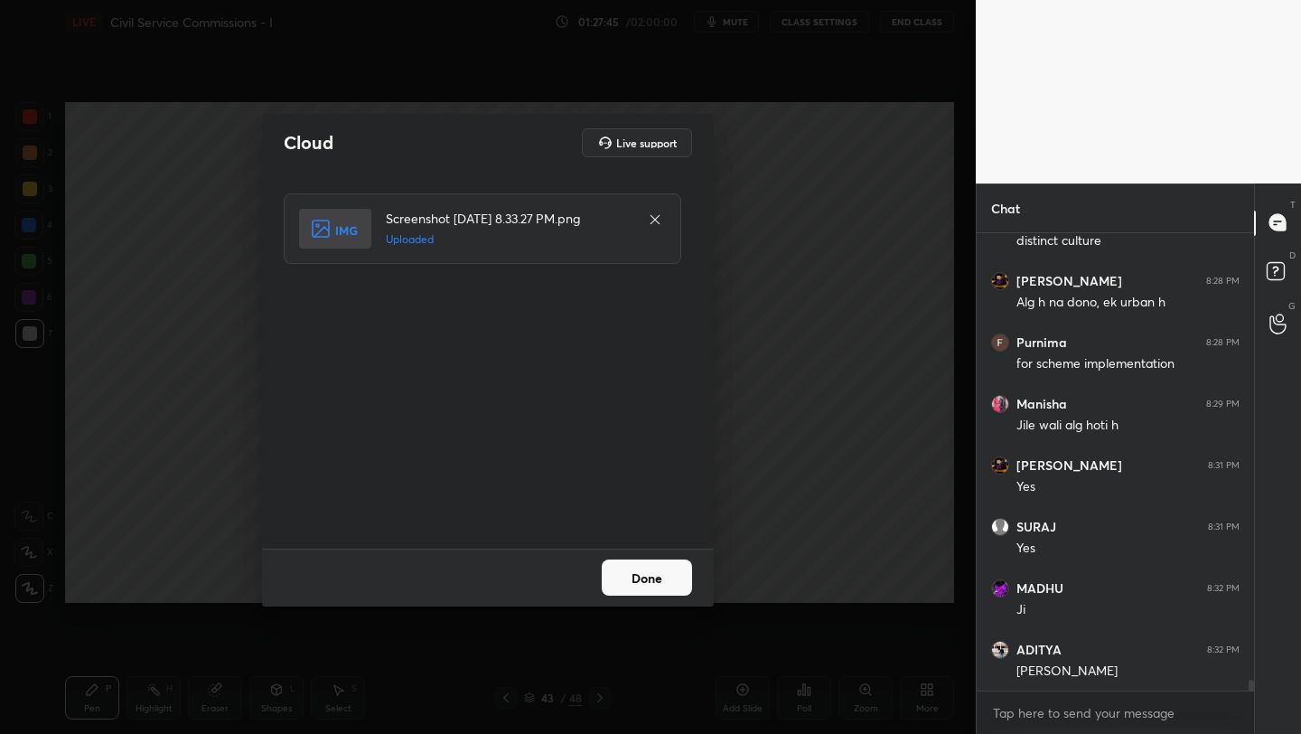
click at [653, 576] on button "Done" at bounding box center [647, 577] width 90 height 36
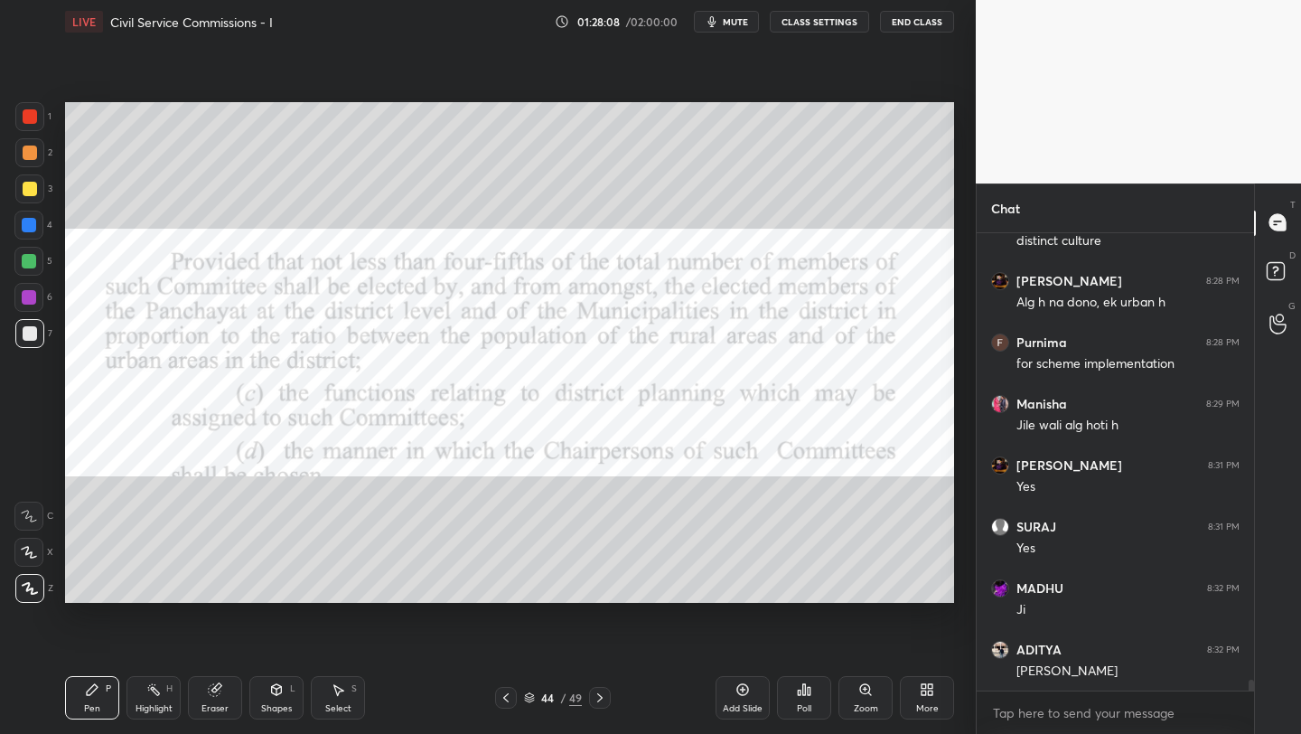
click at [30, 124] on div at bounding box center [30, 116] width 14 height 14
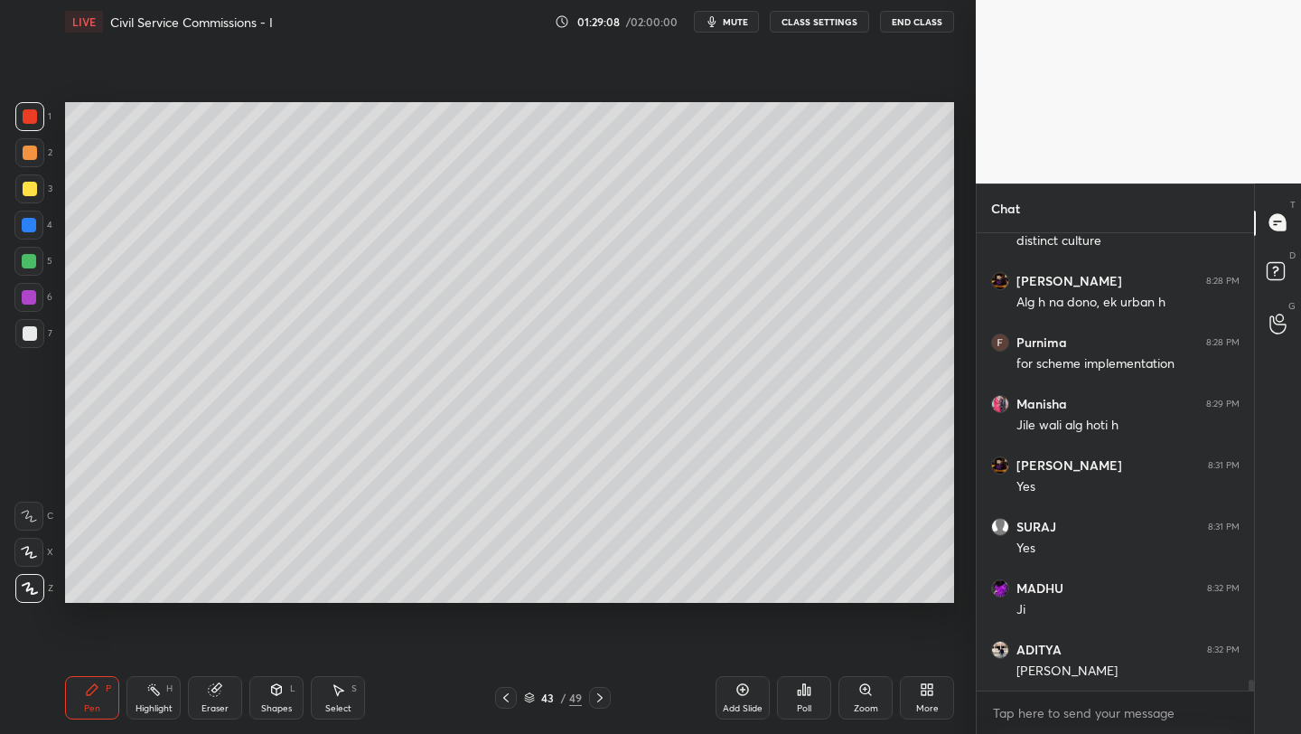
click at [23, 187] on div at bounding box center [30, 189] width 14 height 14
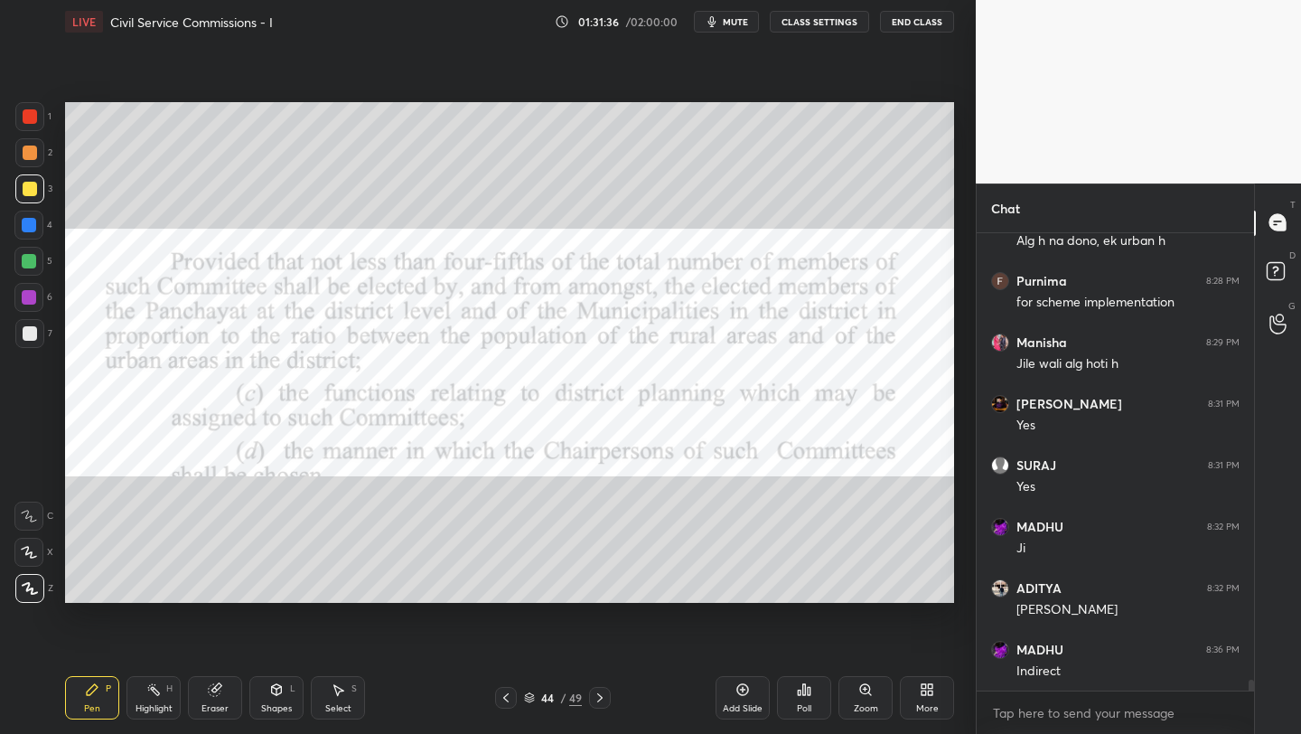
drag, startPoint x: 748, startPoint y: 694, endPoint x: 745, endPoint y: 610, distance: 84.1
click at [748, 694] on div "Add Slide" at bounding box center [743, 697] width 54 height 43
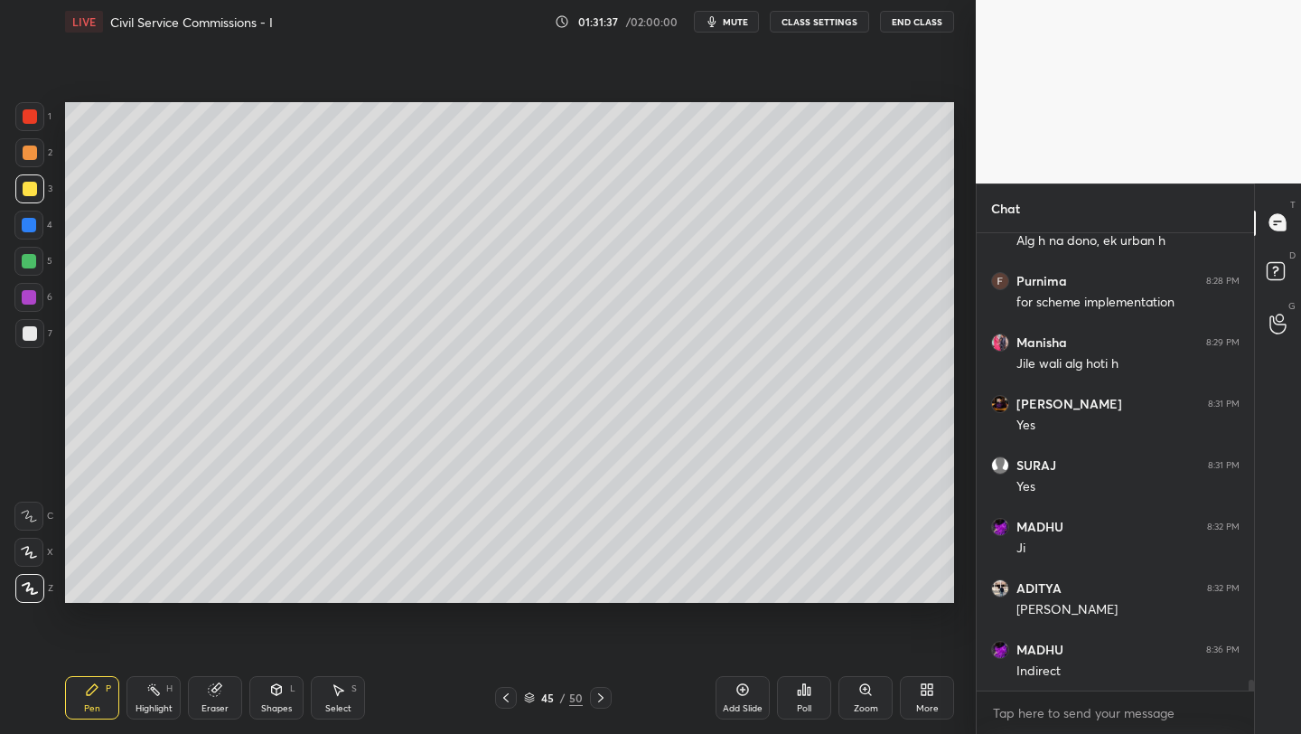
drag, startPoint x: 24, startPoint y: 228, endPoint x: 52, endPoint y: 225, distance: 28.1
click at [26, 229] on div at bounding box center [29, 225] width 14 height 14
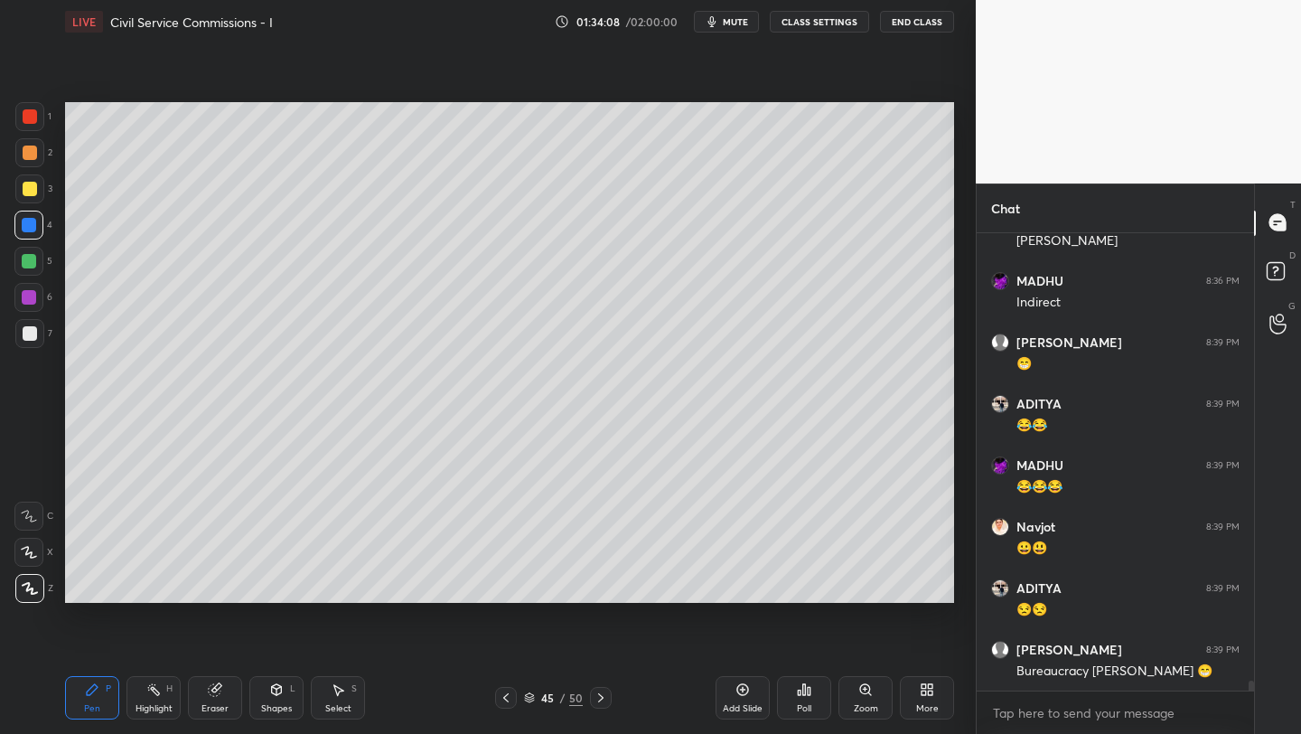
scroll to position [19857, 0]
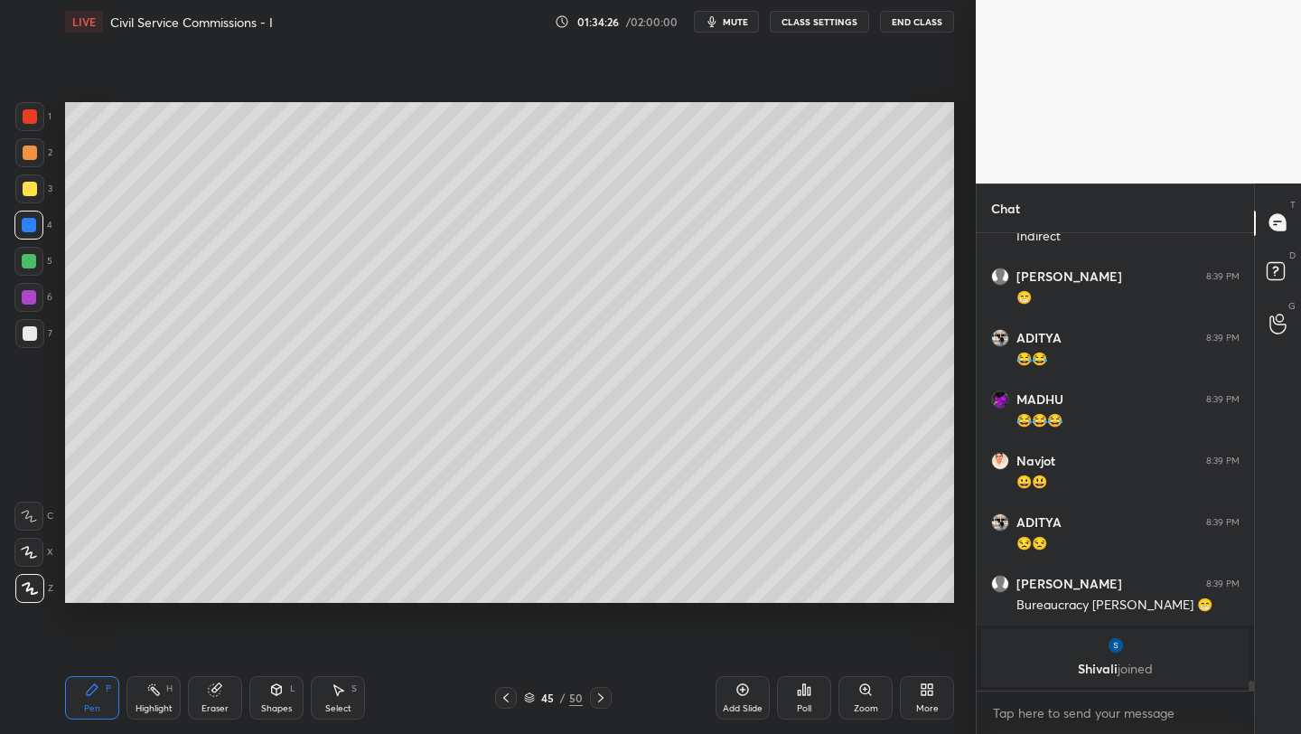
click at [717, 692] on div "Add Slide" at bounding box center [743, 697] width 54 height 43
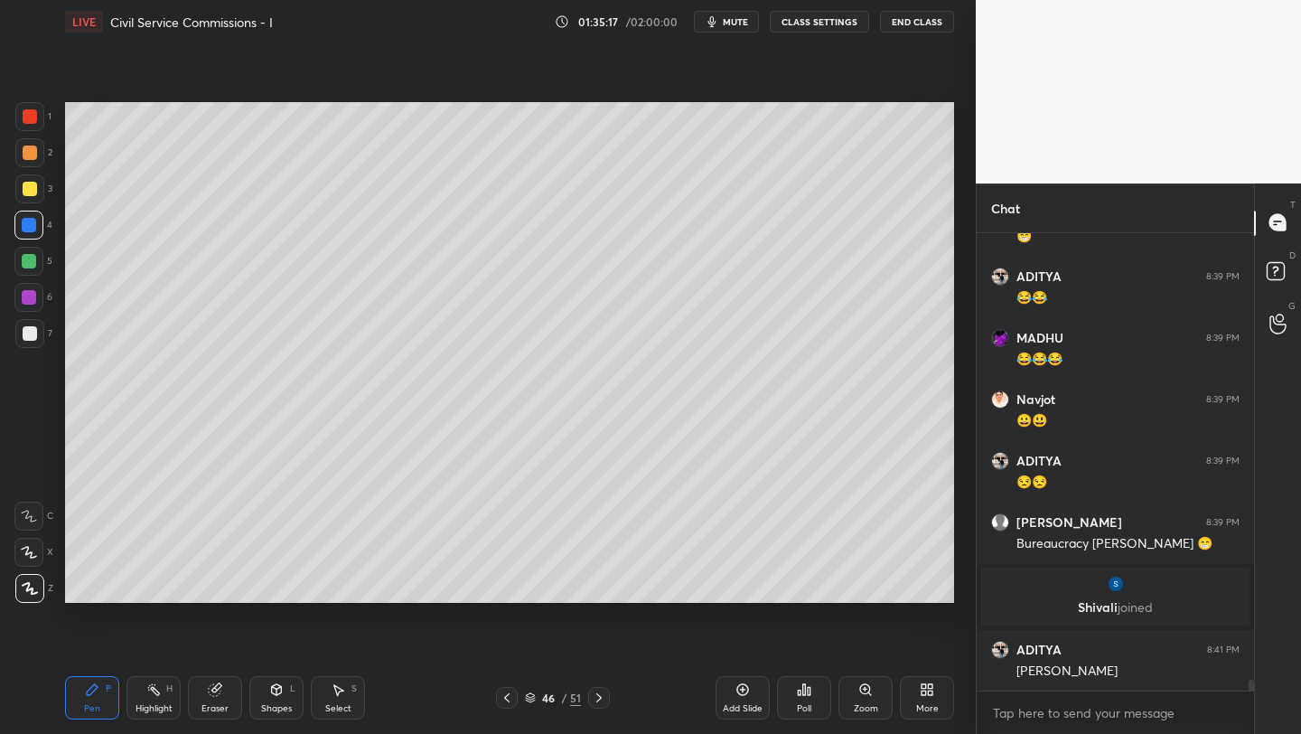
click at [919, 698] on div "More" at bounding box center [927, 697] width 54 height 43
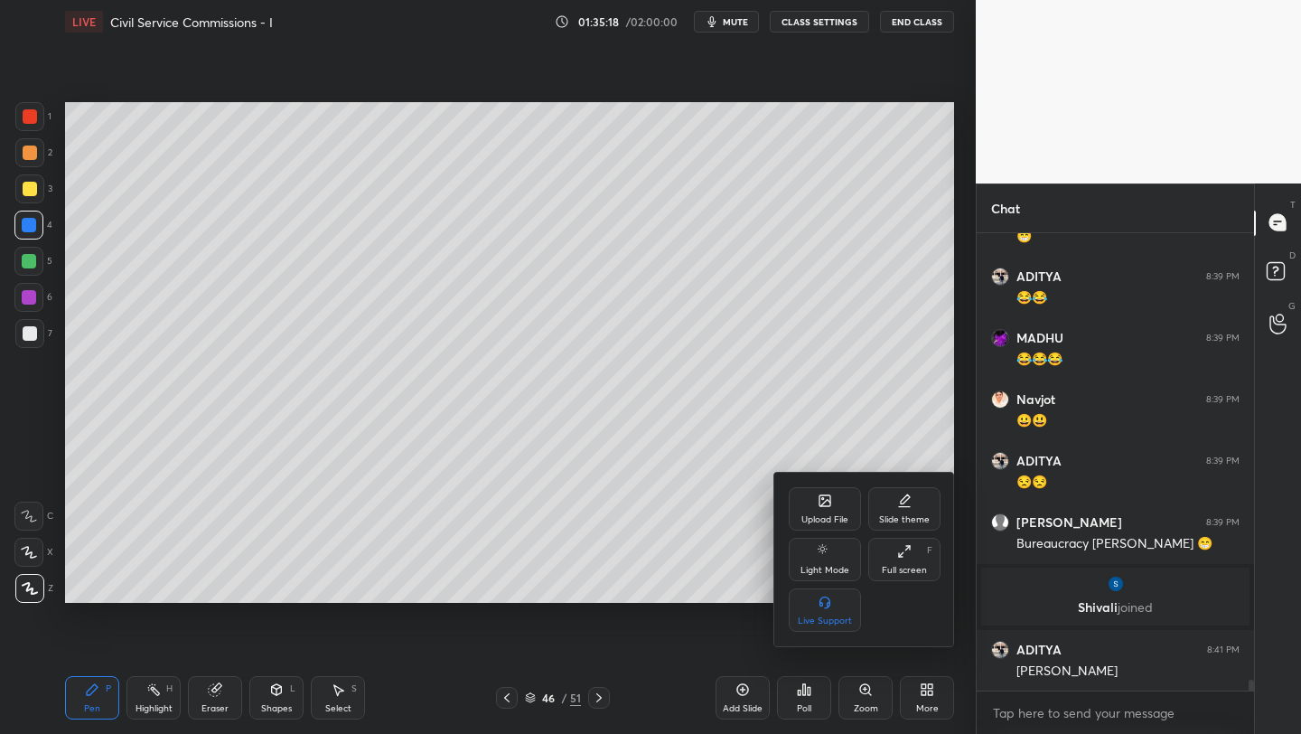
click at [830, 523] on div "Upload File" at bounding box center [824, 519] width 47 height 9
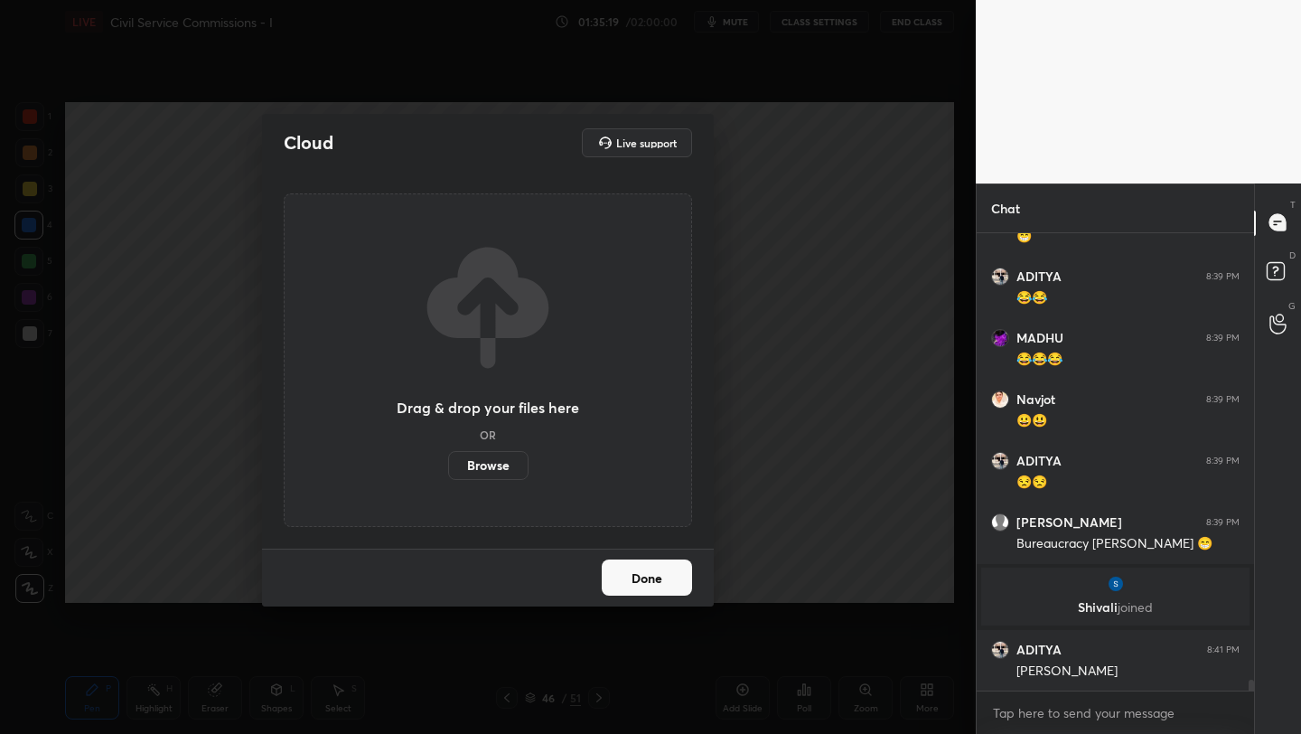
click at [504, 472] on label "Browse" at bounding box center [488, 465] width 80 height 29
click at [448, 472] on input "Browse" at bounding box center [448, 465] width 0 height 29
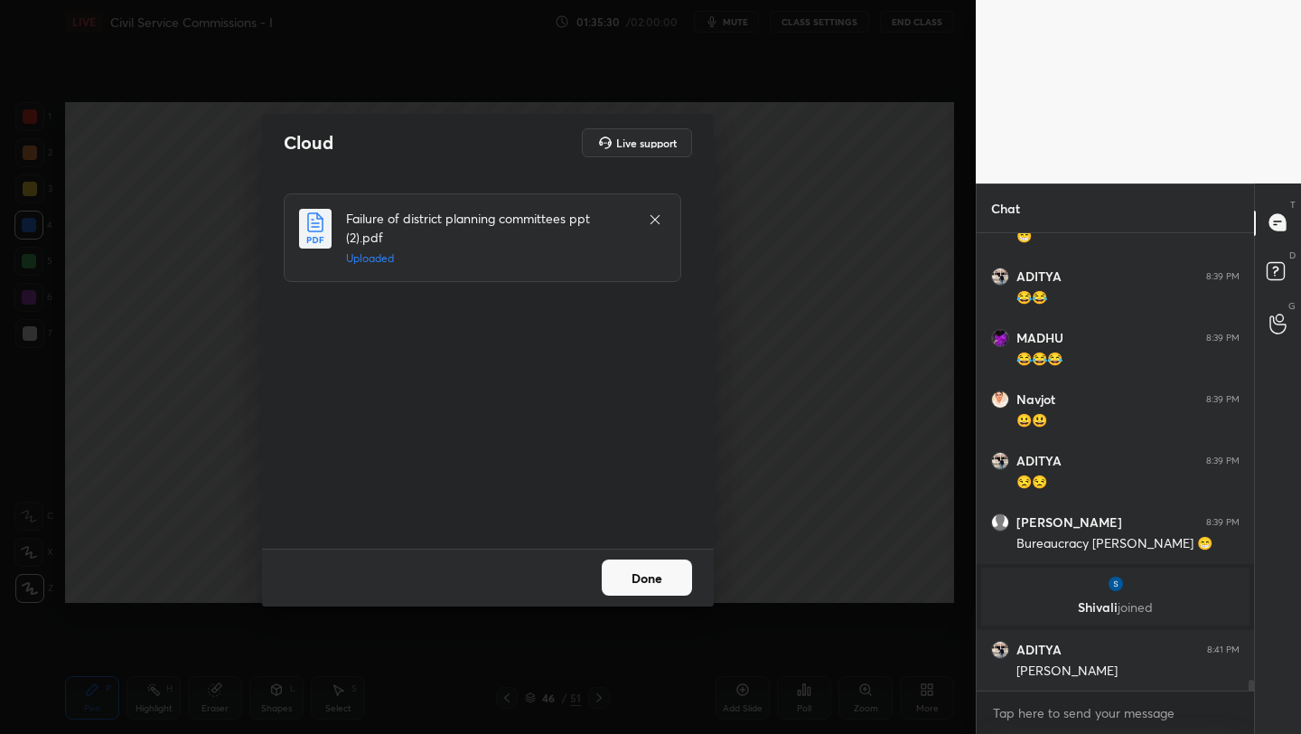
click at [642, 572] on button "Done" at bounding box center [647, 577] width 90 height 36
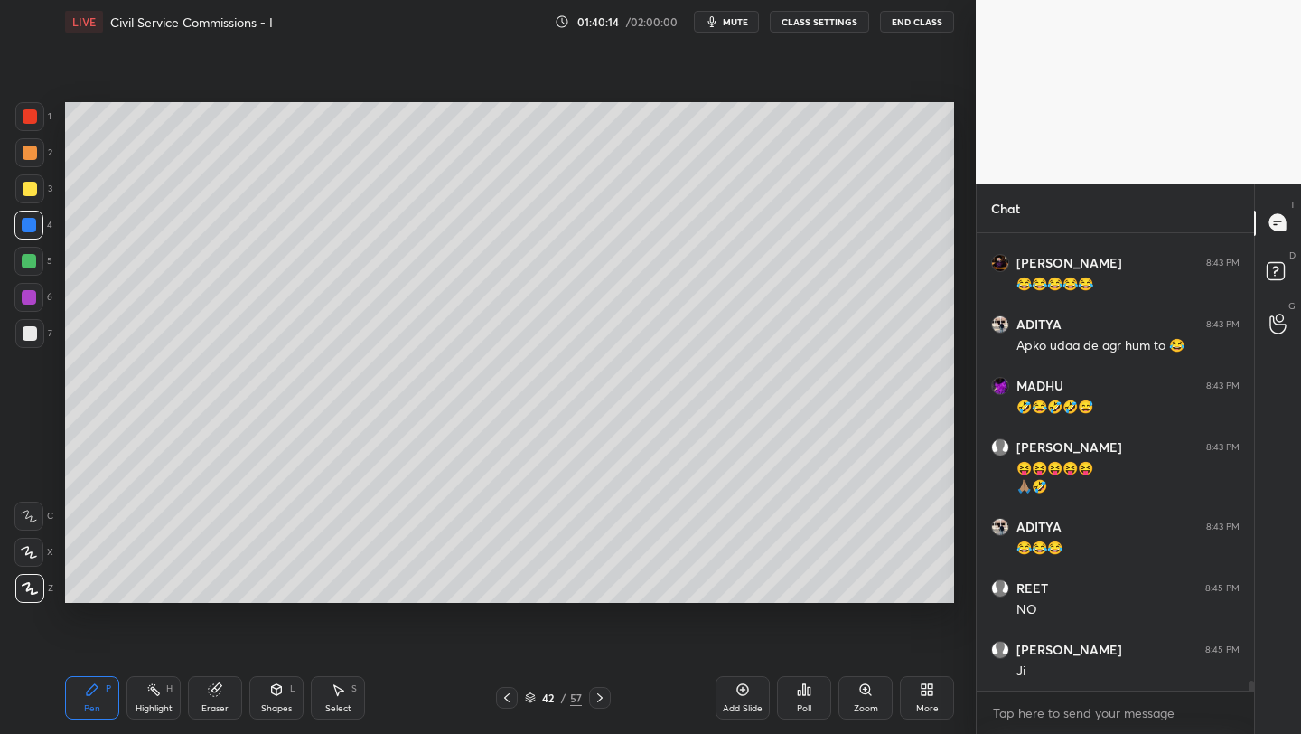
scroll to position [20541, 0]
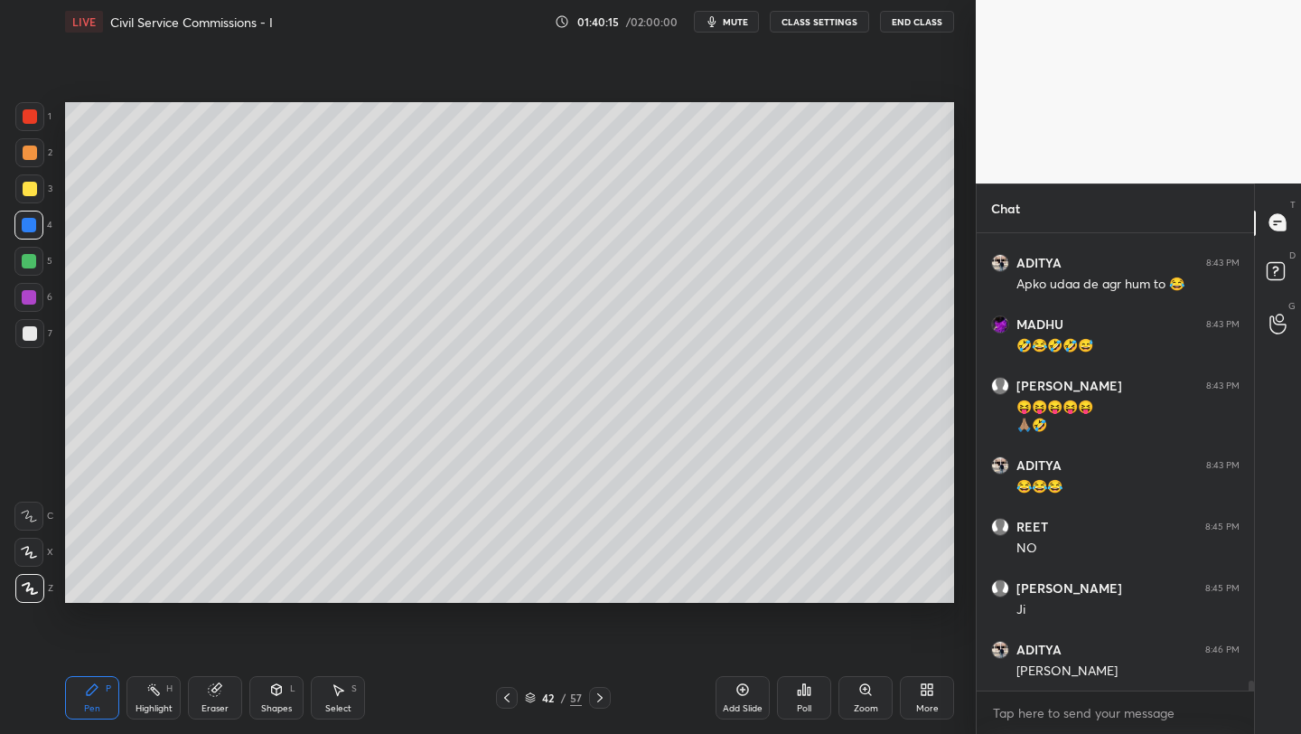
click at [733, 693] on div "Add Slide" at bounding box center [743, 697] width 54 height 43
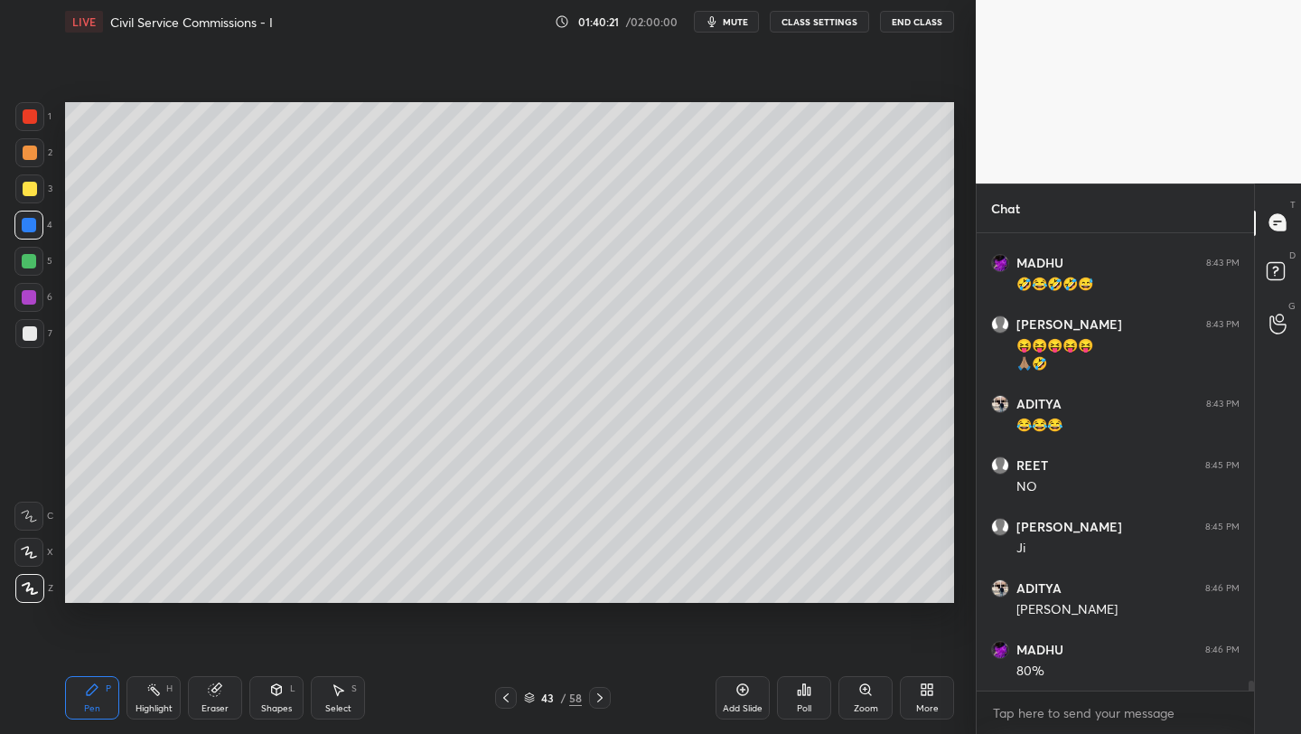
click at [215, 676] on div "Eraser" at bounding box center [215, 697] width 54 height 43
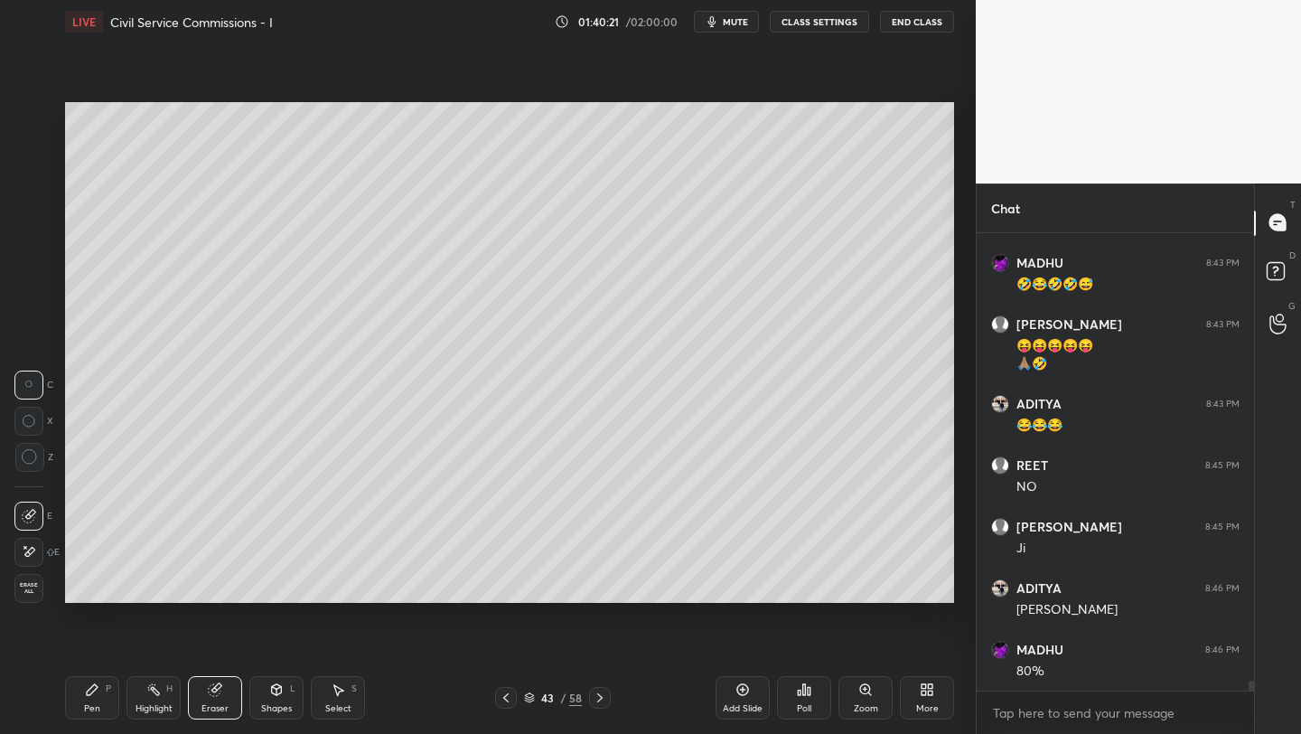
scroll to position [20664, 0]
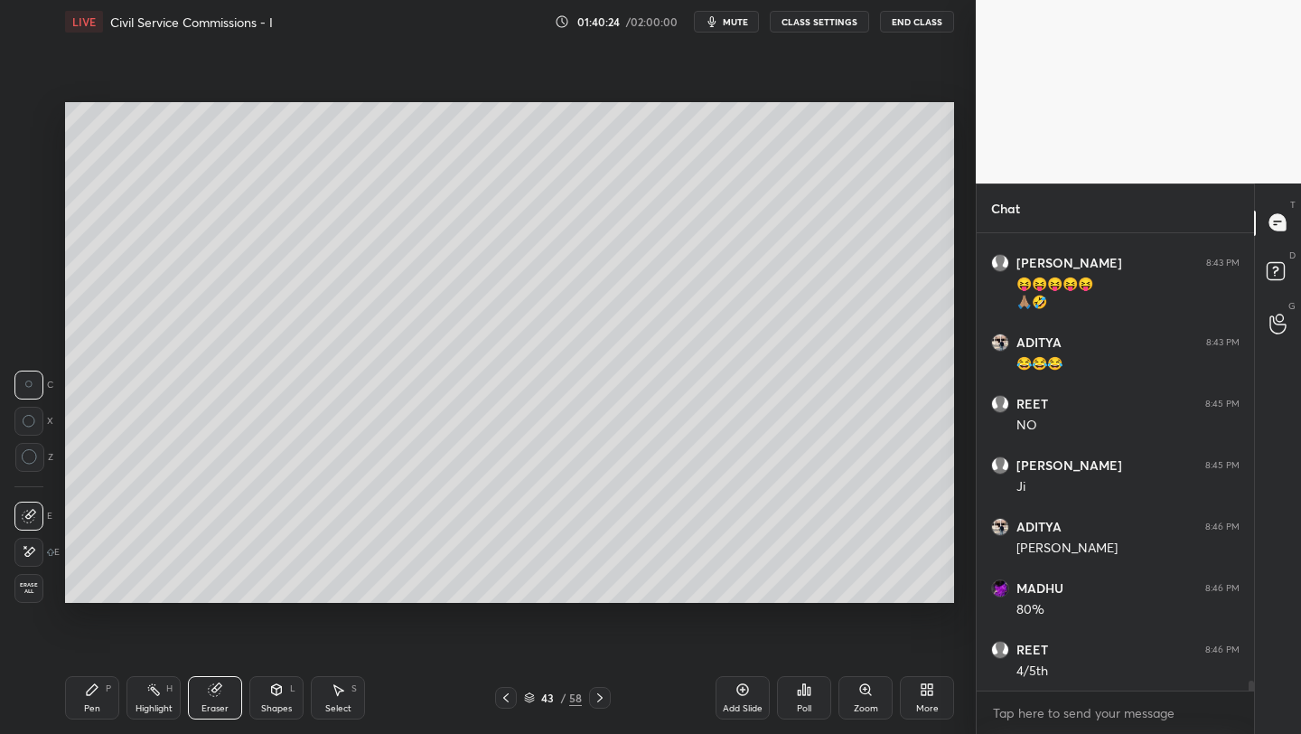
click at [97, 707] on div "Pen" at bounding box center [92, 708] width 16 height 9
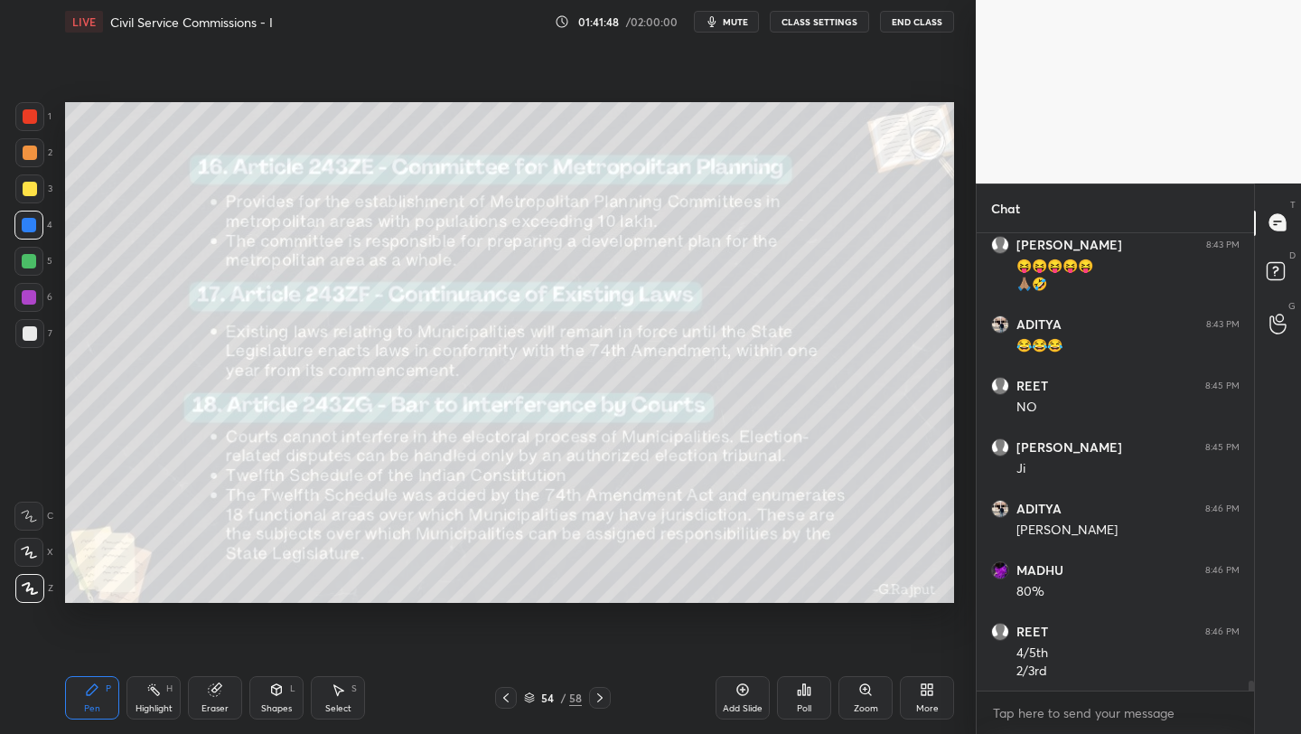
scroll to position [20743, 0]
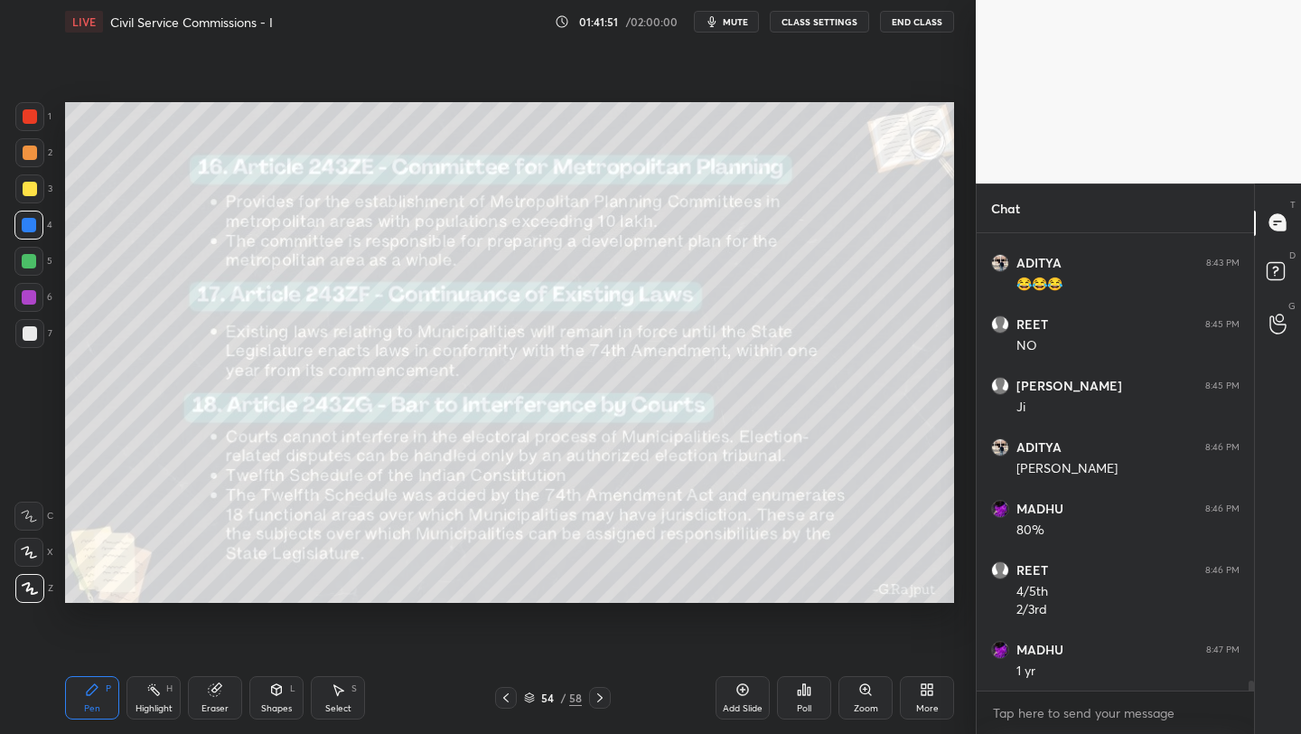
drag, startPoint x: 26, startPoint y: 123, endPoint x: 53, endPoint y: 136, distance: 29.9
click at [24, 129] on div at bounding box center [29, 116] width 29 height 29
click at [746, 697] on div "Add Slide" at bounding box center [743, 697] width 54 height 43
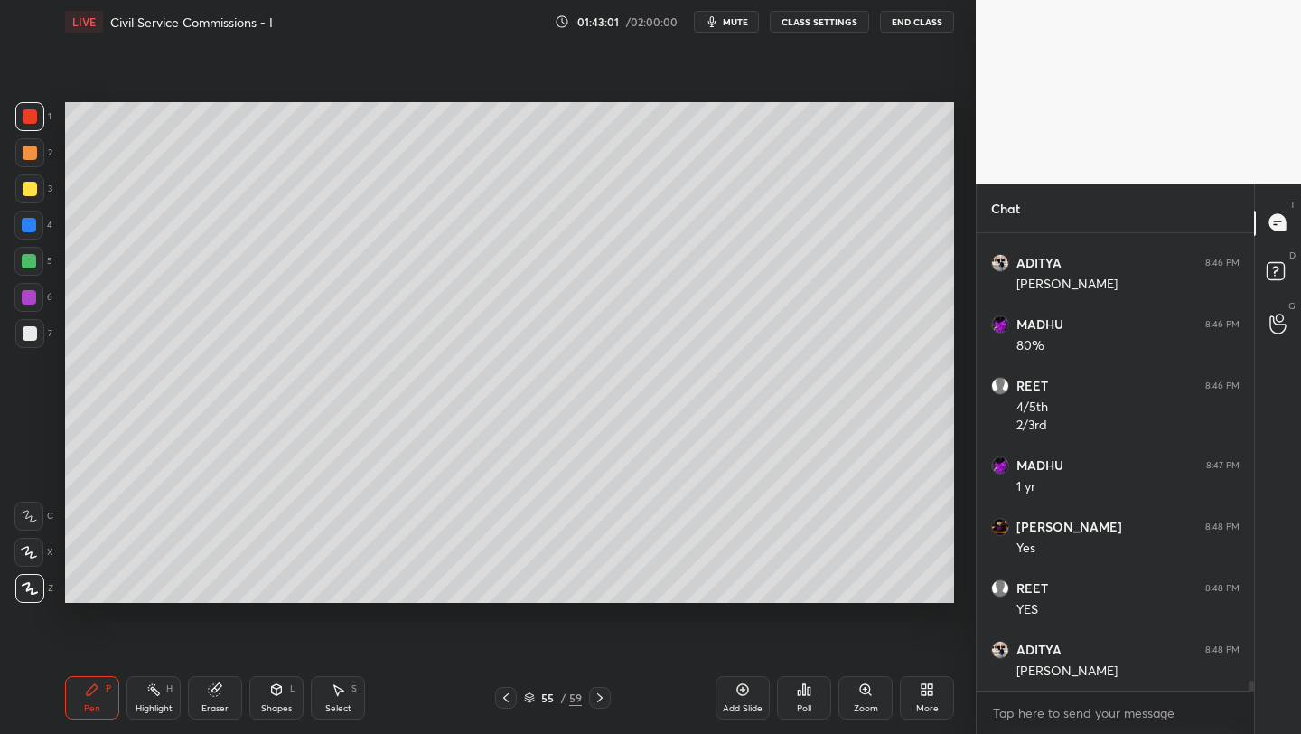
scroll to position [20989, 0]
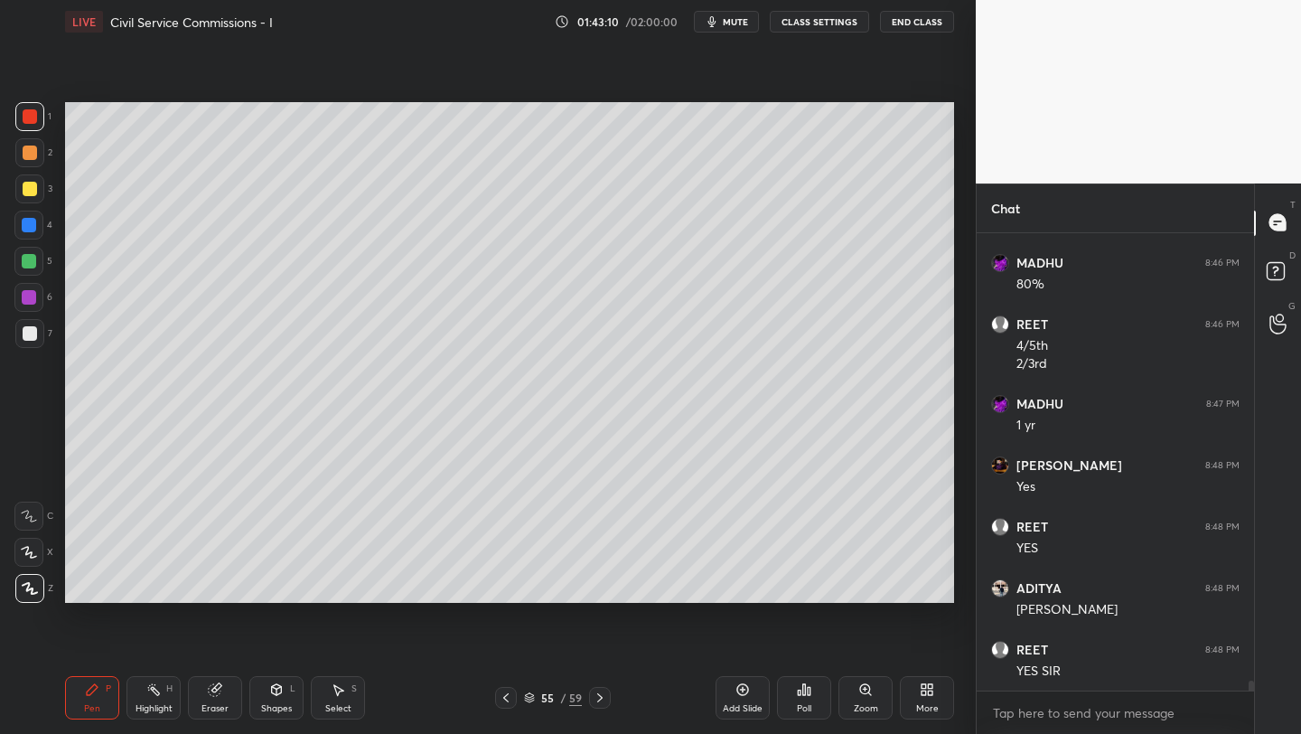
click at [737, 692] on icon at bounding box center [742, 689] width 14 height 14
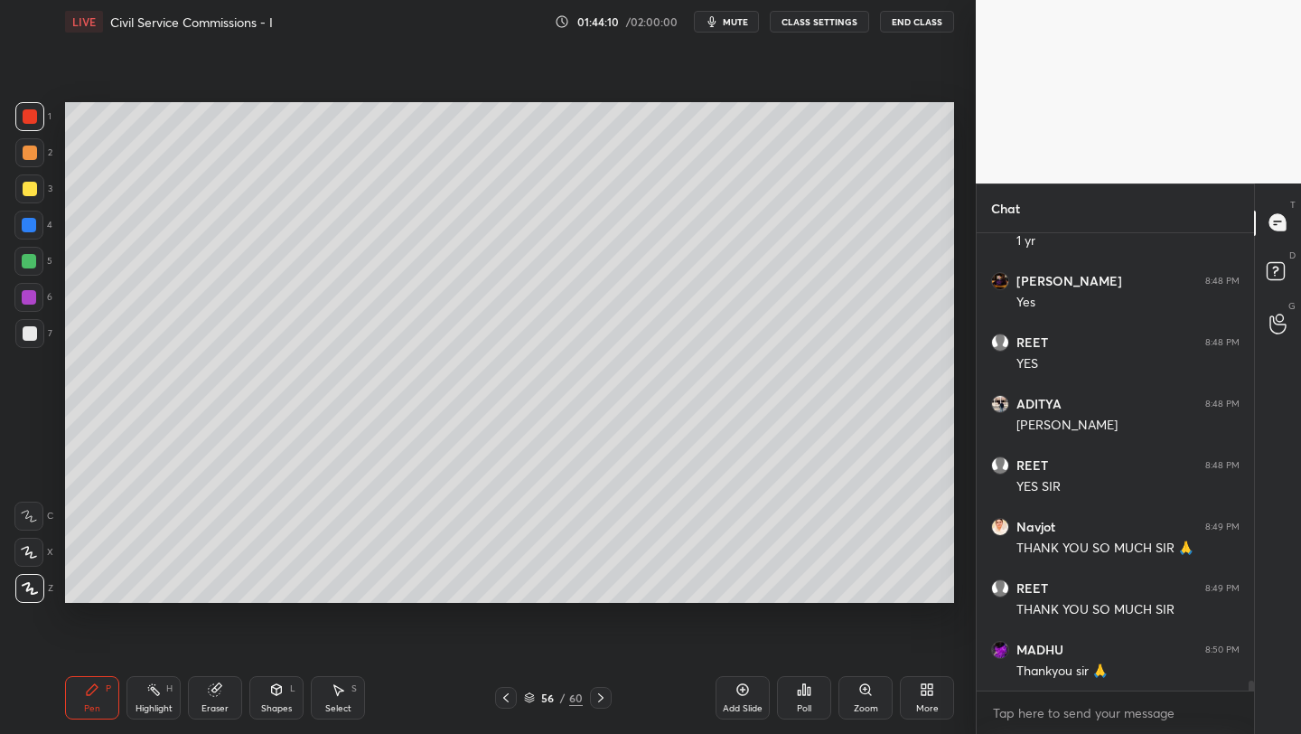
scroll to position [21235, 0]
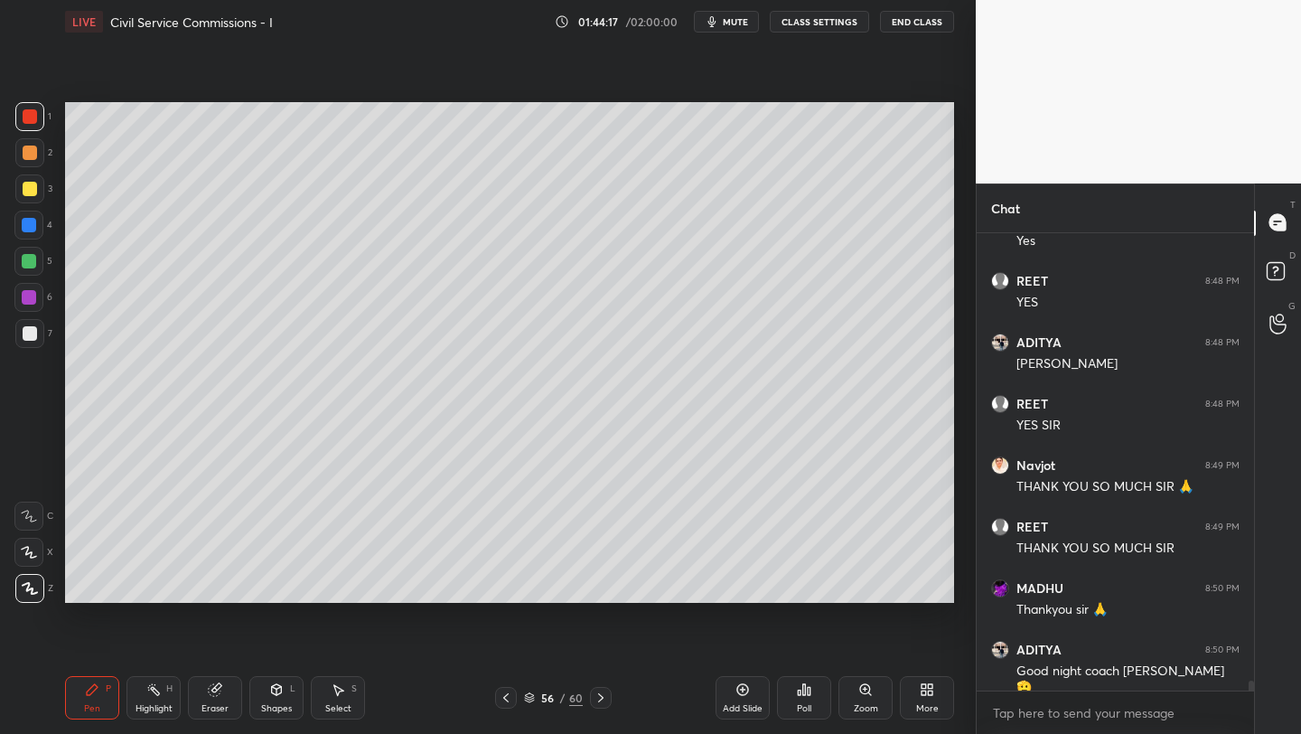
click at [920, 23] on button "End Class" at bounding box center [917, 22] width 74 height 22
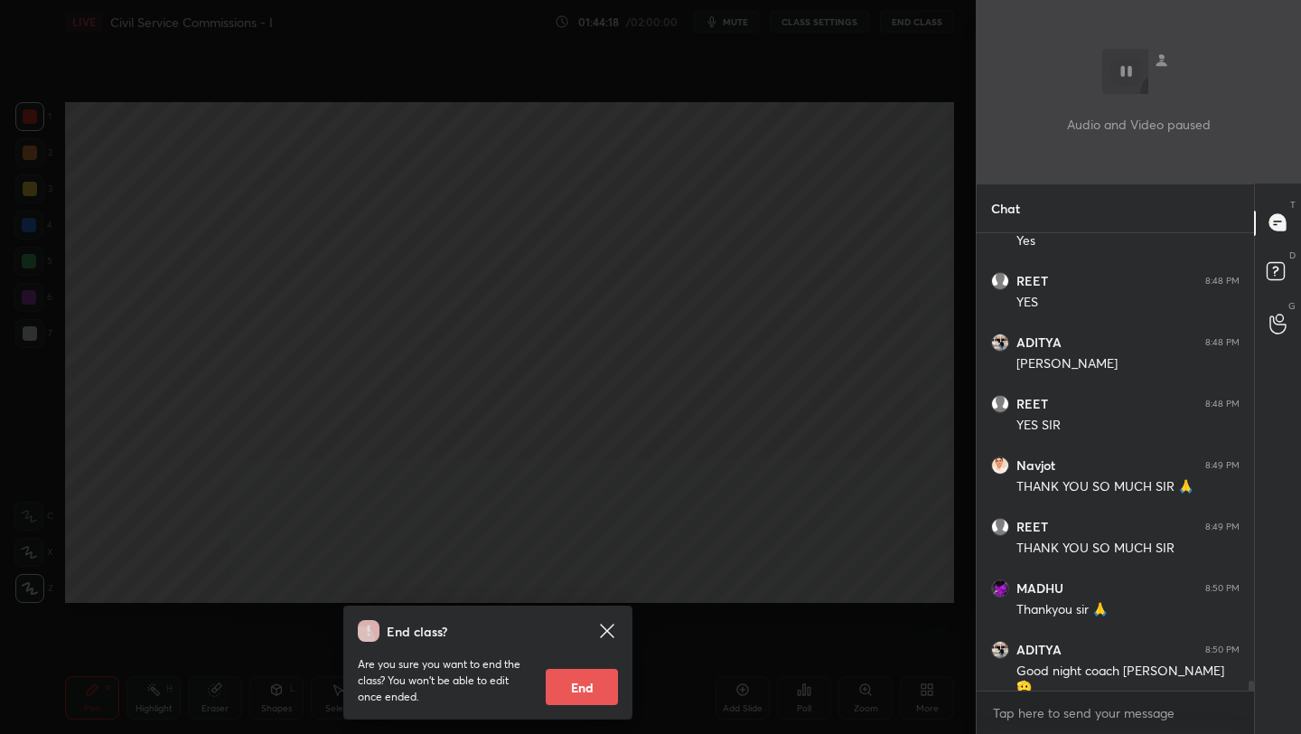
click at [566, 698] on button "End" at bounding box center [582, 687] width 72 height 36
type textarea "x"
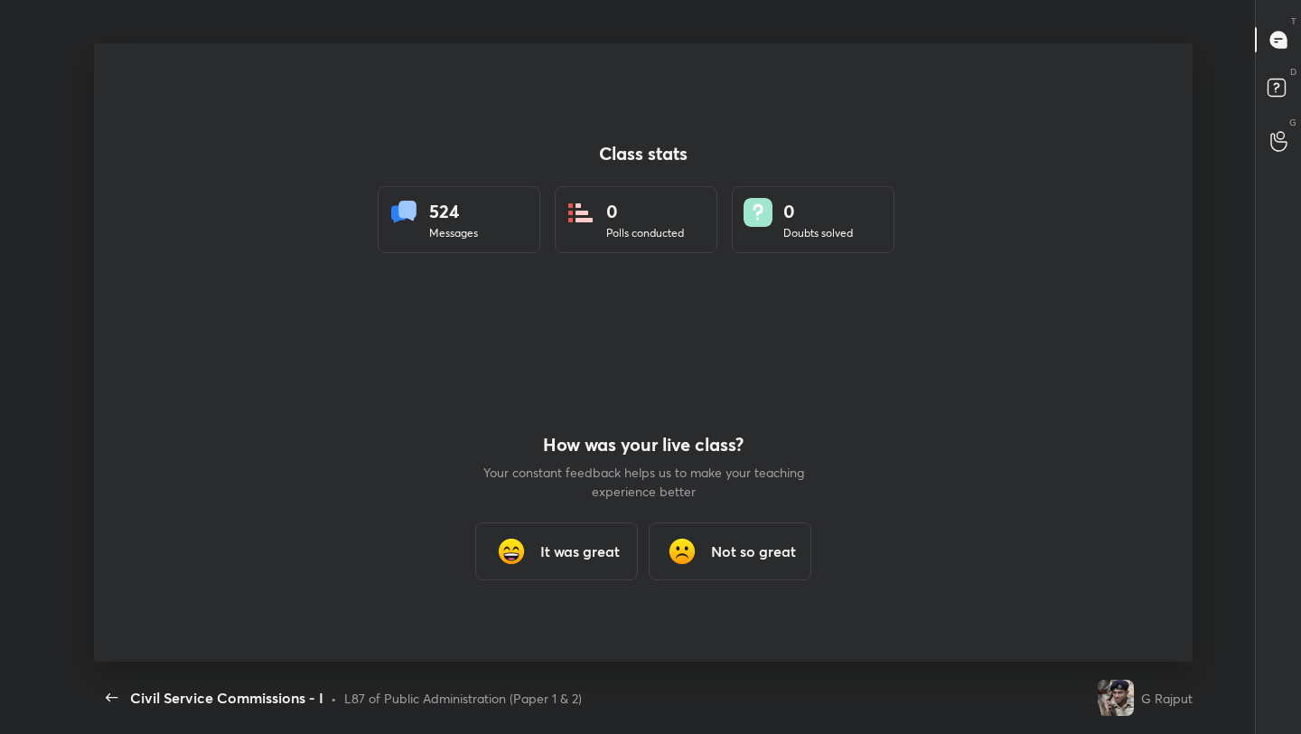
scroll to position [0, 0]
click at [604, 538] on div "It was great" at bounding box center [556, 551] width 163 height 58
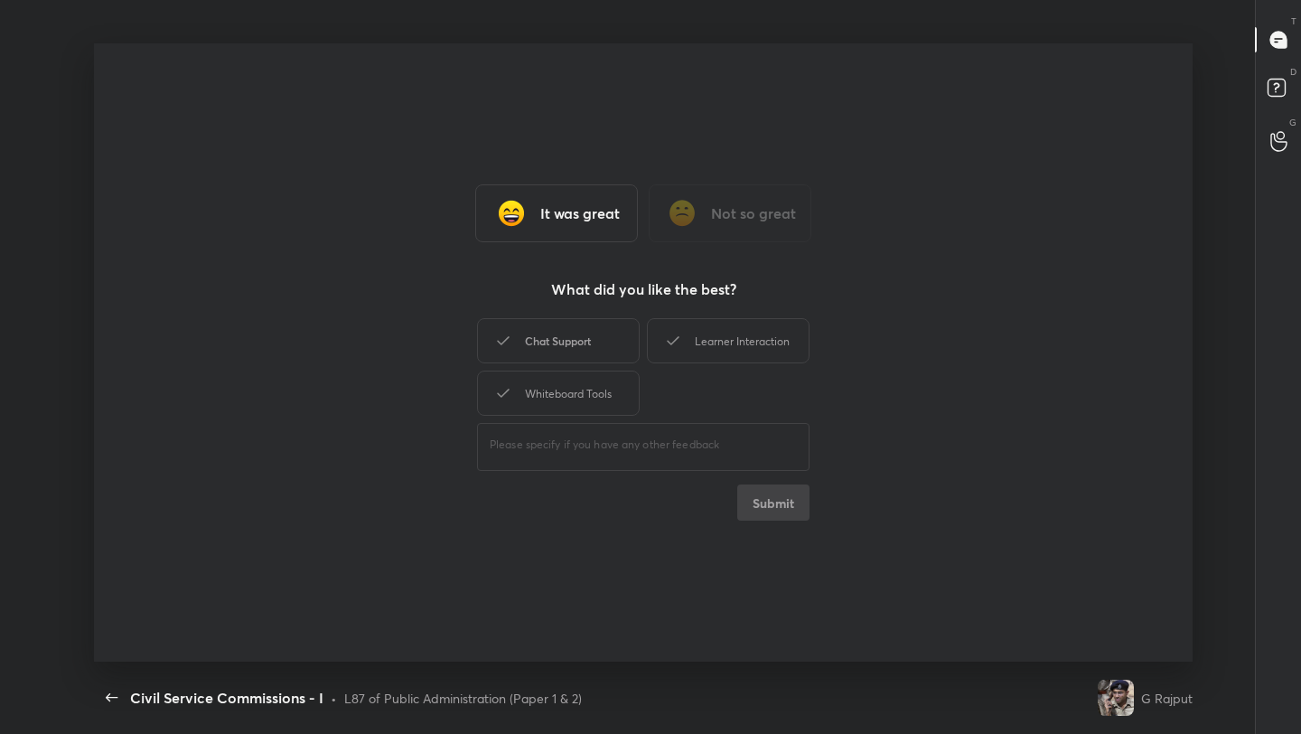
click at [616, 344] on div "Chat Support" at bounding box center [558, 340] width 163 height 45
click at [710, 339] on div "Learner Interaction" at bounding box center [728, 340] width 163 height 45
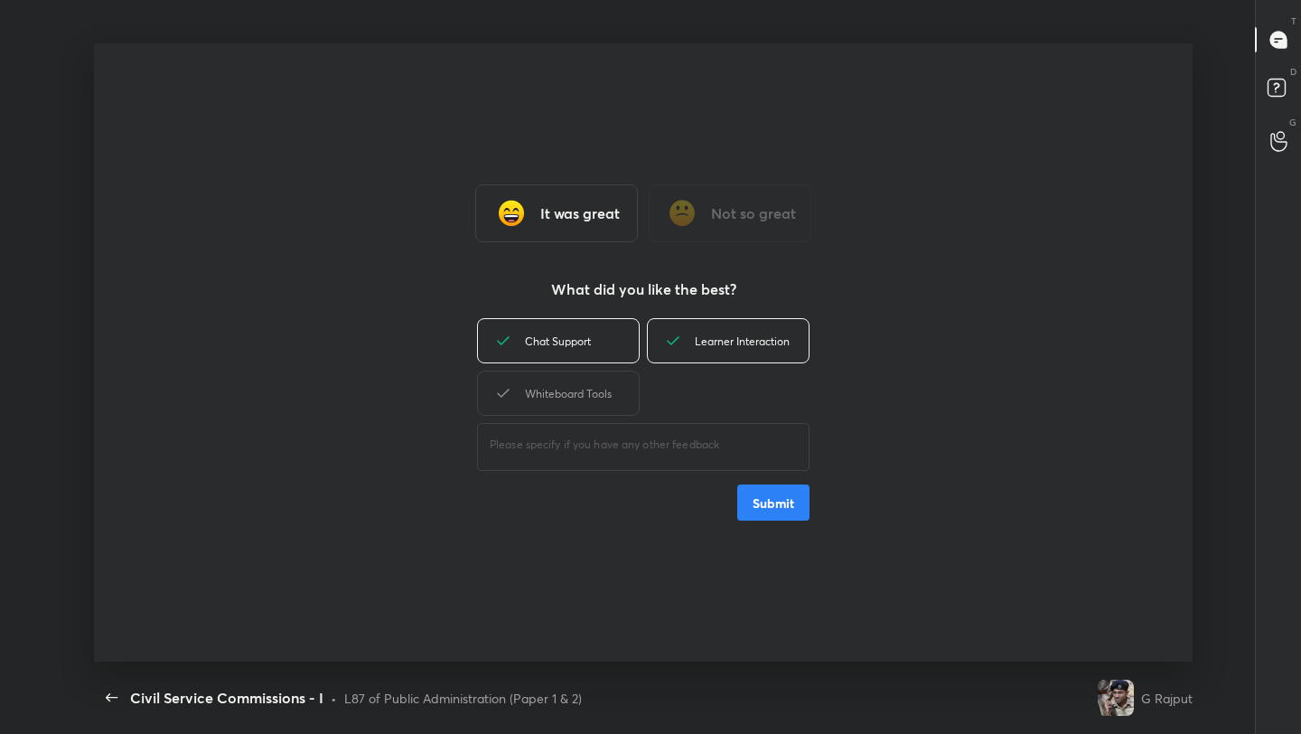
click at [592, 420] on div "​" at bounding box center [643, 444] width 333 height 51
click at [611, 388] on div "Whiteboard Tools" at bounding box center [558, 392] width 163 height 45
click at [786, 496] on button "Submit" at bounding box center [773, 502] width 72 height 36
